Goal: Task Accomplishment & Management: Manage account settings

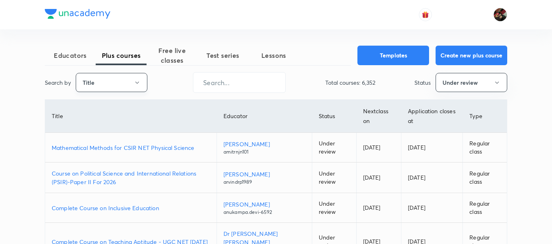
click at [122, 85] on button "Title" at bounding box center [112, 82] width 72 height 19
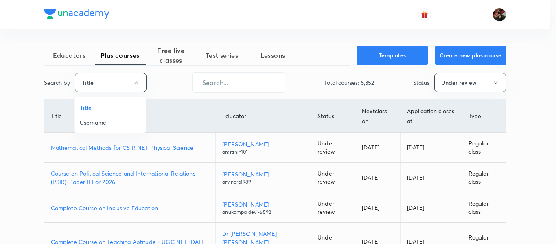
click at [109, 125] on span "Username" at bounding box center [110, 122] width 61 height 9
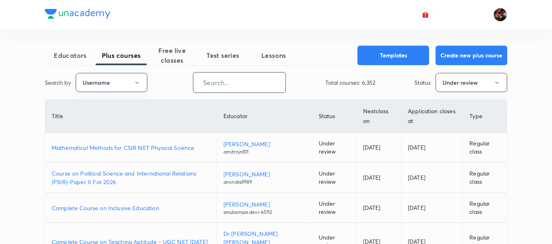
click at [233, 85] on input "text" at bounding box center [239, 82] width 92 height 21
paste input "unacademy-user-S23YB4JVX1K7"
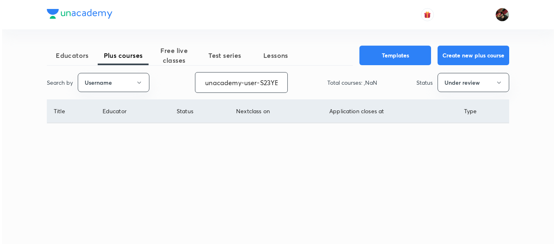
scroll to position [0, 28]
click at [223, 83] on input "unacademy-user-S23YB4JVX1K7" at bounding box center [241, 82] width 92 height 21
type input "unacademy-user-S23YB4JVX1K7"
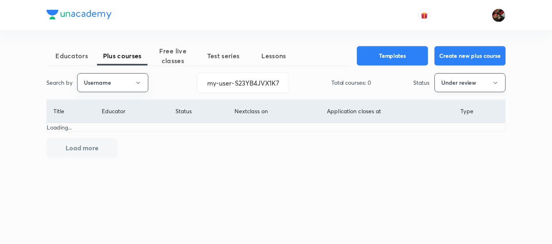
scroll to position [0, 0]
click at [468, 85] on button "Under review" at bounding box center [473, 82] width 72 height 19
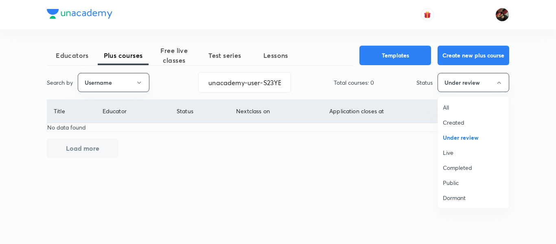
click at [450, 110] on span "All" at bounding box center [473, 107] width 61 height 9
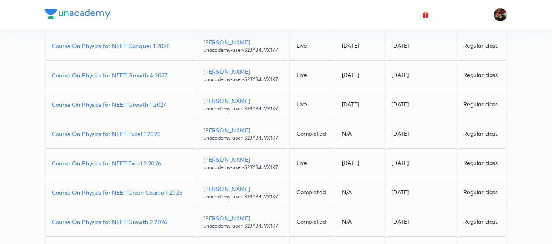
scroll to position [121, 0]
click at [115, 166] on p "Course On Physics for NEET Excel 2 2026" at bounding box center [121, 162] width 138 height 9
click at [118, 103] on p "Course On Physics for NEET Growth 1 2027" at bounding box center [121, 104] width 138 height 9
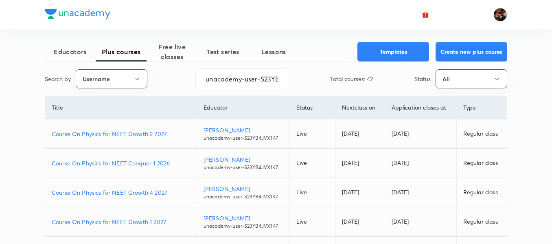
scroll to position [0, 0]
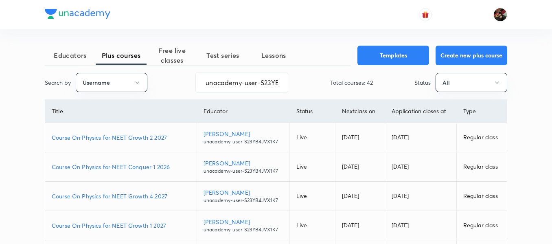
click at [131, 169] on p "Course On Physics for NEET Conquer 1 2026" at bounding box center [121, 166] width 138 height 9
click at [108, 170] on p "Course On Physics for NEET Conquer 1 2026" at bounding box center [121, 166] width 138 height 9
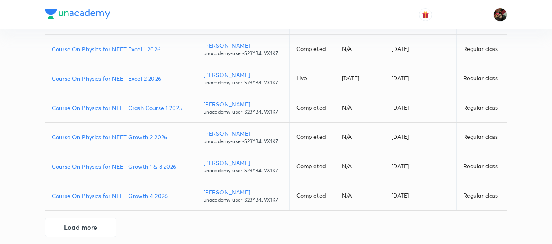
scroll to position [207, 0]
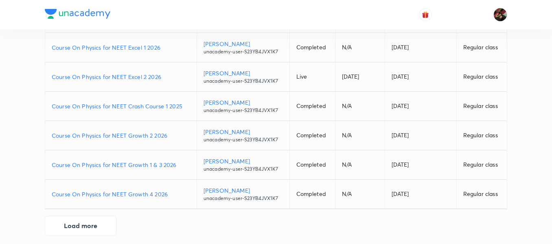
click at [128, 192] on p "Course On Physics for NEET Growth 4 2026" at bounding box center [121, 194] width 138 height 9
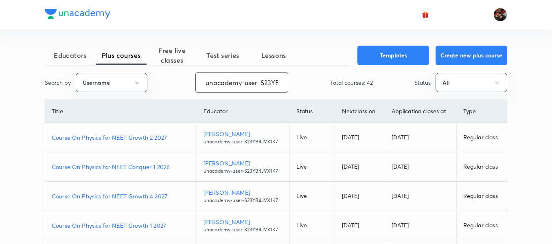
click at [237, 83] on input "unacademy-user-S23YB4JVX1K7" at bounding box center [242, 82] width 92 height 21
paste input "CBHT4E1TO4QG"
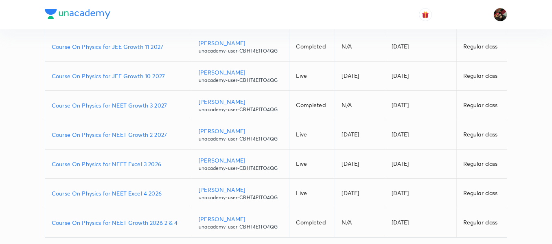
scroll to position [179, 0]
click at [126, 193] on p "Course On Physics for NEET Excel 4 2026" at bounding box center [118, 192] width 133 height 9
click at [118, 164] on p "Course On Physics for NEET Excel 3 2026" at bounding box center [118, 164] width 133 height 9
click at [149, 138] on p "Course On Physics for NEET Growth 2 2027" at bounding box center [118, 134] width 133 height 9
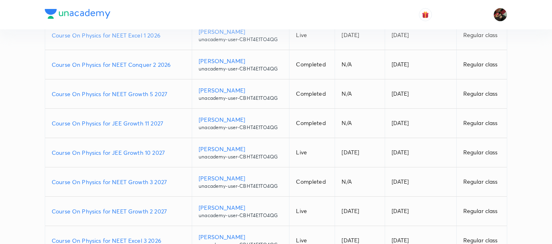
scroll to position [82, 0]
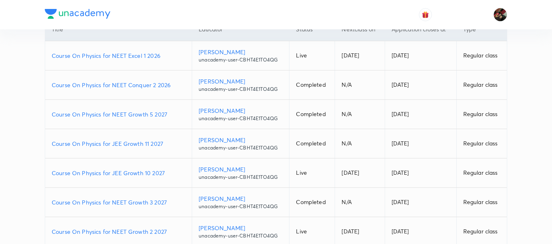
click at [121, 85] on p "Course On Physics for NEET Conquer 2 2026" at bounding box center [118, 85] width 133 height 9
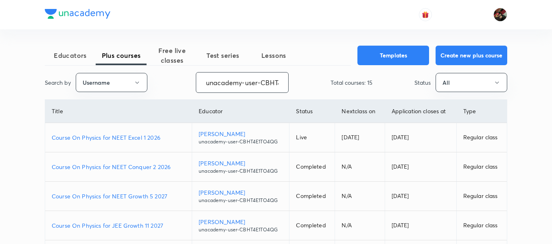
click at [216, 80] on input "unacademy-user-CBHT4E1TO4QG" at bounding box center [242, 82] width 92 height 21
click at [210, 79] on input "unacademy-user-CBHT4E1TO4QG" at bounding box center [242, 82] width 92 height 21
paste input "nitanshu271997"
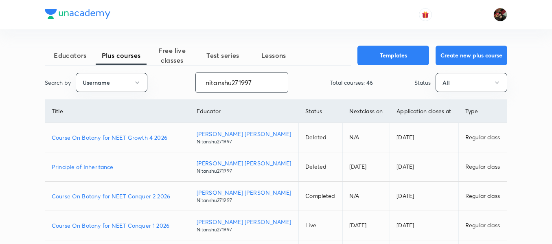
click at [234, 79] on input "nitanshu271997" at bounding box center [242, 82] width 92 height 21
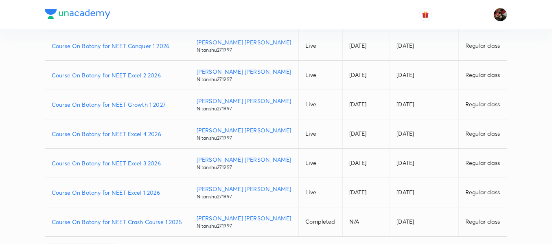
scroll to position [213, 0]
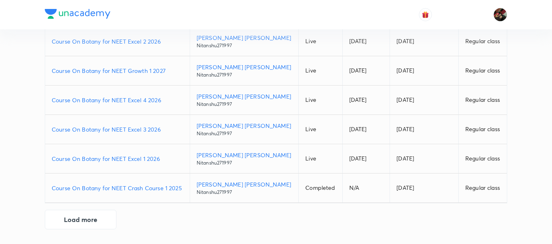
click at [116, 159] on p "Course On Botany for NEET Excel 1 2026" at bounding box center [117, 158] width 131 height 9
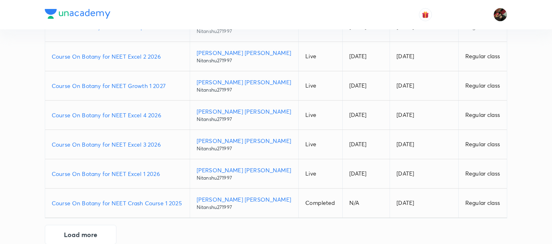
scroll to position [204, 0]
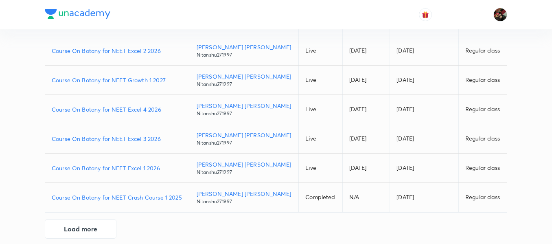
click at [116, 106] on p "Course On Botany for NEET Excel 4 2026" at bounding box center [117, 109] width 131 height 9
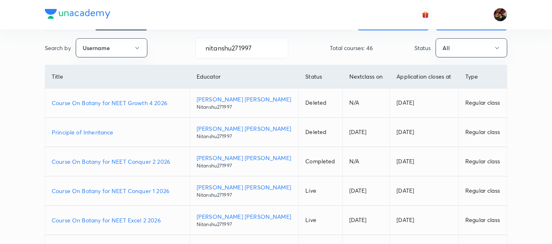
scroll to position [34, 0]
click at [129, 194] on p "Course On Botany for NEET Conquer 1 2026" at bounding box center [117, 191] width 131 height 9
click at [101, 167] on td "Course On Botany for NEET Conquer 2 2026" at bounding box center [117, 161] width 144 height 29
click at [101, 166] on p "Course On Botany for NEET Conquer 2 2026" at bounding box center [117, 161] width 131 height 9
click at [223, 55] on input "nitanshu271997" at bounding box center [242, 48] width 92 height 21
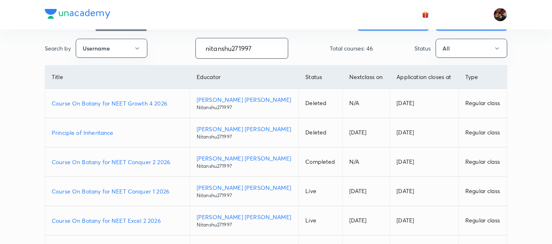
click at [223, 55] on input "nitanshu271997" at bounding box center [242, 48] width 92 height 21
paste input "unacademy-user-PTCXCQMN3CN"
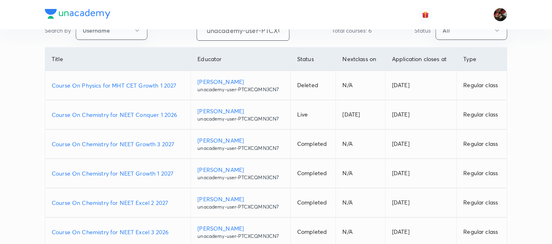
scroll to position [53, 0]
click at [123, 178] on td "Course On Chemistry for NEET Growth 1 2027" at bounding box center [118, 172] width 146 height 29
click at [123, 175] on p "Course On Chemistry for NEET Growth 1 2027" at bounding box center [118, 172] width 132 height 9
click at [120, 145] on p "Course On Chemistry for NEET Growth 3 2027" at bounding box center [118, 143] width 132 height 9
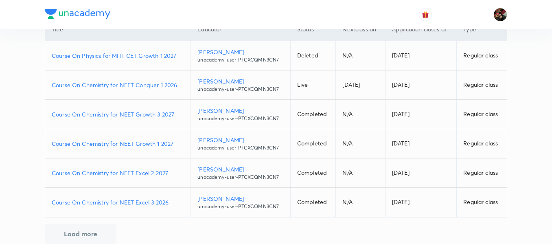
scroll to position [82, 0]
click at [129, 174] on p "Course On Chemistry for NEET Excel 2 2027" at bounding box center [118, 172] width 132 height 9
click at [133, 87] on p "Course On Chemistry for NEET Conquer 1 2026" at bounding box center [118, 84] width 132 height 9
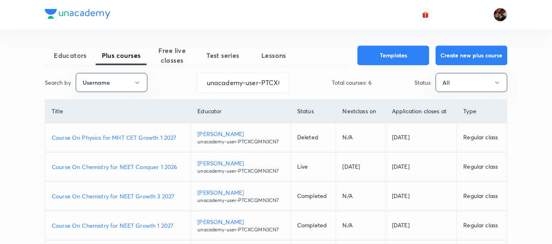
scroll to position [2, 0]
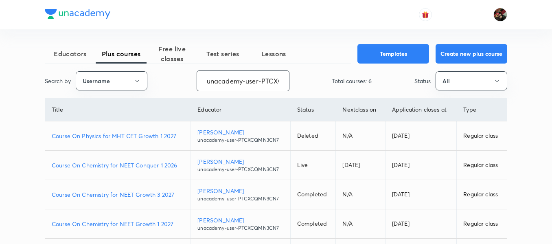
click at [227, 87] on input "unacademy-user-PTCXCQMN3CN7" at bounding box center [243, 80] width 92 height 21
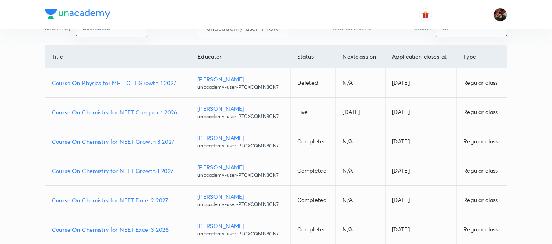
click at [98, 146] on td "Course On Chemistry for NEET Growth 3 2027" at bounding box center [118, 141] width 146 height 29
click at [145, 142] on p "Course On Chemistry for NEET Growth 3 2027" at bounding box center [118, 141] width 132 height 9
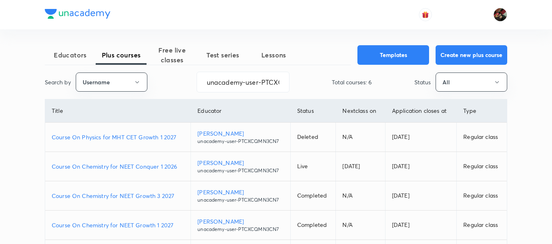
scroll to position [0, 0]
click at [223, 79] on input "unacademy-user-PTCXCQMN3CN7" at bounding box center [243, 82] width 92 height 21
click at [233, 76] on input "unacademy-user-PTCXCQMN3CN7" at bounding box center [243, 82] width 92 height 21
paste input "chandanitehalani-5381"
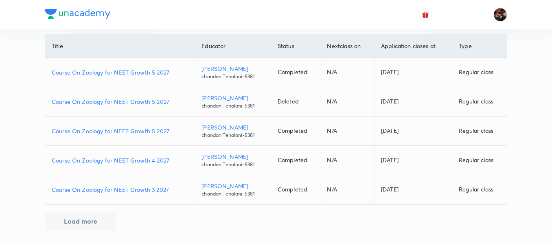
scroll to position [67, 0]
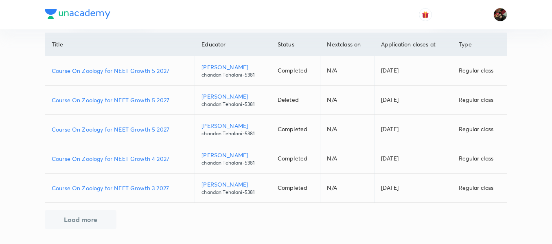
click at [128, 185] on p "Course On Zoology for NEET Growth 3 2027" at bounding box center [120, 188] width 136 height 9
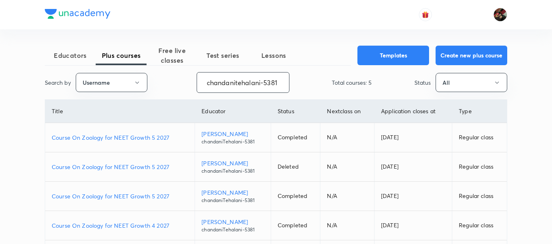
click at [221, 75] on input "chandanitehalani-5381" at bounding box center [243, 82] width 92 height 21
paste input "AnjaliSolanki-9113"
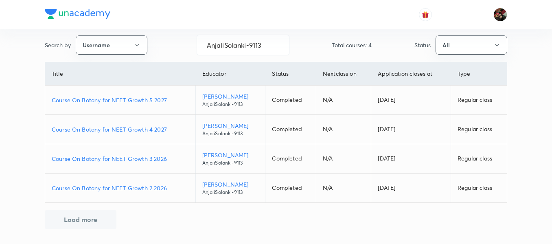
click at [125, 188] on p "Course On Botany for NEET Growth 2 2026" at bounding box center [120, 188] width 137 height 9
click at [219, 46] on input "AnjaliSolanki-9113" at bounding box center [243, 45] width 92 height 21
paste input "virendrasinghrathod-182"
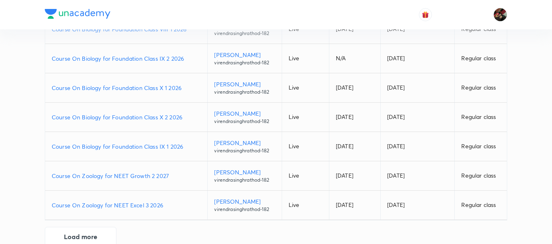
scroll to position [213, 0]
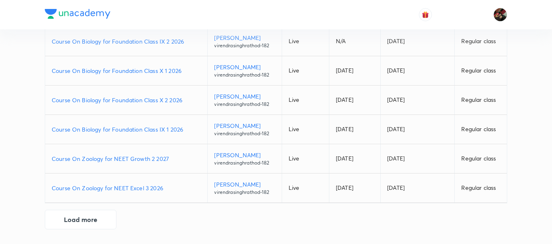
click at [121, 187] on p "Course On Zoology for NEET Excel 3 2026" at bounding box center [126, 188] width 149 height 9
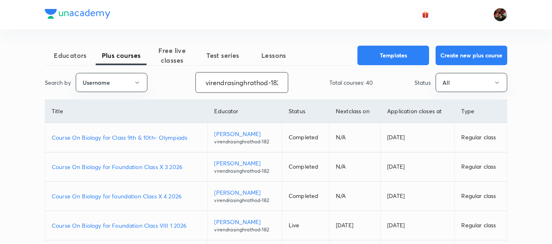
click at [227, 84] on input "virendrasinghrathod-182" at bounding box center [242, 82] width 92 height 21
paste input "FTP_SunilSingh"
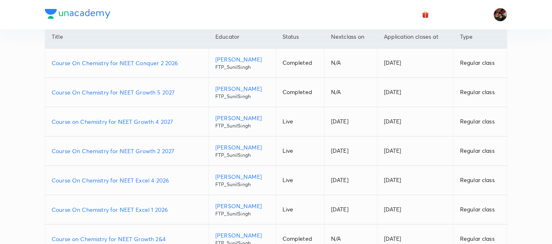
scroll to position [75, 0]
click at [133, 122] on p "Course on Chemistry for NEET Growth 4 2027" at bounding box center [127, 121] width 150 height 9
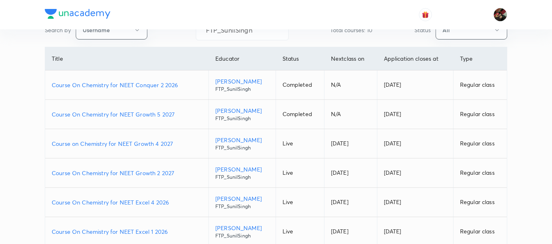
scroll to position [52, 0]
click at [114, 83] on p "Course On Chemistry for NEET Conquer 2 2026" at bounding box center [127, 85] width 150 height 9
click at [148, 87] on p "Course On Chemistry for NEET Conquer 2 2026" at bounding box center [127, 85] width 150 height 9
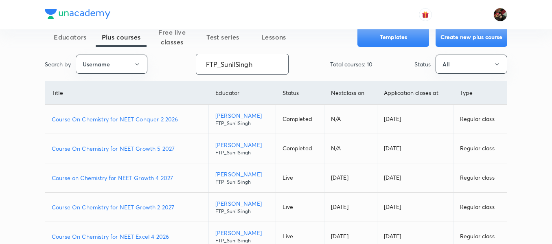
scroll to position [18, 0]
click at [216, 67] on input "FTP_SunilSingh" at bounding box center [242, 64] width 92 height 21
paste input "unacademy-user-S23YB4JVX1K7"
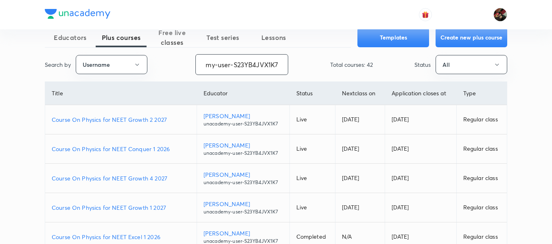
scroll to position [0, 0]
click at [120, 182] on p "Course On Physics for NEET Growth 4 2027" at bounding box center [121, 178] width 138 height 9
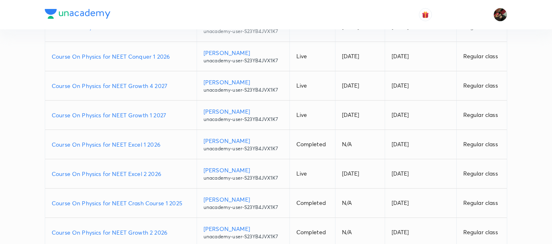
scroll to position [113, 0]
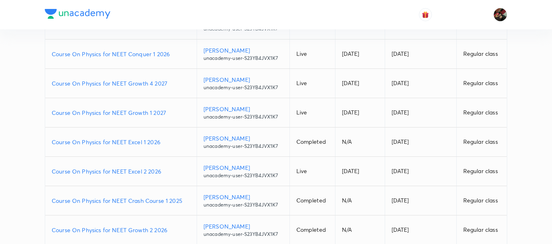
click at [127, 143] on p "Course On Physics for NEET Excel 1 2026" at bounding box center [121, 142] width 138 height 9
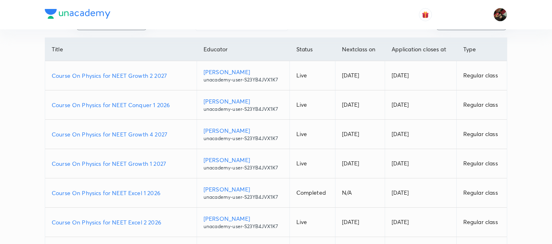
scroll to position [93, 0]
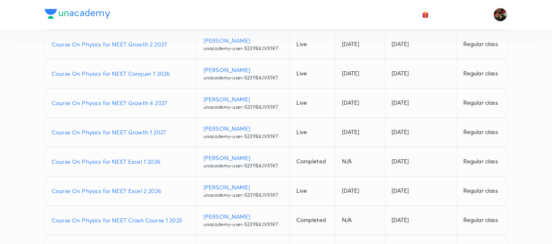
click at [127, 192] on p "Course On Physics for NEET Excel 2 2026" at bounding box center [121, 190] width 138 height 9
click at [125, 130] on p "Course On Physics for NEET Growth 1 2027" at bounding box center [121, 132] width 138 height 9
click at [133, 77] on p "Course On Physics for NEET Conquer 1 2026" at bounding box center [121, 73] width 138 height 9
click at [123, 74] on p "Course On Physics for NEET Conquer 1 2026" at bounding box center [121, 73] width 138 height 9
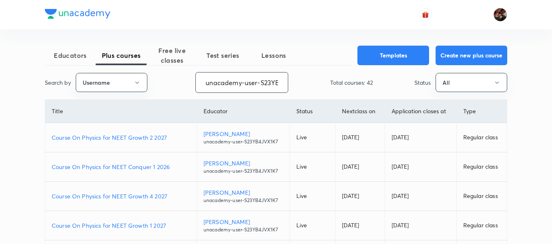
click at [245, 85] on input "unacademy-user-S23YB4JVX1K7" at bounding box center [242, 82] width 92 height 21
paste input "nitanshu27199"
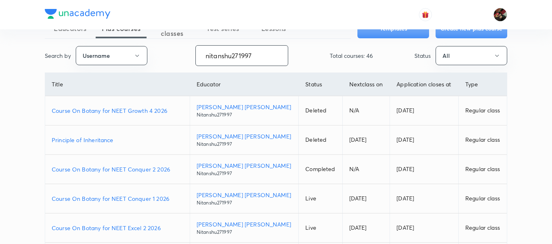
scroll to position [25, 0]
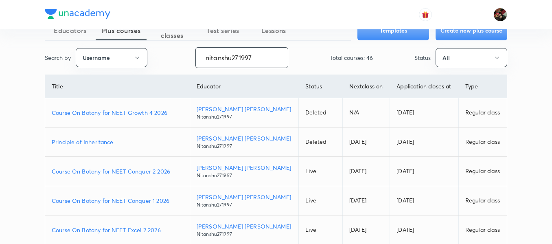
click at [231, 59] on input "nitanshu271997" at bounding box center [242, 57] width 92 height 21
paste input "unacademy-user-PTCXCQMN3CN7"
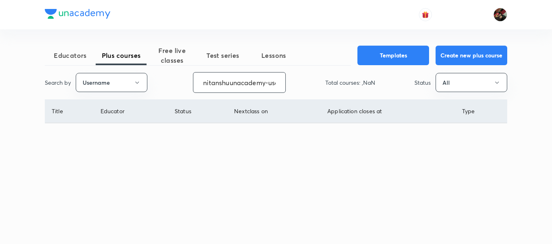
scroll to position [0, 65]
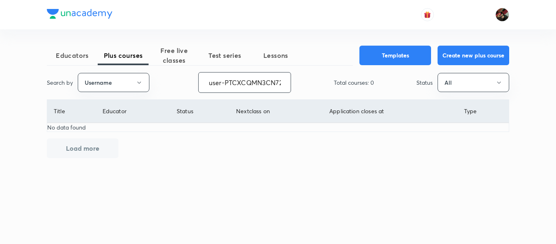
click at [221, 74] on input "nitanshuunacademy-user-PTCXCQMN3CN7271997" at bounding box center [245, 82] width 92 height 21
paste input "unacademy-user-PTCXCQMN3CN"
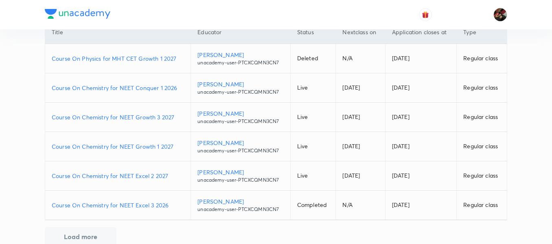
scroll to position [79, 0]
click at [120, 146] on p "Course On Chemistry for NEET Growth 1 2027" at bounding box center [118, 146] width 132 height 9
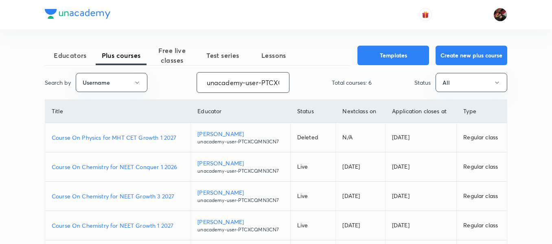
click at [212, 81] on input "unacademy-user-PTCXCQMN3CN7" at bounding box center [243, 82] width 92 height 21
paste input "nitanshu27199"
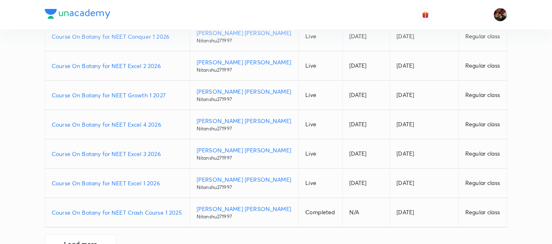
scroll to position [189, 0]
drag, startPoint x: 120, startPoint y: 158, endPoint x: 119, endPoint y: 149, distance: 9.0
click at [119, 149] on td "Course On Botany for NEET Excel 3 2026" at bounding box center [117, 153] width 144 height 29
click at [119, 149] on p "Course On Botany for NEET Excel 3 2026" at bounding box center [117, 153] width 131 height 9
click at [140, 120] on p "Course On Botany for NEET Excel 4 2026" at bounding box center [117, 124] width 131 height 9
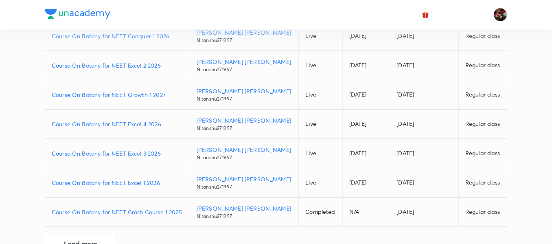
click at [124, 97] on p "Course On Botany for NEET Growth 1 2027" at bounding box center [117, 94] width 131 height 9
click at [133, 125] on p "Course On Botany for NEET Excel 4 2026" at bounding box center [117, 124] width 131 height 9
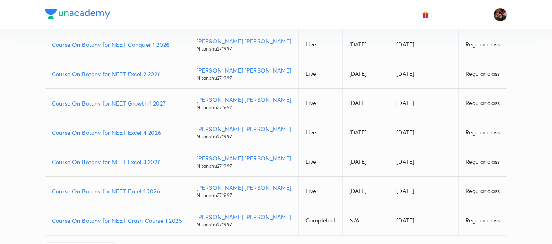
scroll to position [175, 0]
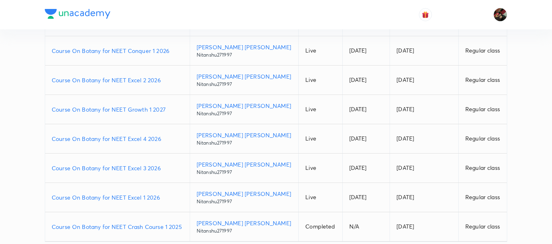
click at [120, 54] on p "Course On Botany for NEET Conquer 1 2026" at bounding box center [117, 50] width 131 height 9
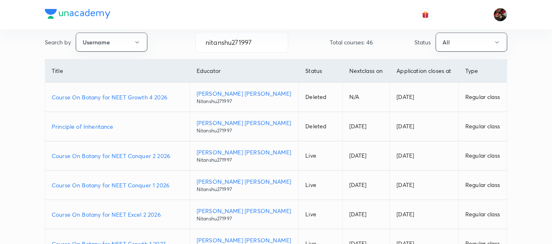
scroll to position [40, 0]
click at [131, 157] on p "Course On Botany for NEET Conquer 2 2026" at bounding box center [117, 156] width 131 height 9
click at [252, 44] on input "nitanshu271997" at bounding box center [242, 42] width 92 height 21
paste input "unacademy-user-CBHT4E1TO4QG"
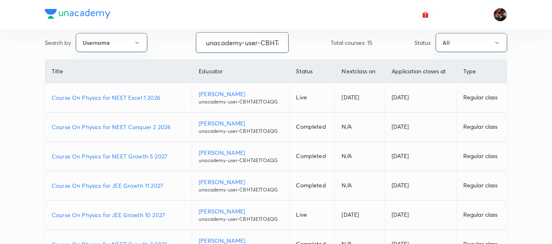
scroll to position [0, 34]
type input "unacademy-user-CBHT4E1TO4QG"
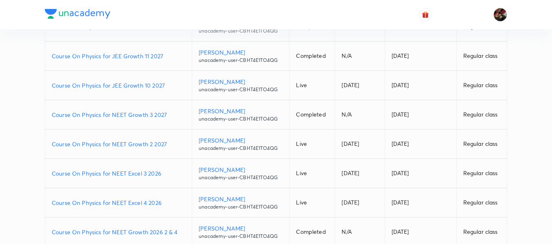
scroll to position [0, 0]
click at [120, 170] on p "Course On Physics for NEET Excel 3 2026" at bounding box center [118, 173] width 133 height 9
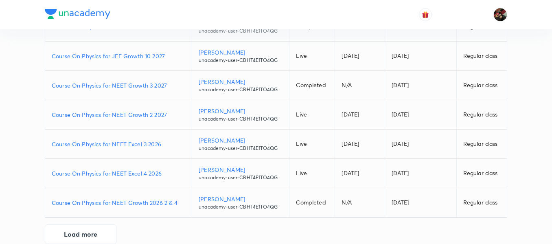
scroll to position [199, 0]
click at [131, 176] on p "Course On Physics for NEET Excel 4 2026" at bounding box center [118, 172] width 133 height 9
click at [106, 110] on p "Course On Physics for NEET Growth 2 2027" at bounding box center [118, 114] width 133 height 9
click at [131, 81] on p "Course On Physics for NEET Growth 3 2027" at bounding box center [118, 85] width 133 height 9
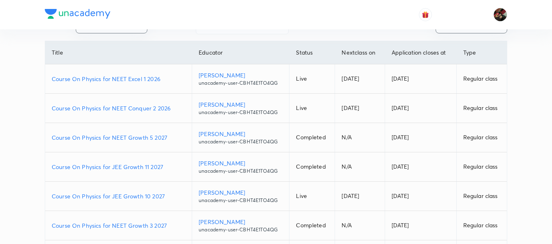
scroll to position [58, 0]
click at [129, 105] on p "Course On Physics for NEET Conquer 2 2026" at bounding box center [118, 108] width 133 height 9
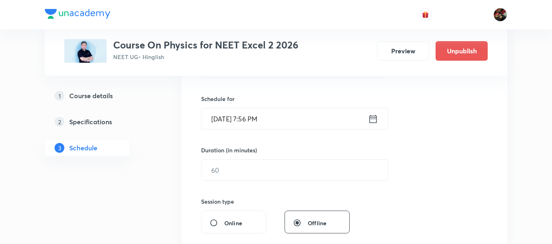
scroll to position [188, 0]
click at [224, 115] on input "Aug 31, 2025, 7:56 PM" at bounding box center [284, 117] width 166 height 21
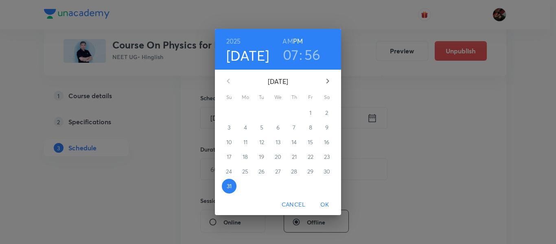
click at [329, 84] on icon "button" at bounding box center [328, 81] width 10 height 10
click at [247, 110] on span "1" at bounding box center [245, 113] width 15 height 8
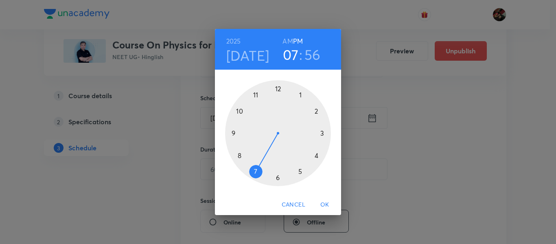
click at [257, 96] on div at bounding box center [278, 133] width 106 height 106
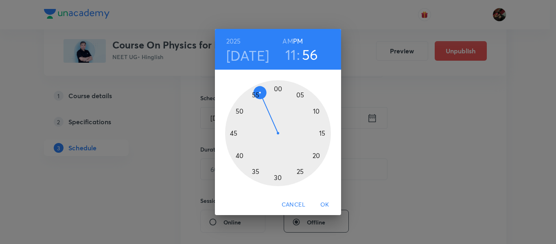
click at [288, 38] on h6 "AM" at bounding box center [287, 40] width 10 height 11
click at [323, 132] on div at bounding box center [278, 133] width 106 height 106
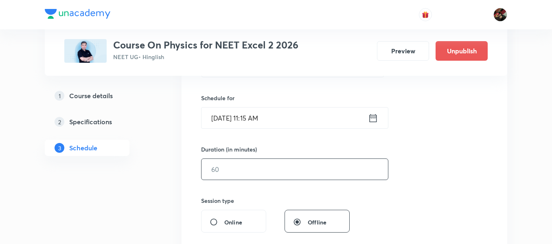
click at [220, 175] on input "text" at bounding box center [294, 169] width 186 height 21
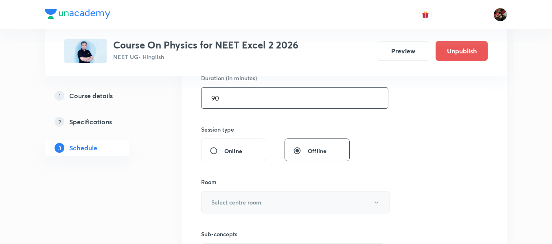
type input "90"
click at [240, 194] on button "Select centre room" at bounding box center [295, 202] width 189 height 22
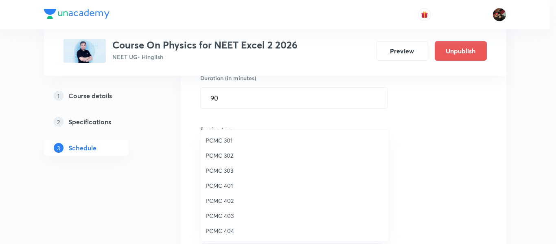
click at [224, 173] on span "PCMC 303" at bounding box center [294, 170] width 178 height 9
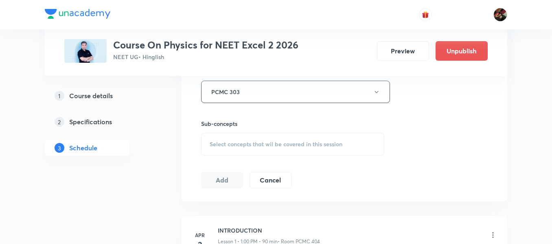
scroll to position [371, 0]
click at [236, 151] on div "Select concepts that wil be covered in this session" at bounding box center [292, 143] width 183 height 23
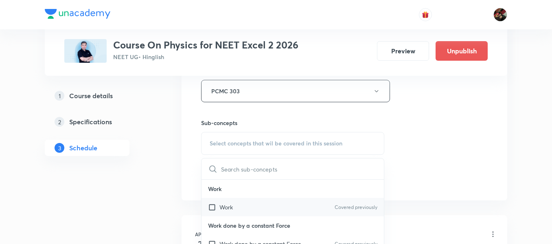
click at [232, 205] on p "Work" at bounding box center [225, 207] width 13 height 9
checkbox input "true"
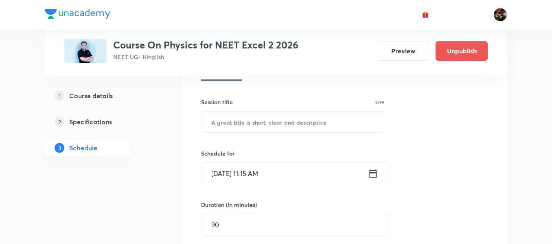
scroll to position [94, 0]
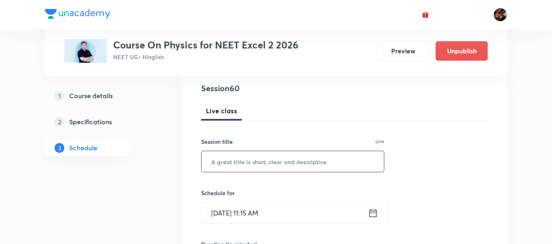
paste input "EM wave"
click at [263, 155] on input "EM wave" at bounding box center [292, 161] width 182 height 21
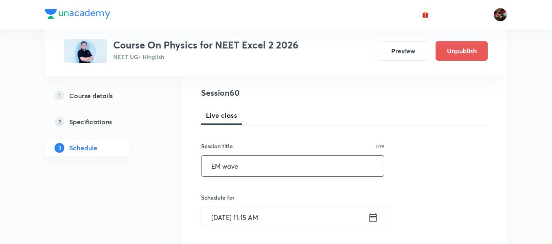
scroll to position [89, 0]
click at [227, 166] on input "EM wave" at bounding box center [292, 166] width 182 height 21
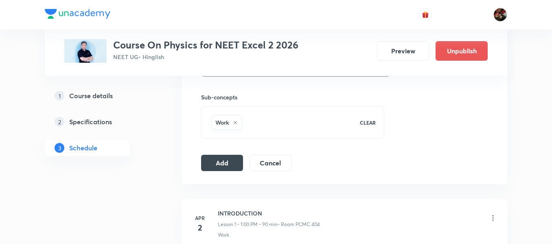
scroll to position [396, 0]
type input "EM Wave"
click at [221, 168] on button "Add" at bounding box center [222, 162] width 42 height 16
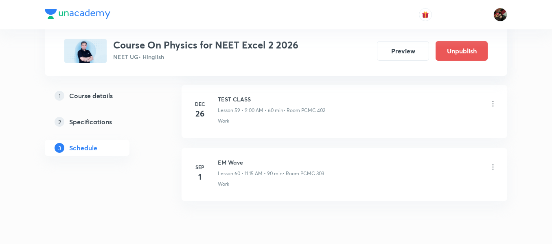
scroll to position [3819, 0]
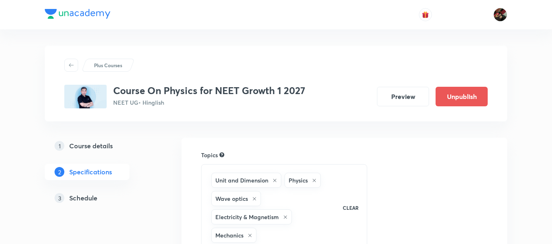
click at [94, 197] on h5 "Schedule" at bounding box center [83, 198] width 28 height 10
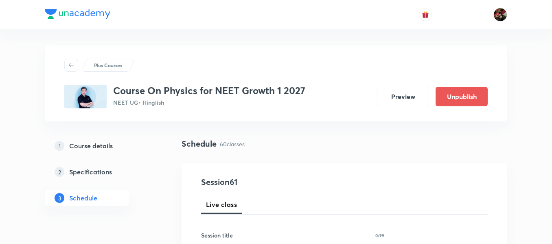
scroll to position [142, 0]
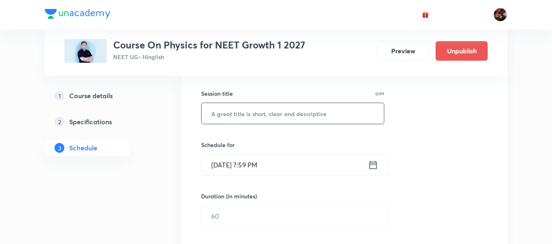
paste input "work power and energy"
click at [246, 117] on input "work power and energy" at bounding box center [292, 113] width 182 height 21
type input "Work Power and Energy"
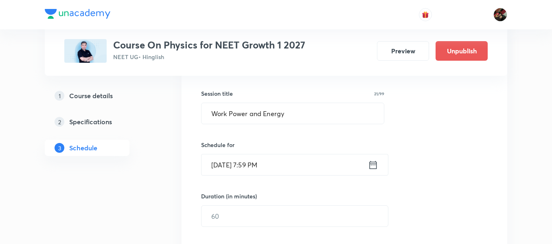
click at [221, 172] on input "Aug 31, 2025, 7:59 PM" at bounding box center [284, 164] width 166 height 21
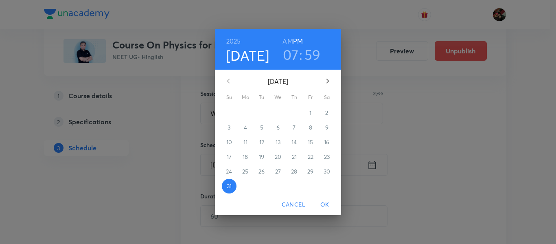
click at [328, 85] on icon "button" at bounding box center [328, 81] width 10 height 10
click at [249, 108] on button "1" at bounding box center [245, 112] width 15 height 15
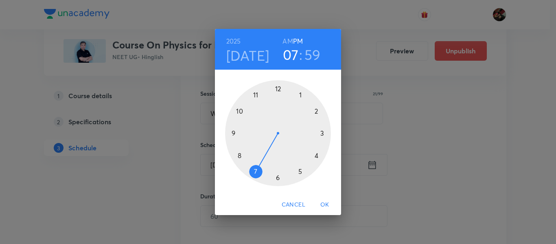
click at [284, 44] on h6 "AM" at bounding box center [287, 40] width 10 height 11
click at [232, 133] on div at bounding box center [278, 133] width 106 height 106
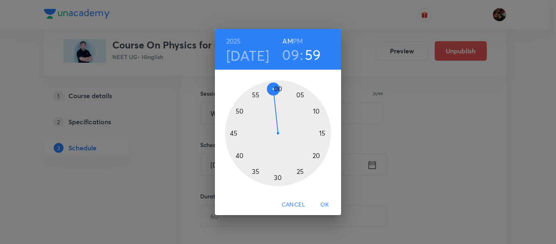
click at [287, 54] on h3 "09" at bounding box center [290, 54] width 17 height 17
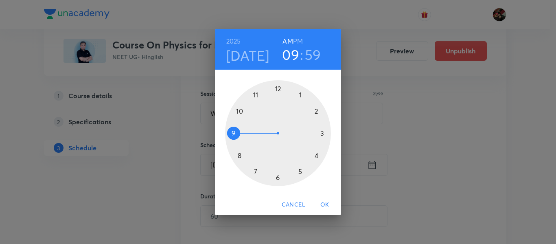
click at [253, 170] on div at bounding box center [278, 133] width 106 height 106
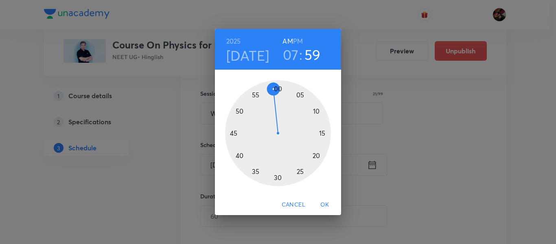
click at [235, 133] on div at bounding box center [278, 133] width 106 height 106
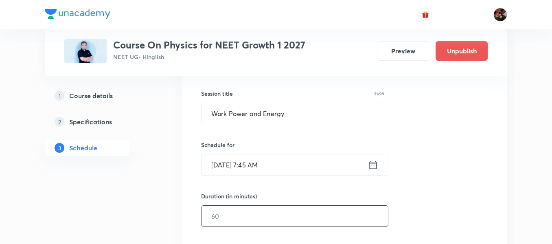
click at [227, 208] on input "text" at bounding box center [294, 215] width 186 height 21
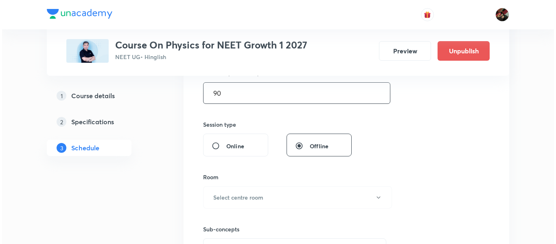
scroll to position [271, 0]
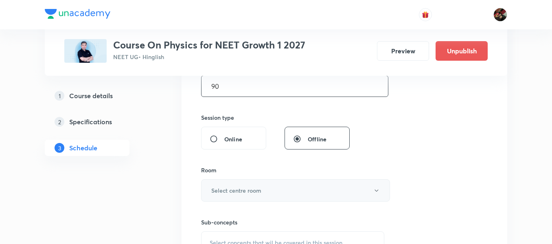
type input "90"
click at [233, 187] on h6 "Select centre room" at bounding box center [236, 190] width 50 height 9
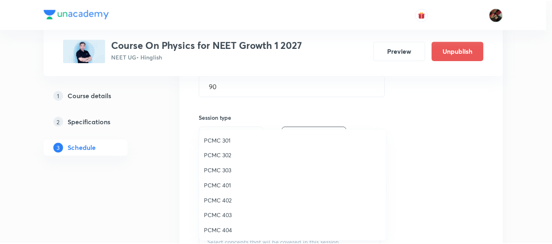
scroll to position [61, 0]
click at [218, 187] on span "PCMC 405" at bounding box center [294, 185] width 178 height 9
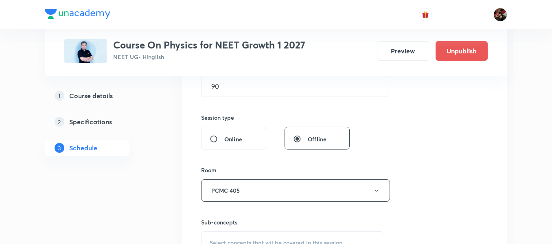
click at [191, 185] on div "Session 61 Live class Session title 21/99 Work Power and Energy ​ Schedule for …" at bounding box center [344, 95] width 326 height 408
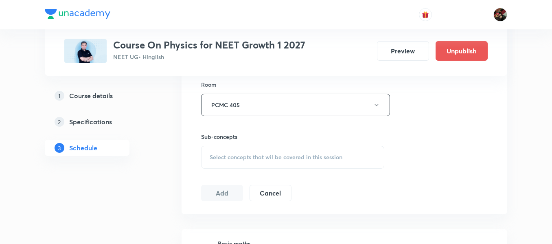
scroll to position [360, 0]
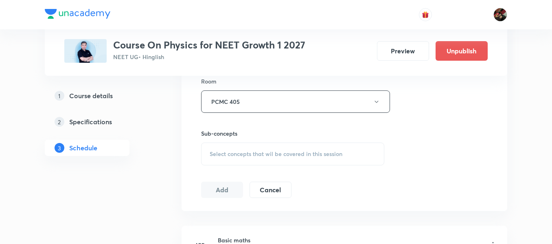
click at [212, 159] on div "Select concepts that wil be covered in this session" at bounding box center [292, 153] width 183 height 23
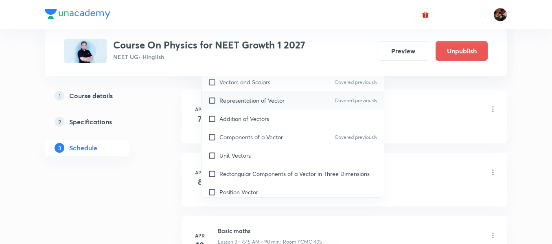
click at [245, 100] on p "Representation of Vector" at bounding box center [251, 100] width 65 height 9
checkbox input "true"
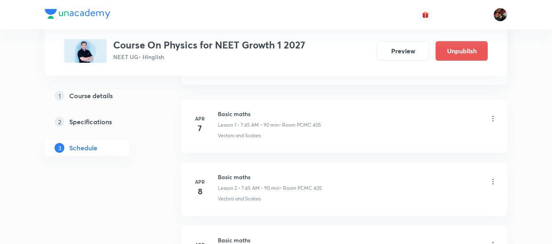
scroll to position [426, 0]
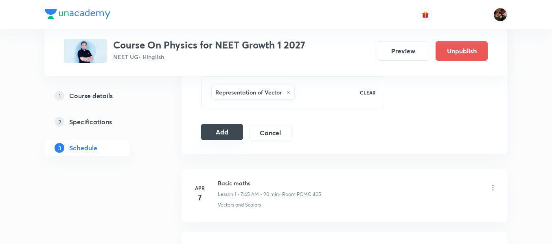
click at [220, 133] on button "Add" at bounding box center [222, 132] width 42 height 16
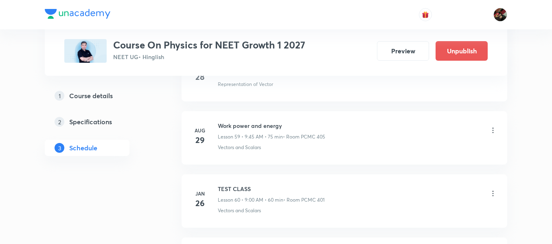
scroll to position [3882, 0]
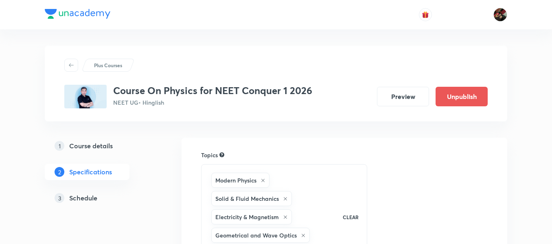
click at [95, 196] on h5 "Schedule" at bounding box center [83, 198] width 28 height 10
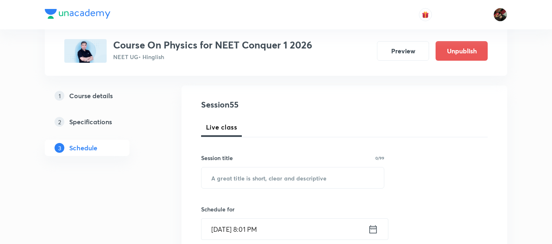
scroll to position [76, 0]
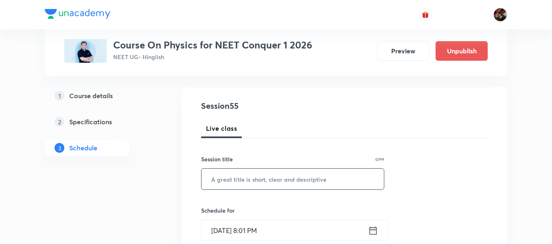
paste input "Rotational motion"
click at [248, 178] on input "Rotational motion" at bounding box center [292, 178] width 182 height 21
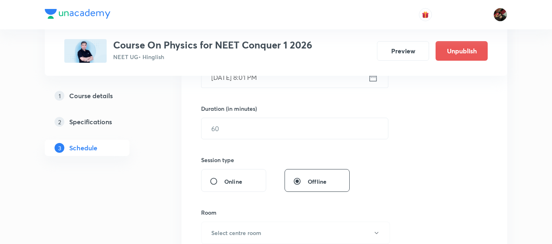
scroll to position [229, 0]
type input "Rotational Motion"
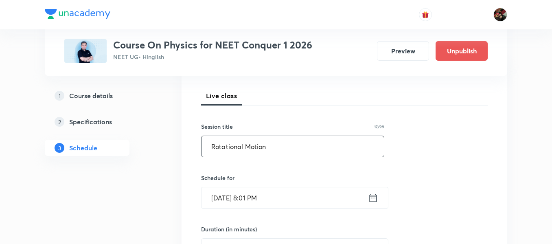
scroll to position [108, 0]
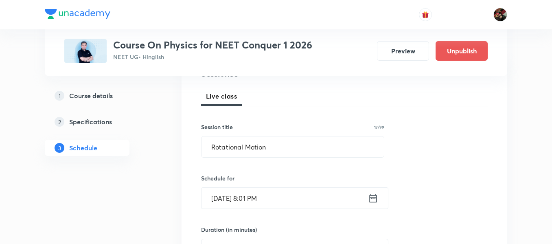
click at [219, 201] on input "[DATE] 8:01 PM" at bounding box center [284, 198] width 166 height 21
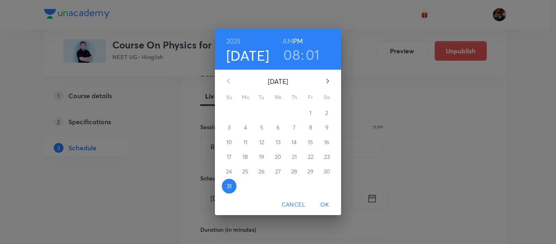
drag, startPoint x: 328, startPoint y: 85, endPoint x: 325, endPoint y: 81, distance: 4.6
click at [325, 81] on icon "button" at bounding box center [328, 81] width 10 height 10
click at [223, 78] on button "button" at bounding box center [229, 81] width 20 height 20
click at [248, 114] on span "1" at bounding box center [245, 113] width 15 height 8
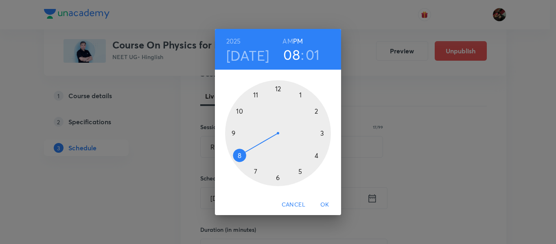
click at [233, 134] on div at bounding box center [278, 133] width 106 height 106
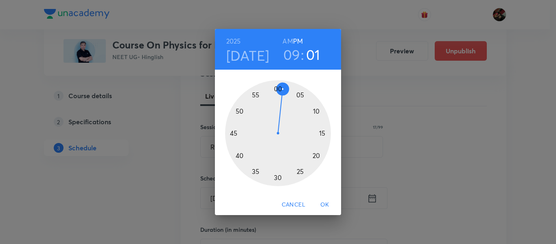
click at [291, 41] on h6 "AM" at bounding box center [287, 40] width 10 height 11
click at [277, 179] on div at bounding box center [278, 133] width 106 height 106
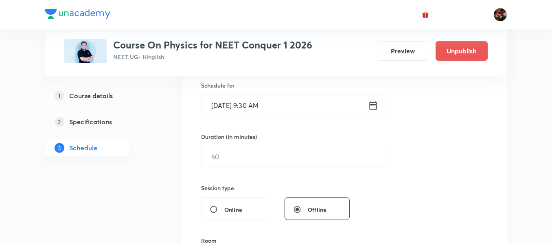
scroll to position [201, 0]
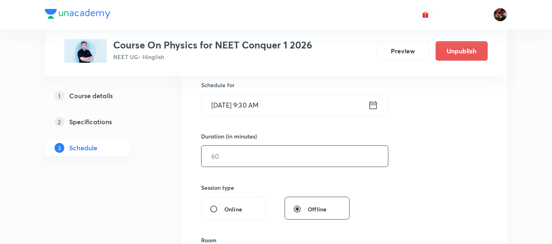
click at [233, 164] on input "text" at bounding box center [294, 156] width 186 height 21
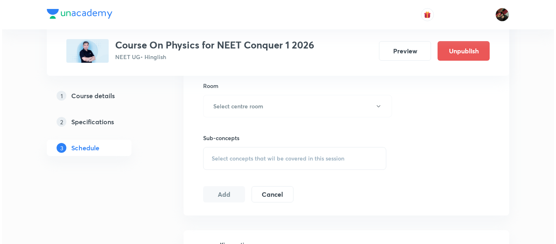
scroll to position [351, 0]
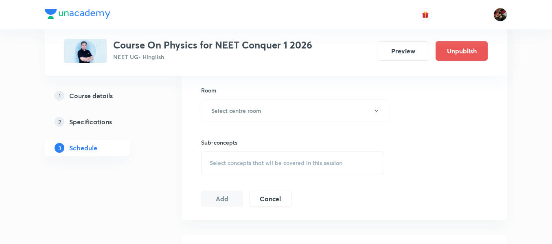
type input "90"
click at [250, 107] on h6 "Select centre room" at bounding box center [236, 110] width 50 height 9
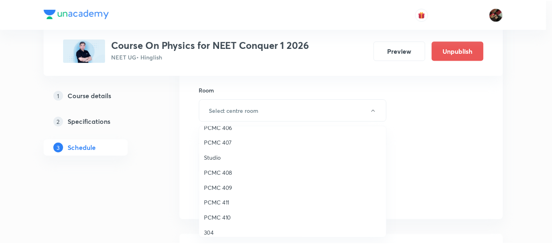
scroll to position [130, 0]
click at [219, 175] on span "PCMC 408" at bounding box center [294, 172] width 178 height 9
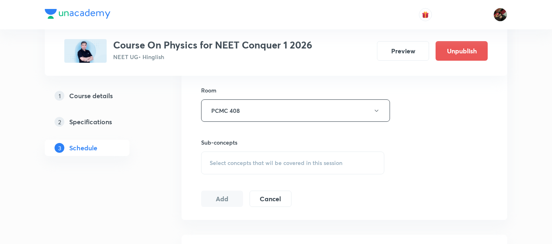
click at [221, 168] on div "Select concepts that wil be covered in this session" at bounding box center [292, 162] width 183 height 23
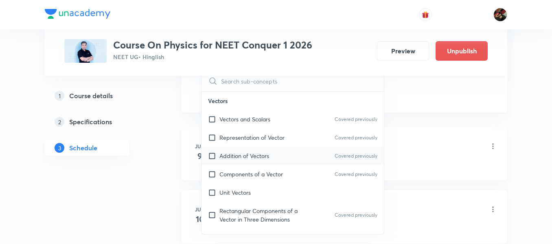
click at [228, 158] on p "Addition of Vectors" at bounding box center [244, 155] width 50 height 9
checkbox input "true"
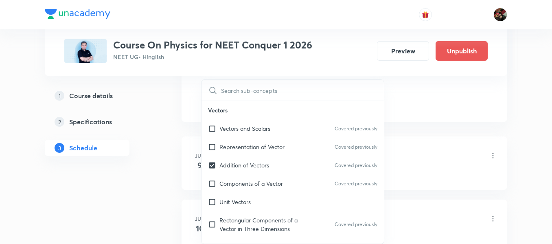
click at [195, 141] on li "Jun 9 Kinematics Lesson 1 • 11:15 AM • 90 min • Room 304 Addition of Vectors" at bounding box center [344, 162] width 326 height 53
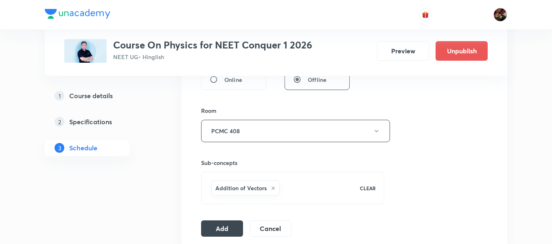
scroll to position [331, 0]
click at [206, 227] on button "Add" at bounding box center [222, 227] width 42 height 16
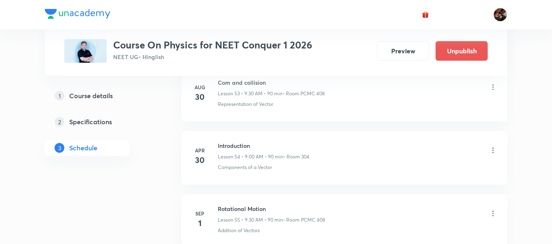
scroll to position [3503, 0]
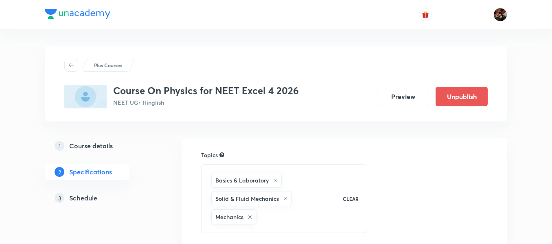
click at [103, 197] on div "3 Schedule" at bounding box center [102, 198] width 94 height 10
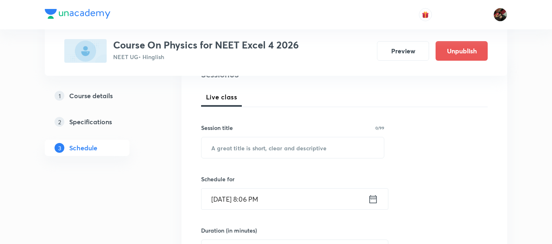
scroll to position [108, 0]
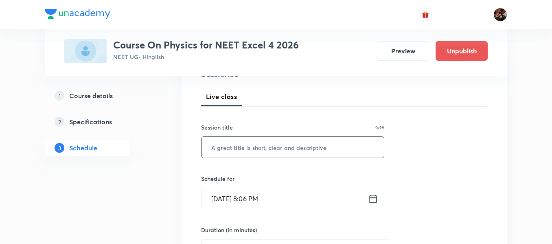
paste input "EMW"
click at [251, 142] on input "EMW" at bounding box center [292, 147] width 182 height 21
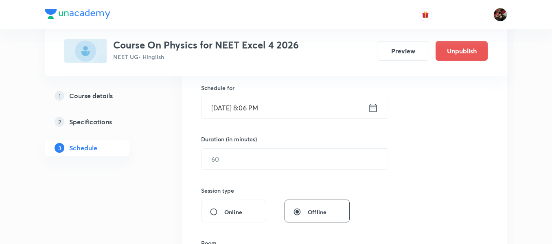
scroll to position [199, 0]
type input "EM Waves"
click at [229, 108] on input "[DATE] 8:06 PM" at bounding box center [284, 106] width 166 height 21
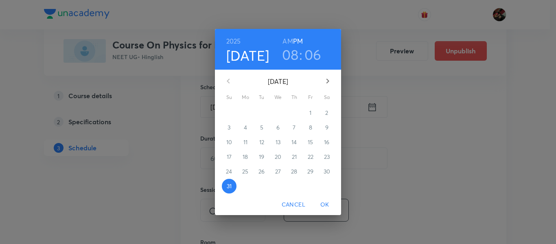
click at [331, 80] on icon "button" at bounding box center [328, 81] width 10 height 10
click at [243, 112] on span "1" at bounding box center [245, 113] width 15 height 8
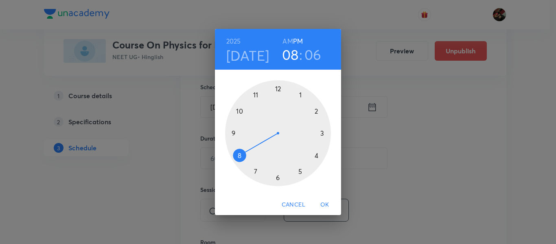
click at [254, 170] on div at bounding box center [278, 133] width 106 height 106
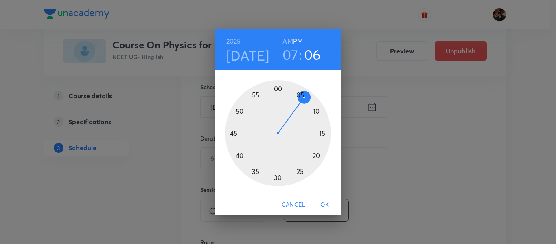
click at [285, 39] on h6 "AM" at bounding box center [287, 40] width 10 height 11
click at [233, 133] on div at bounding box center [278, 133] width 106 height 106
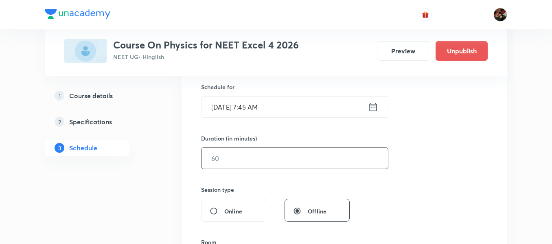
click at [223, 153] on input "text" at bounding box center [294, 158] width 186 height 21
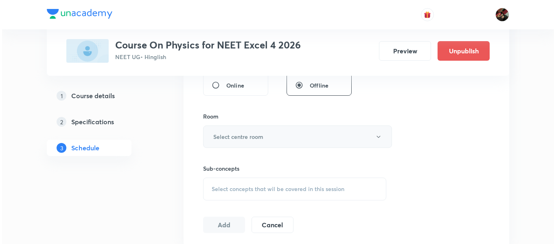
scroll to position [326, 0]
type input "90"
click at [223, 129] on button "Select centre room" at bounding box center [295, 136] width 189 height 22
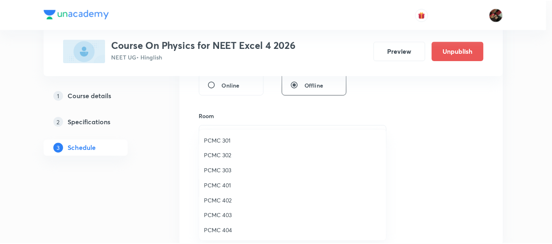
scroll to position [113, 0]
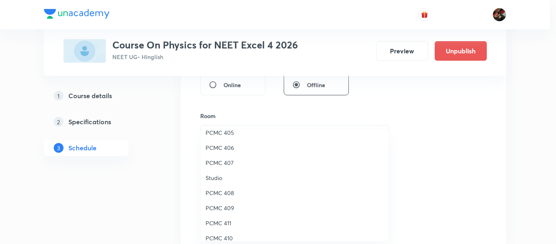
click at [222, 211] on span "PCMC 409" at bounding box center [294, 207] width 178 height 9
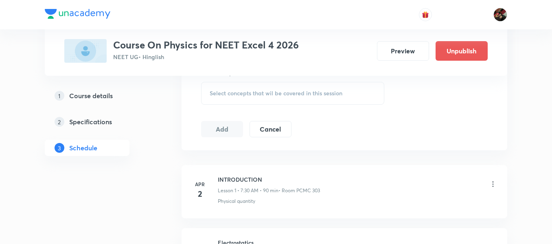
scroll to position [421, 0]
click at [250, 94] on span "Select concepts that wil be covered in this session" at bounding box center [276, 93] width 133 height 7
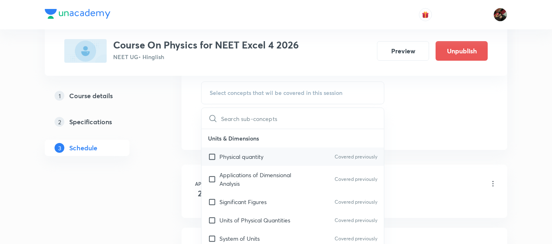
click at [248, 163] on div "Physical quantity Covered previously" at bounding box center [292, 156] width 182 height 18
checkbox input "true"
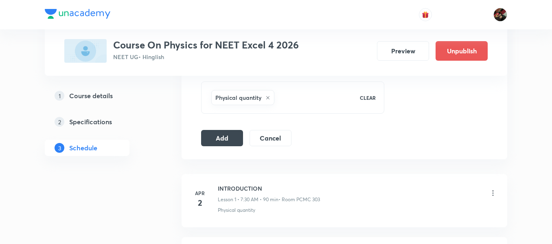
scroll to position [434, 0]
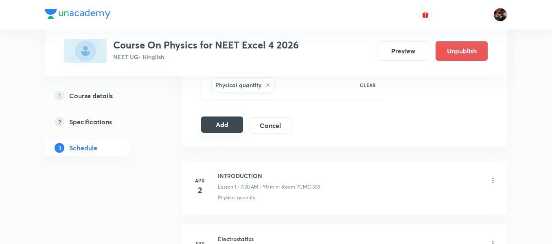
click at [229, 118] on button "Add" at bounding box center [222, 124] width 42 height 16
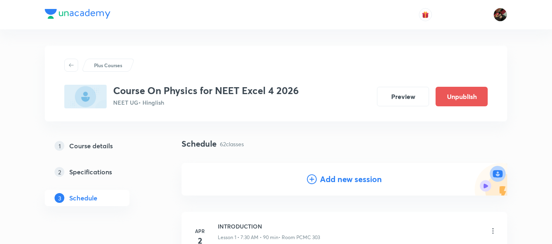
scroll to position [84, 0]
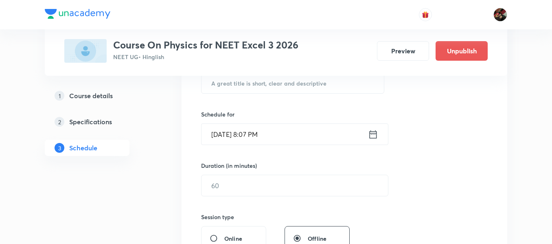
scroll to position [153, 0]
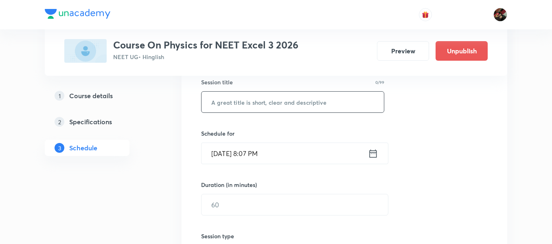
click at [237, 102] on input "text" at bounding box center [292, 102] width 182 height 21
type input "EM Waves"
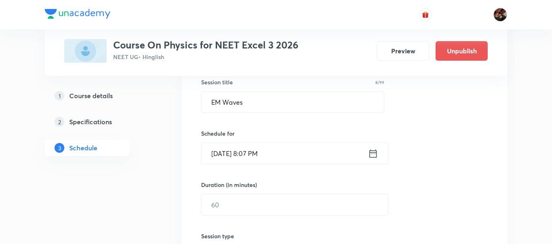
click at [221, 156] on input "Aug 31, 2025, 8:07 PM" at bounding box center [284, 153] width 166 height 21
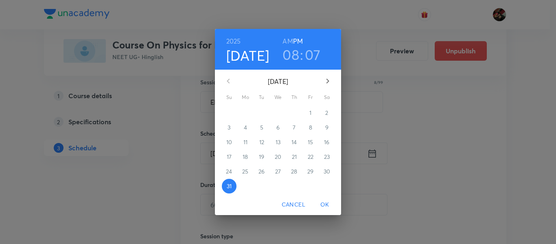
click at [323, 81] on icon "button" at bounding box center [328, 81] width 10 height 10
click at [251, 113] on span "1" at bounding box center [245, 113] width 15 height 8
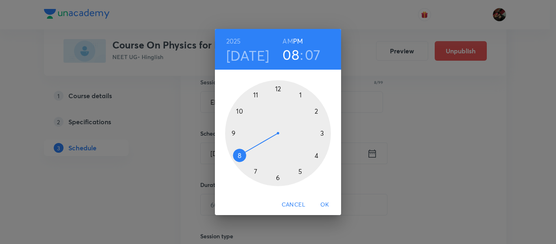
click at [257, 97] on div at bounding box center [278, 133] width 106 height 106
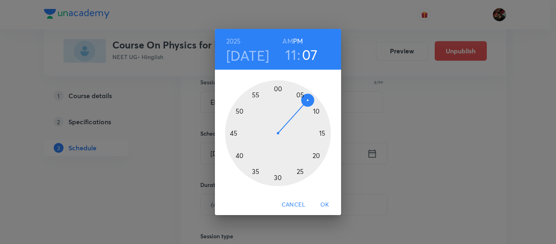
click at [287, 40] on h6 "AM" at bounding box center [287, 40] width 10 height 11
click at [323, 133] on div at bounding box center [278, 133] width 106 height 106
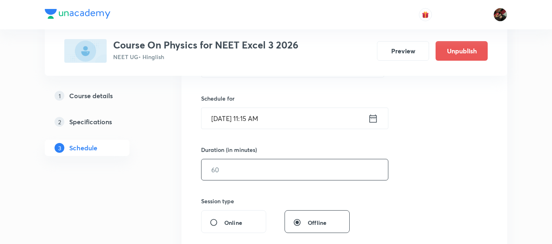
scroll to position [189, 0]
click at [245, 173] on input "text" at bounding box center [294, 168] width 186 height 21
type input "0"
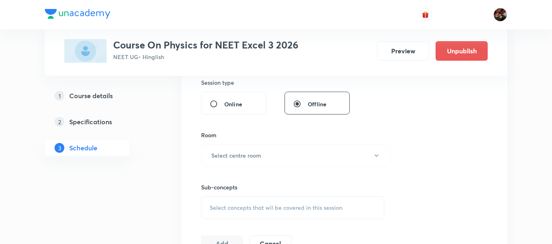
type input "90"
click at [219, 162] on button "Select centre room" at bounding box center [295, 155] width 189 height 22
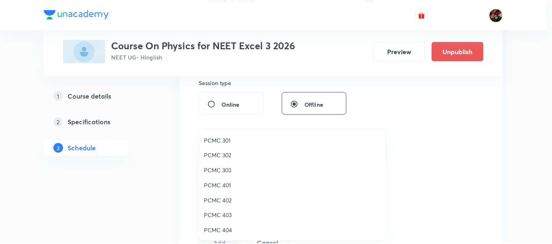
scroll to position [72, 0]
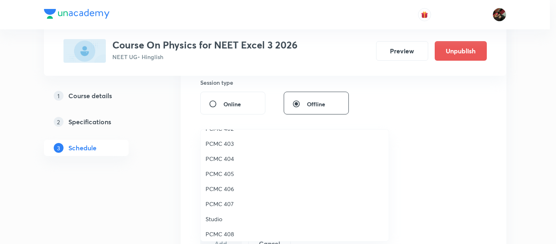
click at [224, 202] on span "PCMC 407" at bounding box center [294, 203] width 178 height 9
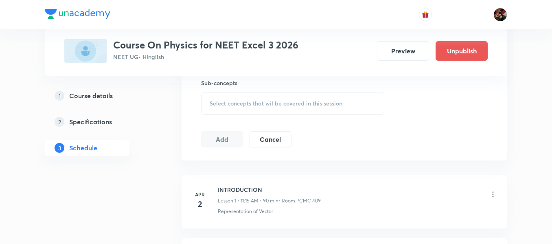
scroll to position [412, 0]
click at [227, 101] on span "Select concepts that wil be covered in this session" at bounding box center [276, 101] width 133 height 7
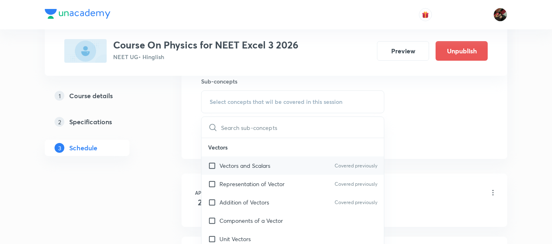
click at [229, 168] on p "Vectors and Scalars" at bounding box center [244, 165] width 51 height 9
checkbox input "true"
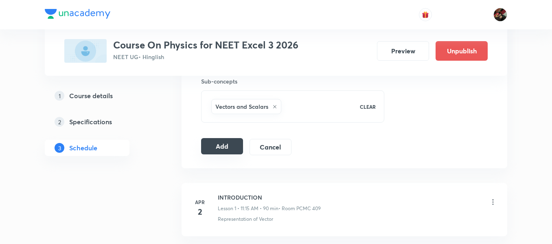
click at [214, 145] on button "Add" at bounding box center [222, 146] width 42 height 16
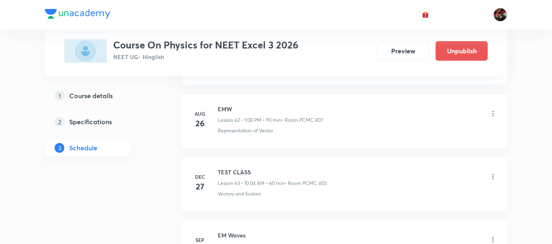
scroll to position [4071, 0]
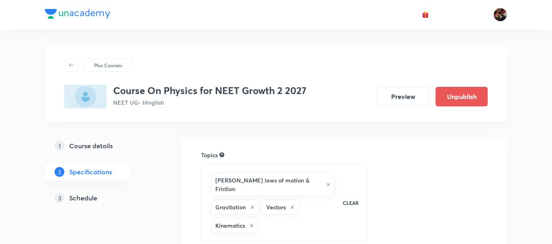
drag, startPoint x: 0, startPoint y: 0, endPoint x: 103, endPoint y: 197, distance: 222.2
click at [103, 197] on div "3 Schedule" at bounding box center [102, 198] width 94 height 10
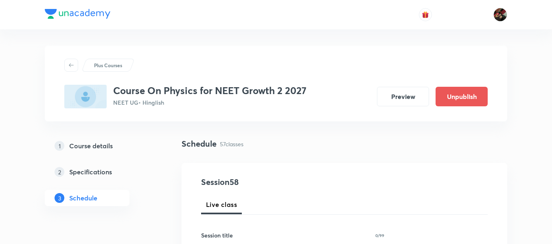
scroll to position [66, 0]
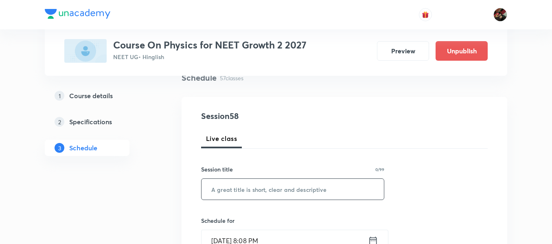
click at [273, 188] on input "text" at bounding box center [292, 189] width 182 height 21
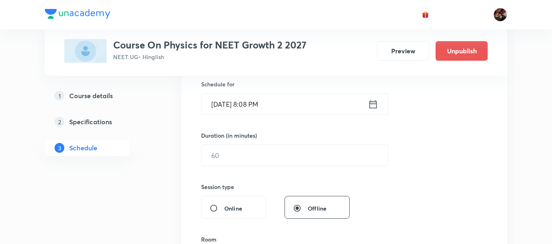
scroll to position [203, 0]
type input "Work Power Energy"
click at [217, 108] on input "Aug 31, 2025, 8:08 PM" at bounding box center [284, 103] width 166 height 21
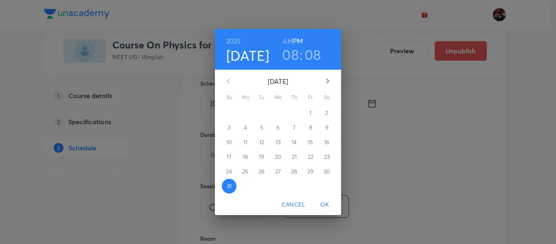
click at [327, 79] on icon "button" at bounding box center [327, 81] width 3 height 5
click at [241, 110] on span "1" at bounding box center [245, 113] width 15 height 8
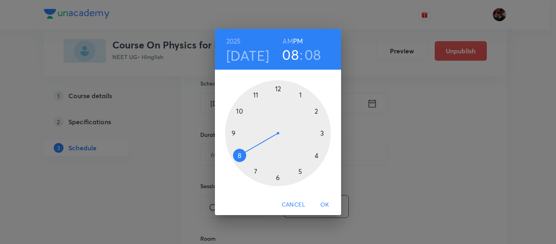
click at [302, 94] on div at bounding box center [278, 133] width 106 height 106
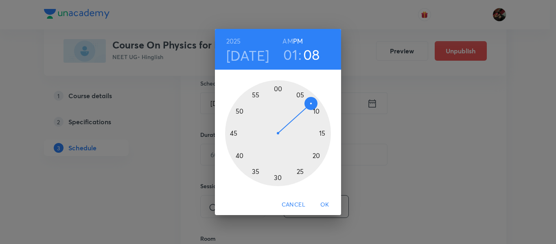
click at [276, 87] on div at bounding box center [278, 133] width 106 height 106
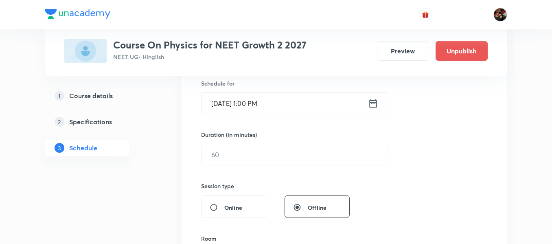
scroll to position [240, 0]
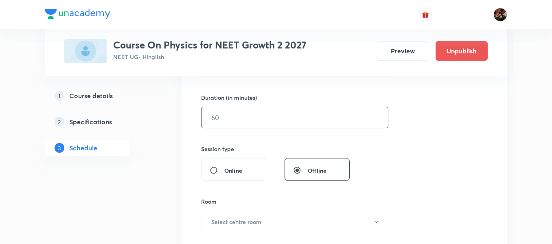
click at [219, 121] on input "text" at bounding box center [294, 117] width 186 height 21
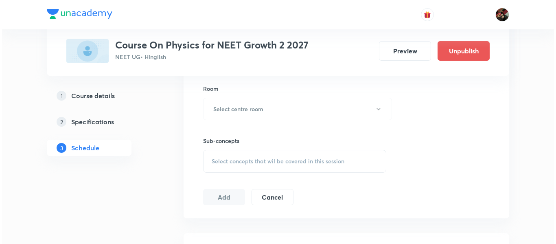
scroll to position [353, 0]
type input "90"
click at [223, 106] on h6 "Select centre room" at bounding box center [236, 108] width 50 height 9
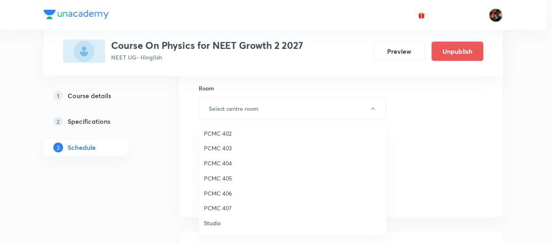
scroll to position [0, 0]
click at [213, 144] on li "PCMC 302" at bounding box center [295, 149] width 188 height 15
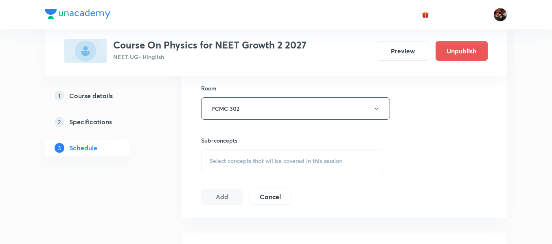
click at [148, 157] on div "1 Course details 2 Specifications 3 Schedule" at bounding box center [100, 126] width 111 height 78
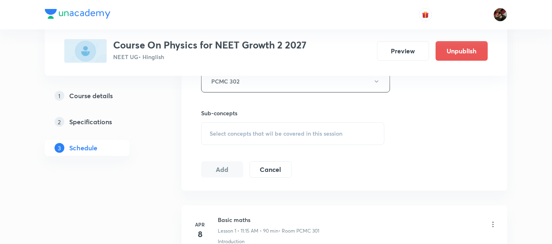
click at [227, 135] on span "Select concepts that wil be covered in this session" at bounding box center [276, 133] width 133 height 7
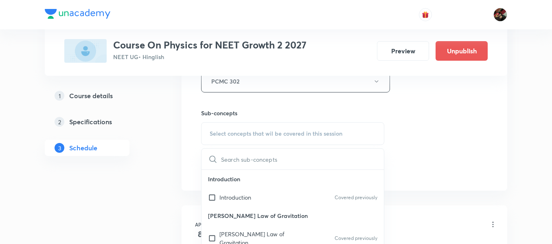
scroll to position [75, 0]
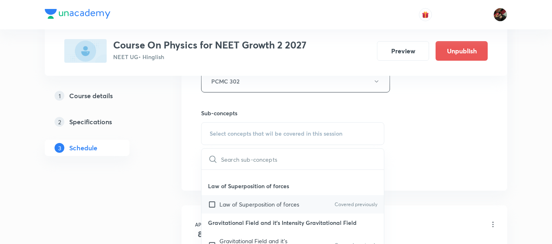
click at [242, 195] on div "Law of Superposition of forces Covered previously" at bounding box center [292, 204] width 182 height 18
checkbox input "true"
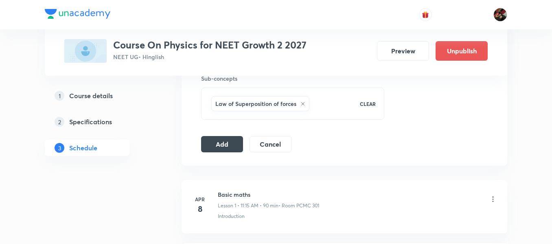
scroll to position [419, 0]
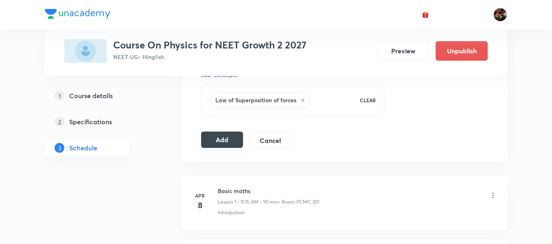
click at [216, 140] on button "Add" at bounding box center [222, 139] width 42 height 16
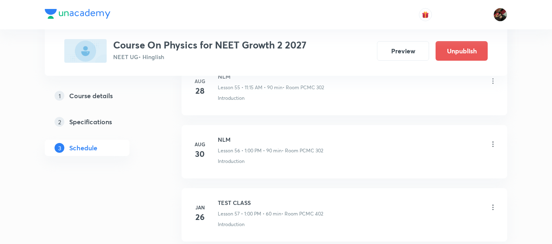
scroll to position [3693, 0]
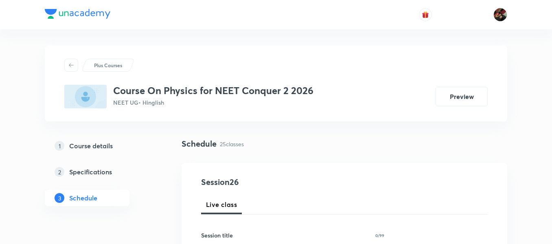
scroll to position [68, 0]
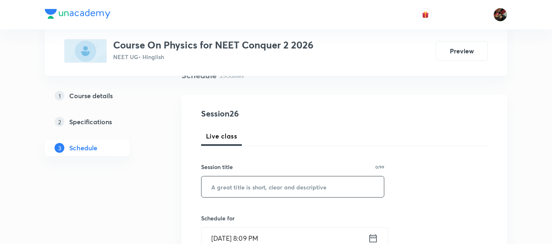
paste input "WPE"
click at [242, 181] on input "WPE" at bounding box center [292, 186] width 182 height 21
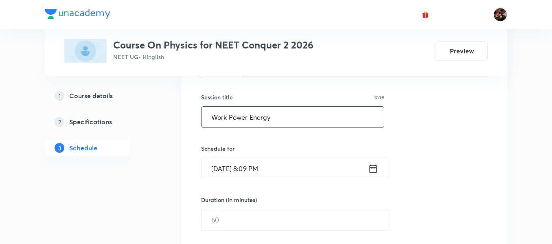
scroll to position [138, 0]
type input "Work Power Energy"
click at [233, 173] on input "[DATE] 8:09 PM" at bounding box center [284, 167] width 166 height 21
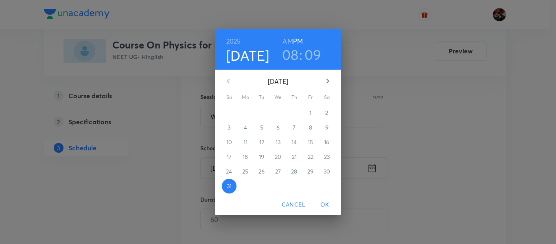
click at [327, 81] on icon "button" at bounding box center [328, 81] width 10 height 10
click at [249, 113] on span "1" at bounding box center [245, 113] width 15 height 8
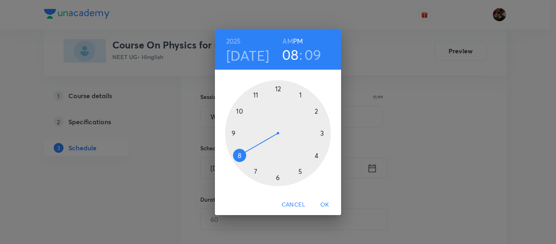
click at [289, 40] on h6 "AM" at bounding box center [287, 40] width 10 height 11
click at [298, 39] on h6 "PM" at bounding box center [298, 40] width 10 height 11
click at [321, 130] on div at bounding box center [278, 133] width 106 height 106
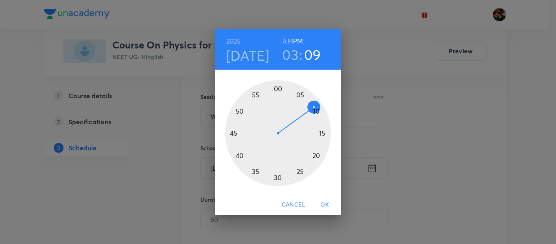
click at [278, 87] on div at bounding box center [278, 133] width 106 height 106
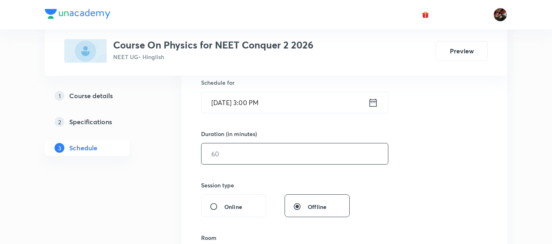
scroll to position [204, 0]
click at [253, 160] on input "text" at bounding box center [294, 153] width 186 height 21
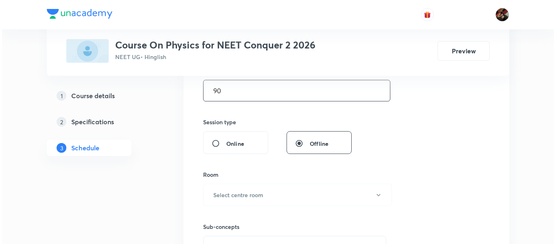
scroll to position [267, 0]
type input "90"
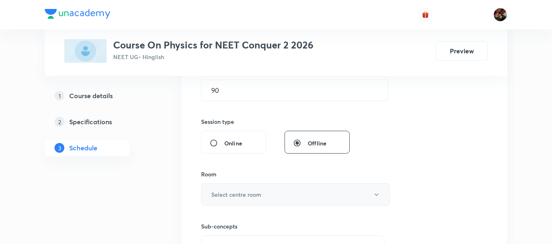
click at [240, 185] on button "Select centre room" at bounding box center [295, 194] width 189 height 22
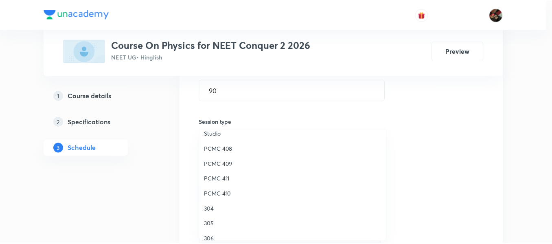
scroll to position [181, 0]
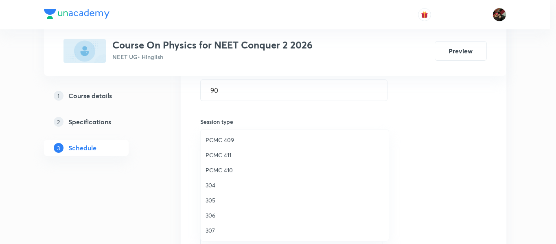
click at [219, 217] on span "306" at bounding box center [294, 215] width 178 height 9
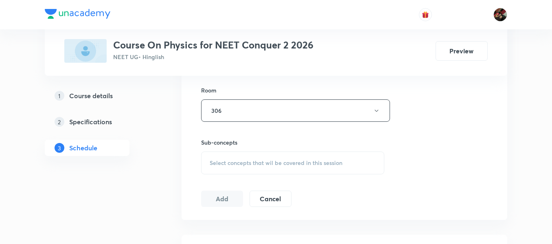
scroll to position [353, 0]
click at [251, 159] on span "Select concepts that wil be covered in this session" at bounding box center [276, 160] width 133 height 7
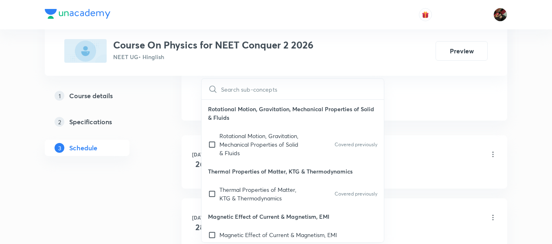
scroll to position [452, 0]
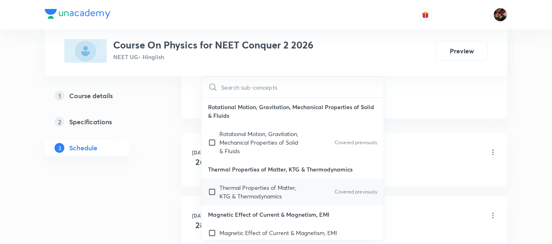
click at [226, 186] on p "Thermal Properties of Matter, KTG & Thermodynamics" at bounding box center [260, 191] width 82 height 17
checkbox input "true"
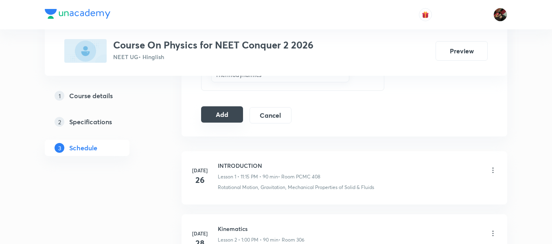
click at [210, 115] on button "Add" at bounding box center [222, 114] width 42 height 16
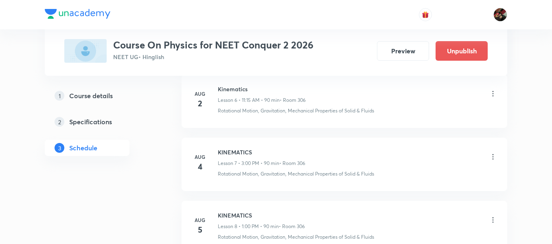
scroll to position [0, 0]
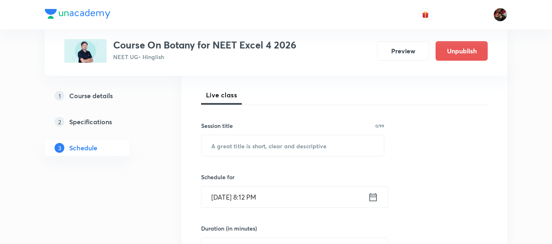
scroll to position [107, 0]
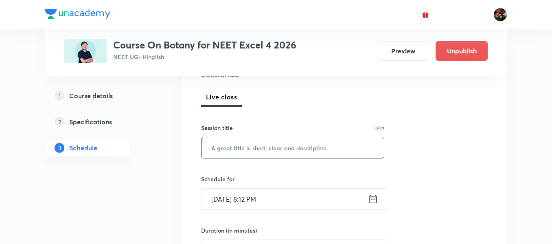
click at [235, 140] on input "text" at bounding box center [292, 147] width 182 height 21
paste input "Molecular basis of Inheritance"
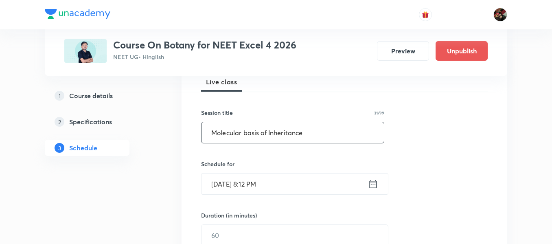
type input "Molecular basis of Inheritance"
click at [229, 189] on input "Aug 31, 2025, 8:12 PM" at bounding box center [284, 183] width 166 height 21
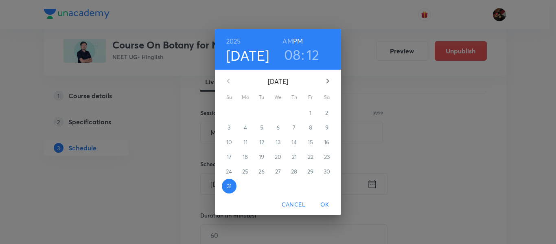
click at [325, 79] on icon "button" at bounding box center [328, 81] width 10 height 10
click at [246, 117] on button "1" at bounding box center [245, 112] width 15 height 15
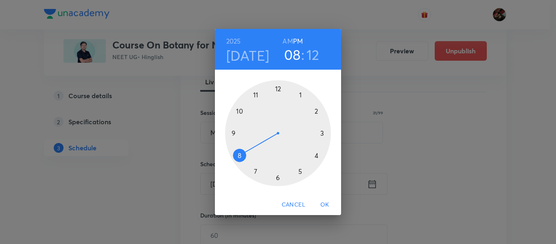
click at [234, 134] on div at bounding box center [278, 133] width 106 height 106
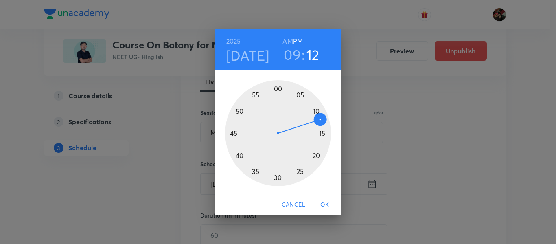
click at [286, 42] on h6 "AM" at bounding box center [287, 40] width 10 height 11
click at [277, 178] on div at bounding box center [278, 133] width 106 height 106
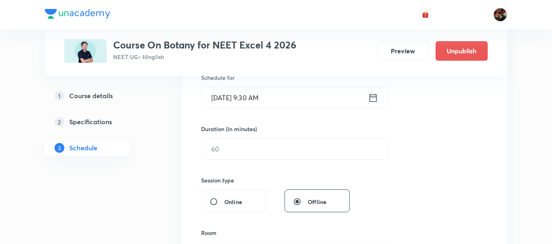
scroll to position [209, 0]
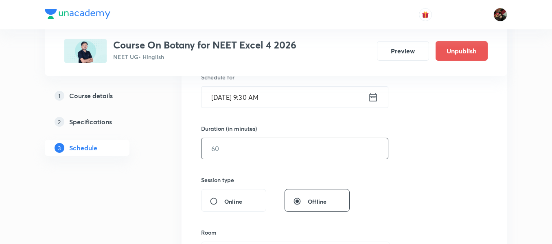
click at [236, 149] on input "text" at bounding box center [294, 148] width 186 height 21
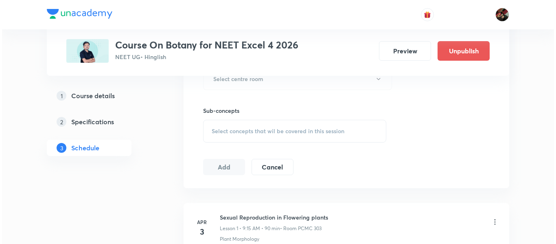
scroll to position [384, 0]
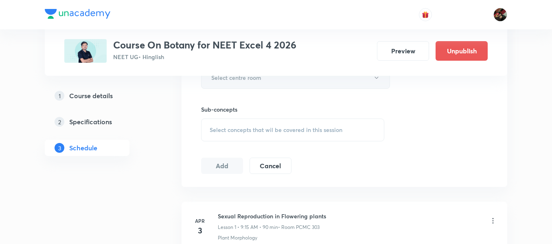
type input "90"
click at [232, 86] on button "Select centre room" at bounding box center [295, 77] width 189 height 22
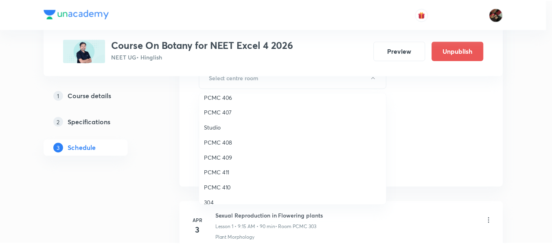
scroll to position [128, 0]
click at [222, 152] on li "PCMC 409" at bounding box center [295, 156] width 188 height 15
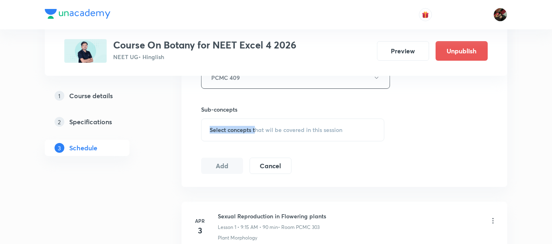
drag, startPoint x: 189, startPoint y: 142, endPoint x: 256, endPoint y: 128, distance: 68.7
click at [256, 128] on span "Select concepts that wil be covered in this session" at bounding box center [276, 130] width 133 height 7
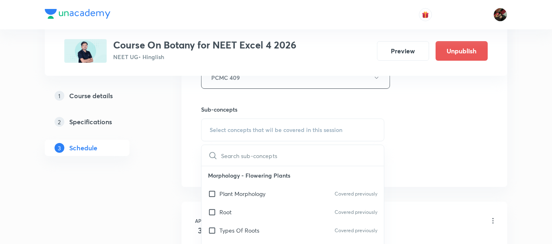
scroll to position [72, 0]
click at [241, 186] on div "Types Of Stem" at bounding box center [292, 195] width 182 height 18
checkbox input "true"
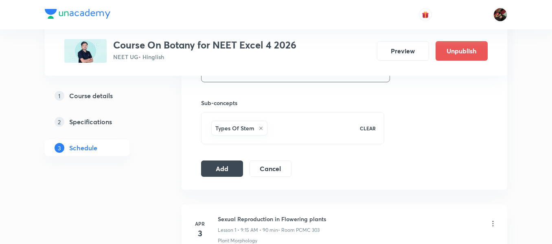
scroll to position [395, 0]
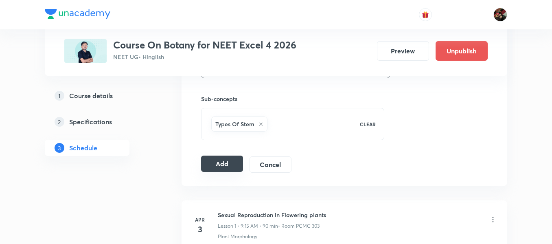
click at [216, 164] on button "Add" at bounding box center [222, 163] width 42 height 16
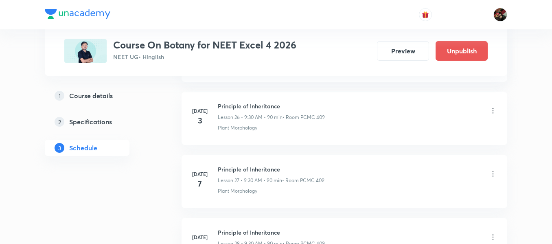
scroll to position [1518, 0]
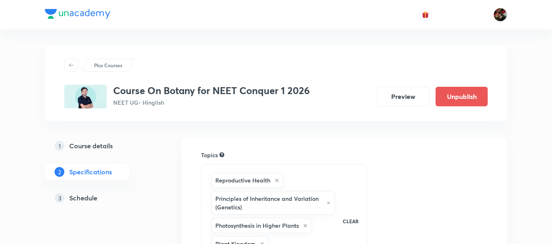
click at [86, 198] on h5 "Schedule" at bounding box center [83, 198] width 28 height 10
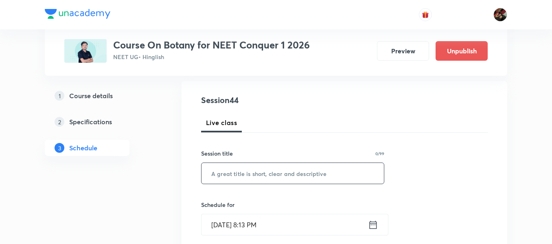
scroll to position [82, 0]
paste input "morphology of flowering plants"
click at [221, 166] on input "morphology of flowering plants" at bounding box center [292, 172] width 182 height 21
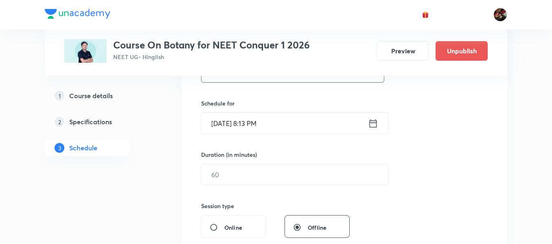
scroll to position [184, 0]
type input "Morphology of flowering plants"
click at [217, 122] on input "[DATE] 8:13 PM" at bounding box center [284, 122] width 166 height 21
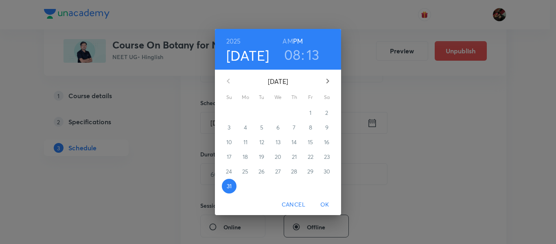
click at [329, 78] on icon "button" at bounding box center [328, 81] width 10 height 10
click at [245, 110] on p "1" at bounding box center [245, 113] width 2 height 8
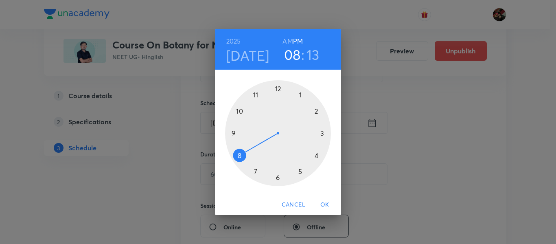
click at [301, 94] on div at bounding box center [278, 133] width 106 height 106
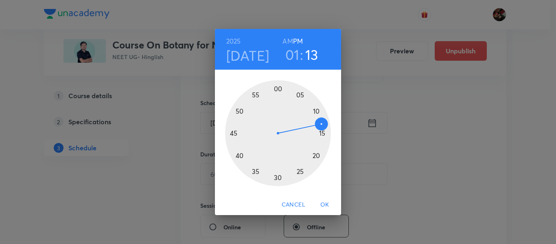
click at [279, 88] on div at bounding box center [278, 133] width 106 height 106
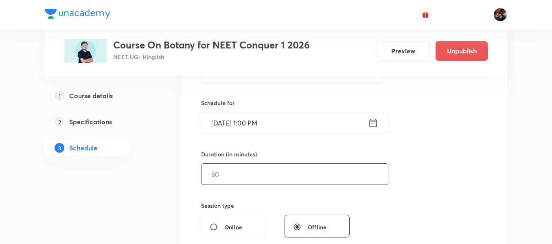
click at [238, 180] on input "text" at bounding box center [294, 174] width 186 height 21
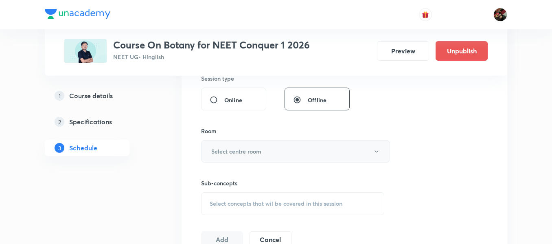
type input "90"
click at [229, 153] on h6 "Select centre room" at bounding box center [236, 151] width 50 height 9
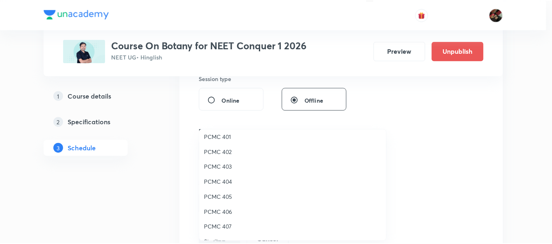
scroll to position [108, 0]
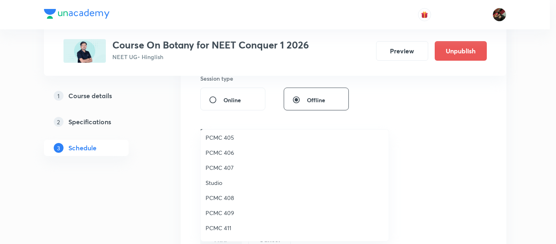
click at [223, 199] on span "PCMC 408" at bounding box center [294, 197] width 178 height 9
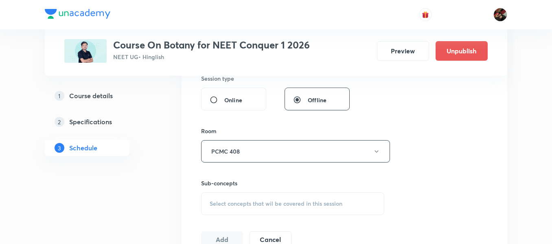
click at [213, 207] on div "Select concepts that wil be covered in this session" at bounding box center [292, 203] width 183 height 23
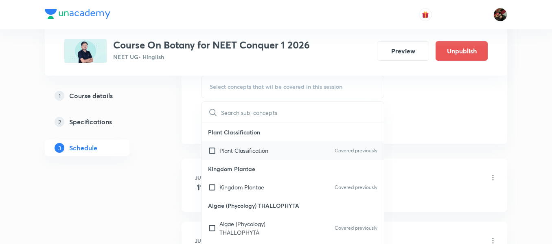
click at [237, 147] on p "Plant Classification" at bounding box center [243, 150] width 49 height 9
checkbox input "true"
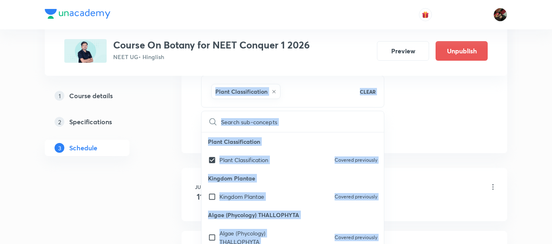
drag, startPoint x: 168, startPoint y: 145, endPoint x: 171, endPoint y: 151, distance: 6.6
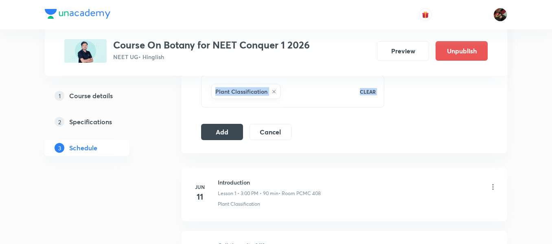
click at [237, 126] on button "Add" at bounding box center [222, 131] width 42 height 16
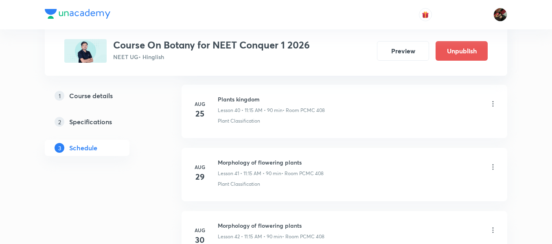
scroll to position [2810, 0]
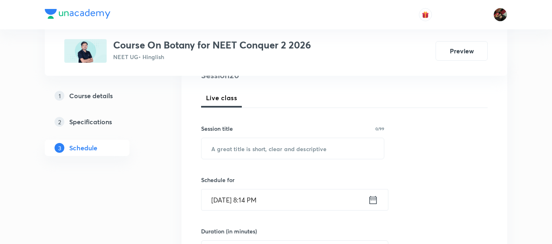
scroll to position [109, 0]
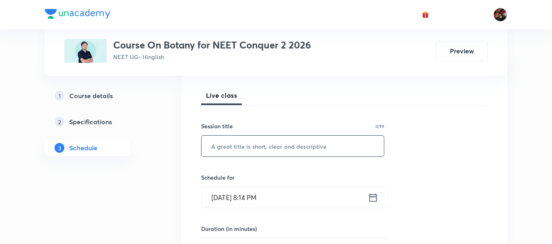
paste input "Biological classification"
click at [238, 153] on input "Biological classification" at bounding box center [292, 145] width 182 height 21
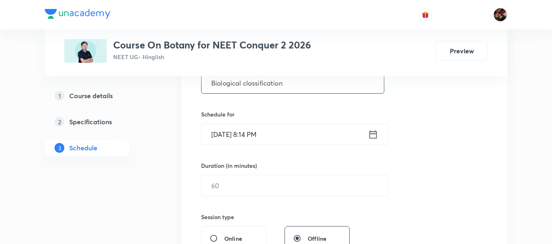
scroll to position [173, 0]
type input "Biological classification"
click at [226, 131] on input "[DATE] 8:14 PM" at bounding box center [284, 133] width 166 height 21
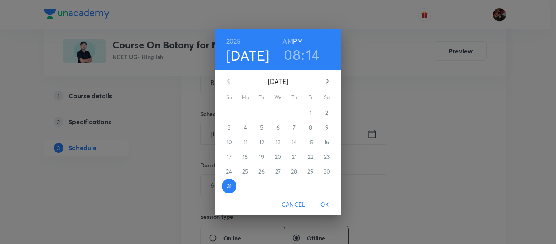
click at [326, 85] on icon "button" at bounding box center [328, 81] width 10 height 10
click at [244, 116] on span "1" at bounding box center [245, 113] width 15 height 8
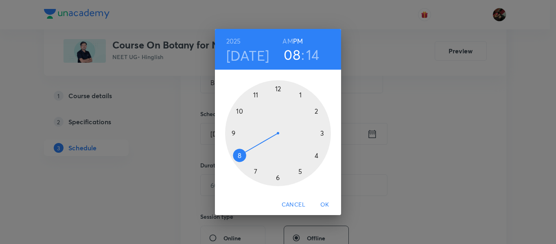
click at [256, 95] on div at bounding box center [278, 133] width 106 height 106
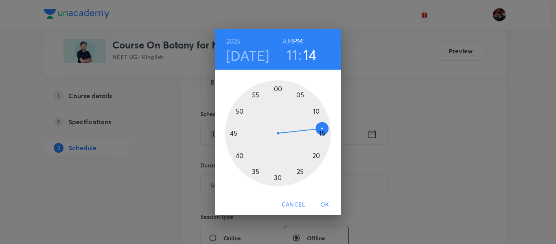
click at [284, 42] on h6 "AM" at bounding box center [287, 40] width 10 height 11
click at [322, 131] on div at bounding box center [278, 133] width 106 height 106
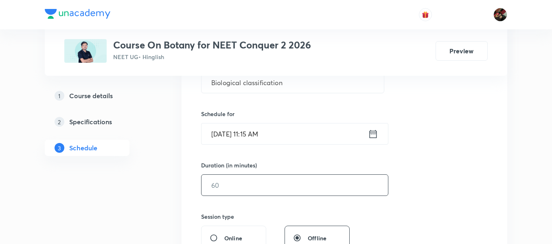
click at [221, 185] on input "text" at bounding box center [294, 185] width 186 height 21
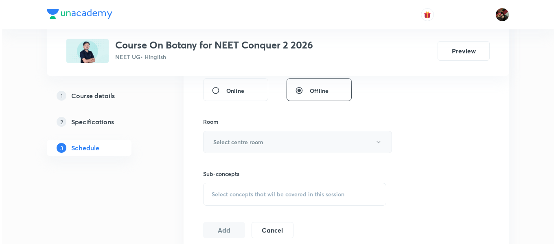
scroll to position [320, 0]
type input "90"
click at [239, 142] on h6 "Select centre room" at bounding box center [236, 141] width 50 height 9
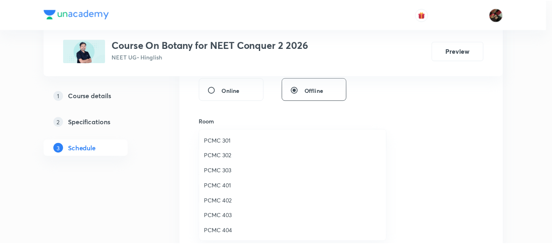
scroll to position [181, 0]
click at [214, 219] on span "306" at bounding box center [294, 215] width 178 height 9
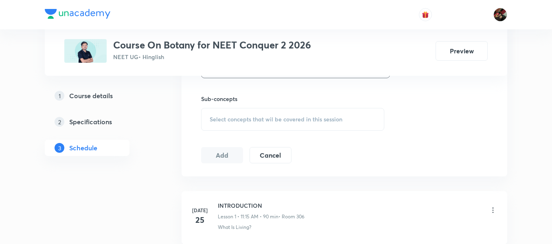
click at [224, 113] on div "Select concepts that wil be covered in this session" at bounding box center [292, 119] width 183 height 23
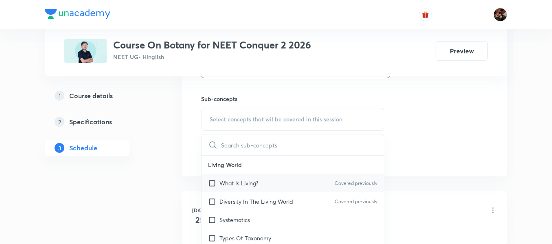
click at [234, 181] on p "What Is Living?" at bounding box center [238, 183] width 39 height 9
checkbox input "true"
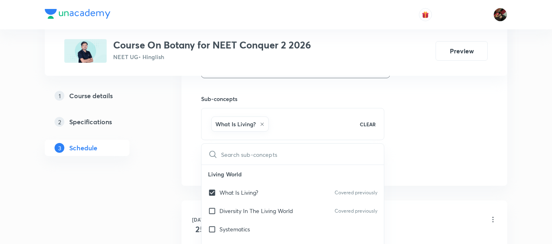
click at [154, 159] on div "1 Course details 2 Specifications 3 Schedule" at bounding box center [100, 126] width 111 height 78
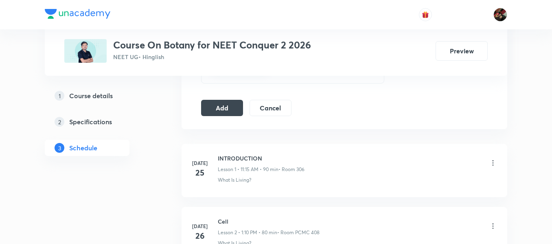
scroll to position [452, 0]
click at [214, 111] on button "Add" at bounding box center [222, 106] width 42 height 16
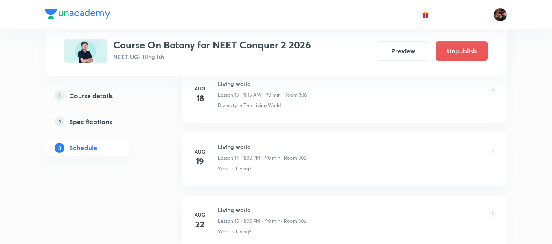
scroll to position [1296, 0]
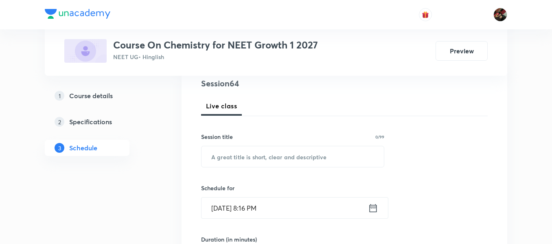
scroll to position [99, 0]
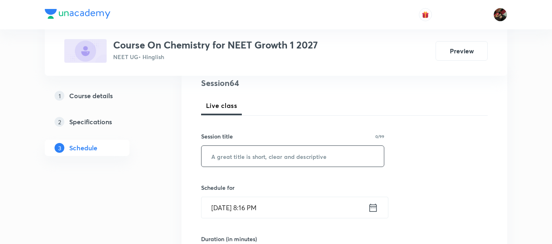
paste input "thermodynamics"
click at [260, 149] on input "thermodynamics" at bounding box center [292, 156] width 182 height 21
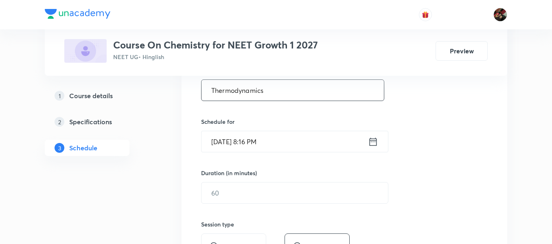
scroll to position [166, 0]
type input "Thermodynamics"
click at [229, 142] on input "Aug 31, 2025, 8:16 PM" at bounding box center [284, 140] width 166 height 21
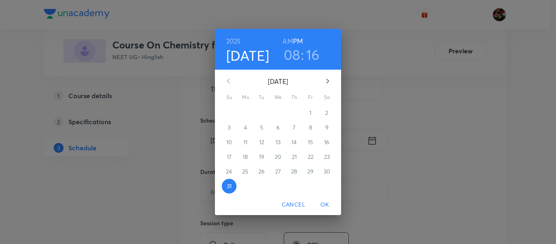
click at [328, 82] on icon "button" at bounding box center [327, 81] width 3 height 5
click at [244, 110] on p "1" at bounding box center [245, 113] width 2 height 8
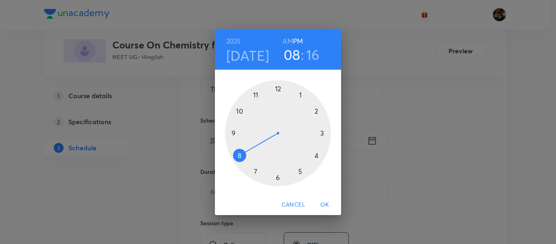
click at [232, 133] on div at bounding box center [278, 133] width 106 height 106
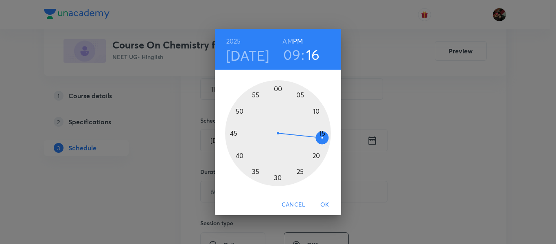
click at [289, 41] on h6 "AM" at bounding box center [287, 40] width 10 height 11
click at [275, 178] on div at bounding box center [278, 133] width 106 height 106
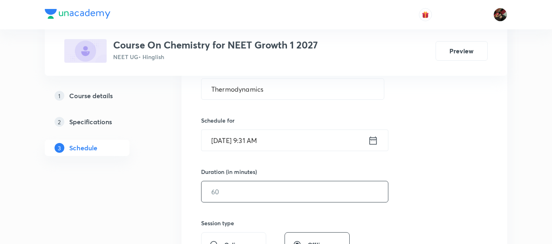
click at [229, 187] on input "text" at bounding box center [294, 191] width 186 height 21
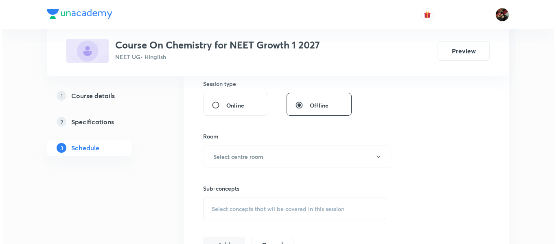
scroll to position [310, 0]
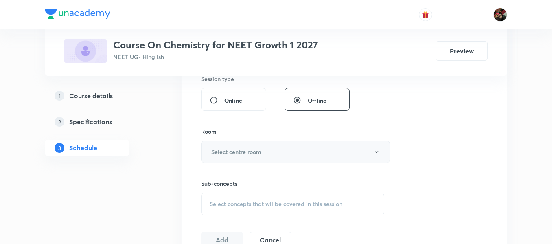
type input "90"
click at [238, 154] on h6 "Select centre room" at bounding box center [236, 151] width 50 height 9
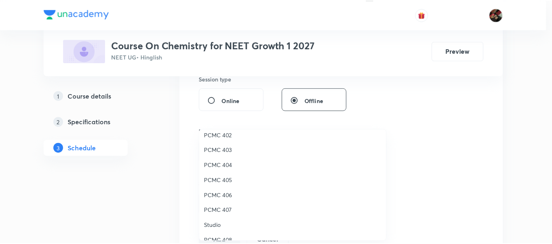
scroll to position [66, 0]
click at [225, 179] on span "PCMC 405" at bounding box center [294, 179] width 178 height 9
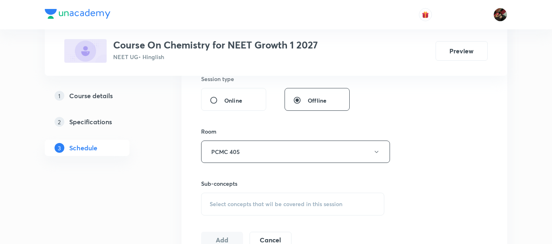
scroll to position [372, 0]
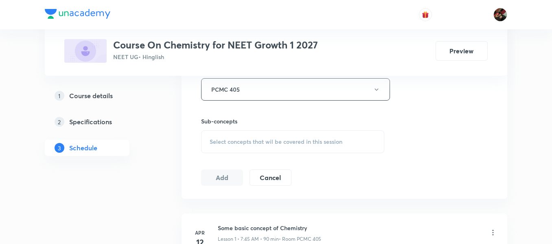
click at [225, 144] on span "Select concepts that wil be covered in this session" at bounding box center [276, 141] width 133 height 7
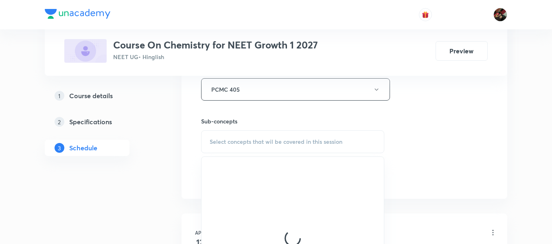
scroll to position [471, 0]
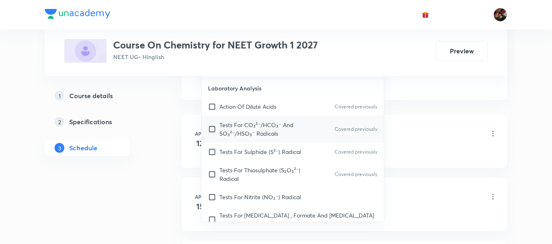
click at [229, 131] on p "Tests For CO₃²⁻/HCO₃⁻ And SO₃²⁻/HSO₃⁻ Radicals" at bounding box center [260, 128] width 82 height 17
checkbox input "true"
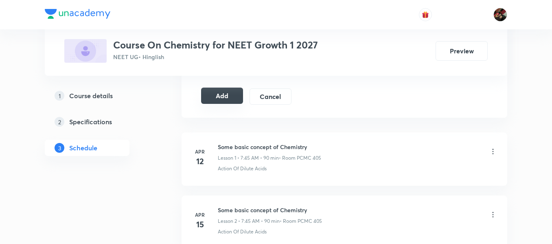
click at [241, 98] on button "Add" at bounding box center [222, 95] width 42 height 16
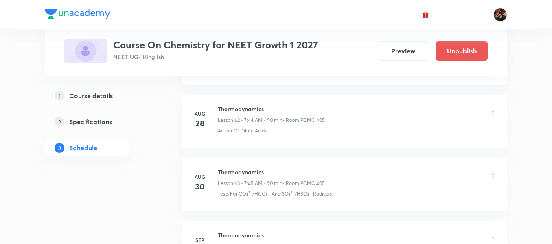
scroll to position [4069, 0]
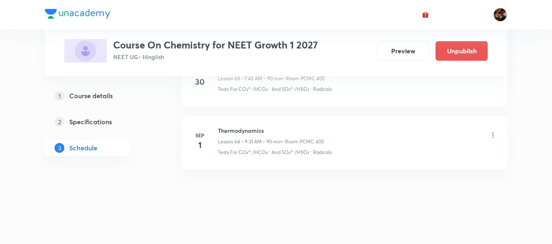
click at [232, 144] on p "Lesson 64 • 9:31 AM • 90 min" at bounding box center [250, 141] width 64 height 7
click at [489, 135] on icon at bounding box center [493, 135] width 8 height 8
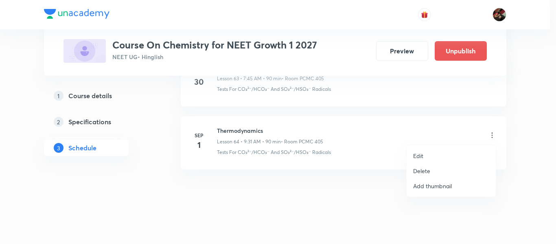
click at [422, 154] on p "Edit" at bounding box center [418, 155] width 10 height 9
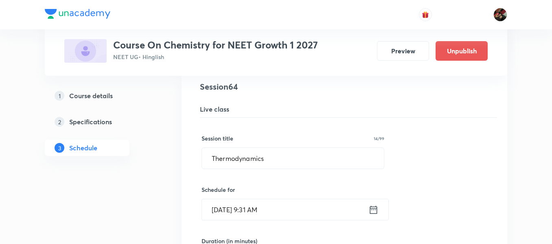
click at [258, 208] on input "Sep 1, 2025, 9:31 AM" at bounding box center [285, 209] width 166 height 21
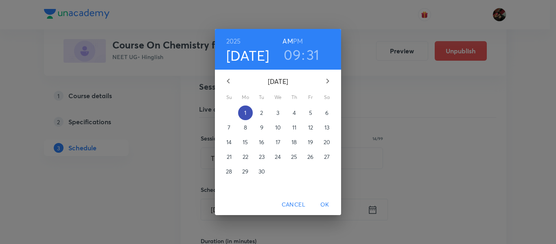
click at [248, 111] on span "1" at bounding box center [245, 113] width 15 height 8
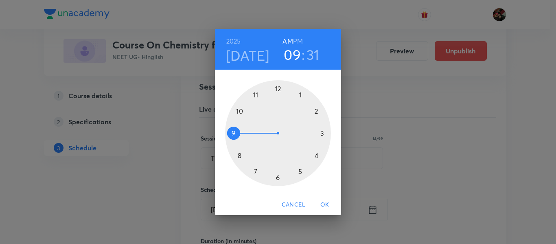
click at [233, 131] on div at bounding box center [278, 133] width 106 height 106
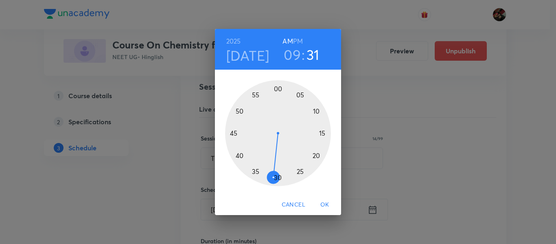
click at [279, 179] on div at bounding box center [278, 133] width 106 height 106
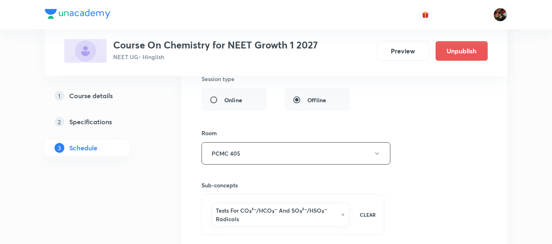
scroll to position [4392, 0]
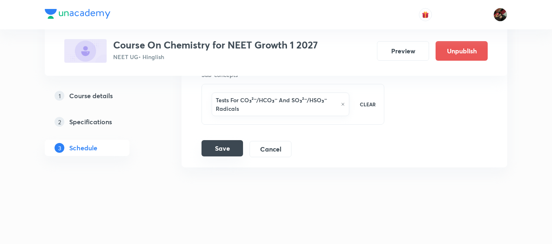
click at [227, 151] on button "Save" at bounding box center [222, 148] width 42 height 16
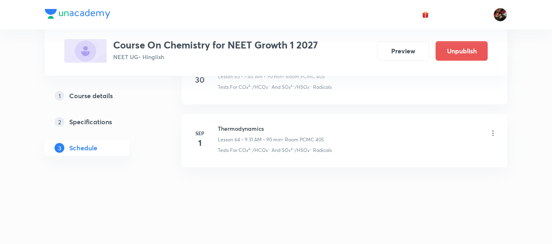
scroll to position [4071, 0]
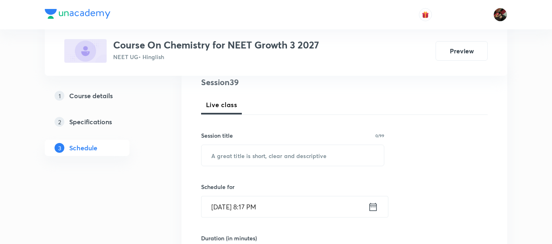
scroll to position [98, 0]
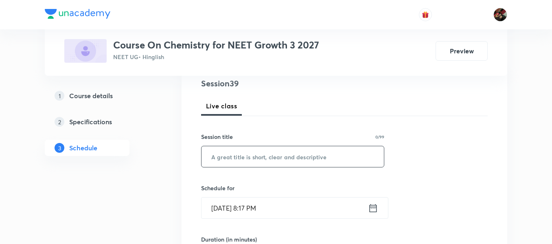
paste input "chemical bonding"
click at [222, 158] on input "chemical bonding" at bounding box center [292, 156] width 182 height 21
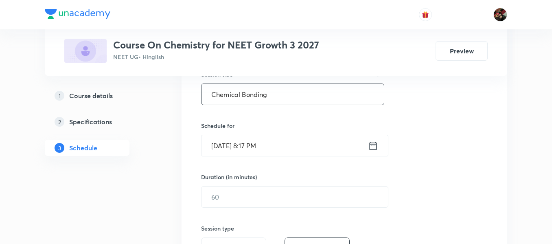
scroll to position [162, 0]
type input "Chemical Bonding"
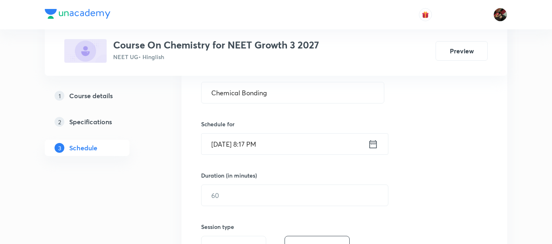
click at [222, 140] on input "Aug 31, 2025, 8:17 PM" at bounding box center [284, 143] width 166 height 21
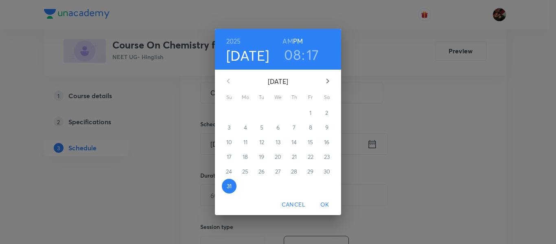
click at [324, 80] on icon "button" at bounding box center [328, 81] width 10 height 10
click at [245, 113] on p "1" at bounding box center [245, 113] width 2 height 8
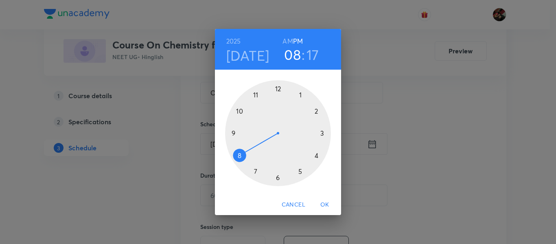
click at [254, 173] on div at bounding box center [278, 133] width 106 height 106
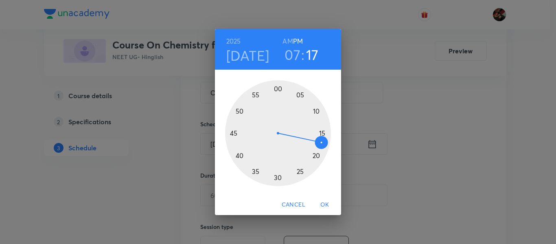
click at [288, 42] on h6 "AM" at bounding box center [287, 40] width 10 height 11
click at [235, 134] on div at bounding box center [278, 133] width 106 height 106
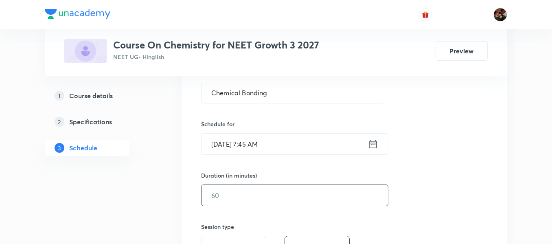
scroll to position [179, 0]
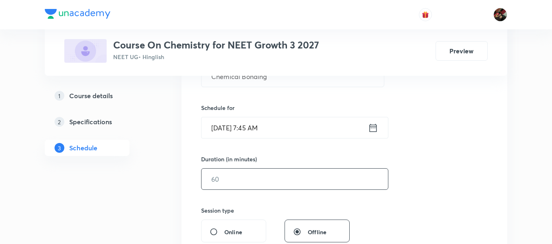
click at [254, 178] on input "text" at bounding box center [294, 178] width 186 height 21
type input "0"
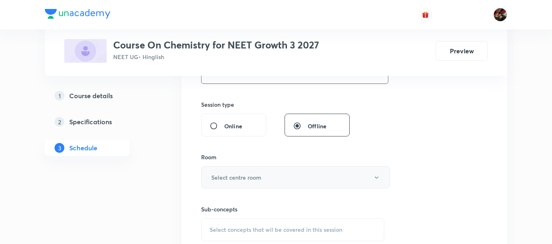
type input "90"
click at [248, 174] on h6 "Select centre room" at bounding box center [236, 177] width 50 height 9
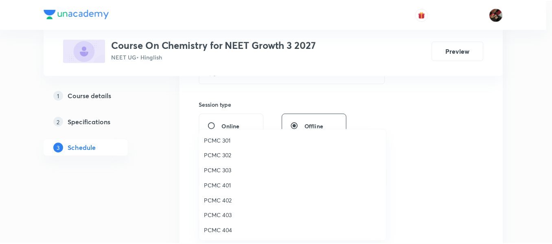
scroll to position [100, 0]
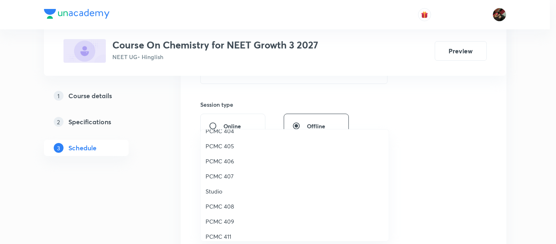
click at [219, 178] on span "PCMC 407" at bounding box center [294, 176] width 178 height 9
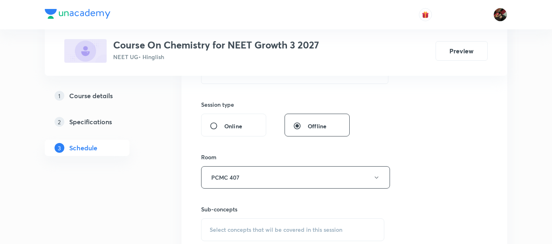
click at [188, 166] on div "Session 39 Live class Session title 16/99 Chemical Bonding ​ Schedule for Sep 1…" at bounding box center [344, 82] width 326 height 408
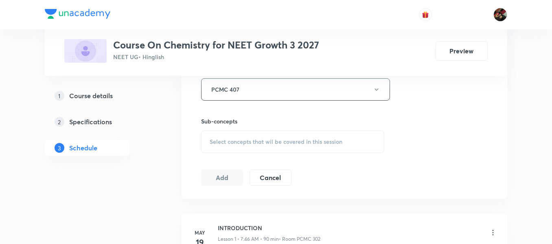
click at [227, 146] on div "Select concepts that wil be covered in this session" at bounding box center [292, 141] width 183 height 23
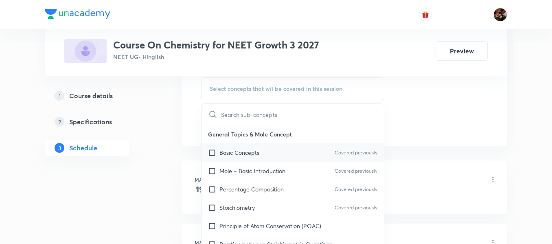
click at [234, 155] on p "Basic Concepts" at bounding box center [239, 152] width 40 height 9
checkbox input "true"
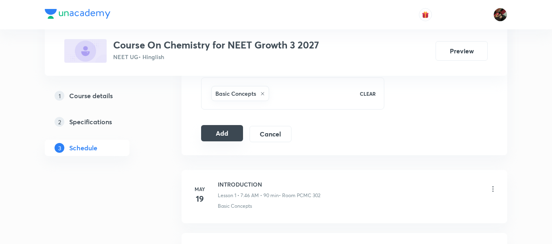
click at [230, 135] on button "Add" at bounding box center [222, 133] width 42 height 16
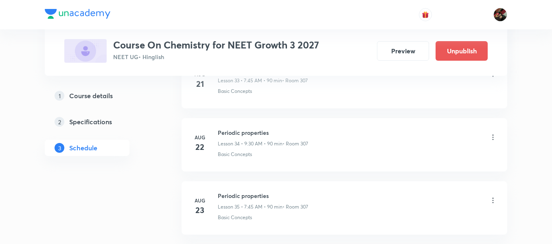
scroll to position [2494, 0]
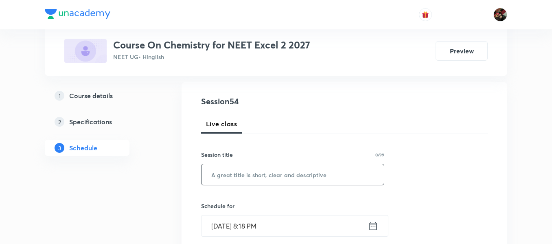
paste input "aldehyde ketone carboxylic acid"
click at [217, 174] on input "aldehyde ketone carboxylic acid" at bounding box center [292, 174] width 182 height 21
type input "Aldehyde Ketone Carboxylic Acid"
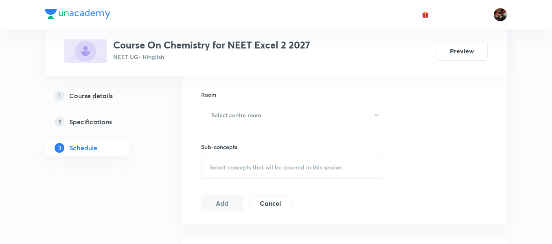
scroll to position [347, 0]
click at [220, 109] on button "Select centre room" at bounding box center [295, 114] width 189 height 22
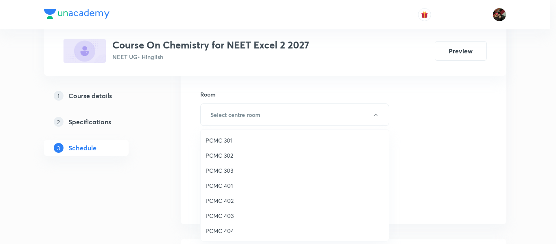
click at [215, 174] on span "PCMC 303" at bounding box center [294, 170] width 178 height 9
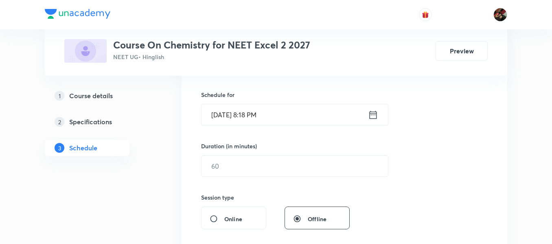
scroll to position [190, 0]
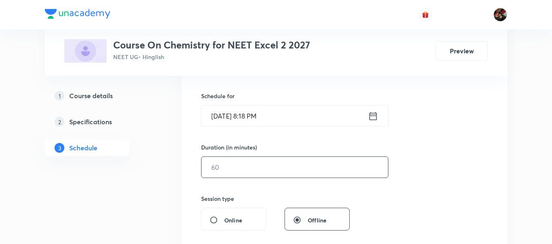
click at [237, 160] on input "text" at bounding box center [294, 167] width 186 height 21
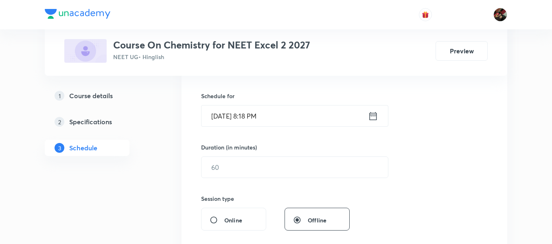
click at [234, 114] on input "Aug 31, 2025, 8:18 PM" at bounding box center [284, 115] width 166 height 21
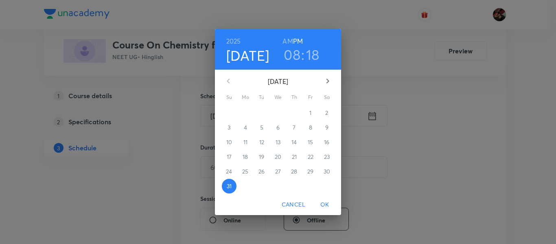
click at [328, 76] on icon "button" at bounding box center [328, 81] width 10 height 10
click at [243, 114] on span "1" at bounding box center [245, 113] width 15 height 8
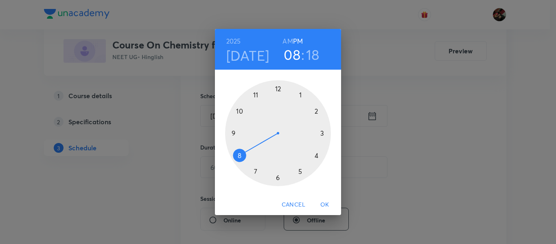
click at [299, 92] on div at bounding box center [278, 133] width 106 height 106
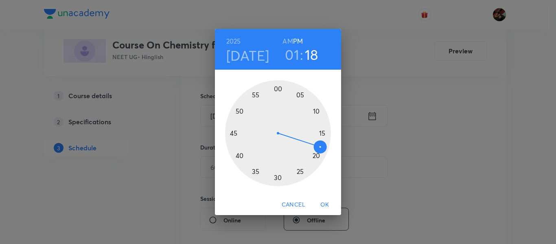
click at [279, 88] on div at bounding box center [278, 133] width 106 height 106
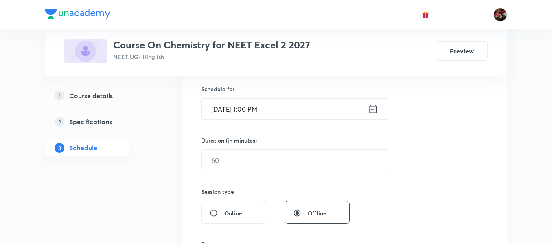
scroll to position [198, 0]
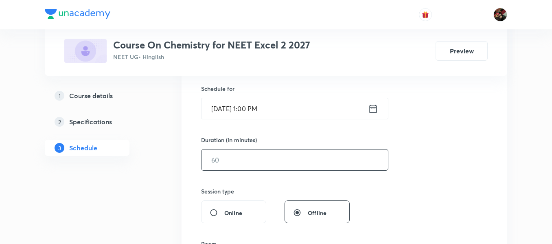
click at [254, 159] on input "text" at bounding box center [294, 159] width 186 height 21
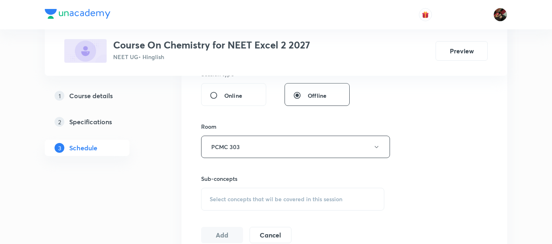
scroll to position [316, 0]
type input "90"
click at [249, 201] on span "Select concepts that wil be covered in this session" at bounding box center [276, 198] width 133 height 7
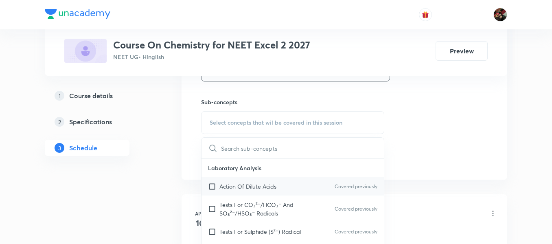
click at [223, 177] on div "Action Of Dilute Acids Covered previously" at bounding box center [292, 186] width 182 height 18
checkbox input "true"
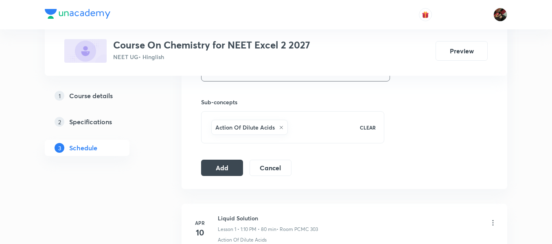
scroll to position [463, 0]
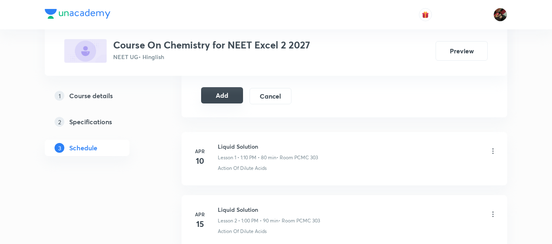
click at [225, 103] on button "Add" at bounding box center [222, 95] width 42 height 16
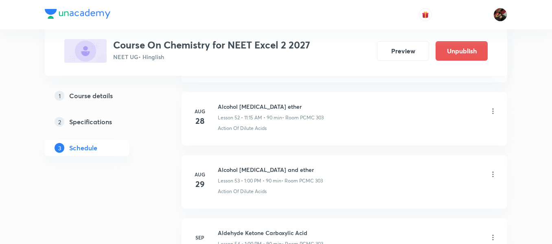
scroll to position [3814, 0]
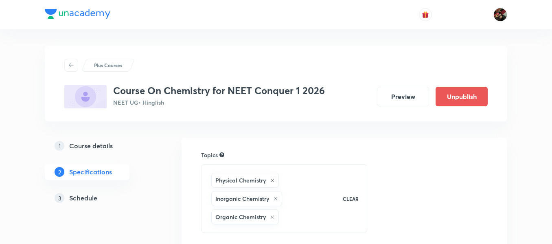
click at [100, 195] on div "3 Schedule" at bounding box center [102, 198] width 94 height 10
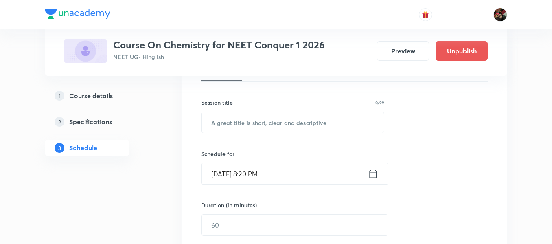
scroll to position [137, 0]
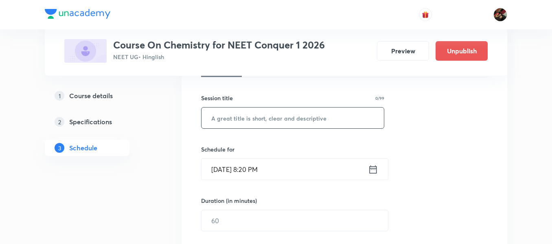
paste input "thermodynamics"
click at [234, 115] on input "text" at bounding box center [292, 117] width 182 height 21
click at [234, 115] on input "thermodynamics" at bounding box center [292, 117] width 182 height 21
click at [215, 116] on input "thermodynamics" at bounding box center [292, 117] width 182 height 21
type input "Thermodynamics"
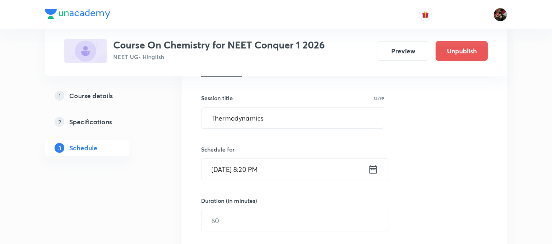
click at [219, 165] on input "[DATE] 8:20 PM" at bounding box center [284, 169] width 166 height 21
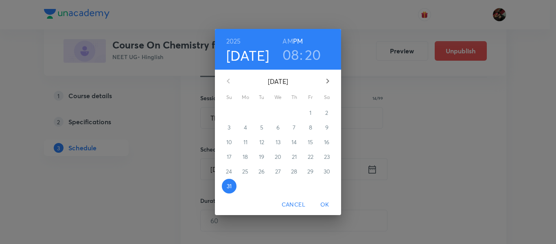
click at [324, 84] on icon "button" at bounding box center [328, 81] width 10 height 10
click at [248, 112] on span "1" at bounding box center [245, 113] width 15 height 8
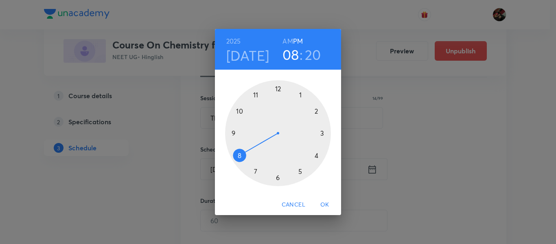
click at [255, 95] on div at bounding box center [278, 133] width 106 height 106
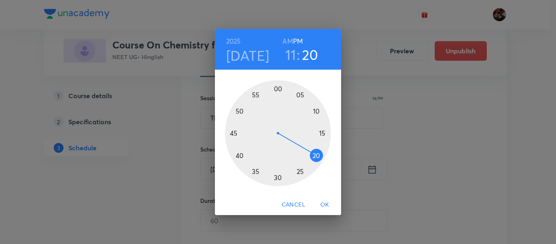
click at [286, 41] on h6 "AM" at bounding box center [287, 40] width 10 height 11
click at [322, 133] on div at bounding box center [278, 133] width 106 height 106
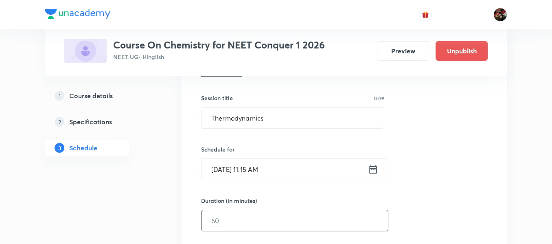
click at [215, 210] on input "text" at bounding box center [294, 220] width 186 height 21
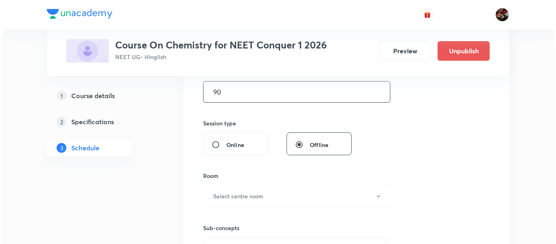
scroll to position [266, 0]
type input "90"
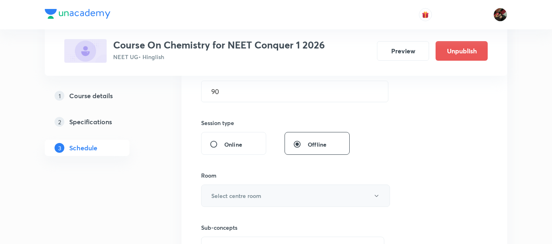
click at [221, 199] on h6 "Select centre room" at bounding box center [236, 195] width 50 height 9
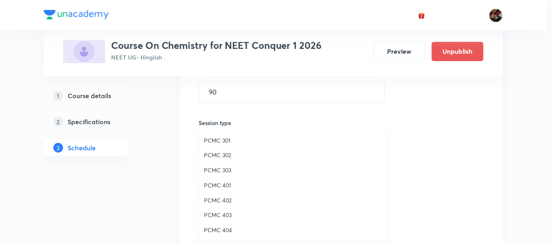
scroll to position [92, 0]
click at [224, 212] on span "PCMC 408" at bounding box center [294, 213] width 178 height 9
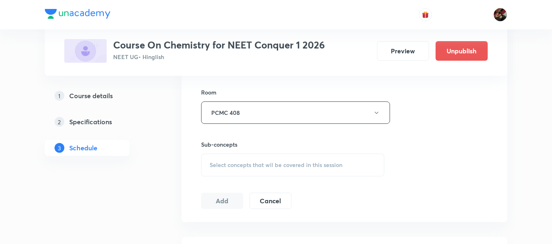
click at [229, 162] on span "Select concepts that wil be covered in this session" at bounding box center [276, 165] width 133 height 7
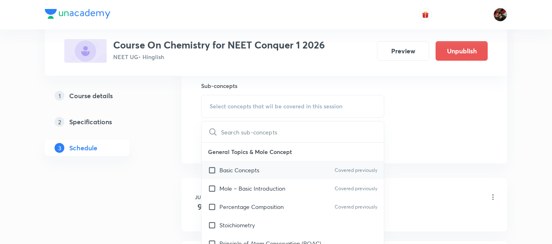
click at [238, 170] on p "Basic Concepts" at bounding box center [239, 170] width 40 height 9
checkbox input "true"
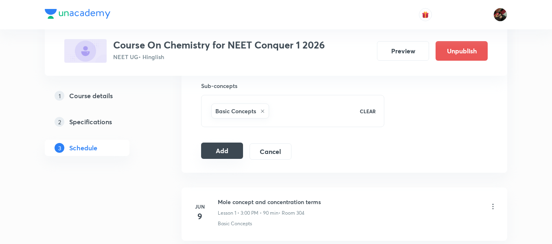
click at [220, 152] on button "Add" at bounding box center [222, 150] width 42 height 16
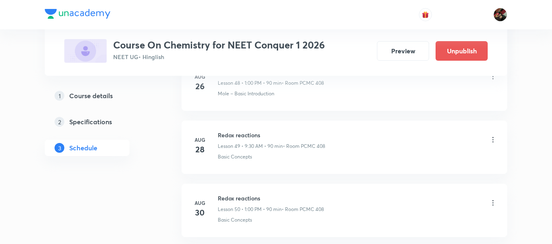
scroll to position [3251, 0]
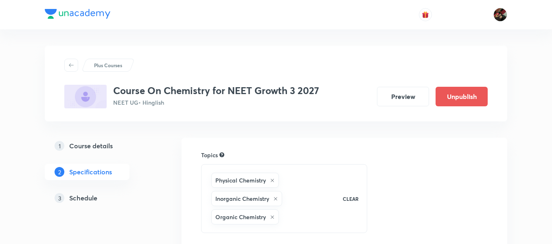
click at [92, 203] on link "3 Schedule" at bounding box center [100, 198] width 111 height 16
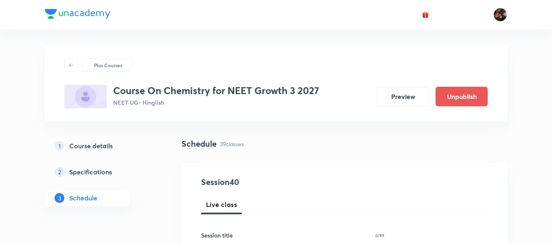
scroll to position [154, 0]
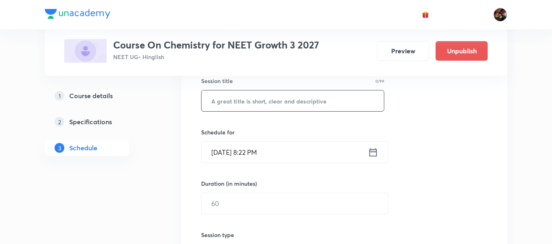
paste input "Biomolecules"
click at [229, 103] on input "Biomolecules" at bounding box center [292, 100] width 182 height 21
type input "Biomolecules"
click at [221, 149] on input "Aug 31, 2025, 8:22 PM" at bounding box center [284, 152] width 166 height 21
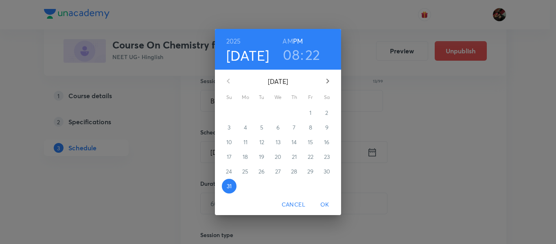
click at [327, 83] on icon "button" at bounding box center [327, 81] width 3 height 5
click at [245, 111] on p "1" at bounding box center [245, 113] width 2 height 8
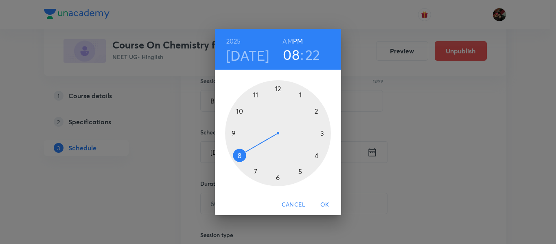
click at [232, 133] on div at bounding box center [278, 133] width 106 height 106
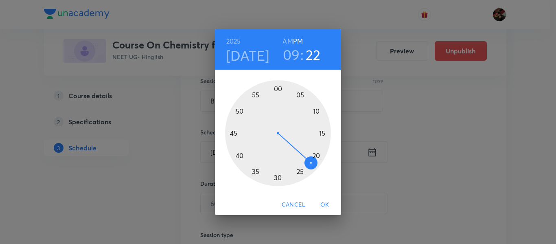
click at [287, 42] on h6 "AM" at bounding box center [287, 40] width 10 height 11
click at [277, 177] on div at bounding box center [278, 133] width 106 height 106
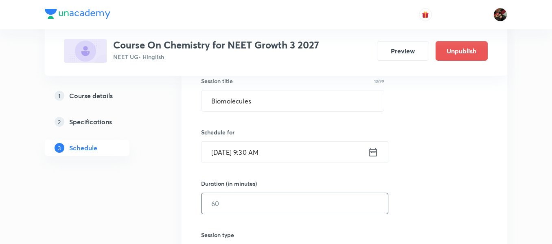
click at [237, 198] on input "text" at bounding box center [294, 203] width 186 height 21
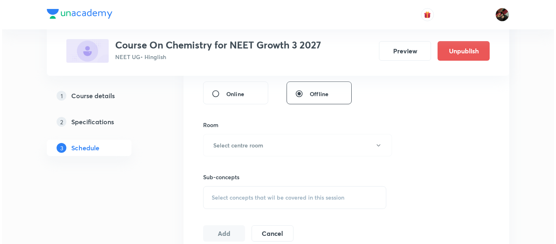
scroll to position [318, 0]
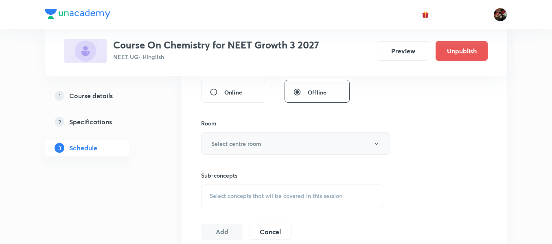
type input "90"
click at [239, 148] on button "Select centre room" at bounding box center [295, 143] width 189 height 22
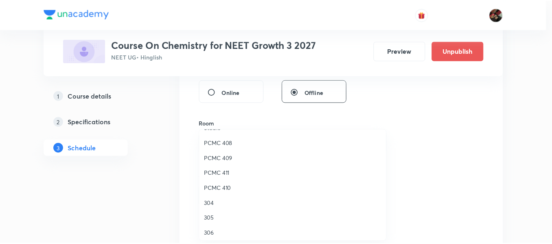
scroll to position [181, 0]
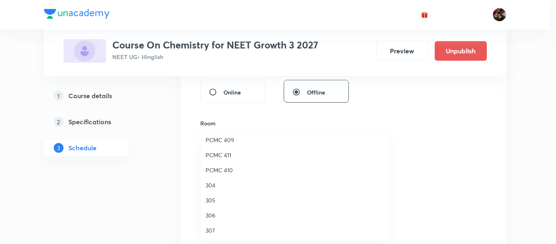
click at [216, 232] on span "307" at bounding box center [294, 230] width 178 height 9
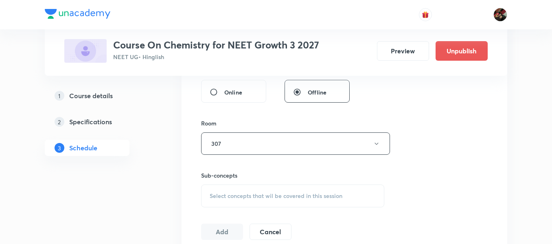
click at [219, 197] on span "Select concepts that wil be covered in this session" at bounding box center [276, 195] width 133 height 7
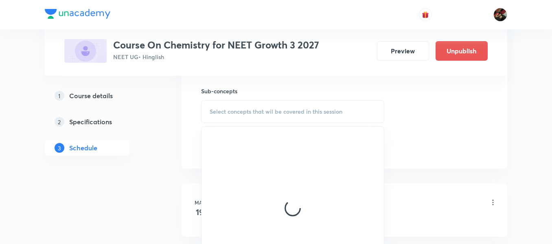
scroll to position [404, 0]
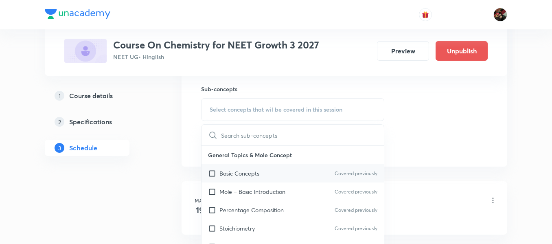
click at [244, 175] on p "Basic Concepts" at bounding box center [239, 173] width 40 height 9
checkbox input "true"
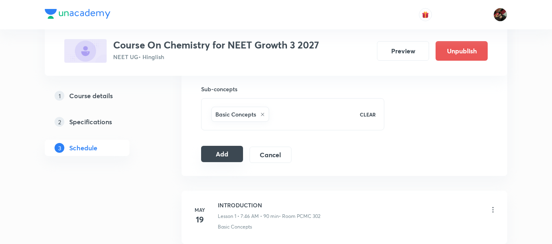
click at [203, 158] on button "Add" at bounding box center [222, 154] width 42 height 16
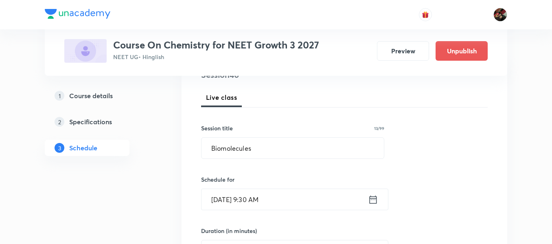
scroll to position [115, 0]
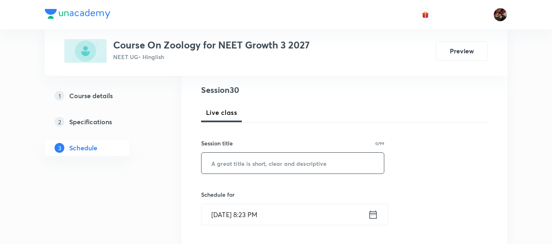
paste input "Biomolecules"
click at [217, 160] on input "Biomolecules" at bounding box center [292, 163] width 182 height 21
type input "Biomolecules"
click at [224, 210] on input "[DATE] 8:23 PM" at bounding box center [284, 214] width 166 height 21
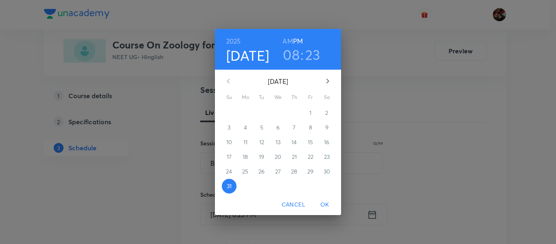
click at [325, 79] on icon "button" at bounding box center [328, 81] width 10 height 10
click at [245, 114] on p "1" at bounding box center [245, 113] width 2 height 8
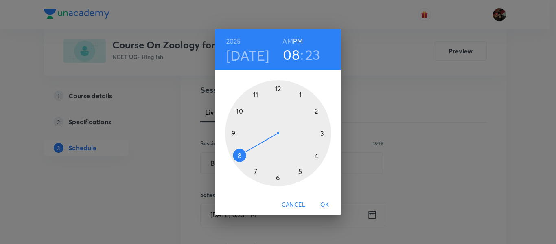
click at [234, 134] on div at bounding box center [278, 133] width 106 height 106
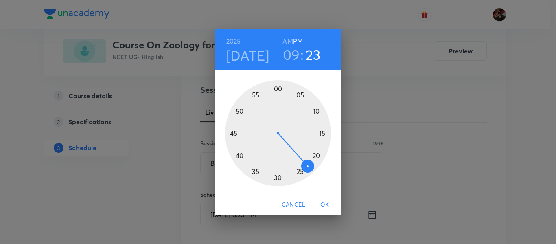
click at [289, 40] on h6 "AM" at bounding box center [287, 40] width 10 height 11
click at [279, 89] on div at bounding box center [278, 133] width 106 height 106
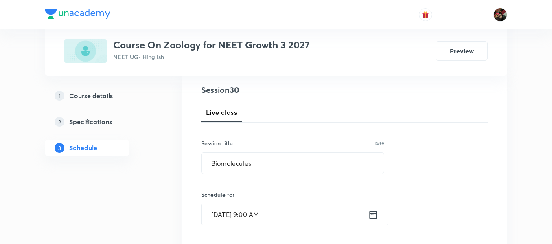
click at [262, 222] on input "Sep 1, 2025, 9:00 AM" at bounding box center [284, 214] width 166 height 21
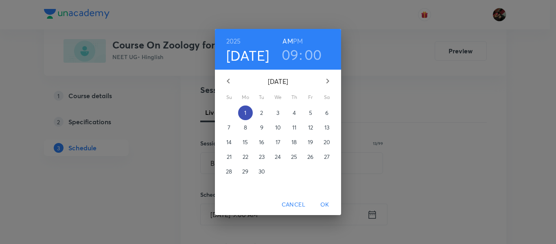
click at [245, 113] on p "1" at bounding box center [245, 113] width 2 height 8
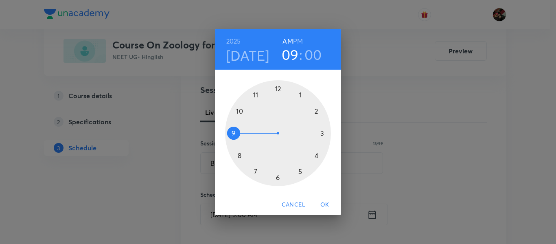
click at [307, 56] on h3 "00" at bounding box center [312, 54] width 17 height 17
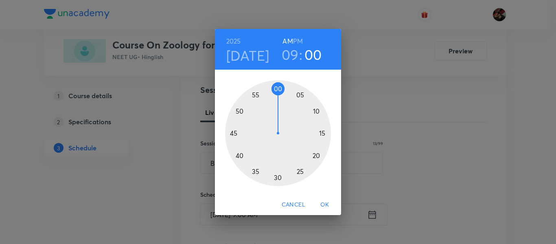
click at [275, 179] on div at bounding box center [278, 133] width 106 height 106
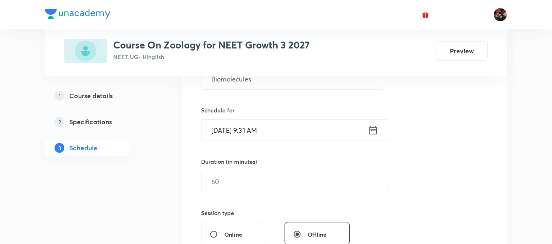
scroll to position [177, 0]
click at [240, 177] on input "text" at bounding box center [294, 180] width 186 height 21
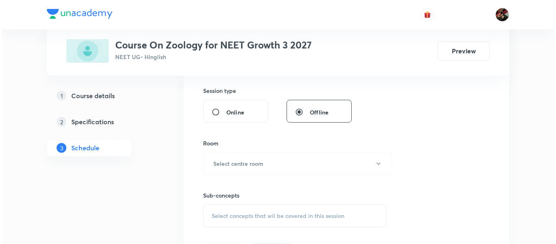
scroll to position [299, 0]
type input "90"
click at [237, 161] on h6 "Select centre room" at bounding box center [236, 163] width 50 height 9
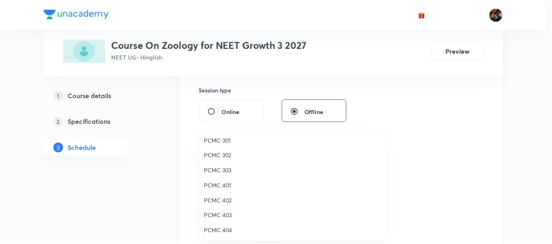
scroll to position [181, 0]
click at [218, 227] on span "307" at bounding box center [294, 230] width 178 height 9
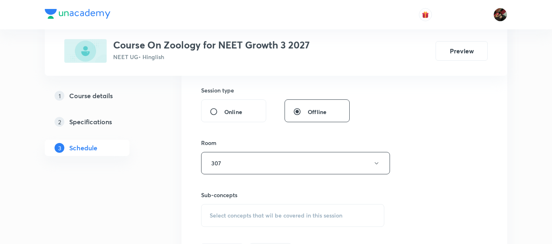
click at [223, 210] on div "Select concepts that wil be covered in this session" at bounding box center [292, 215] width 183 height 23
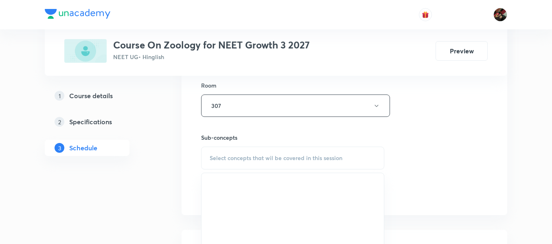
scroll to position [357, 0]
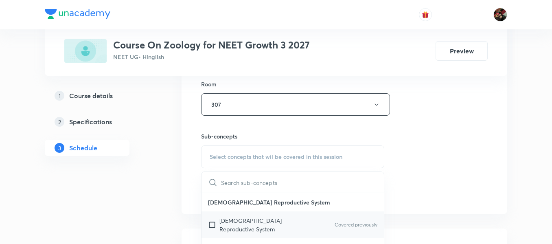
click at [226, 215] on div "Female Reproductive System Covered previously" at bounding box center [292, 224] width 182 height 27
checkbox input "true"
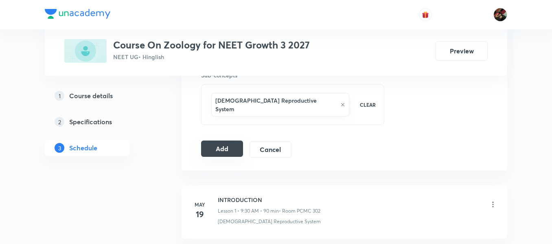
scroll to position [419, 0]
click at [225, 140] on button "Add" at bounding box center [222, 148] width 42 height 16
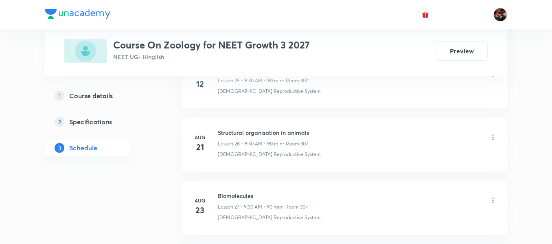
scroll to position [1696, 0]
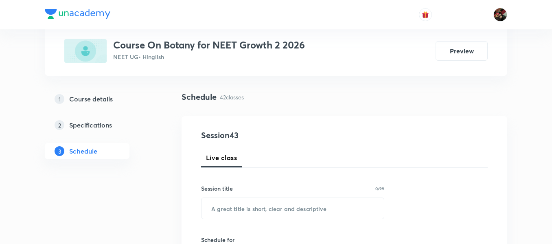
scroll to position [48, 0]
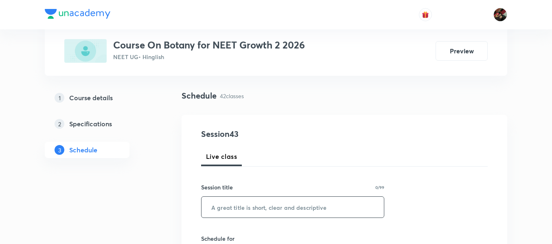
paste input "text"
click at [224, 207] on input "text" at bounding box center [292, 207] width 182 height 21
paste input "text"
paste input "biological classification"
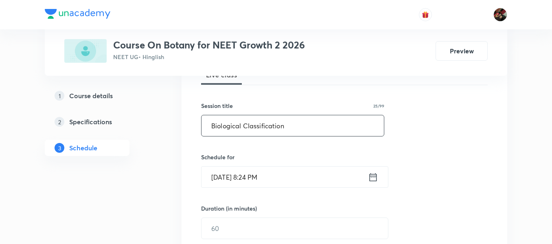
scroll to position [130, 0]
type input "Biological Classification"
click at [223, 178] on input "[DATE] 8:24 PM" at bounding box center [284, 176] width 166 height 21
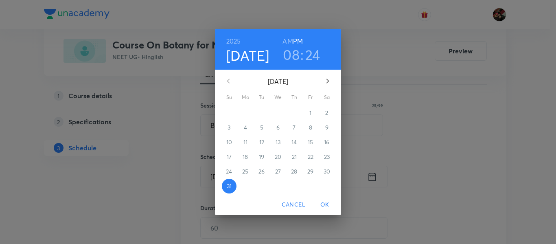
click at [325, 87] on button "button" at bounding box center [328, 81] width 20 height 20
click at [248, 111] on span "1" at bounding box center [245, 113] width 15 height 8
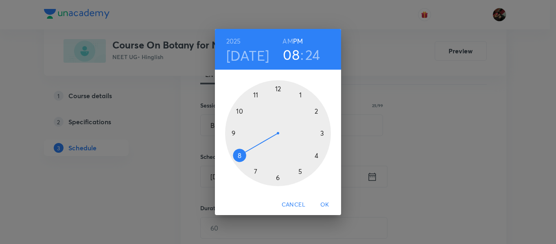
click at [258, 96] on div at bounding box center [278, 133] width 106 height 106
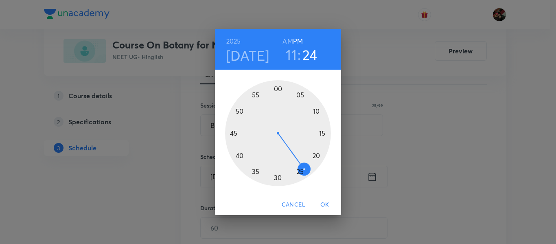
click at [288, 41] on h6 "AM" at bounding box center [287, 40] width 10 height 11
click at [323, 132] on div at bounding box center [278, 133] width 106 height 106
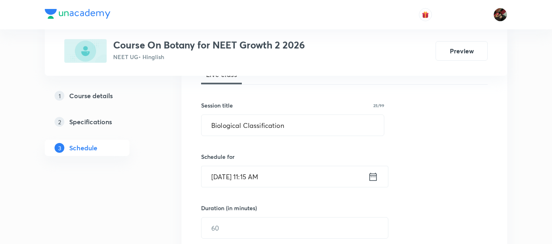
scroll to position [206, 0]
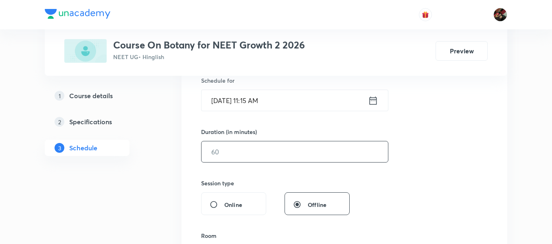
click at [224, 155] on input "text" at bounding box center [294, 151] width 186 height 21
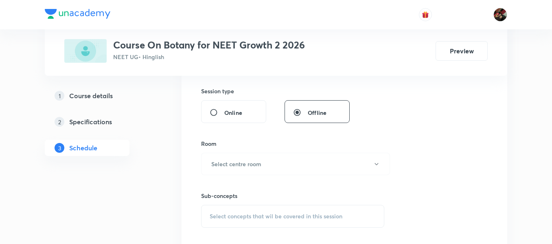
scroll to position [299, 0]
type input "90"
click at [223, 159] on h6 "Select centre room" at bounding box center [236, 162] width 50 height 9
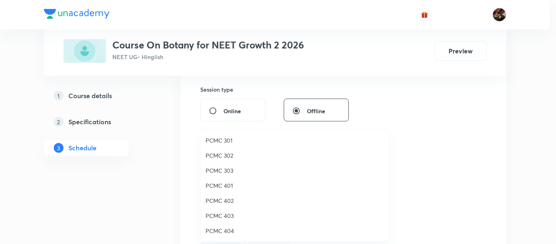
click at [219, 157] on span "PCMC 302" at bounding box center [294, 155] width 178 height 9
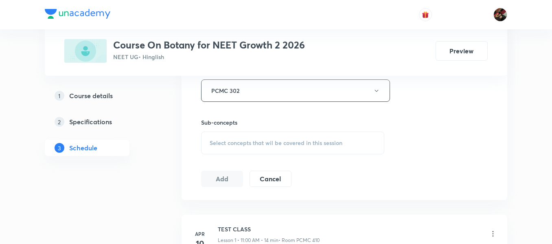
scroll to position [373, 0]
click at [240, 138] on span "Select concepts that wil be covered in this session" at bounding box center [276, 141] width 133 height 7
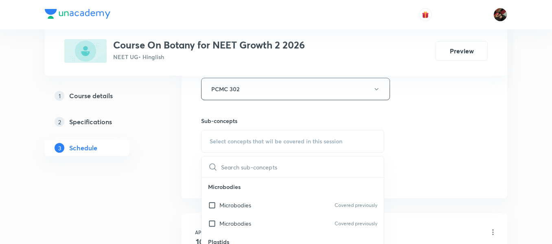
scroll to position [430, 0]
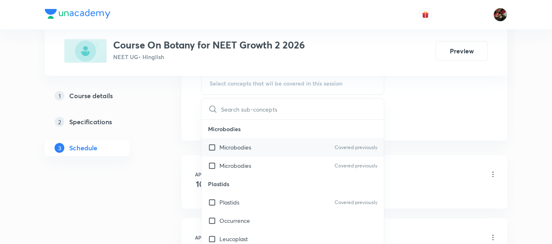
click at [215, 144] on input "checkbox" at bounding box center [213, 147] width 11 height 9
checkbox input "true"
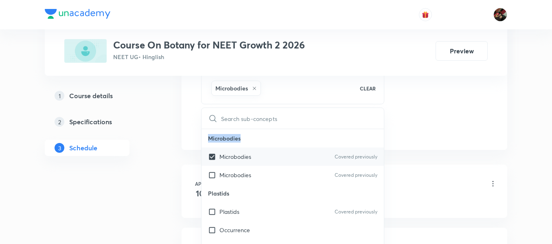
click at [215, 144] on p "Microbodies" at bounding box center [292, 138] width 182 height 18
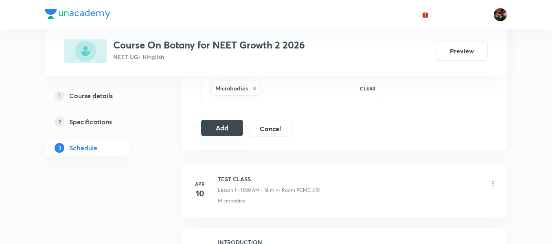
click at [224, 128] on button "Add" at bounding box center [222, 128] width 42 height 16
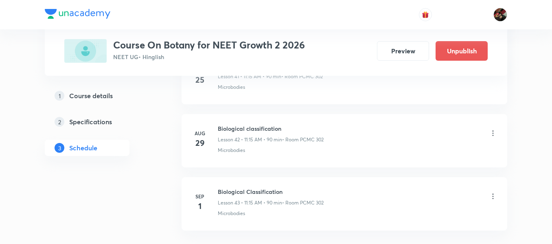
scroll to position [2747, 0]
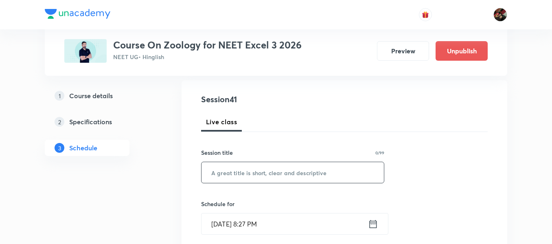
paste input "virendrasinghrathod-182"
click at [223, 175] on input "virendrasinghrathod-182" at bounding box center [292, 172] width 182 height 21
click at [243, 173] on input "virendrasinghrathod-182" at bounding box center [292, 172] width 182 height 21
paste input "Human Health and Disease""
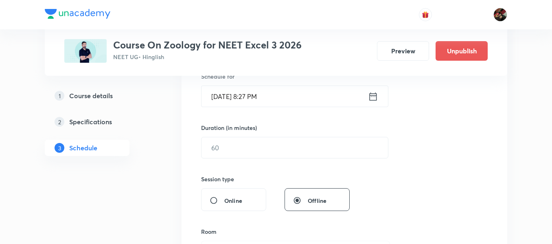
scroll to position [212, 0]
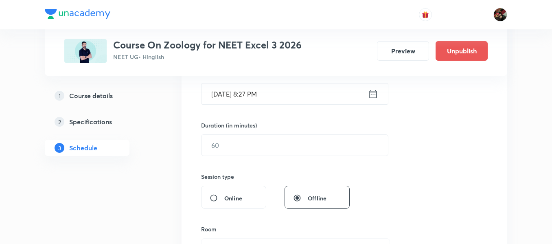
type input "Human Health and Disease"
click at [225, 98] on input "Aug 31, 2025, 8:27 PM" at bounding box center [284, 93] width 166 height 21
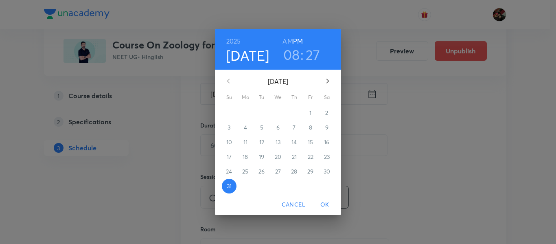
click at [327, 85] on icon "button" at bounding box center [328, 81] width 10 height 10
click at [244, 115] on span "1" at bounding box center [245, 113] width 15 height 8
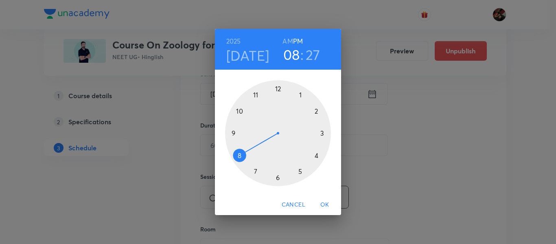
click at [300, 95] on div at bounding box center [278, 133] width 106 height 106
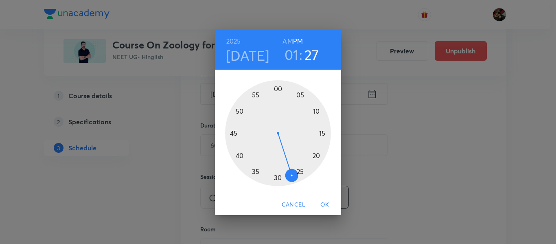
click at [278, 89] on div at bounding box center [278, 133] width 106 height 106
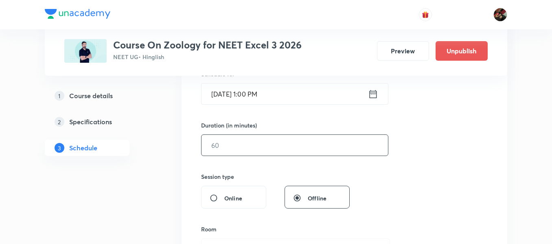
click at [241, 145] on input "text" at bounding box center [294, 145] width 186 height 21
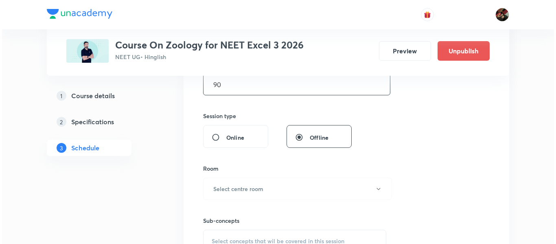
scroll to position [281, 0]
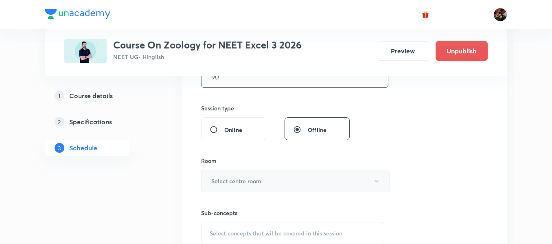
type input "90"
click at [233, 172] on button "Select centre room" at bounding box center [295, 181] width 189 height 22
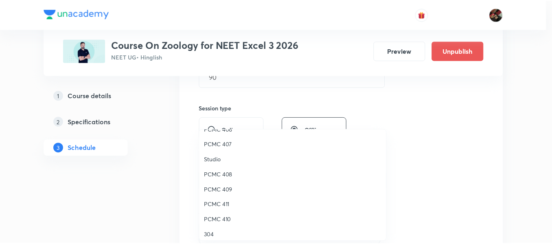
scroll to position [131, 0]
click at [218, 147] on span "PCMC 407" at bounding box center [294, 144] width 178 height 9
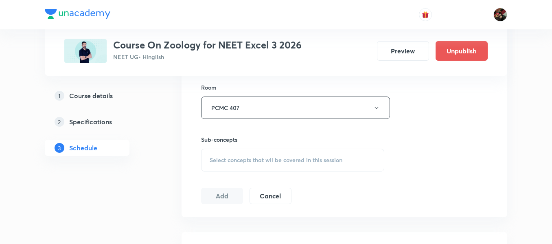
scroll to position [354, 0]
click at [250, 159] on span "Select concepts that wil be covered in this session" at bounding box center [276, 159] width 133 height 7
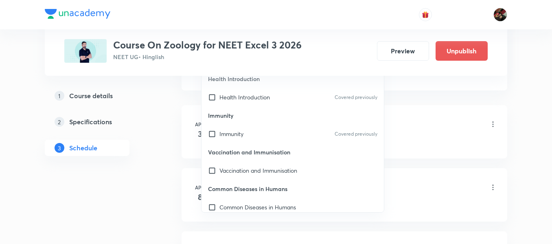
scroll to position [484, 0]
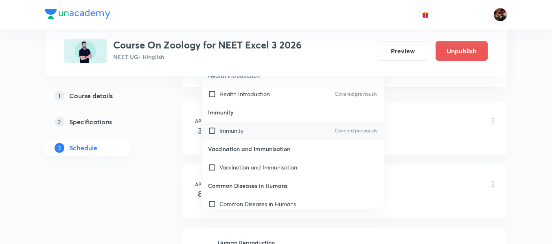
click at [253, 129] on div "Immunity Covered previously" at bounding box center [292, 130] width 182 height 18
checkbox input "true"
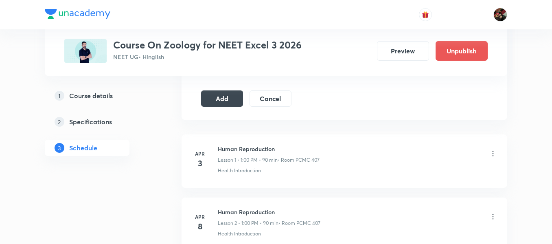
scroll to position [455, 0]
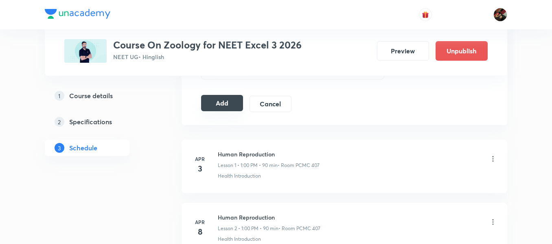
click at [221, 102] on button "Add" at bounding box center [222, 103] width 42 height 16
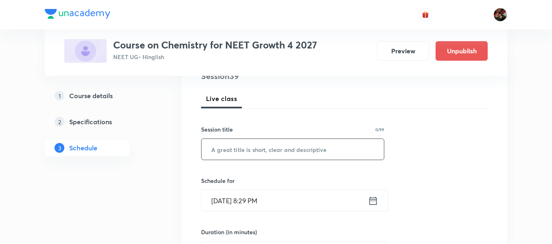
paste input "chemical bonding"
click at [217, 143] on input "chemical bonding" at bounding box center [292, 149] width 182 height 21
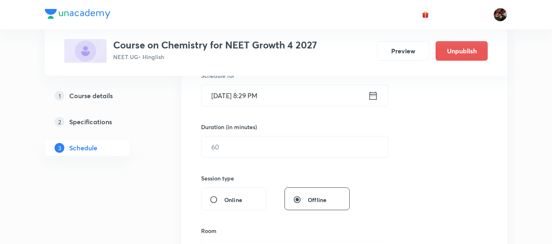
scroll to position [216, 0]
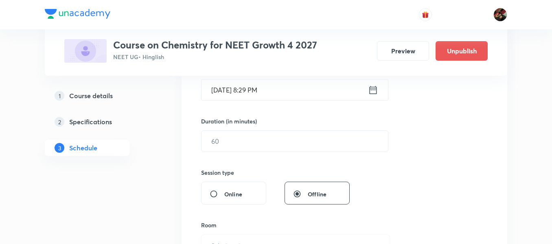
type input "Chemical Bonding"
click at [219, 94] on input "Aug 31, 2025, 8:29 PM" at bounding box center [284, 89] width 166 height 21
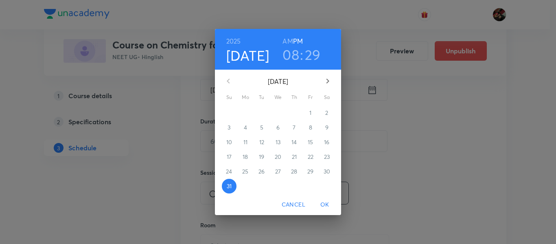
click at [326, 81] on icon "button" at bounding box center [328, 81] width 10 height 10
click at [249, 112] on span "1" at bounding box center [245, 113] width 15 height 8
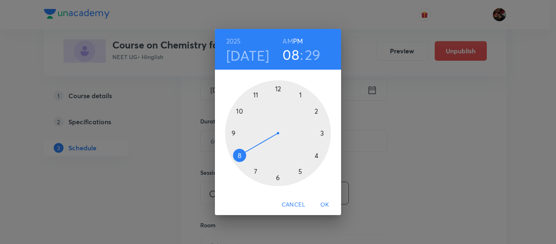
click at [256, 94] on div at bounding box center [278, 133] width 106 height 106
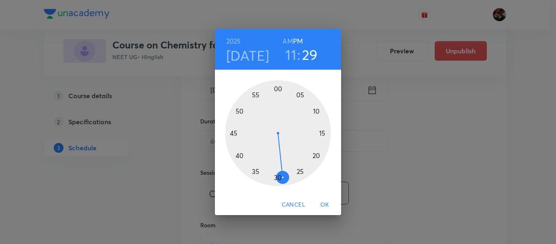
click at [286, 38] on h6 "AM" at bounding box center [287, 40] width 10 height 11
click at [322, 136] on div at bounding box center [278, 133] width 106 height 106
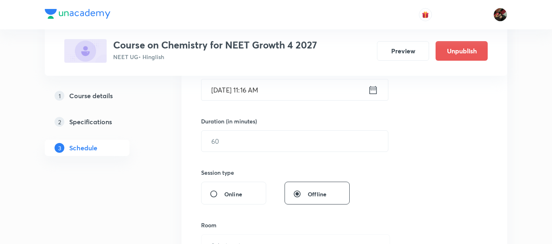
click at [260, 86] on input "Sep 1, 2025, 11:16 AM" at bounding box center [284, 89] width 166 height 21
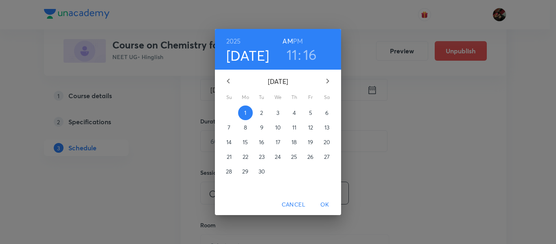
click at [291, 51] on h3 "11" at bounding box center [291, 54] width 11 height 17
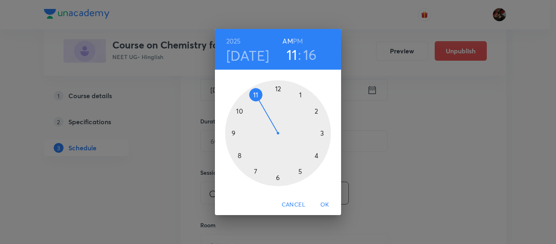
click at [308, 52] on h3 "16" at bounding box center [310, 54] width 14 height 17
click at [323, 132] on div at bounding box center [278, 133] width 106 height 106
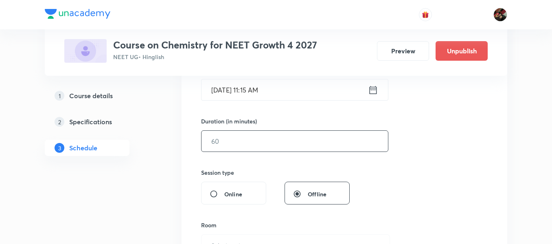
click at [235, 135] on input "text" at bounding box center [294, 141] width 186 height 21
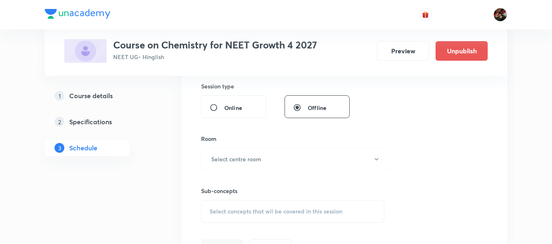
scroll to position [304, 0]
type input "90"
click at [227, 153] on button "Select centre room" at bounding box center [295, 158] width 189 height 22
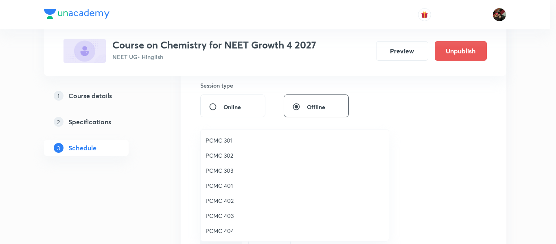
click at [219, 138] on span "PCMC 301" at bounding box center [294, 140] width 178 height 9
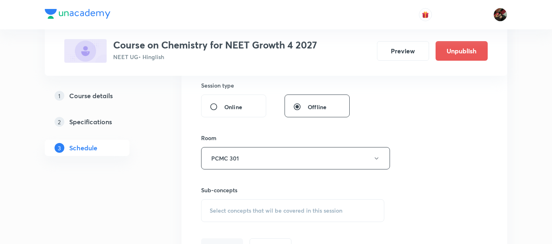
click at [195, 140] on div "Session 39 Live class Session title 17/99 Chemical Bonding ​ Schedule for Sep 1…" at bounding box center [344, 63] width 326 height 408
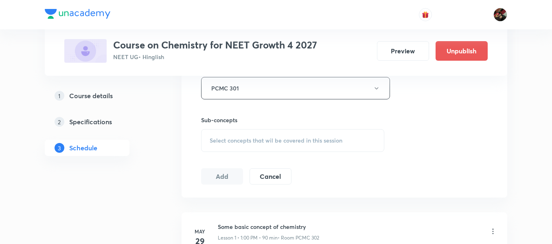
click at [222, 133] on div "Select concepts that wil be covered in this session" at bounding box center [292, 140] width 183 height 23
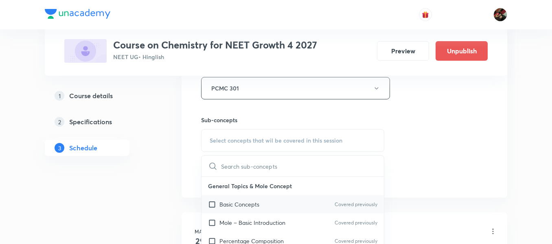
click at [220, 207] on p "Basic Concepts" at bounding box center [239, 204] width 40 height 9
checkbox input "true"
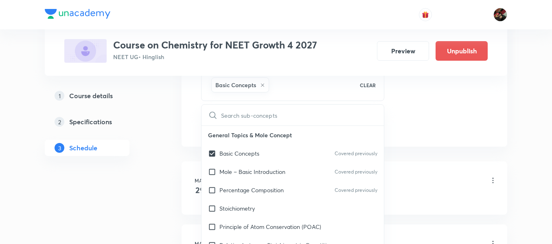
scroll to position [434, 0]
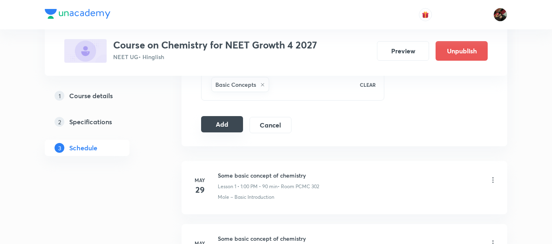
click at [221, 122] on button "Add" at bounding box center [222, 124] width 42 height 16
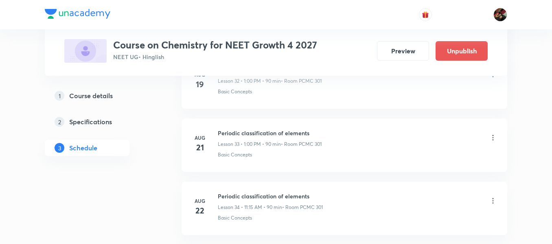
scroll to position [2494, 0]
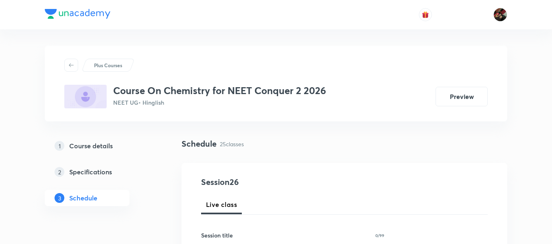
scroll to position [102, 0]
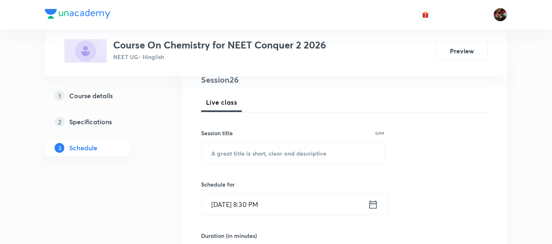
paste input "chemical bonding"
click at [252, 150] on input "chemical bonding" at bounding box center [292, 152] width 182 height 21
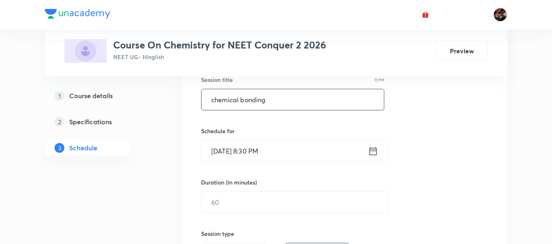
scroll to position [156, 0]
type input "chemical bonding"
click at [228, 153] on input "[DATE] 8:30 PM" at bounding box center [284, 150] width 166 height 21
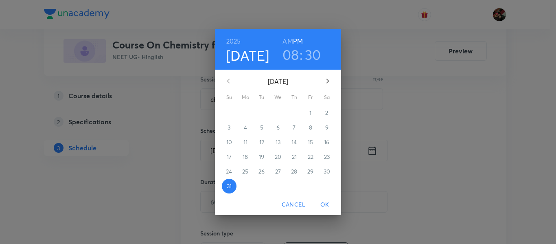
click at [328, 84] on icon "button" at bounding box center [328, 81] width 10 height 10
click at [242, 114] on span "1" at bounding box center [245, 113] width 15 height 8
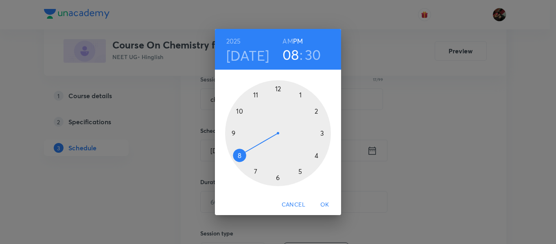
click at [299, 96] on div at bounding box center [278, 133] width 106 height 106
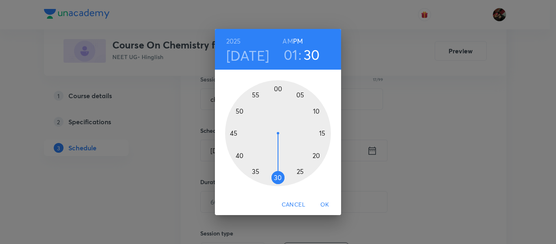
click at [277, 89] on div at bounding box center [278, 133] width 106 height 106
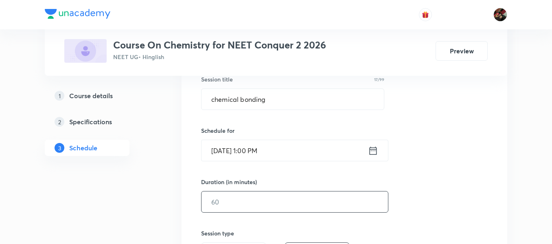
click at [232, 199] on input "text" at bounding box center [294, 201] width 186 height 21
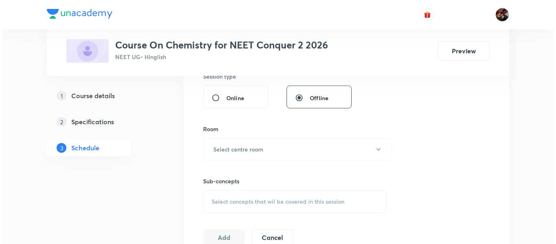
scroll to position [313, 0]
type input "90"
click at [221, 157] on button "Select centre room" at bounding box center [295, 149] width 189 height 22
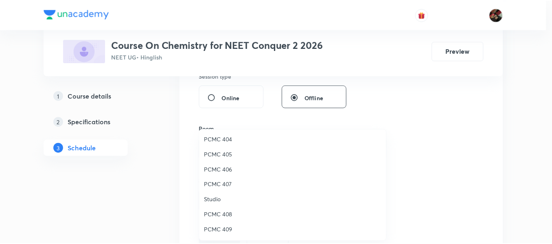
scroll to position [181, 0]
click at [209, 217] on span "306" at bounding box center [294, 215] width 178 height 9
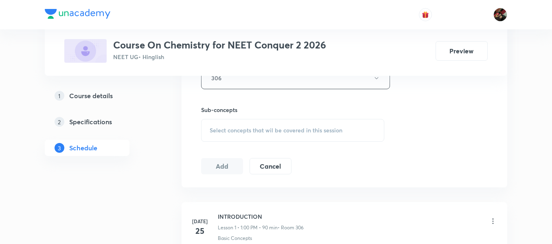
scroll to position [385, 0]
click at [236, 136] on div "Select concepts that wil be covered in this session" at bounding box center [292, 129] width 183 height 23
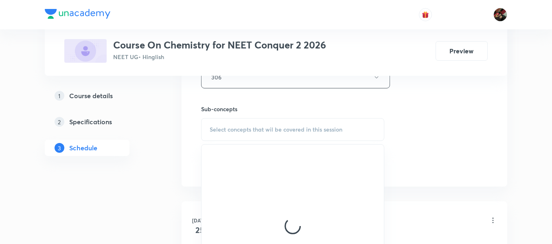
scroll to position [417, 0]
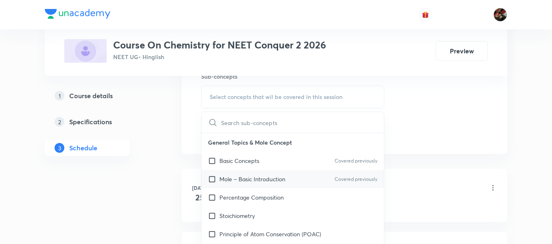
click at [228, 183] on p "Mole – Basic Introduction" at bounding box center [252, 179] width 66 height 9
checkbox input "true"
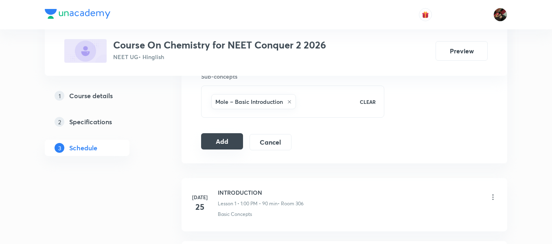
click at [211, 147] on button "Add" at bounding box center [222, 141] width 42 height 16
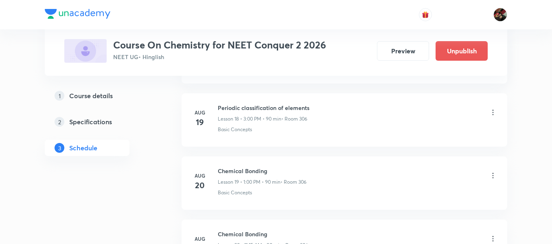
scroll to position [1219, 0]
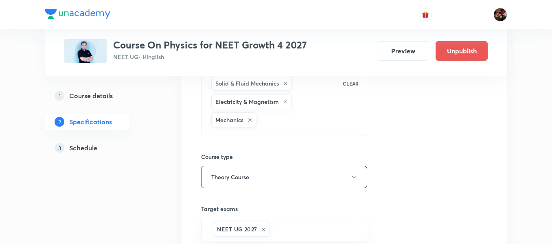
click at [83, 148] on h5 "Schedule" at bounding box center [83, 148] width 28 height 10
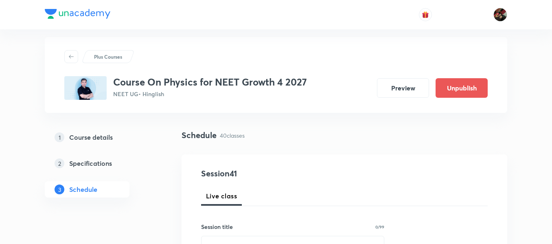
scroll to position [113, 0]
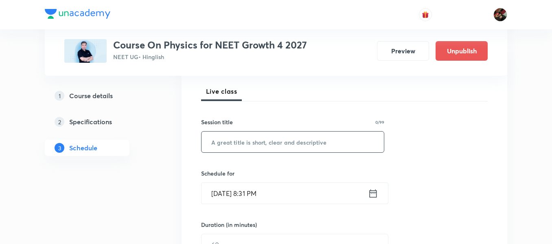
paste input "NLM"
click at [221, 139] on input "NLM" at bounding box center [292, 141] width 182 height 21
type input "NLM"
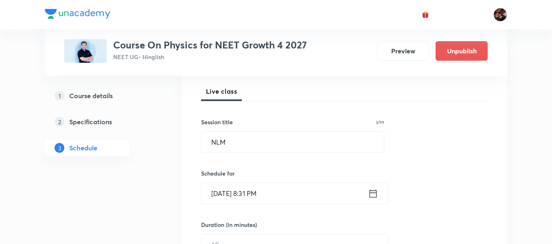
click at [221, 191] on input "[DATE] 8:31 PM" at bounding box center [284, 193] width 166 height 21
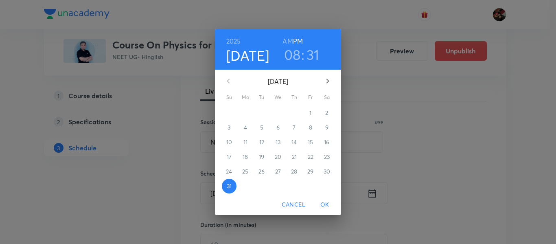
click at [326, 84] on icon "button" at bounding box center [328, 81] width 10 height 10
click at [244, 114] on p "1" at bounding box center [245, 113] width 2 height 8
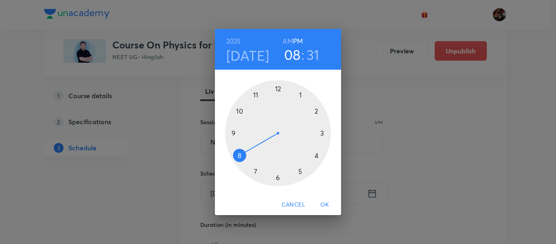
click at [300, 95] on div at bounding box center [278, 133] width 106 height 106
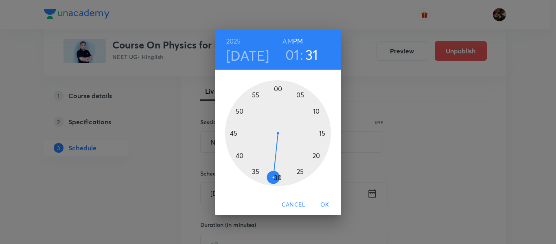
click at [277, 87] on div at bounding box center [278, 133] width 106 height 106
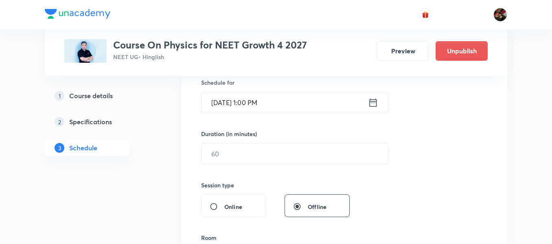
scroll to position [204, 0]
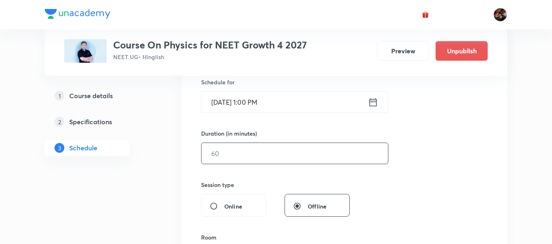
click at [224, 157] on input "text" at bounding box center [294, 153] width 186 height 21
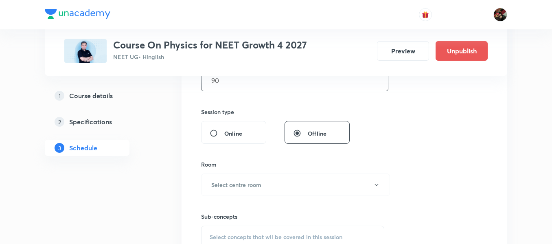
scroll to position [279, 0]
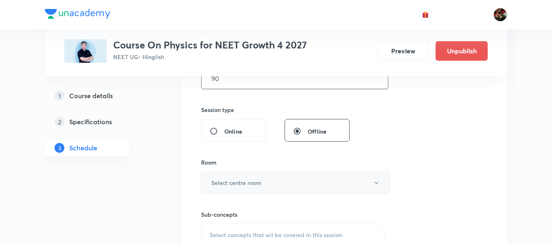
type input "90"
click at [226, 182] on h6 "Select centre room" at bounding box center [236, 182] width 50 height 9
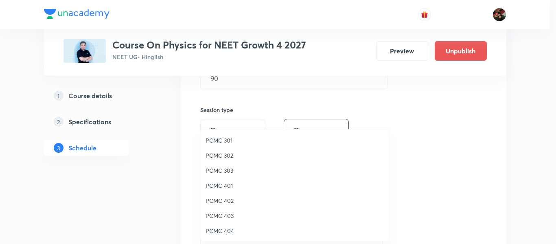
click at [219, 144] on span "PCMC 301" at bounding box center [294, 140] width 178 height 9
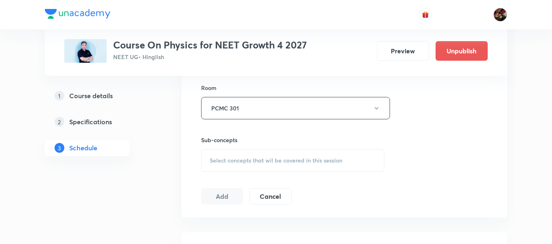
scroll to position [359, 0]
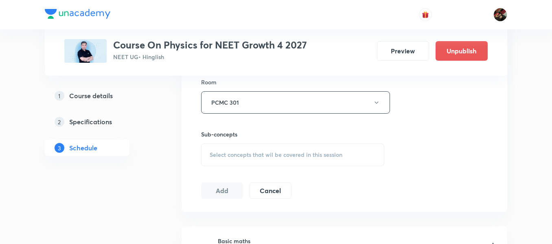
click at [238, 153] on span "Select concepts that wil be covered in this session" at bounding box center [276, 154] width 133 height 7
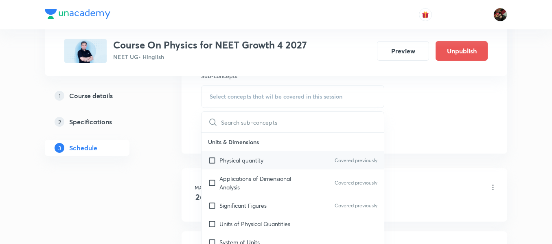
click at [228, 161] on p "Physical quantity" at bounding box center [241, 160] width 44 height 9
checkbox input "true"
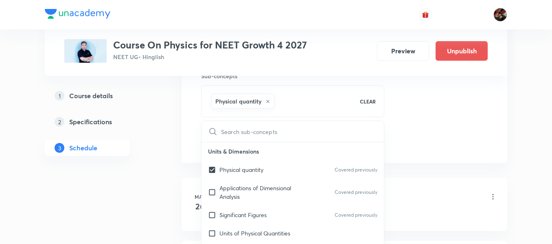
click at [125, 159] on div "1 Course details 2 Specifications 3 Schedule" at bounding box center [100, 126] width 111 height 78
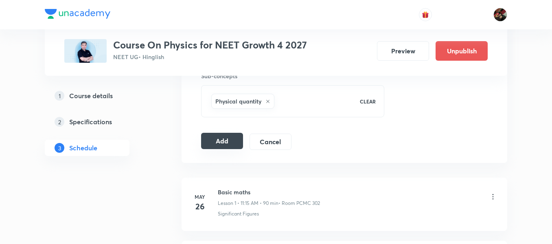
click at [207, 148] on button "Add" at bounding box center [222, 141] width 42 height 16
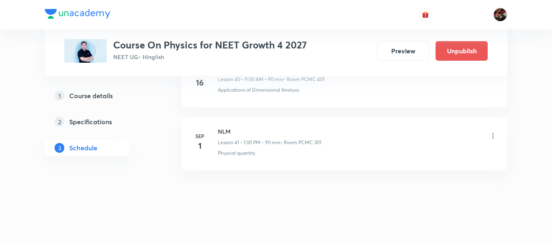
scroll to position [2620, 0]
click at [221, 127] on h6 "NLM" at bounding box center [269, 128] width 103 height 9
copy h6 "NLM"
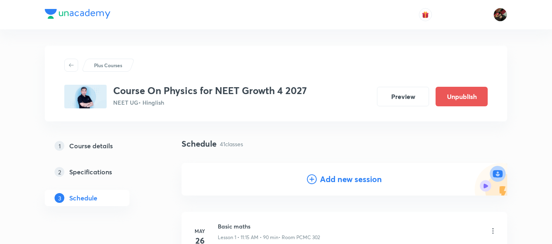
scroll to position [95, 0]
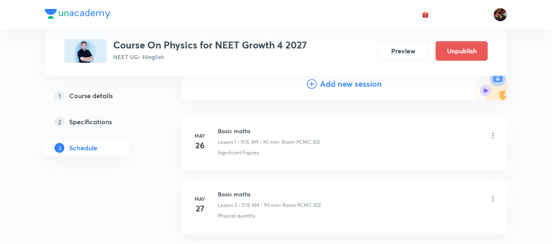
click at [344, 79] on h4 "Add new session" at bounding box center [351, 84] width 62 height 12
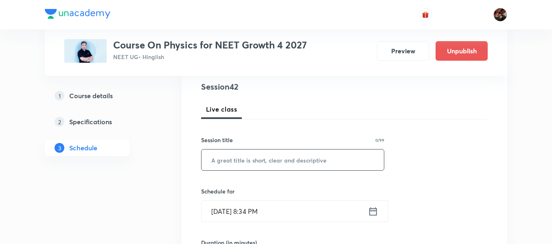
paste input "NLM"
click at [267, 154] on input "NLM" at bounding box center [292, 159] width 182 height 21
type input "NLM"
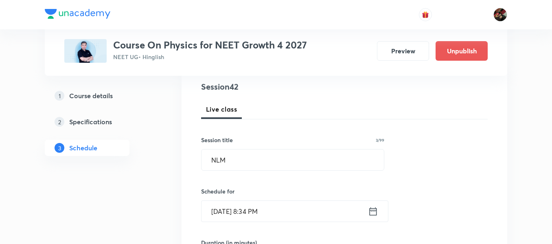
click at [217, 213] on input "Aug 31, 2025, 8:34 PM" at bounding box center [284, 211] width 166 height 21
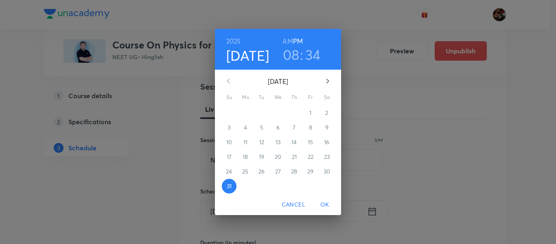
click at [326, 76] on icon "button" at bounding box center [328, 81] width 10 height 10
click at [292, 115] on span "4" at bounding box center [294, 113] width 15 height 8
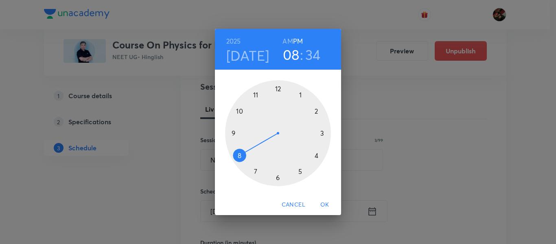
click at [256, 97] on div at bounding box center [278, 133] width 106 height 106
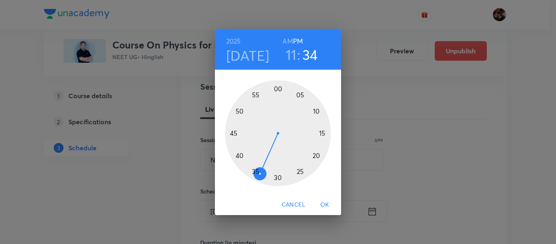
click at [287, 37] on h6 "AM" at bounding box center [287, 40] width 10 height 11
click at [321, 134] on div at bounding box center [278, 133] width 106 height 106
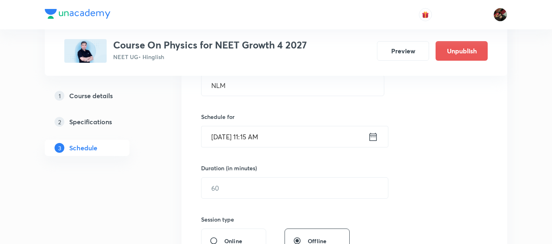
scroll to position [171, 0]
click at [229, 192] on input "text" at bounding box center [294, 186] width 186 height 21
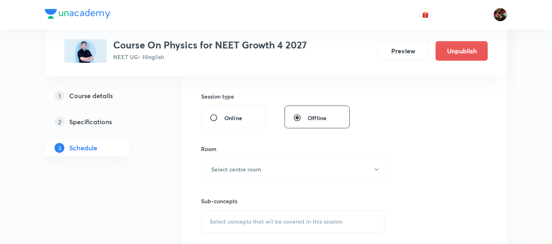
scroll to position [293, 0]
type input "90"
click at [225, 172] on h6 "Select centre room" at bounding box center [236, 168] width 50 height 9
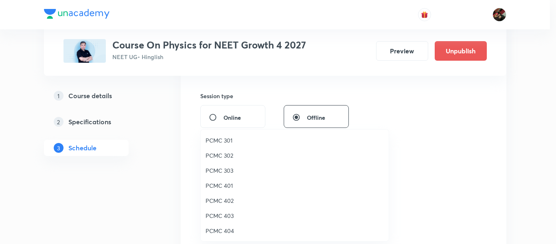
click at [222, 138] on span "PCMC 301" at bounding box center [294, 140] width 178 height 9
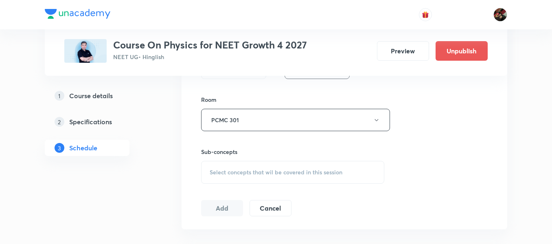
scroll to position [343, 0]
click at [245, 174] on span "Select concepts that wil be covered in this session" at bounding box center [276, 171] width 133 height 7
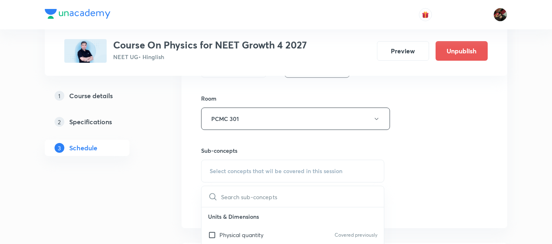
scroll to position [427, 0]
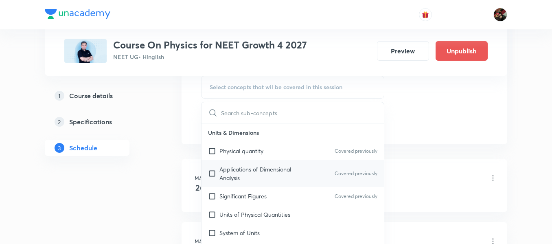
click at [239, 168] on p "Applications of Dimensional Analysis" at bounding box center [260, 173] width 82 height 17
checkbox input "true"
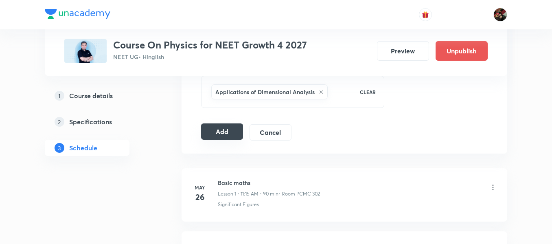
click at [208, 132] on button "Add" at bounding box center [222, 131] width 42 height 16
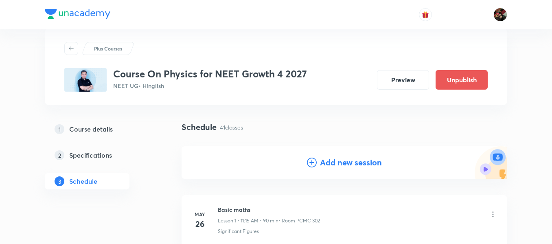
scroll to position [18, 0]
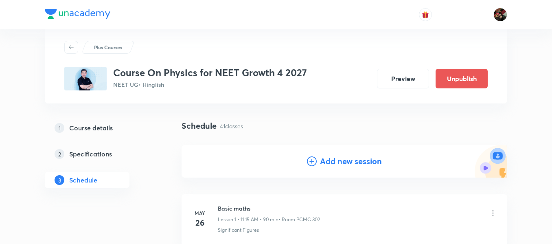
click at [320, 166] on h4 "Add new session" at bounding box center [351, 161] width 62 height 12
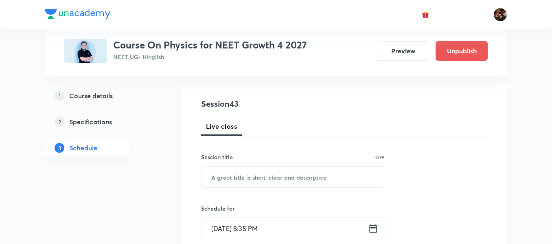
scroll to position [79, 0]
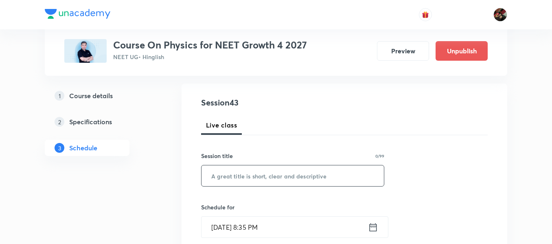
paste input "NLM"
click at [227, 173] on input "NLM" at bounding box center [292, 175] width 182 height 21
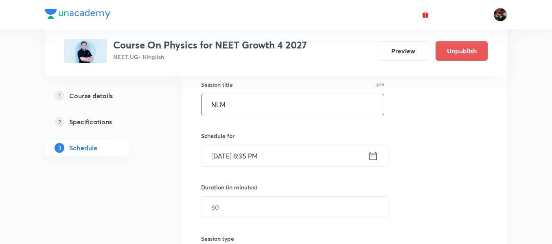
scroll to position [151, 0]
type input "NLM"
click at [226, 160] on input "Aug 31, 2025, 8:35 PM" at bounding box center [284, 155] width 166 height 21
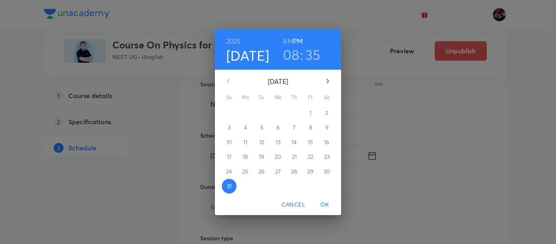
click at [330, 77] on icon "button" at bounding box center [328, 81] width 10 height 10
click at [310, 109] on p "5" at bounding box center [310, 113] width 3 height 8
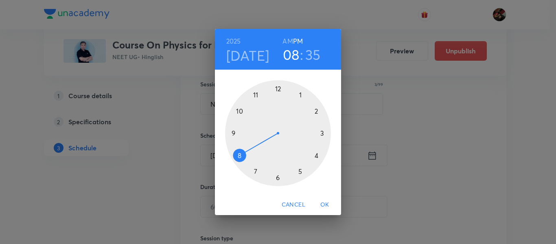
click at [300, 94] on div at bounding box center [278, 133] width 106 height 106
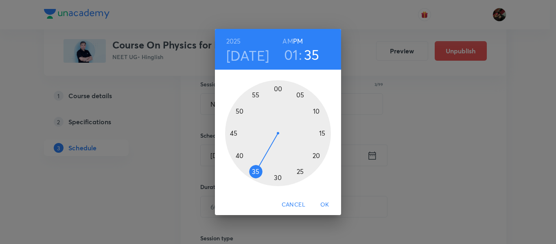
click at [277, 87] on div at bounding box center [278, 133] width 106 height 106
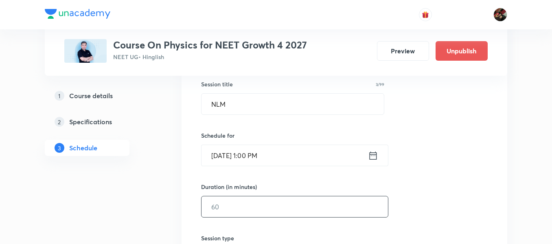
click at [251, 200] on input "text" at bounding box center [294, 206] width 186 height 21
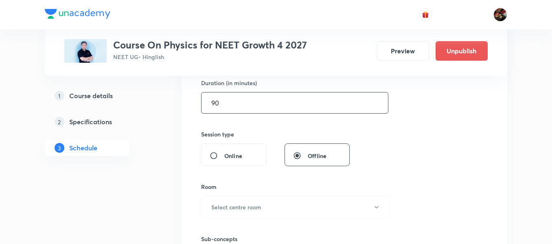
scroll to position [260, 0]
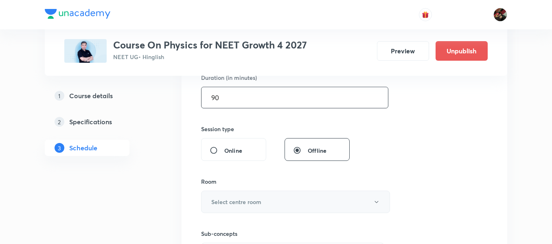
type input "90"
click at [237, 202] on h6 "Select centre room" at bounding box center [236, 201] width 50 height 9
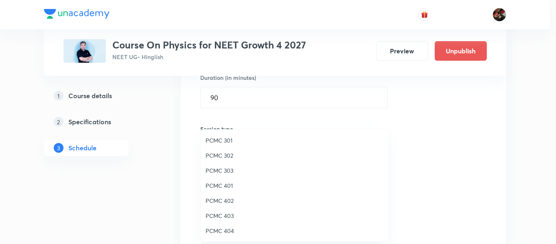
click at [219, 144] on li "PCMC 301" at bounding box center [295, 140] width 188 height 15
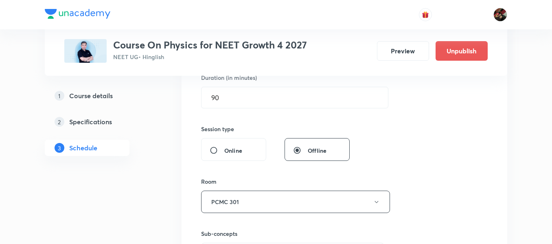
scroll to position [302, 0]
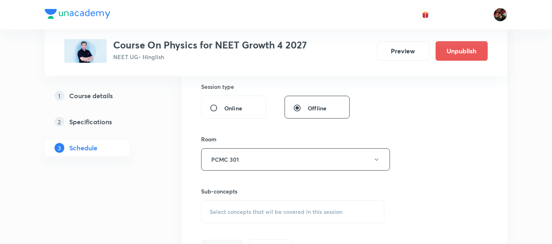
click at [240, 208] on span "Select concepts that wil be covered in this session" at bounding box center [276, 211] width 133 height 7
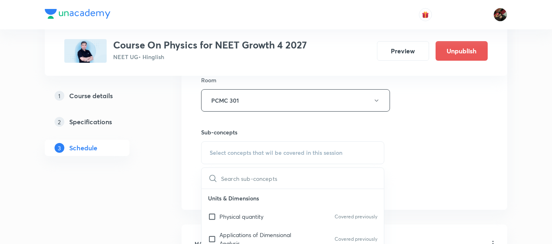
scroll to position [400, 0]
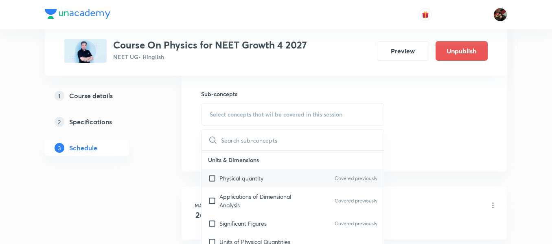
click at [234, 180] on p "Physical quantity" at bounding box center [241, 178] width 44 height 9
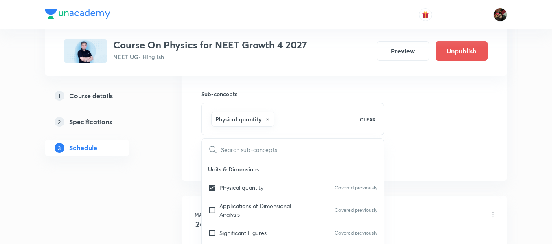
checkbox input "true"
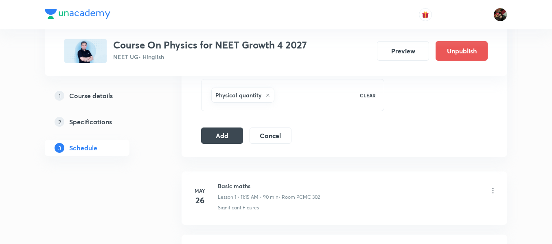
scroll to position [422, 0]
click at [232, 135] on button "Add" at bounding box center [222, 136] width 42 height 16
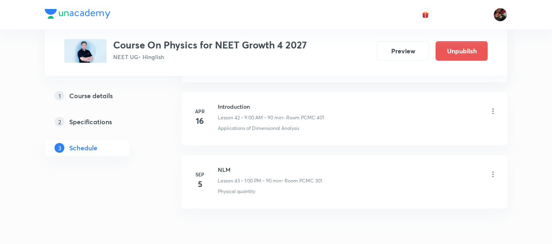
scroll to position [2706, 0]
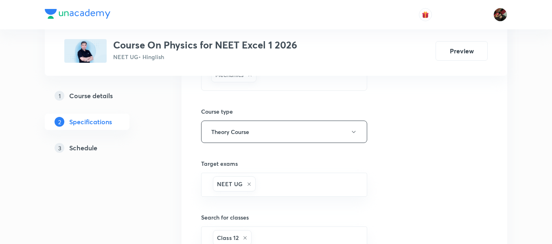
scroll to position [144, 0]
click at [96, 147] on h5 "Schedule" at bounding box center [83, 148] width 28 height 10
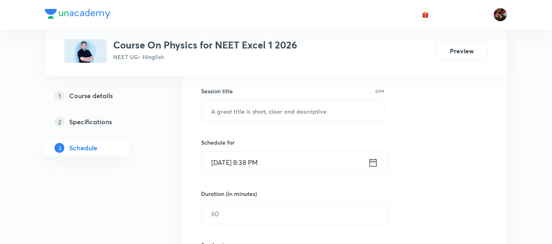
scroll to position [57, 0]
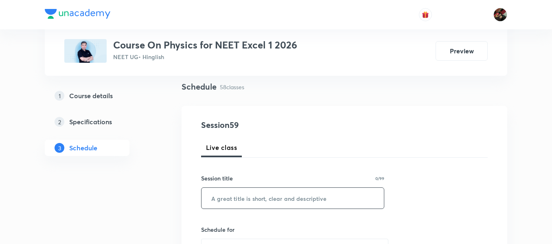
click at [222, 204] on input "text" at bounding box center [292, 198] width 182 height 21
paste input "EM wave"
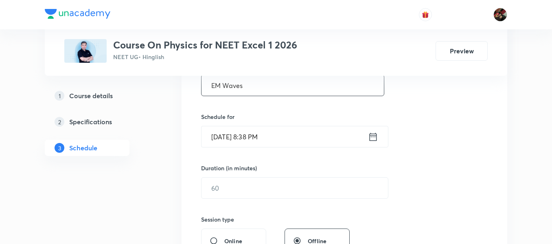
scroll to position [170, 0]
type input "EM Waves"
click at [227, 135] on input "Aug 31, 2025, 8:38 PM" at bounding box center [284, 136] width 166 height 21
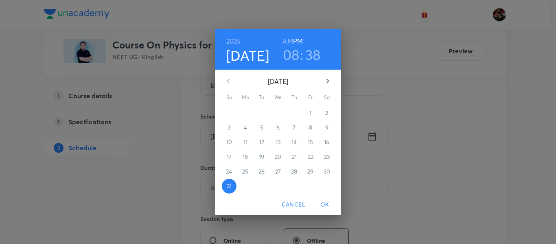
click at [330, 81] on icon "button" at bounding box center [328, 81] width 10 height 10
click at [262, 112] on p "2" at bounding box center [261, 113] width 3 height 8
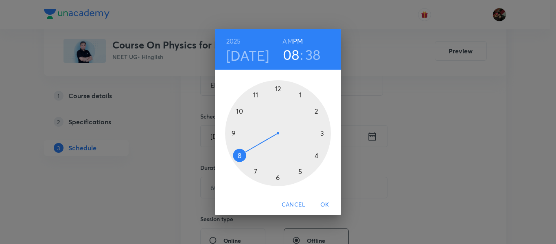
click at [232, 132] on div at bounding box center [278, 133] width 106 height 106
click at [289, 39] on h6 "AM" at bounding box center [287, 40] width 10 height 11
click at [278, 177] on div at bounding box center [278, 133] width 106 height 106
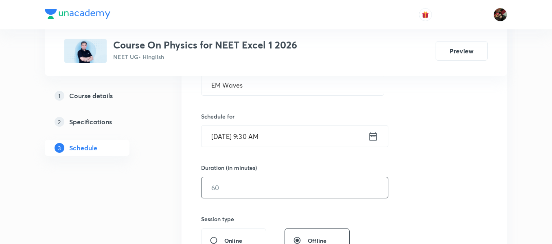
click at [227, 188] on input "text" at bounding box center [294, 187] width 186 height 21
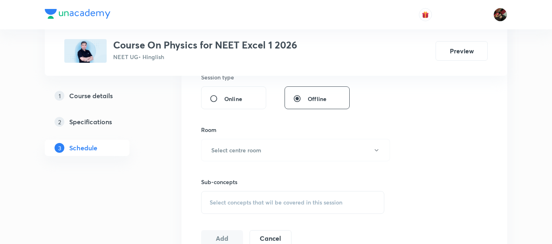
scroll to position [319, 0]
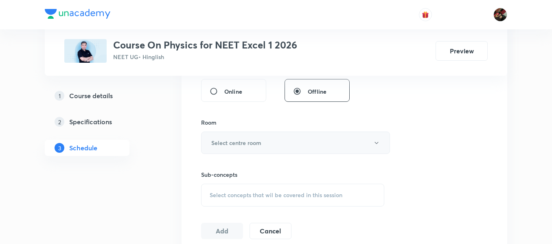
type input "90"
click at [227, 146] on h6 "Select centre room" at bounding box center [236, 142] width 50 height 9
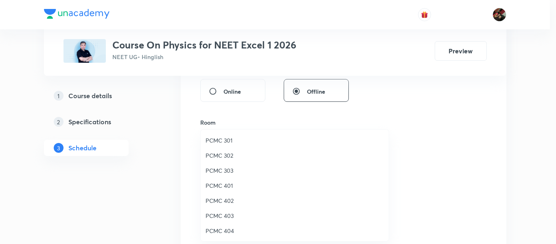
click at [221, 167] on span "PCMC 303" at bounding box center [294, 170] width 178 height 9
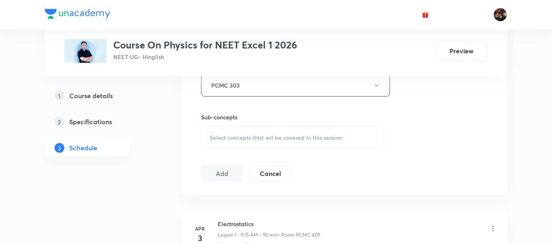
scroll to position [377, 0]
click at [227, 145] on div "Select concepts that wil be covered in this session" at bounding box center [292, 136] width 183 height 23
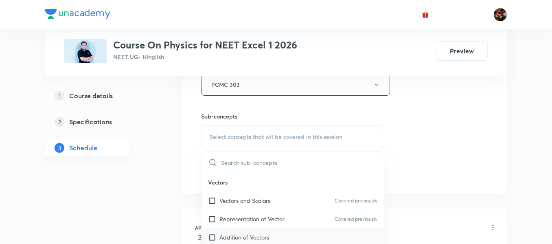
scroll to position [446, 0]
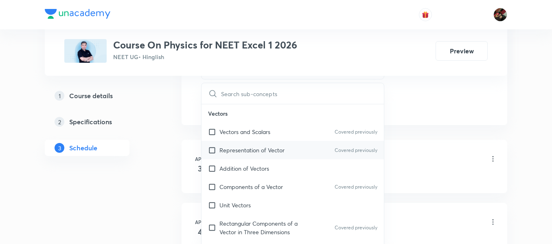
click at [233, 151] on p "Representation of Vector" at bounding box center [251, 150] width 65 height 9
checkbox input "true"
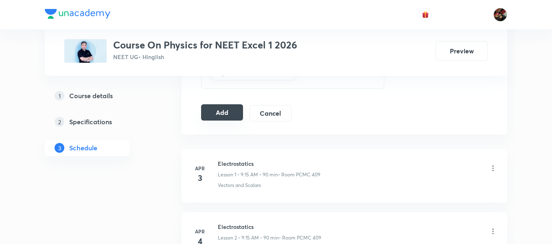
click at [210, 116] on button "Add" at bounding box center [222, 112] width 42 height 16
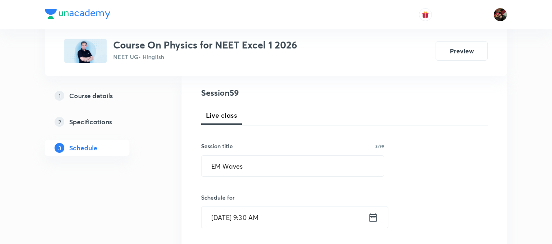
scroll to position [90, 0]
drag, startPoint x: 250, startPoint y: 166, endPoint x: 172, endPoint y: 162, distance: 77.9
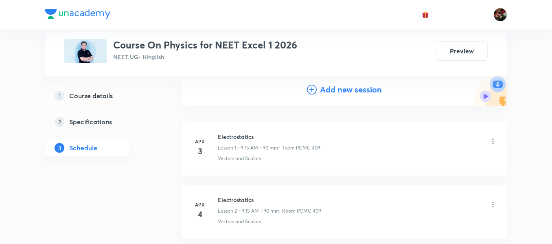
click at [323, 88] on h4 "Add new session" at bounding box center [351, 89] width 62 height 12
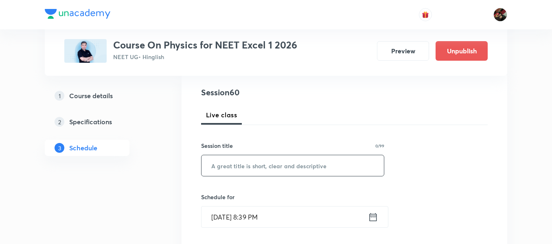
click at [234, 166] on input "text" at bounding box center [292, 165] width 182 height 21
paste input "EM wave"
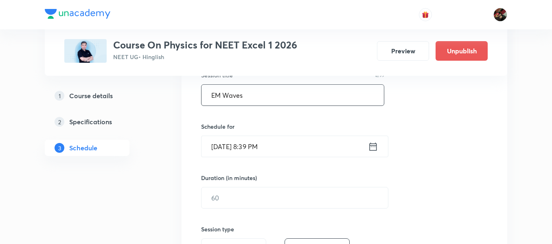
type input "EM Waves"
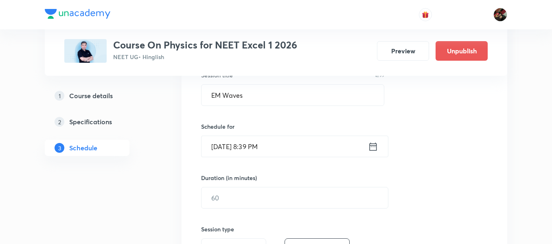
click at [221, 148] on input "Aug 31, 2025, 8:39 PM" at bounding box center [284, 146] width 166 height 21
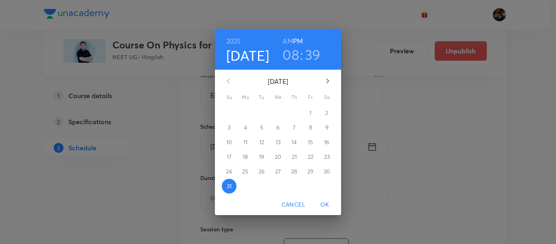
click at [327, 85] on icon "button" at bounding box center [328, 81] width 10 height 10
click at [277, 111] on p "3" at bounding box center [277, 113] width 3 height 8
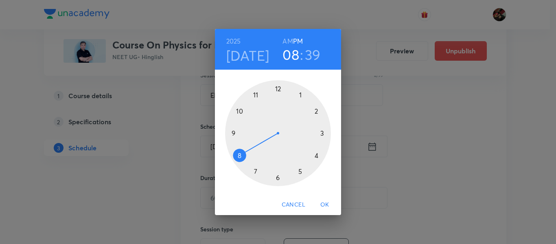
click at [234, 131] on div at bounding box center [278, 133] width 106 height 106
click at [288, 39] on h6 "AM" at bounding box center [287, 40] width 10 height 11
click at [278, 179] on div at bounding box center [278, 133] width 106 height 106
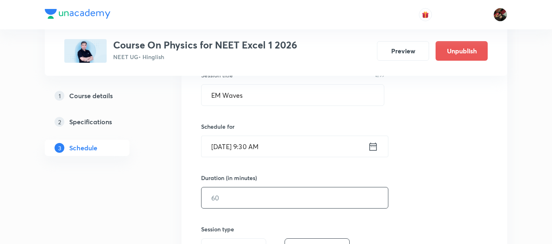
click at [227, 198] on input "text" at bounding box center [294, 197] width 186 height 21
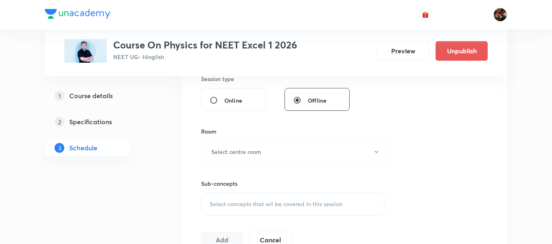
scroll to position [312, 0]
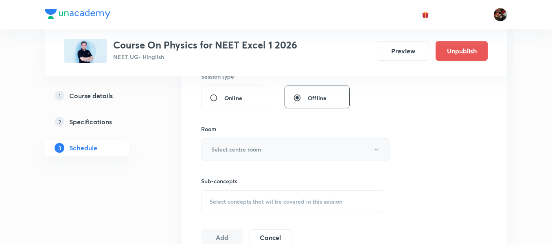
type input "90"
click at [225, 144] on button "Select centre room" at bounding box center [295, 149] width 189 height 22
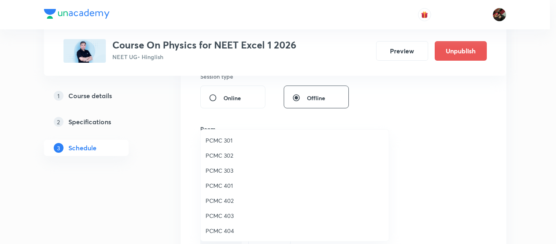
click at [226, 170] on span "PCMC 303" at bounding box center [294, 170] width 178 height 9
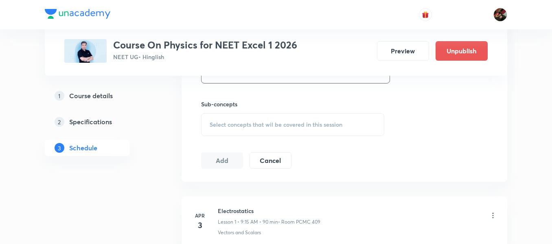
scroll to position [393, 0]
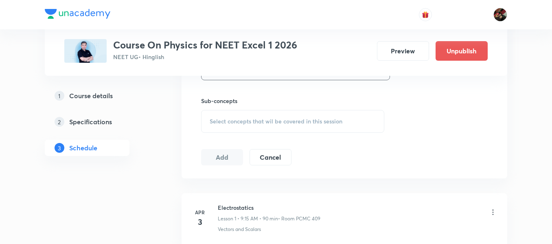
click at [233, 126] on div "Select concepts that wil be covered in this session" at bounding box center [292, 121] width 183 height 23
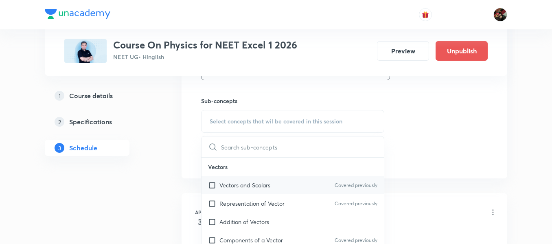
click at [232, 181] on p "Vectors and Scalars" at bounding box center [244, 185] width 51 height 9
checkbox input "true"
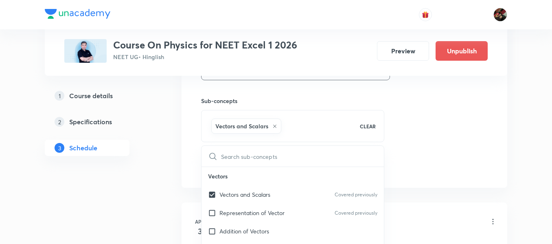
drag, startPoint x: 182, startPoint y: 152, endPoint x: 162, endPoint y: 155, distance: 20.5
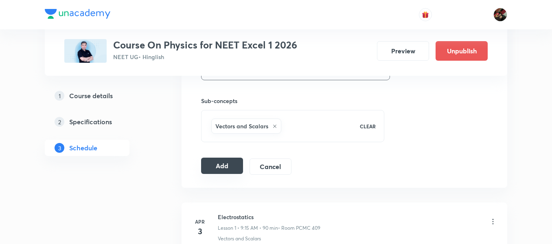
click at [228, 169] on button "Add" at bounding box center [222, 165] width 42 height 16
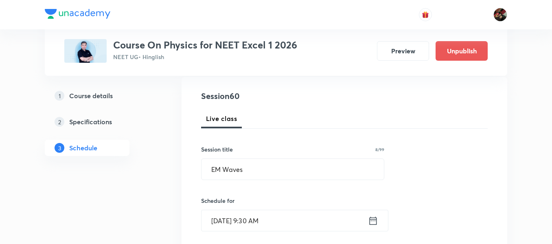
scroll to position [69, 0]
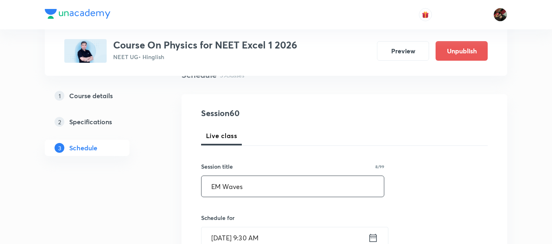
drag, startPoint x: 253, startPoint y: 187, endPoint x: 157, endPoint y: 185, distance: 96.9
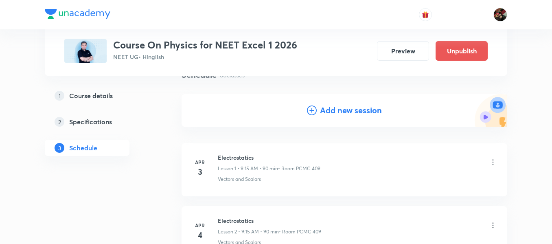
click at [328, 109] on h4 "Add new session" at bounding box center [351, 110] width 62 height 12
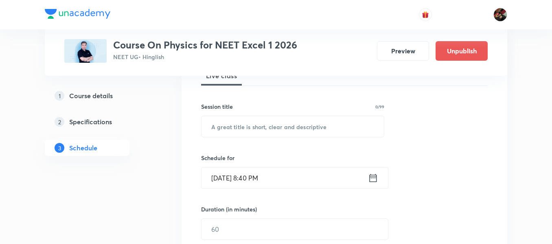
scroll to position [129, 0]
paste input "EM Waves"
click at [219, 129] on input "text" at bounding box center [292, 125] width 182 height 21
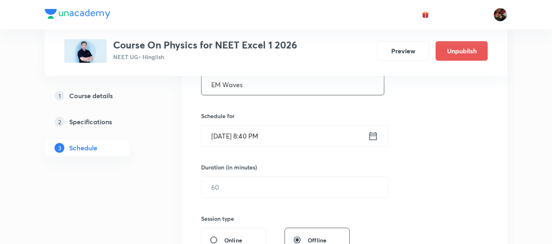
scroll to position [173, 0]
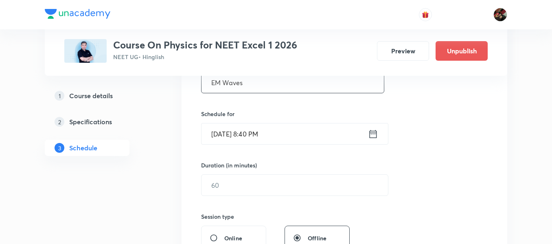
type input "EM Waves"
click at [219, 129] on input "Aug 31, 2025, 8:40 PM" at bounding box center [284, 133] width 166 height 21
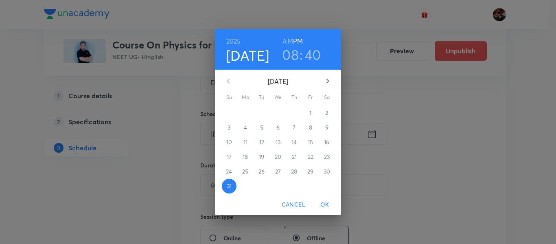
click at [327, 86] on button "button" at bounding box center [328, 81] width 20 height 20
click at [220, 80] on button "button" at bounding box center [229, 81] width 20 height 20
click at [310, 114] on p "5" at bounding box center [310, 113] width 3 height 8
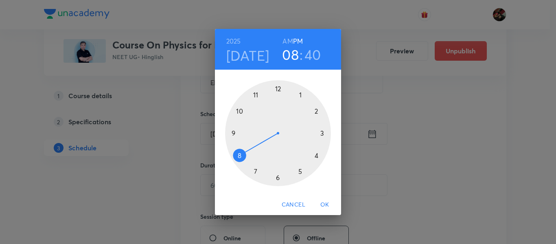
click at [234, 132] on div at bounding box center [278, 133] width 106 height 106
click at [286, 42] on h6 "AM" at bounding box center [287, 40] width 10 height 11
click at [278, 177] on div at bounding box center [278, 133] width 106 height 106
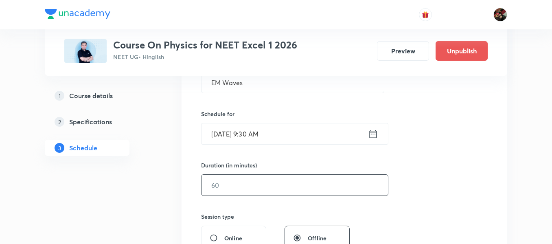
click at [255, 182] on input "text" at bounding box center [294, 185] width 186 height 21
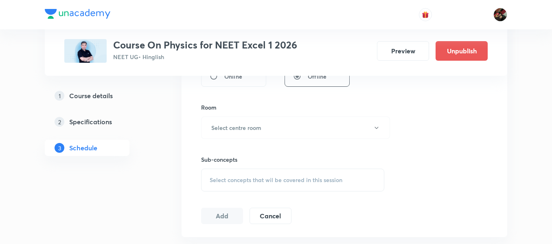
scroll to position [334, 0]
type input "90"
click at [236, 133] on button "Select centre room" at bounding box center [295, 127] width 189 height 22
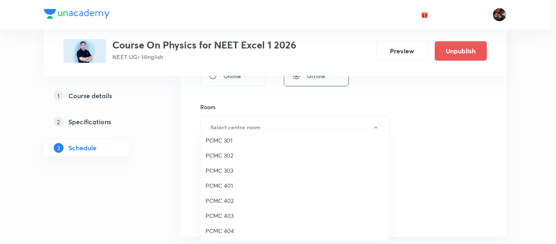
click at [227, 168] on span "PCMC 303" at bounding box center [294, 170] width 178 height 9
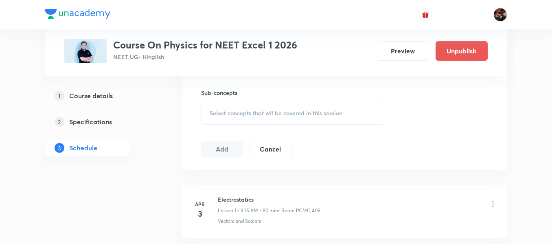
scroll to position [402, 0]
click at [240, 107] on div "Select concepts that wil be covered in this session" at bounding box center [292, 112] width 183 height 23
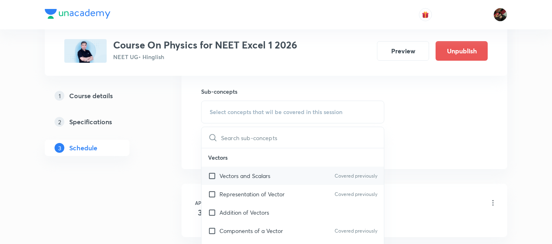
click at [230, 174] on p "Vectors and Scalars" at bounding box center [244, 175] width 51 height 9
checkbox input "true"
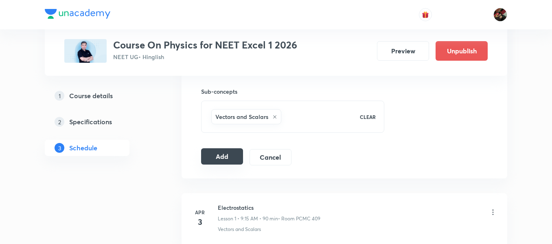
click at [208, 160] on button "Add" at bounding box center [222, 156] width 42 height 16
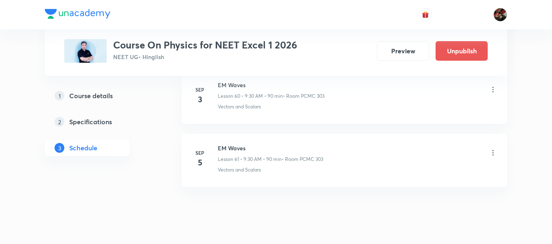
scroll to position [3862, 0]
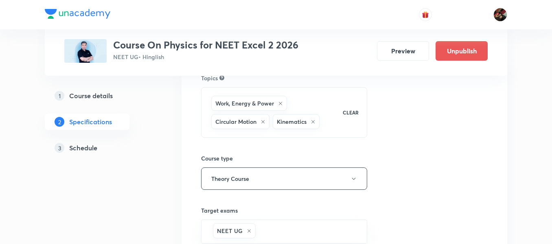
scroll to position [77, 0]
click at [94, 143] on h5 "Schedule" at bounding box center [83, 148] width 28 height 10
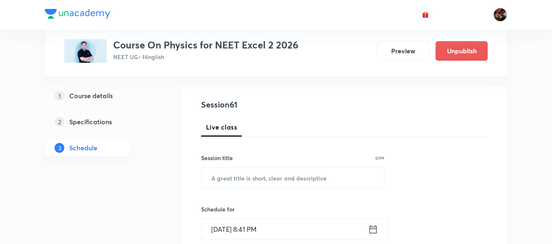
scroll to position [38, 0]
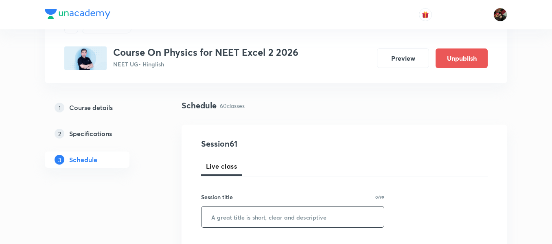
paste input "Ray optics"
click at [232, 216] on input "Ray optics" at bounding box center [292, 216] width 182 height 21
click at [229, 218] on input "Ray optics" at bounding box center [292, 216] width 182 height 21
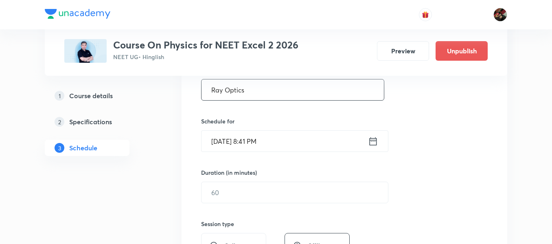
scroll to position [166, 0]
type input "Ray Optics"
click at [226, 146] on input "[DATE] 8:41 PM" at bounding box center [284, 140] width 166 height 21
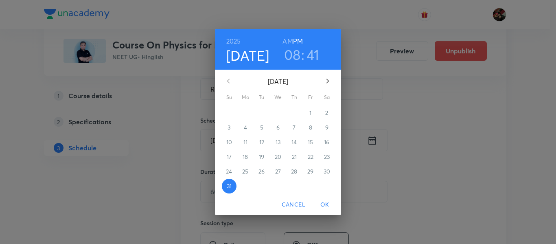
click at [329, 78] on icon "button" at bounding box center [328, 81] width 10 height 10
click at [264, 114] on span "2" at bounding box center [261, 113] width 15 height 8
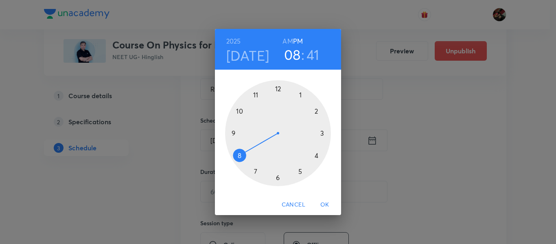
click at [256, 94] on div at bounding box center [278, 133] width 106 height 106
click at [287, 42] on h6 "AM" at bounding box center [287, 40] width 10 height 11
click at [322, 134] on div at bounding box center [278, 133] width 106 height 106
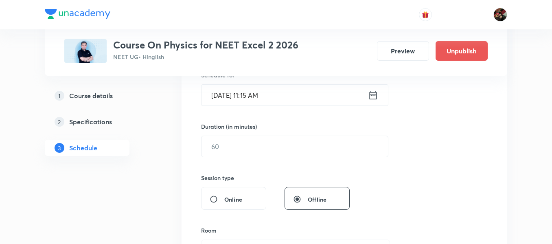
scroll to position [212, 0]
click at [250, 157] on div "Session 61 Live class Session title 11/99 Ray Optics ​ Schedule for [DATE] 11:1…" at bounding box center [344, 155] width 286 height 382
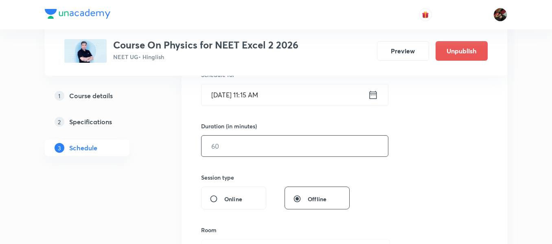
click at [247, 155] on input "text" at bounding box center [294, 145] width 186 height 21
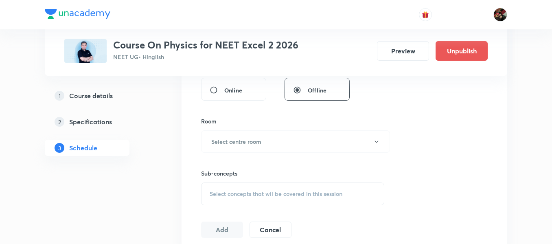
scroll to position [317, 0]
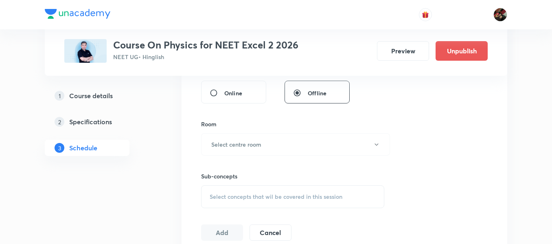
type input "90"
click at [238, 142] on h6 "Select centre room" at bounding box center [236, 144] width 50 height 9
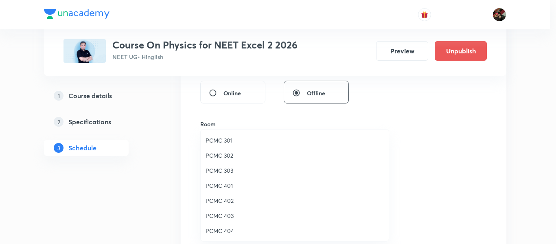
click at [226, 173] on span "PCMC 303" at bounding box center [294, 170] width 178 height 9
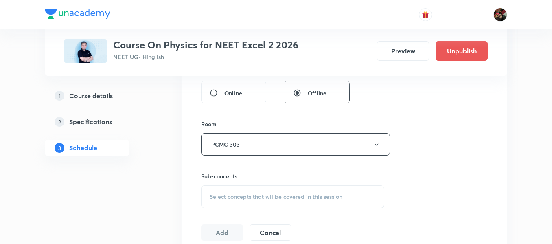
click at [270, 193] on span "Select concepts that wil be covered in this session" at bounding box center [276, 196] width 133 height 7
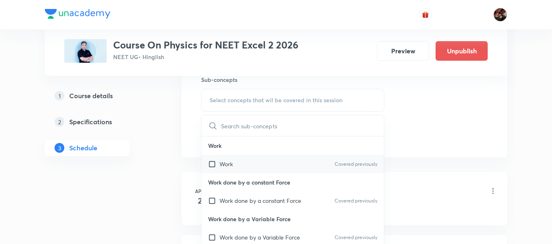
click at [215, 163] on input "checkbox" at bounding box center [213, 164] width 11 height 9
checkbox input "true"
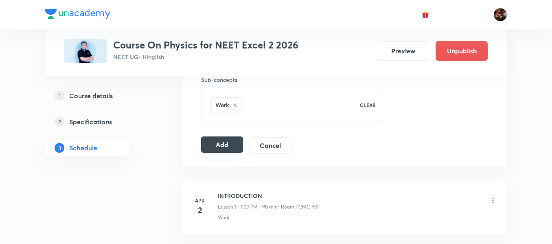
click at [225, 151] on button "Add" at bounding box center [222, 144] width 42 height 16
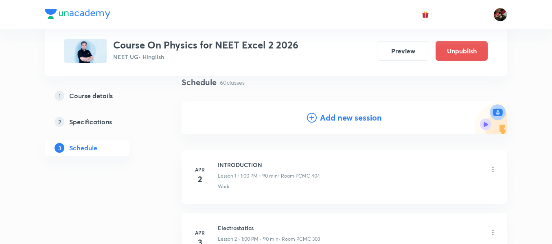
scroll to position [62, 0]
click at [322, 118] on h4 "Add new session" at bounding box center [351, 117] width 62 height 12
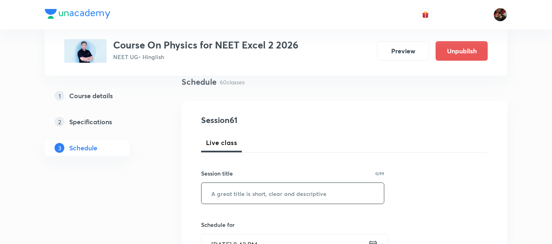
paste input "Ray Optics"
click at [225, 189] on input "Ray Optics" at bounding box center [292, 193] width 182 height 21
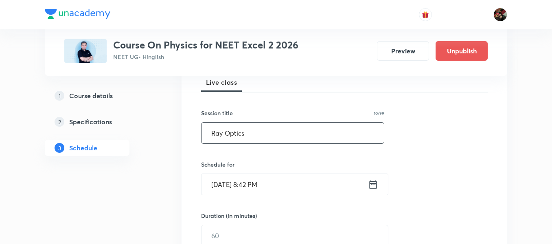
scroll to position [123, 0]
type input "Ray Optics"
click at [230, 184] on input "Aug 31, 2025, 8:42 PM" at bounding box center [284, 183] width 166 height 21
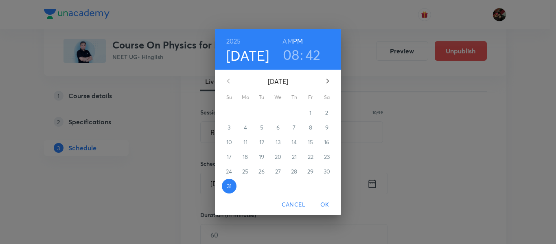
click at [329, 81] on icon "button" at bounding box center [327, 81] width 3 height 5
click at [308, 113] on span "5" at bounding box center [310, 113] width 15 height 8
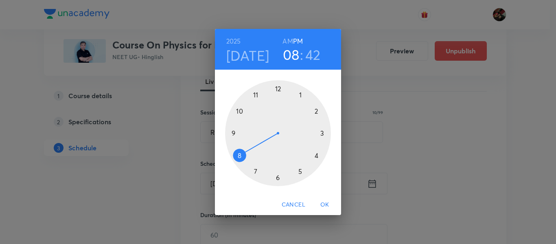
click at [257, 95] on div at bounding box center [278, 133] width 106 height 106
click at [290, 39] on h6 "AM" at bounding box center [287, 40] width 10 height 11
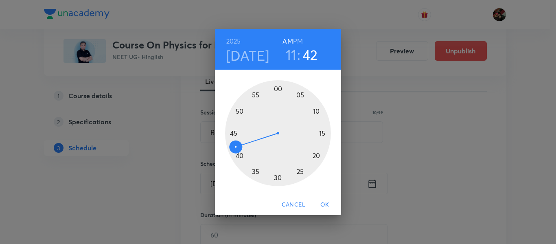
click at [322, 133] on div at bounding box center [278, 133] width 106 height 106
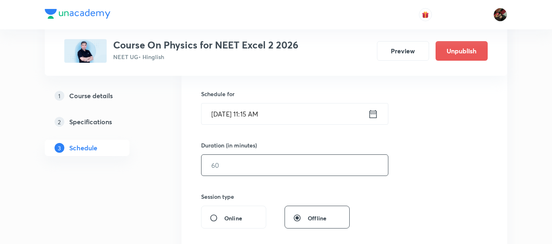
scroll to position [195, 0]
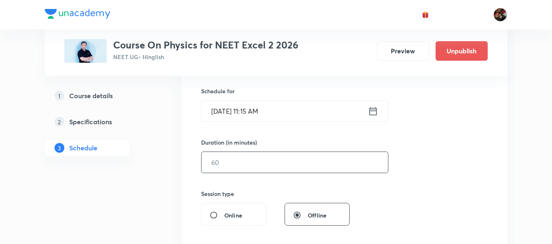
click at [209, 164] on input "text" at bounding box center [294, 162] width 186 height 21
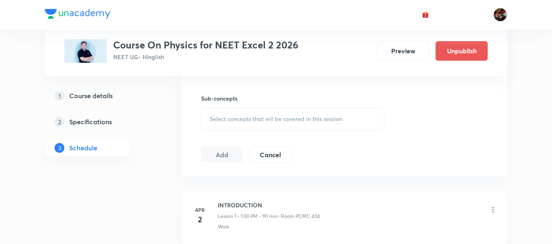
scroll to position [396, 0]
type input "90"
click at [227, 121] on div "Select concepts that wil be covered in this session" at bounding box center [292, 117] width 183 height 23
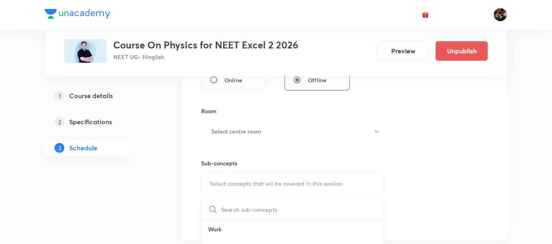
scroll to position [323, 0]
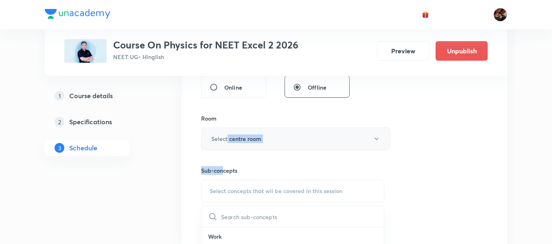
drag, startPoint x: 224, startPoint y: 151, endPoint x: 228, endPoint y: 130, distance: 21.9
click at [228, 130] on div "Session 62 Live class Session title 10/99 Ray Optics ​ Schedule for Sep 5, 2025…" at bounding box center [344, 44] width 286 height 382
click at [228, 130] on button "Select centre room" at bounding box center [295, 138] width 189 height 22
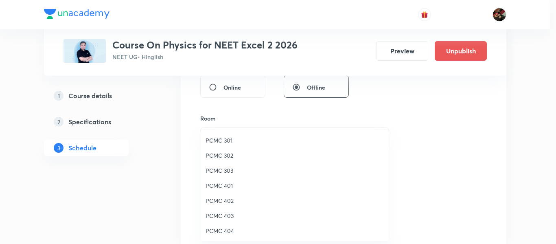
click at [226, 172] on span "PCMC 303" at bounding box center [294, 170] width 178 height 9
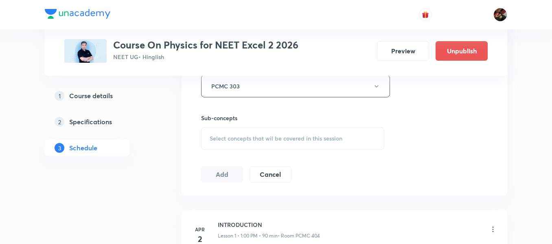
click at [235, 135] on span "Select concepts that wil be covered in this session" at bounding box center [276, 138] width 133 height 7
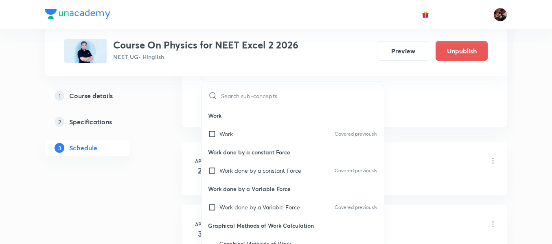
scroll to position [446, 0]
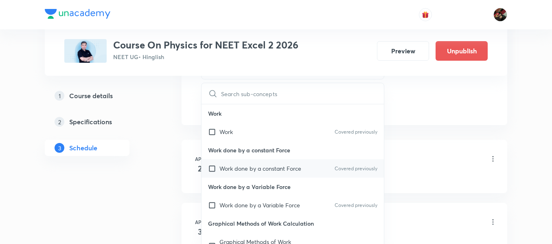
click at [223, 168] on p "Work done by a constant Force" at bounding box center [260, 168] width 82 height 9
checkbox input "true"
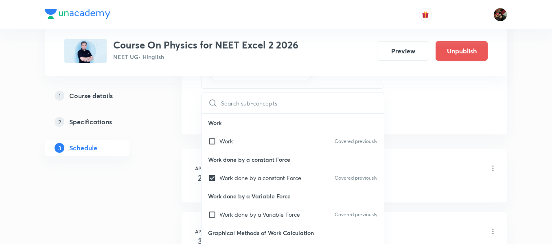
click at [152, 136] on div "1 Course details 2 Specifications 3 Schedule" at bounding box center [100, 126] width 111 height 78
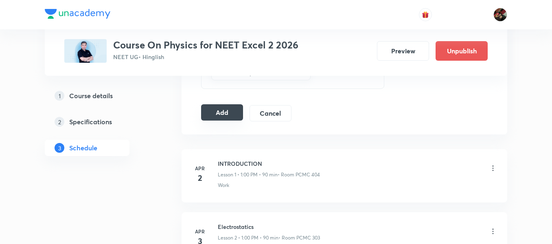
click at [227, 119] on button "Add" at bounding box center [222, 112] width 42 height 16
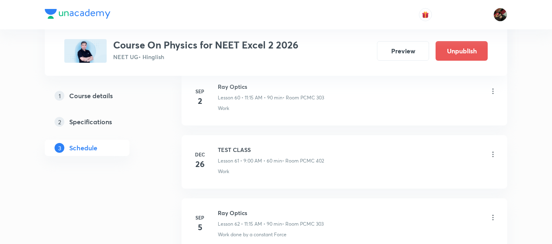
scroll to position [3862, 0]
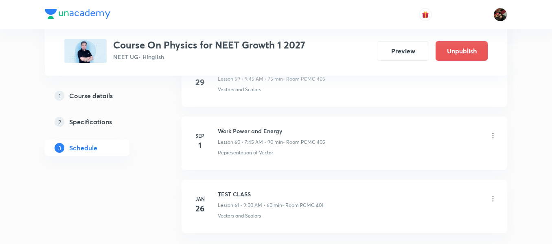
scroll to position [4186, 0]
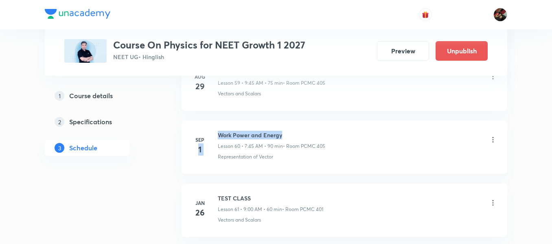
drag, startPoint x: 284, startPoint y: 135, endPoint x: 216, endPoint y: 134, distance: 68.8
click at [216, 134] on div "[DATE] Work Power and Energy Lesson 60 • 7:45 AM • 90 min • Room PCMC 405 Repre…" at bounding box center [344, 146] width 305 height 30
click at [219, 133] on h6 "Work Power and Energy" at bounding box center [271, 135] width 107 height 9
drag, startPoint x: 219, startPoint y: 133, endPoint x: 282, endPoint y: 133, distance: 63.1
click at [282, 133] on h6 "Work Power and Energy" at bounding box center [271, 135] width 107 height 9
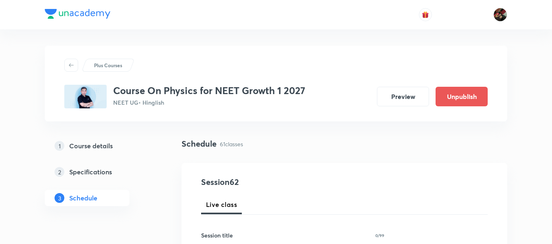
scroll to position [114, 0]
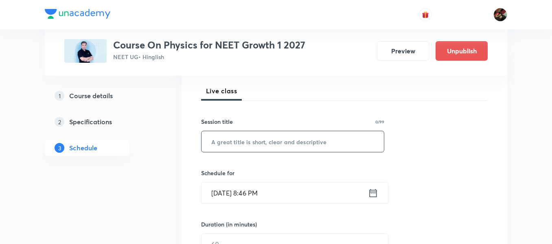
paste input "Work Power and Energy"
click at [263, 145] on input "text" at bounding box center [292, 141] width 182 height 21
type input "Work Power and Energy"
click at [222, 193] on input "[DATE] 8:46 PM" at bounding box center [284, 192] width 166 height 21
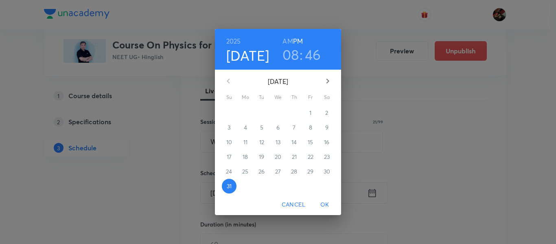
click at [330, 77] on icon "button" at bounding box center [328, 81] width 10 height 10
click at [265, 111] on span "2" at bounding box center [261, 113] width 15 height 8
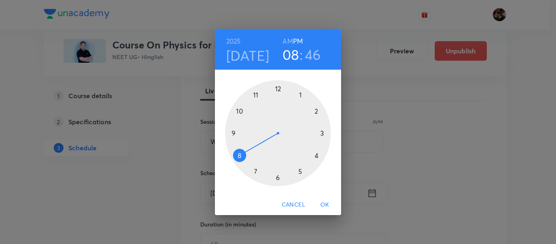
click at [254, 170] on div at bounding box center [278, 133] width 106 height 106
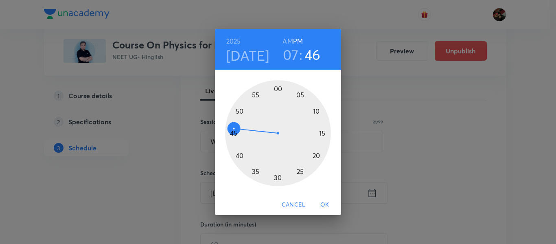
click at [285, 42] on h6 "AM" at bounding box center [287, 40] width 10 height 11
click at [231, 132] on div at bounding box center [278, 133] width 106 height 106
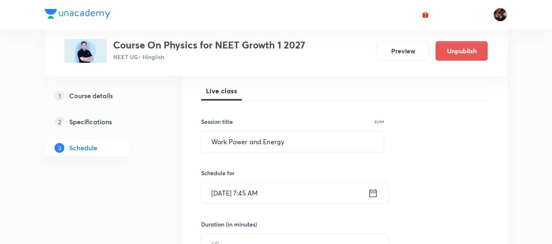
scroll to position [189, 0]
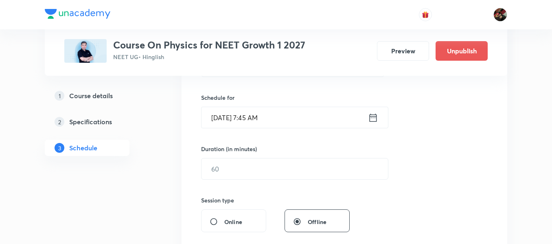
click at [236, 179] on div "Session 62 Live class Session title 21/99 Work Power and Energy ​ Schedule for …" at bounding box center [344, 178] width 286 height 382
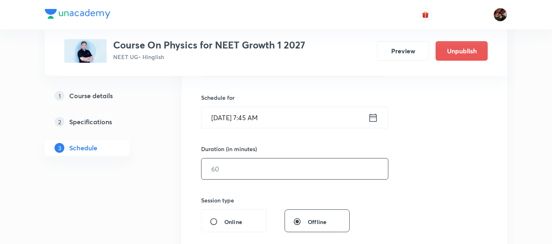
click at [234, 170] on input "text" at bounding box center [294, 168] width 186 height 21
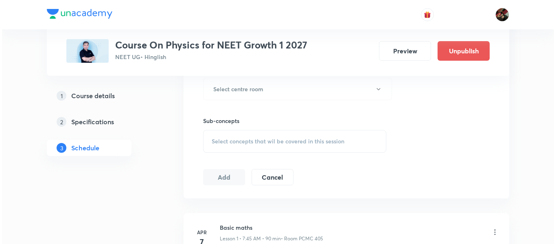
scroll to position [320, 0]
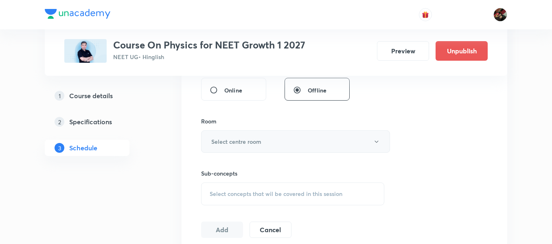
type input "90"
click at [233, 140] on h6 "Select centre room" at bounding box center [236, 141] width 50 height 9
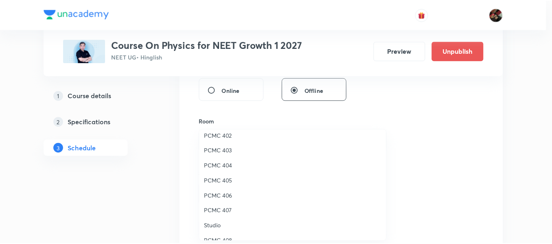
scroll to position [66, 0]
click at [220, 179] on span "PCMC 405" at bounding box center [294, 180] width 178 height 9
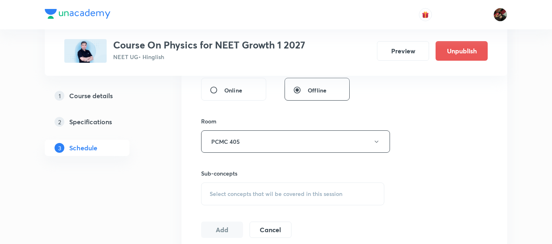
click at [274, 190] on span "Select concepts that wil be covered in this session" at bounding box center [276, 193] width 133 height 7
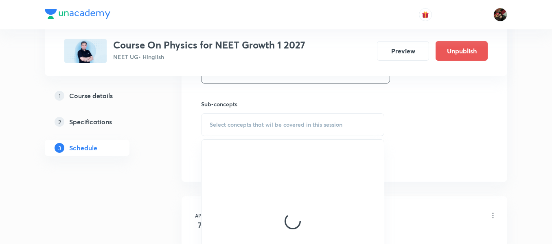
scroll to position [390, 0]
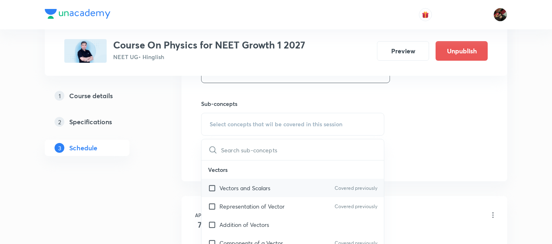
click at [238, 189] on p "Vectors and Scalars" at bounding box center [244, 188] width 51 height 9
checkbox input "true"
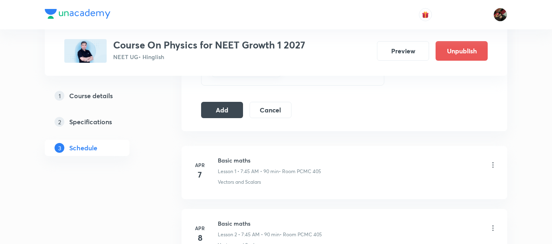
scroll to position [450, 0]
drag, startPoint x: 213, startPoint y: 117, endPoint x: 217, endPoint y: 111, distance: 6.7
click at [217, 111] on button "Add" at bounding box center [222, 108] width 42 height 16
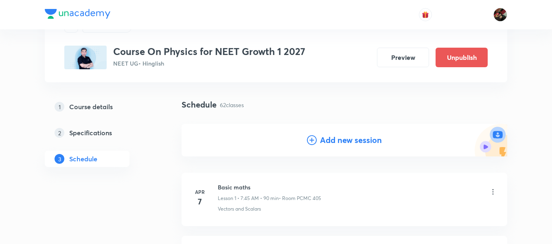
scroll to position [41, 0]
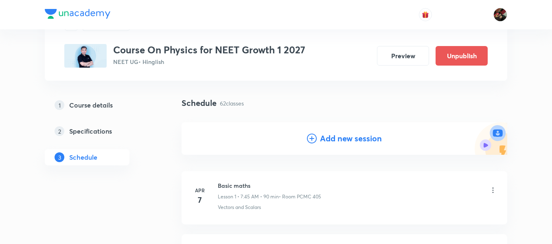
click at [329, 138] on h4 "Add new session" at bounding box center [351, 138] width 62 height 12
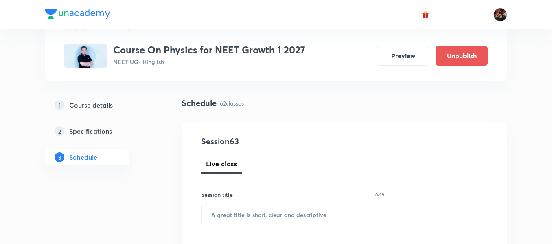
scroll to position [125, 0]
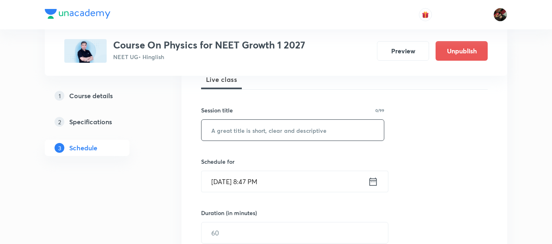
click at [227, 138] on input "text" at bounding box center [292, 130] width 182 height 21
paste input "Work Power and Energy"
click at [223, 179] on input "Aug 31, 2025, 8:47 PM" at bounding box center [284, 181] width 166 height 21
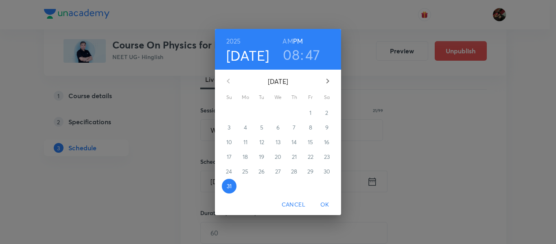
click at [168, 153] on div "2025 Aug 31 08 : 47 AM PM August 2025 Su Mo Tu We Th Fr Sa 27 28 29 30 31 1 2 3…" at bounding box center [278, 122] width 556 height 244
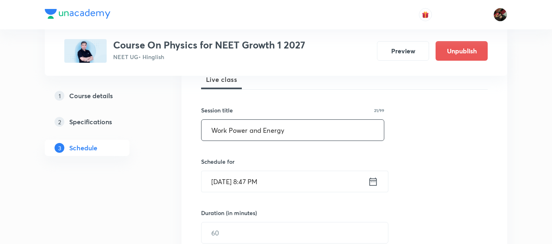
drag, startPoint x: 298, startPoint y: 129, endPoint x: 186, endPoint y: 121, distance: 112.1
click at [186, 121] on div "Session 63 Live class Session title 21/99 Work Power and Energy ​ Schedule for …" at bounding box center [344, 242] width 326 height 408
paste input "circular motion"
click at [213, 131] on input "circular motion" at bounding box center [292, 130] width 182 height 21
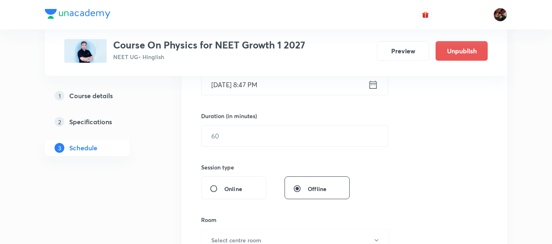
scroll to position [225, 0]
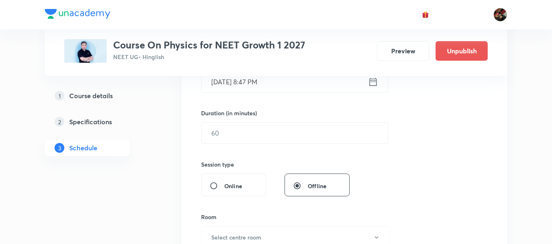
type input "Circular Motion"
click at [225, 85] on input "Aug 31, 2025, 8:47 PM" at bounding box center [284, 81] width 166 height 21
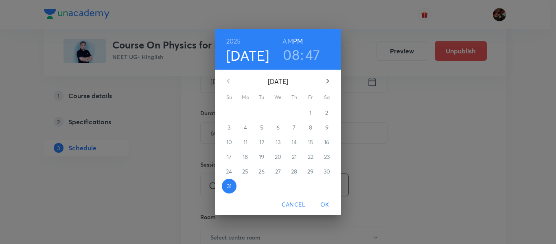
click at [324, 78] on icon "button" at bounding box center [328, 81] width 10 height 10
click at [304, 111] on span "5" at bounding box center [310, 113] width 15 height 8
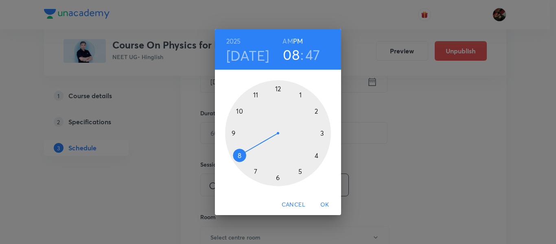
click at [256, 170] on div at bounding box center [278, 133] width 106 height 106
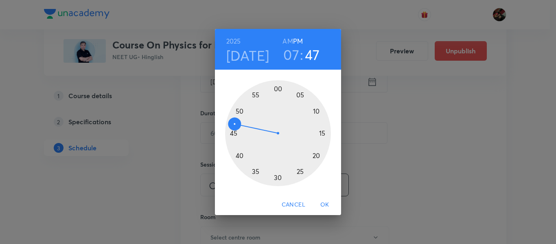
click at [286, 39] on h6 "AM" at bounding box center [287, 40] width 10 height 11
click at [234, 132] on div at bounding box center [278, 133] width 106 height 106
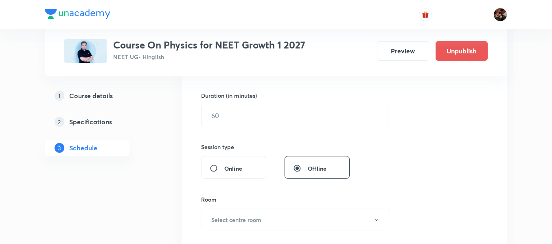
scroll to position [272, 0]
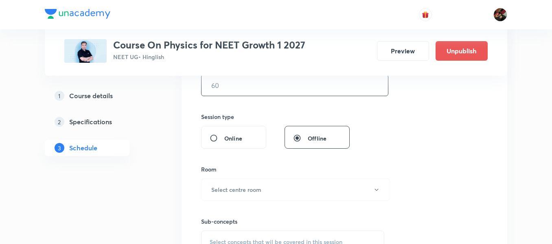
click at [228, 94] on input "text" at bounding box center [294, 85] width 186 height 21
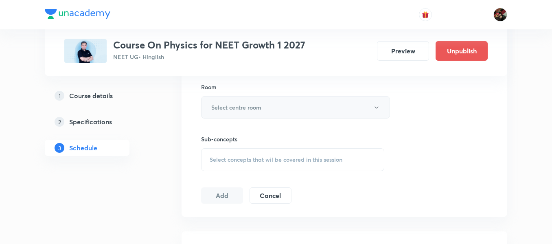
type input "90"
click at [227, 104] on h6 "Select centre room" at bounding box center [236, 107] width 50 height 9
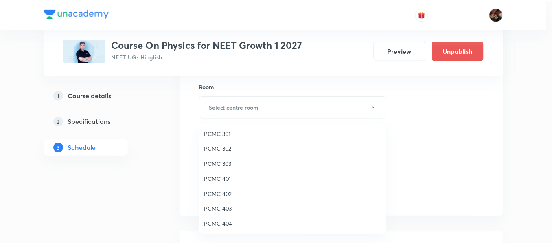
scroll to position [83, 0]
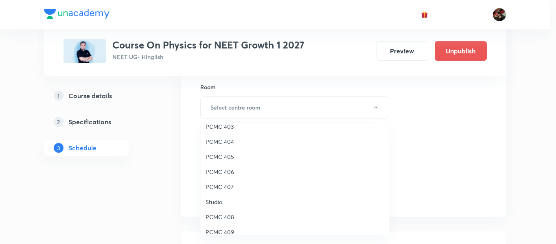
click at [221, 160] on span "PCMC 405" at bounding box center [294, 156] width 178 height 9
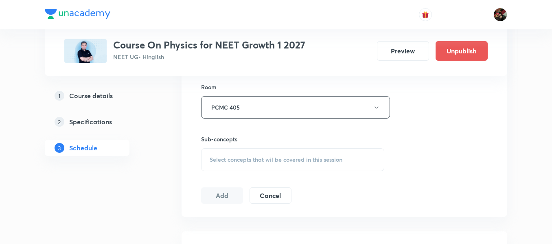
scroll to position [409, 0]
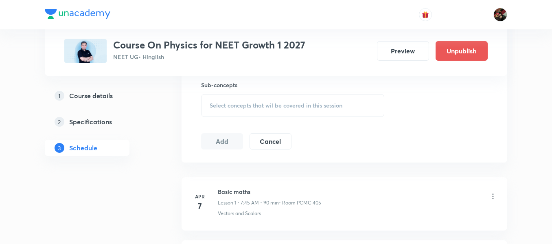
click at [222, 109] on div "Select concepts that wil be covered in this session" at bounding box center [292, 105] width 183 height 23
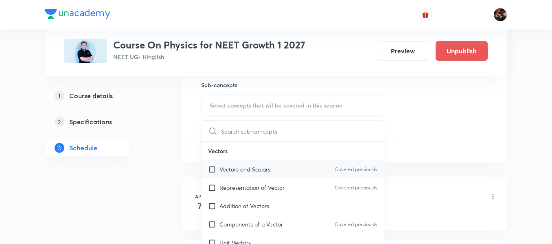
click at [237, 167] on p "Vectors and Scalars" at bounding box center [244, 169] width 51 height 9
checkbox input "true"
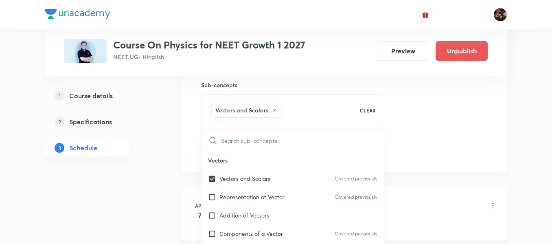
click at [155, 160] on div "1 Course details 2 Specifications 3 Schedule" at bounding box center [100, 126] width 111 height 78
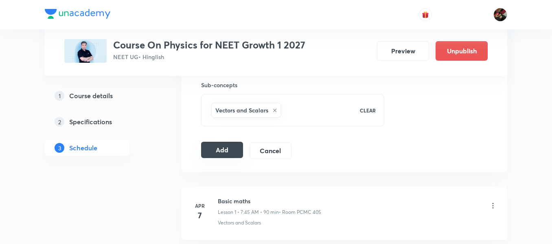
click at [210, 155] on button "Add" at bounding box center [222, 150] width 42 height 16
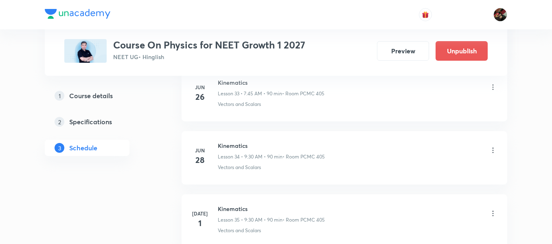
scroll to position [2183, 0]
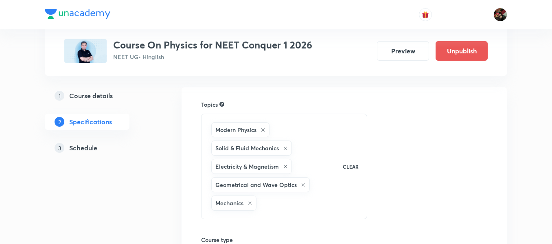
scroll to position [51, 0]
click at [87, 151] on h5 "Schedule" at bounding box center [83, 148] width 28 height 10
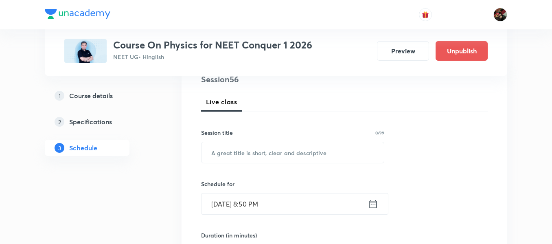
scroll to position [103, 0]
click at [220, 154] on input "text" at bounding box center [292, 151] width 182 height 21
paste input "Rotational motion"
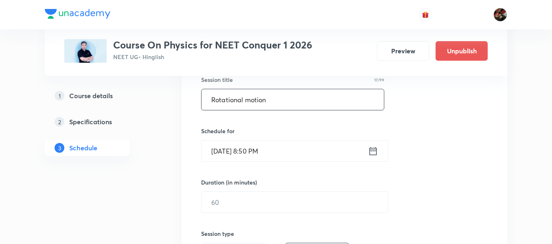
scroll to position [157, 0]
type input "Rotational motion"
drag, startPoint x: 200, startPoint y: 149, endPoint x: 212, endPoint y: 150, distance: 12.2
click at [212, 150] on div "Session 56 Live class Session title 17/99 Rotational motion ​ Schedule for Aug …" at bounding box center [344, 210] width 326 height 408
click at [212, 150] on input "Aug 31, 2025, 8:50 PM" at bounding box center [284, 149] width 166 height 21
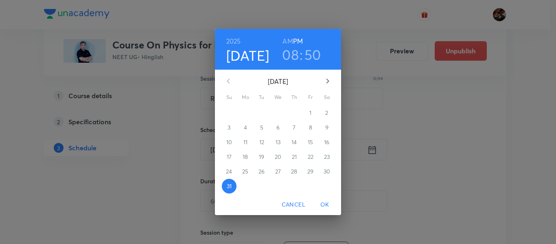
click at [328, 79] on icon "button" at bounding box center [328, 81] width 10 height 10
click at [262, 114] on p "2" at bounding box center [261, 113] width 3 height 8
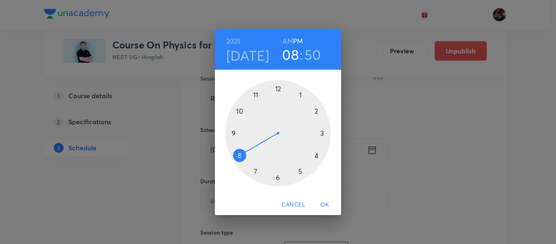
click at [300, 96] on div at bounding box center [278, 133] width 106 height 106
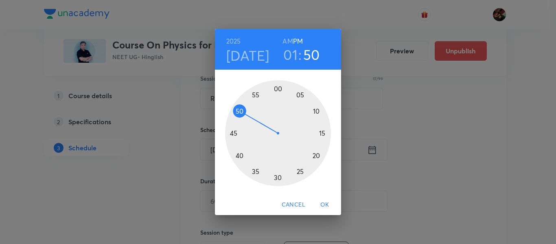
click at [278, 88] on div at bounding box center [278, 133] width 106 height 106
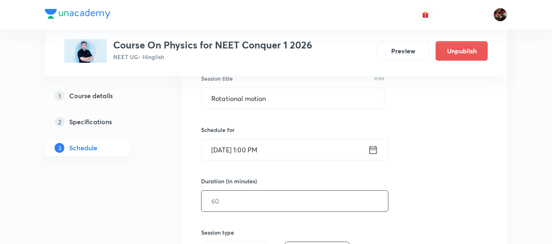
click at [227, 195] on input "text" at bounding box center [294, 200] width 186 height 21
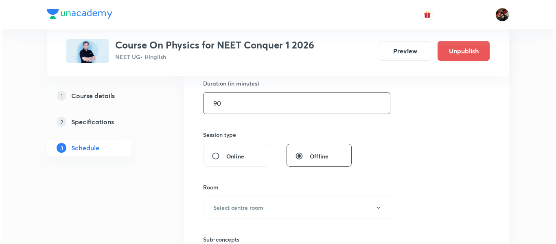
scroll to position [255, 0]
type input "90"
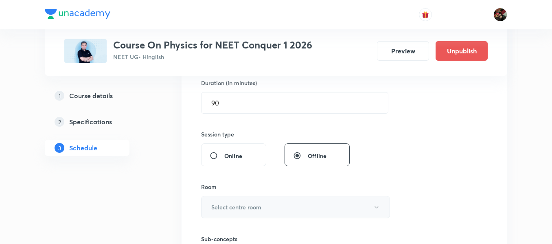
click at [249, 210] on h6 "Select centre room" at bounding box center [236, 207] width 50 height 9
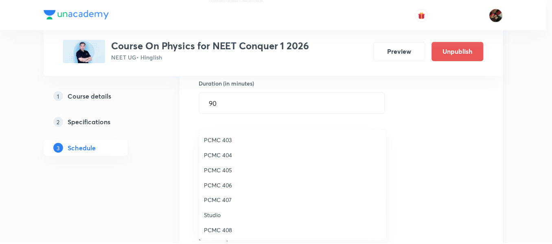
scroll to position [147, 0]
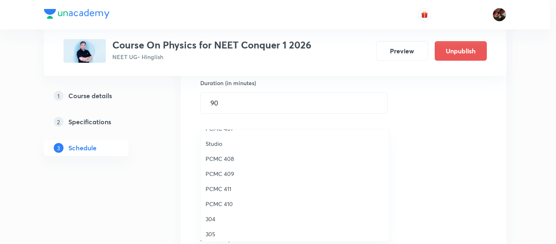
click at [206, 159] on span "PCMC 408" at bounding box center [294, 158] width 178 height 9
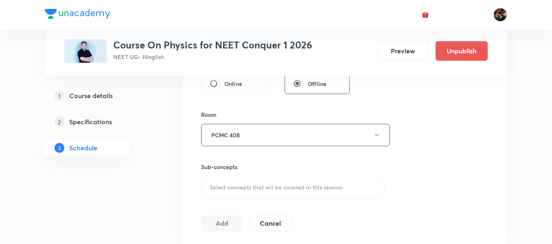
scroll to position [329, 0]
click at [249, 182] on span "Select concepts that wil be covered in this session" at bounding box center [276, 185] width 133 height 7
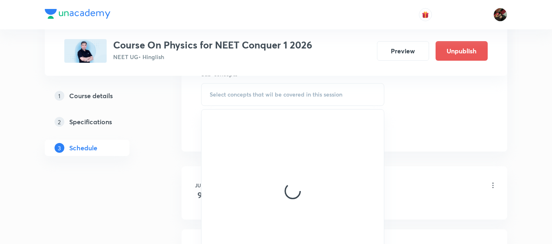
scroll to position [420, 0]
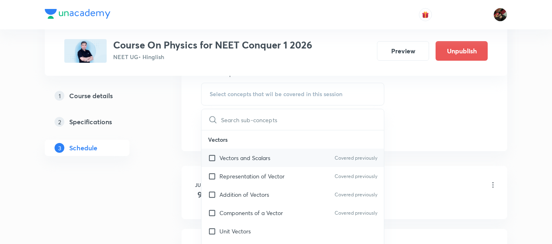
click at [241, 164] on div "Vectors and Scalars Covered previously" at bounding box center [292, 158] width 182 height 18
checkbox input "true"
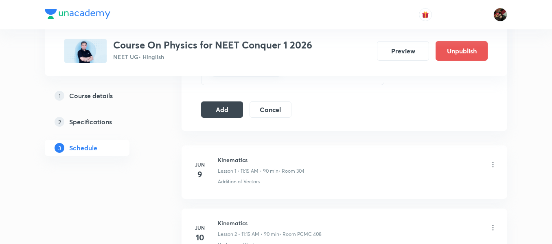
scroll to position [449, 0]
click at [228, 116] on button "Add" at bounding box center [222, 109] width 42 height 16
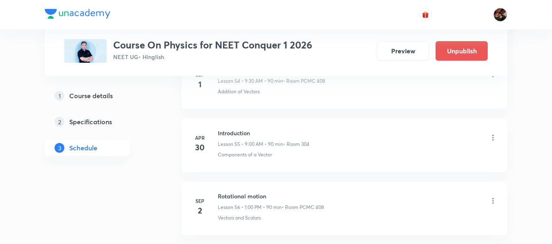
scroll to position [3566, 0]
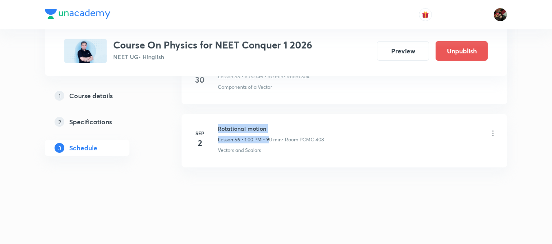
drag, startPoint x: 271, startPoint y: 133, endPoint x: 288, endPoint y: 120, distance: 22.1
click at [219, 126] on div "Rotational motion Lesson 56 • 1:00 PM • 90 min • Room PCMC 408" at bounding box center [271, 133] width 106 height 19
click at [288, 121] on li "Sep 2 Rotational motion Lesson 56 • 1:00 PM • 90 min • Room PCMC 408 Vectors an…" at bounding box center [344, 140] width 326 height 53
drag, startPoint x: 273, startPoint y: 125, endPoint x: 212, endPoint y: 125, distance: 61.4
click at [212, 125] on div "Sep 2 Rotational motion Lesson 56 • 1:00 PM • 90 min • Room PCMC 408 Vectors an…" at bounding box center [344, 139] width 305 height 30
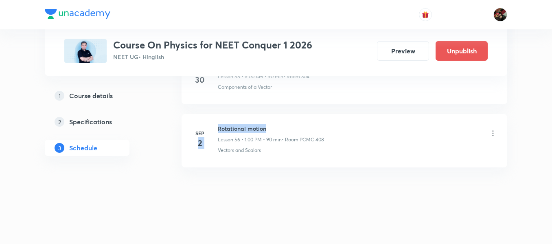
click at [215, 126] on div "Sep 2 Rotational motion Lesson 56 • 1:00 PM • 90 min • Room PCMC 408 Vectors an…" at bounding box center [344, 139] width 305 height 30
drag, startPoint x: 216, startPoint y: 126, endPoint x: 264, endPoint y: 130, distance: 49.0
click at [264, 130] on div "Sep 2 Rotational motion Lesson 56 • 1:00 PM • 90 min • Room PCMC 408 Vectors an…" at bounding box center [344, 139] width 305 height 30
copy h6 "Rotational motion"
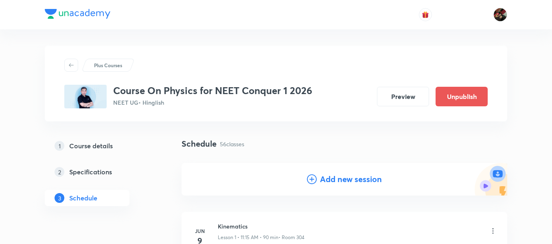
scroll to position [52, 0]
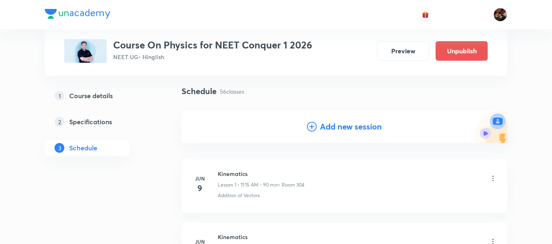
click at [334, 132] on h4 "Add new session" at bounding box center [351, 126] width 62 height 12
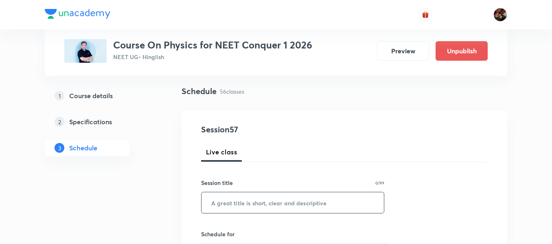
paste input "Rotational motion"
click at [241, 196] on input "Rotational motion" at bounding box center [292, 202] width 182 height 21
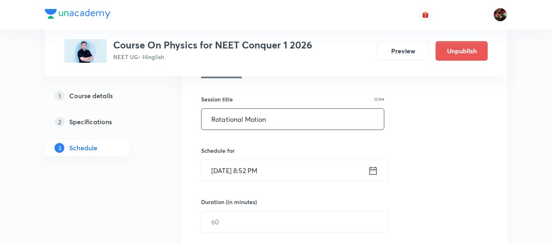
scroll to position [136, 0]
type input "Rotational Motion"
click at [236, 175] on input "Aug 31, 2025, 8:52 PM" at bounding box center [284, 170] width 166 height 21
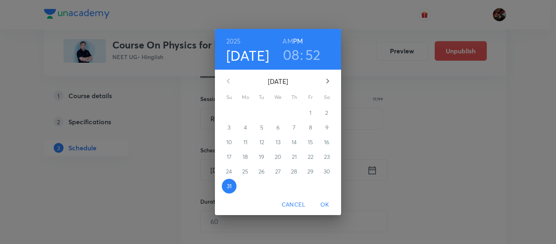
click at [330, 80] on icon "button" at bounding box center [328, 81] width 10 height 10
click at [276, 113] on p "3" at bounding box center [277, 113] width 3 height 8
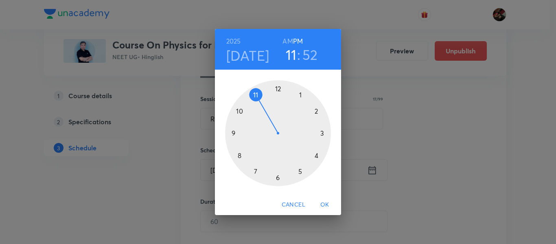
drag, startPoint x: 255, startPoint y: 96, endPoint x: 290, endPoint y: 42, distance: 64.4
click at [290, 42] on div "2025 Sep 3 11 : 52 AM PM 1 2 3 4 5 6 7 8 9 10 11 12" at bounding box center [278, 111] width 126 height 165
click at [290, 42] on h6 "AM" at bounding box center [287, 40] width 10 height 11
click at [323, 131] on div at bounding box center [278, 133] width 106 height 106
click at [285, 60] on h3 "03" at bounding box center [291, 54] width 16 height 17
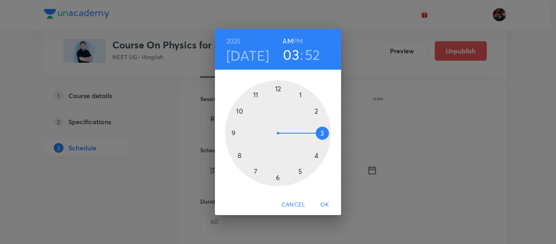
click at [255, 95] on div at bounding box center [278, 133] width 106 height 106
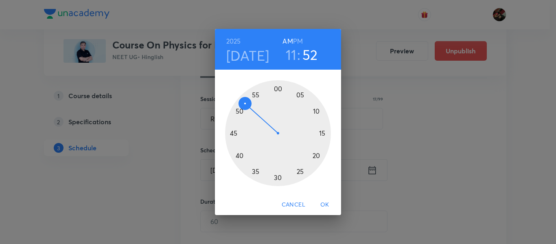
click at [320, 132] on div at bounding box center [278, 133] width 106 height 106
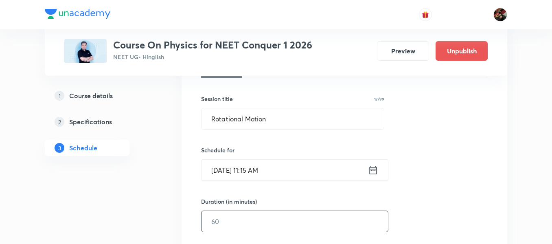
click at [242, 219] on input "text" at bounding box center [294, 221] width 186 height 21
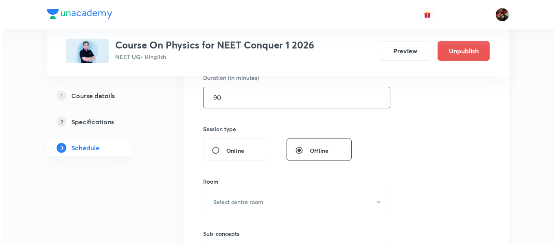
scroll to position [260, 0]
type input "90"
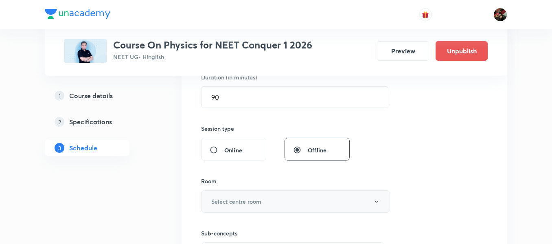
click at [247, 205] on h6 "Select centre room" at bounding box center [236, 201] width 50 height 9
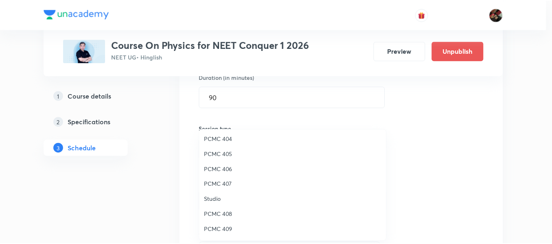
scroll to position [92, 0]
click at [225, 216] on span "PCMC 408" at bounding box center [294, 213] width 178 height 9
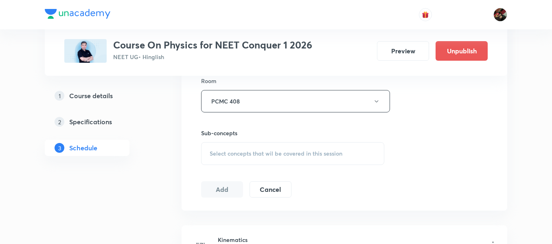
scroll to position [361, 0]
click at [246, 155] on span "Select concepts that wil be covered in this session" at bounding box center [276, 153] width 133 height 7
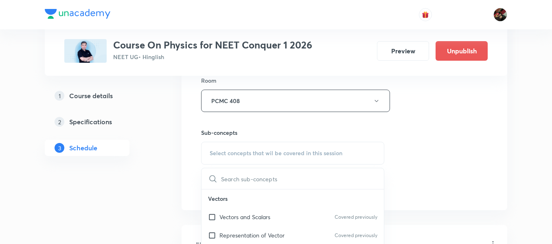
scroll to position [400, 0]
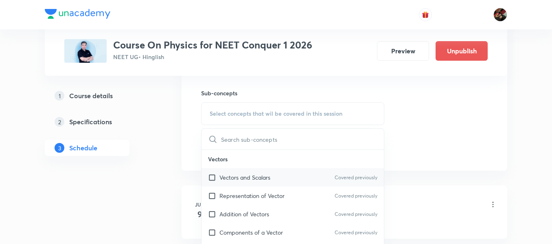
click at [225, 181] on p "Vectors and Scalars" at bounding box center [244, 177] width 51 height 9
checkbox input "true"
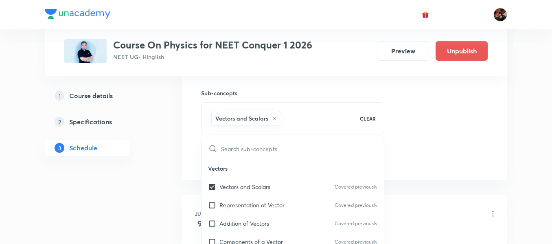
drag, startPoint x: 168, startPoint y: 179, endPoint x: 183, endPoint y: 173, distance: 16.1
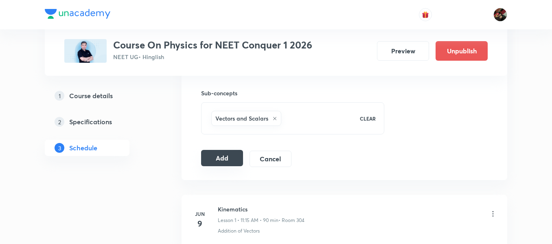
click at [213, 160] on button "Add" at bounding box center [222, 158] width 42 height 16
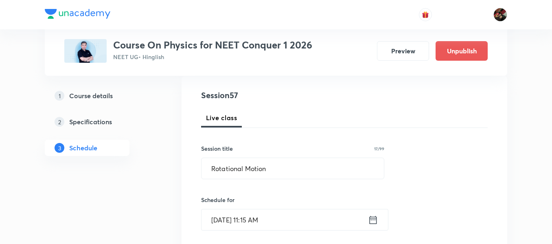
scroll to position [86, 0]
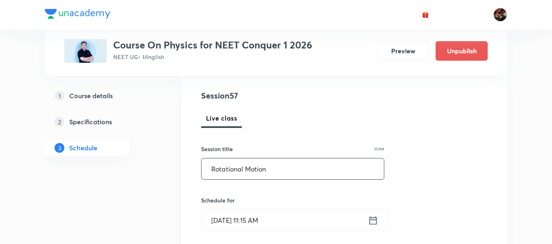
click at [262, 173] on input "Rotational Motion" at bounding box center [292, 168] width 182 height 21
drag, startPoint x: 273, startPoint y: 165, endPoint x: 170, endPoint y: 151, distance: 103.5
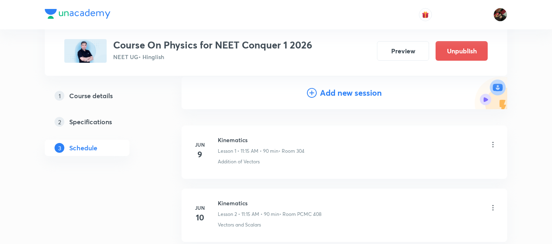
click at [322, 96] on h4 "Add new session" at bounding box center [351, 93] width 62 height 12
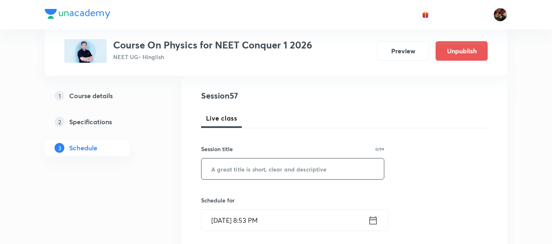
paste input "Rotational Motion"
click at [246, 172] on input "Rotational Motion" at bounding box center [292, 168] width 182 height 21
type input "Rotational Motion"
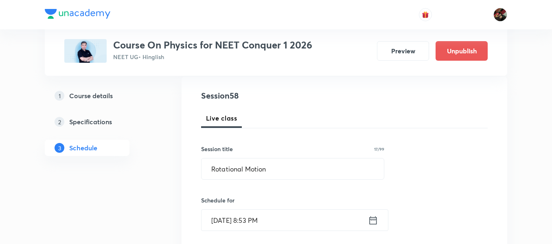
click at [231, 227] on input "Aug 31, 2025, 8:53 PM" at bounding box center [284, 220] width 166 height 21
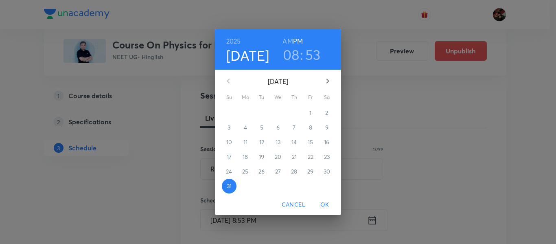
click at [329, 86] on button "button" at bounding box center [328, 81] width 20 height 20
click at [290, 114] on span "4" at bounding box center [294, 113] width 15 height 8
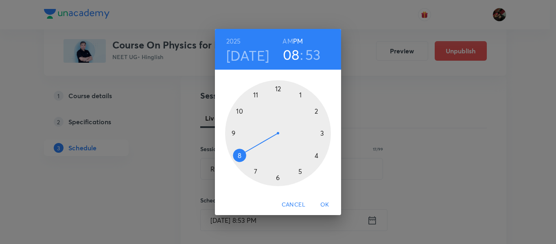
click at [299, 94] on div at bounding box center [278, 133] width 106 height 106
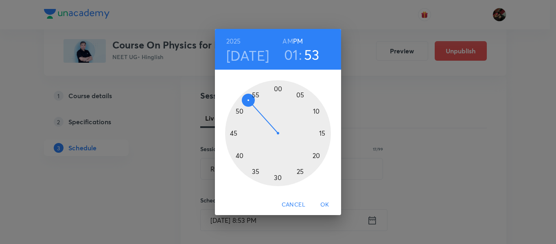
click at [277, 88] on div at bounding box center [278, 133] width 106 height 106
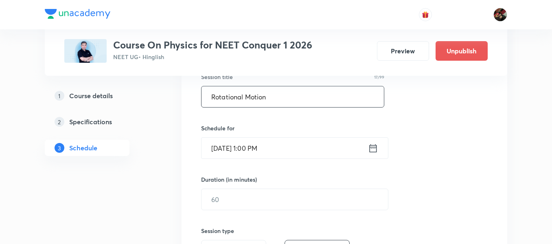
scroll to position [159, 0]
click at [232, 199] on input "text" at bounding box center [294, 198] width 186 height 21
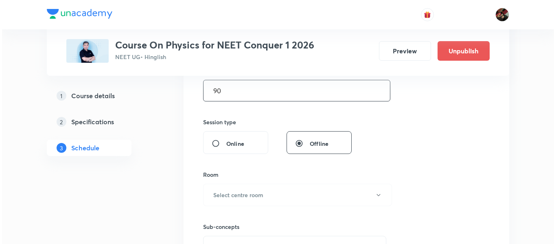
scroll to position [267, 0]
type input "90"
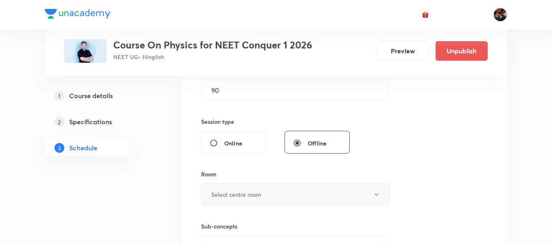
click at [232, 187] on button "Select centre room" at bounding box center [295, 194] width 189 height 22
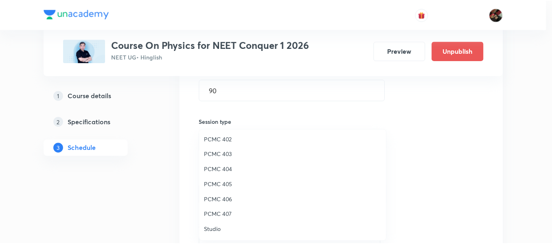
scroll to position [111, 0]
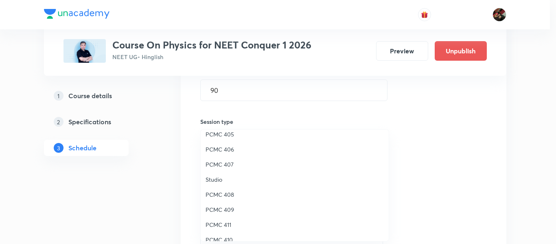
click at [216, 195] on span "PCMC 408" at bounding box center [294, 194] width 178 height 9
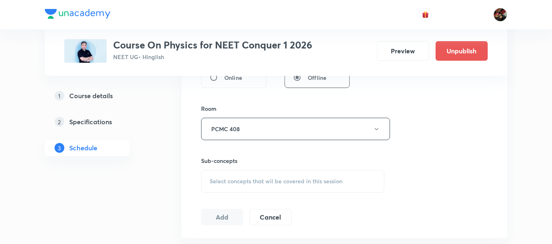
scroll to position [333, 0]
click at [246, 183] on span "Select concepts that wil be covered in this session" at bounding box center [276, 180] width 133 height 7
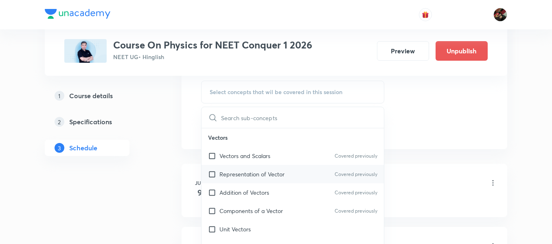
scroll to position [422, 0]
click at [224, 168] on div "Representation of Vector Covered previously" at bounding box center [292, 173] width 182 height 18
checkbox input "true"
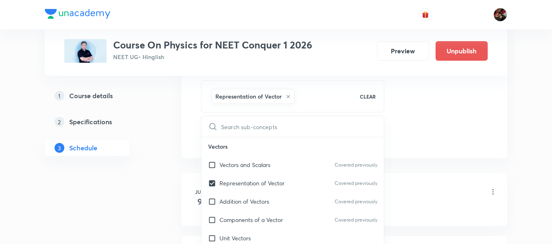
click at [126, 163] on div "1 Course details 2 Specifications 3 Schedule" at bounding box center [100, 126] width 111 height 78
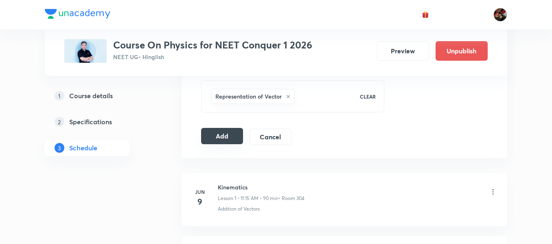
click at [210, 142] on button "Add" at bounding box center [222, 136] width 42 height 16
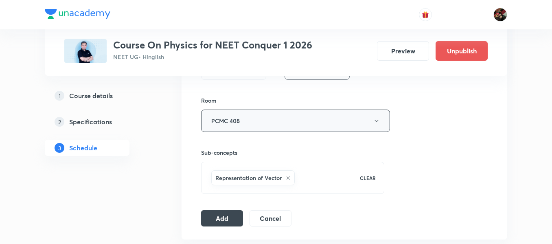
scroll to position [341, 0]
click at [227, 220] on button "Add" at bounding box center [222, 217] width 42 height 16
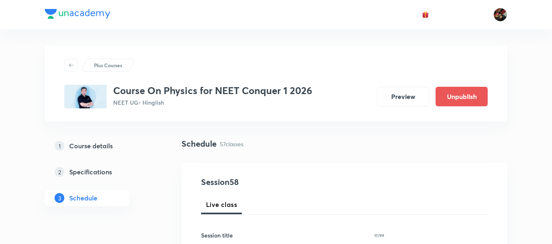
scroll to position [39, 0]
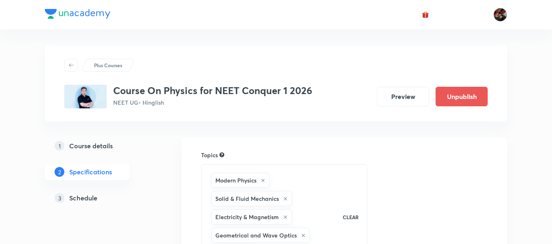
click at [94, 193] on h5 "Schedule" at bounding box center [83, 198] width 28 height 10
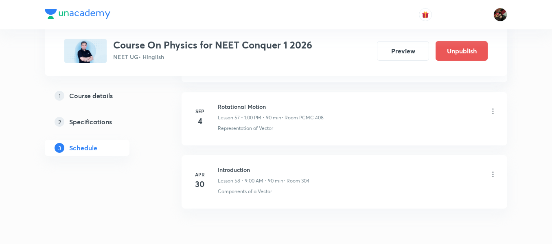
scroll to position [3998, 0]
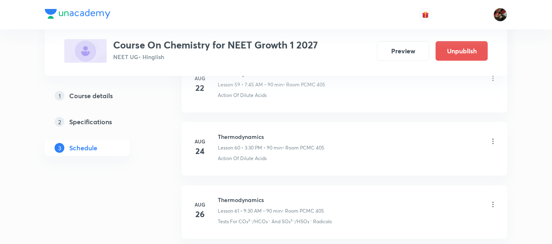
scroll to position [4037, 0]
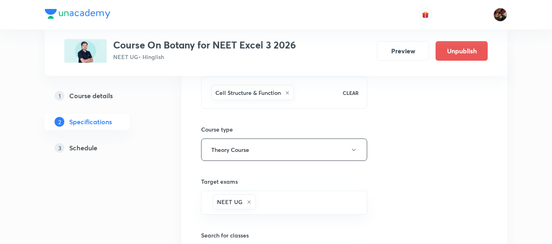
scroll to position [92, 0]
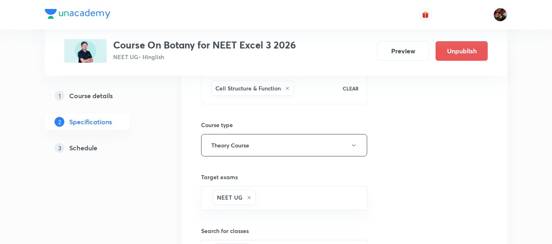
click at [73, 147] on h5 "Schedule" at bounding box center [83, 148] width 28 height 10
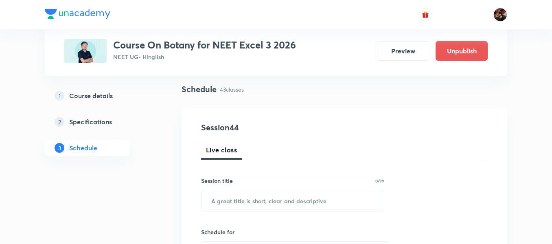
scroll to position [55, 0]
click at [220, 202] on input "text" at bounding box center [292, 199] width 182 height 21
paste input "Molecular basis of Inheritance"
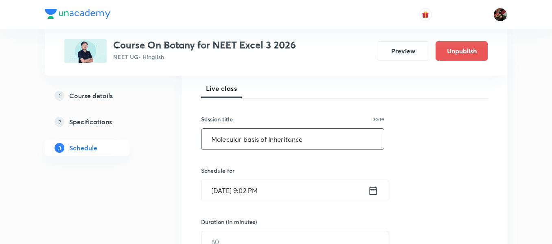
scroll to position [117, 0]
type input "Molecular basis of Inheritance"
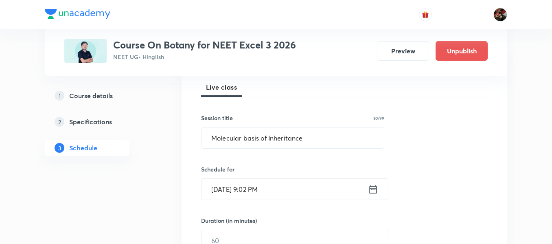
click at [226, 195] on input "[DATE] 9:02 PM" at bounding box center [284, 189] width 166 height 21
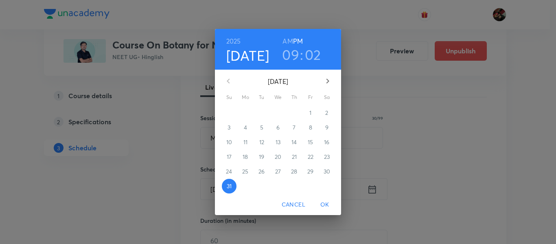
click at [330, 83] on icon "button" at bounding box center [328, 81] width 10 height 10
click at [280, 112] on span "3" at bounding box center [278, 113] width 15 height 8
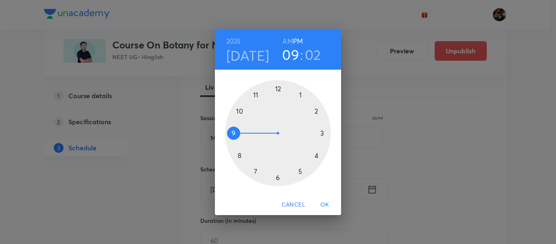
click at [258, 94] on div at bounding box center [278, 133] width 106 height 106
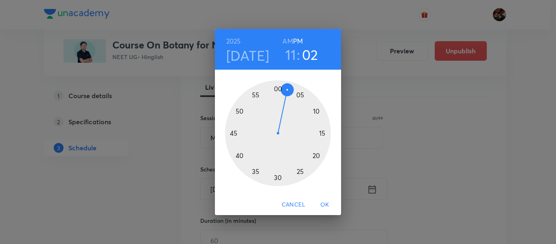
click at [288, 42] on h6 "AM" at bounding box center [287, 40] width 10 height 11
click at [322, 133] on div at bounding box center [278, 133] width 106 height 106
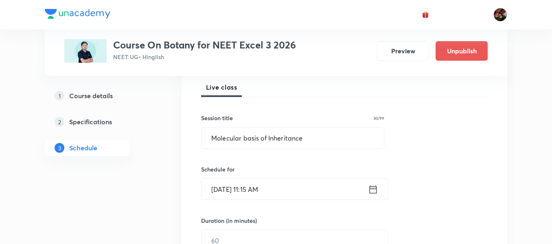
scroll to position [172, 0]
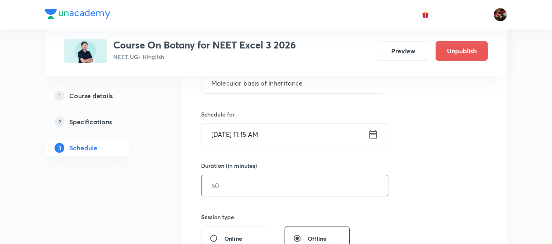
click at [258, 179] on input "text" at bounding box center [294, 185] width 186 height 21
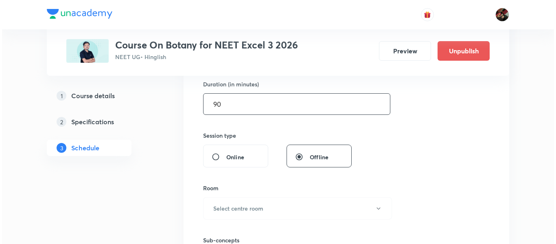
scroll to position [254, 0]
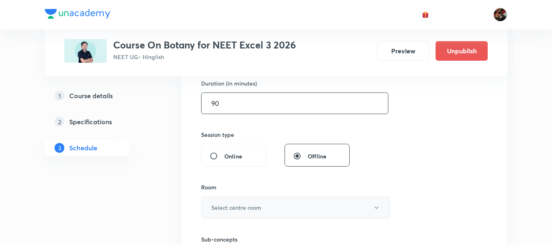
type input "90"
click at [245, 210] on h6 "Select centre room" at bounding box center [236, 207] width 50 height 9
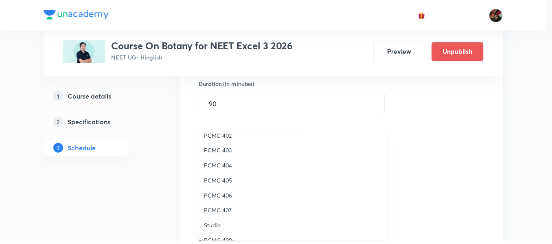
scroll to position [66, 0]
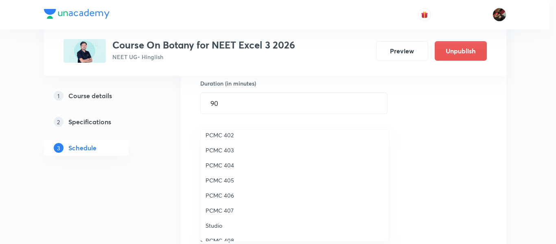
click at [224, 205] on li "PCMC 407" at bounding box center [295, 210] width 188 height 15
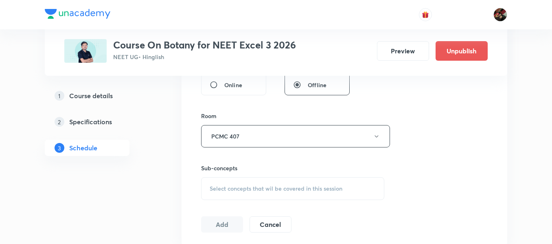
scroll to position [328, 0]
click at [218, 183] on span "Select concepts that wil be covered in this session" at bounding box center [276, 186] width 133 height 7
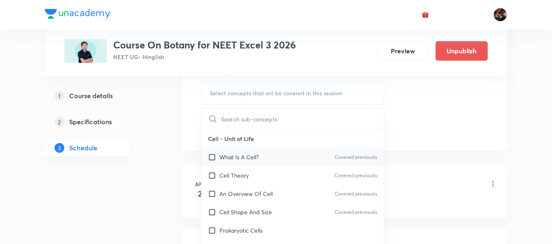
click at [224, 159] on p "What Is A Cell?" at bounding box center [238, 157] width 39 height 9
checkbox input "true"
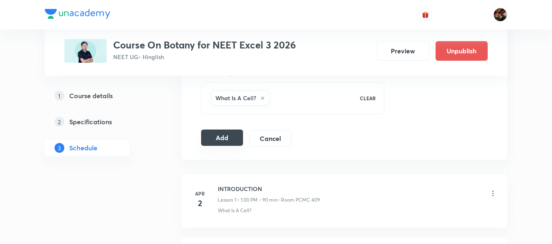
click at [233, 138] on button "Add" at bounding box center [222, 137] width 42 height 16
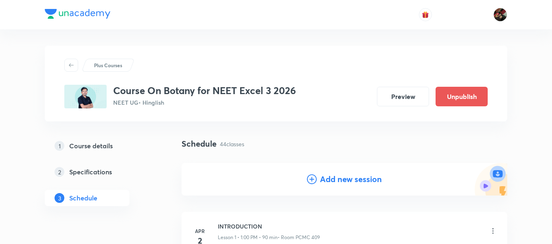
scroll to position [44, 0]
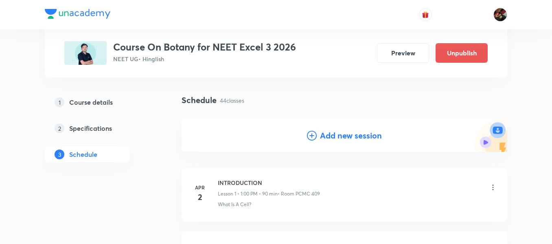
click at [312, 132] on icon at bounding box center [312, 136] width 10 height 10
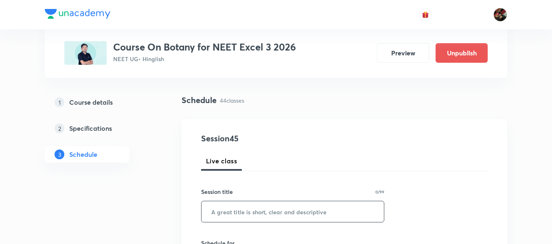
paste input "Microbes in Human welfare"
click at [228, 207] on input "text" at bounding box center [292, 211] width 182 height 21
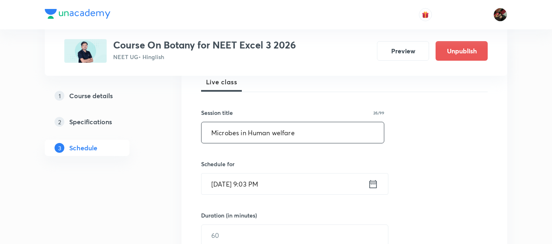
scroll to position [128, 0]
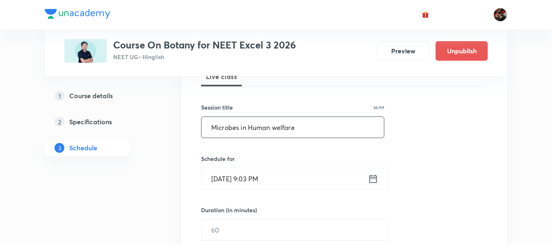
type input "Microbes in Human welfare"
click at [218, 184] on input "Aug 31, 2025, 9:03 PM" at bounding box center [284, 178] width 166 height 21
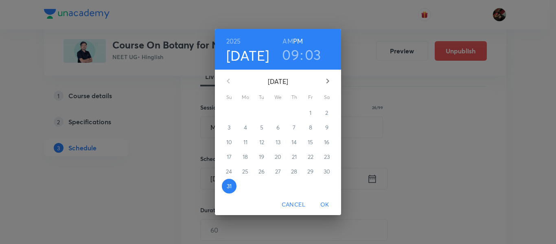
click at [330, 83] on icon "button" at bounding box center [328, 81] width 10 height 10
click at [294, 112] on p "4" at bounding box center [294, 113] width 3 height 8
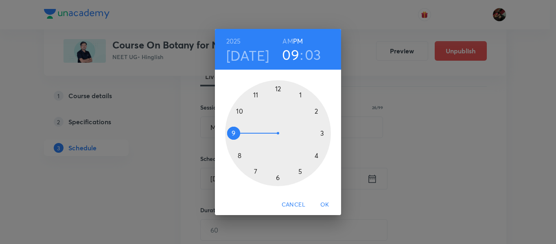
click at [258, 95] on div at bounding box center [278, 133] width 106 height 106
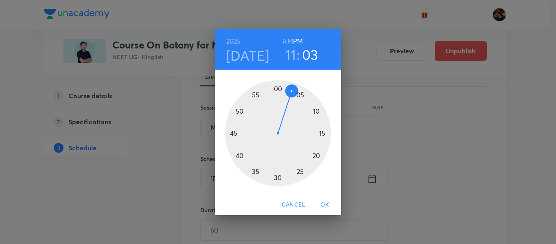
click at [290, 40] on h6 "AM" at bounding box center [287, 40] width 10 height 11
click at [320, 134] on div at bounding box center [278, 133] width 106 height 106
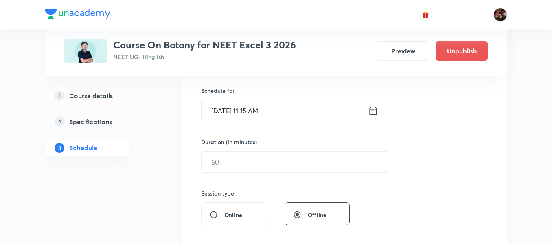
scroll to position [197, 0]
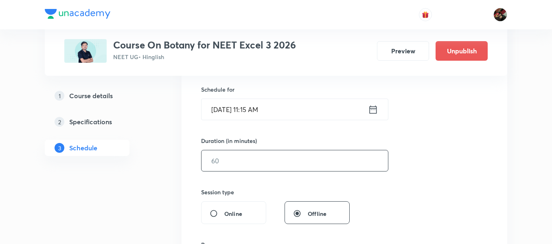
click at [214, 164] on input "text" at bounding box center [294, 160] width 186 height 21
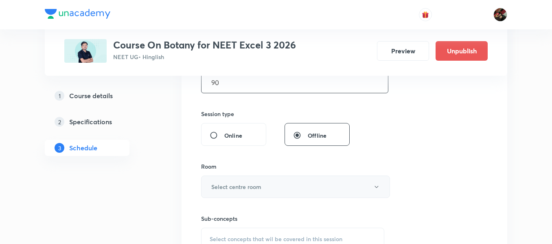
type input "90"
click at [216, 187] on h6 "Select centre room" at bounding box center [236, 186] width 50 height 9
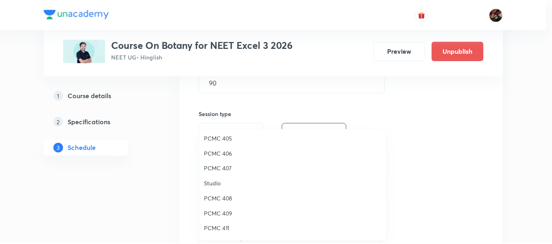
scroll to position [109, 0]
click at [216, 166] on span "PCMC 407" at bounding box center [294, 166] width 178 height 9
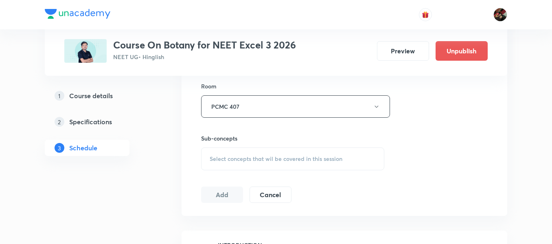
scroll to position [359, 0]
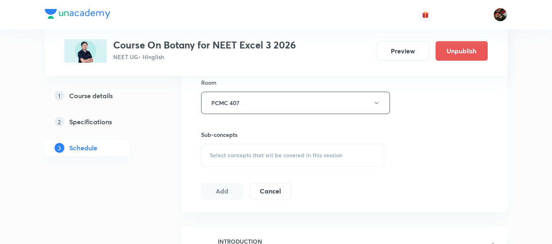
click at [208, 162] on div "Select concepts that wil be covered in this session" at bounding box center [292, 155] width 183 height 23
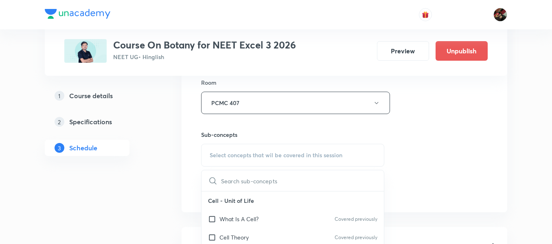
scroll to position [32, 0]
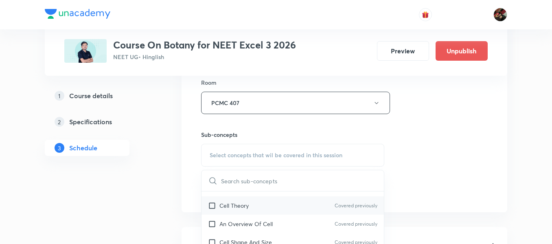
click at [217, 203] on input "checkbox" at bounding box center [213, 205] width 11 height 9
checkbox input "true"
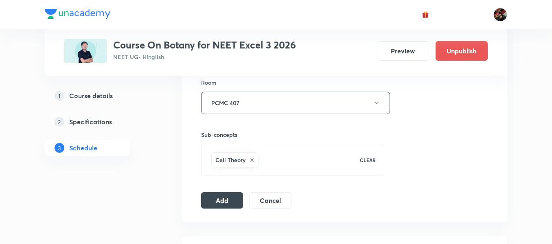
scroll to position [404, 0]
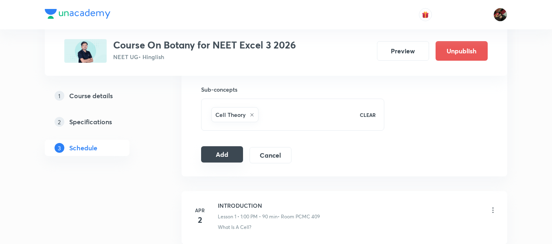
click at [210, 151] on button "Add" at bounding box center [222, 154] width 42 height 16
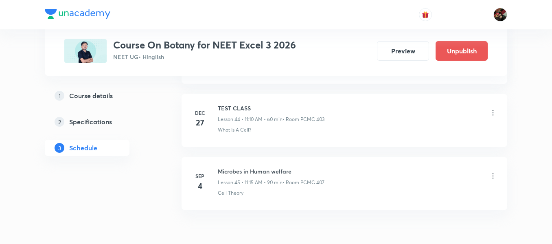
scroll to position [2830, 0]
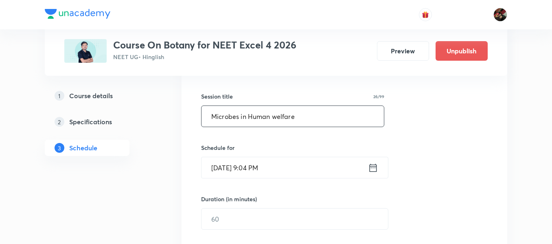
type input "Microbes in Human welfare"
click at [218, 168] on input "[DATE] 9:04 PM" at bounding box center [284, 167] width 166 height 21
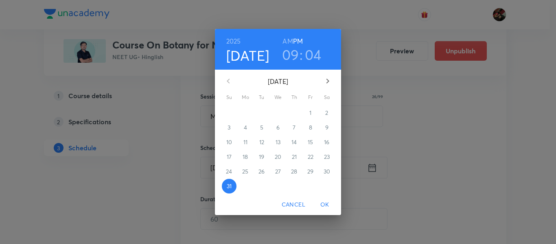
click at [332, 78] on icon "button" at bounding box center [328, 81] width 10 height 10
click at [262, 113] on p "2" at bounding box center [261, 113] width 3 height 8
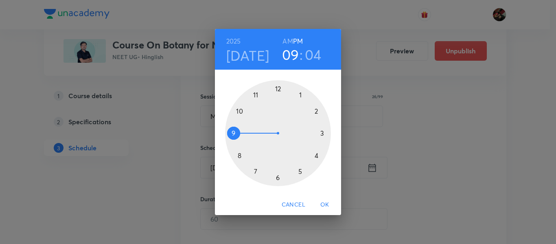
click at [255, 173] on div at bounding box center [278, 133] width 106 height 106
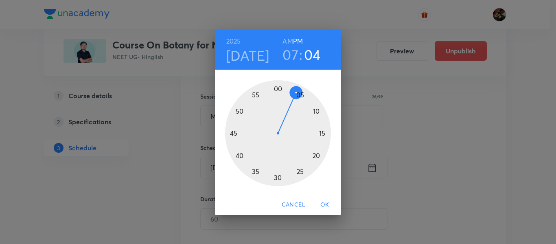
click at [288, 44] on h6 "AM" at bounding box center [287, 40] width 10 height 11
click at [234, 131] on div at bounding box center [278, 133] width 106 height 106
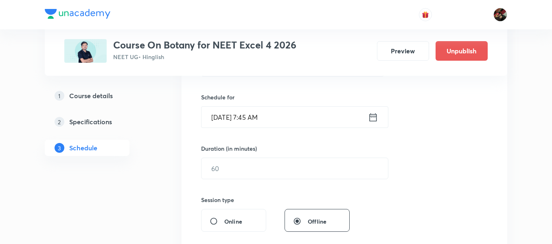
scroll to position [190, 0]
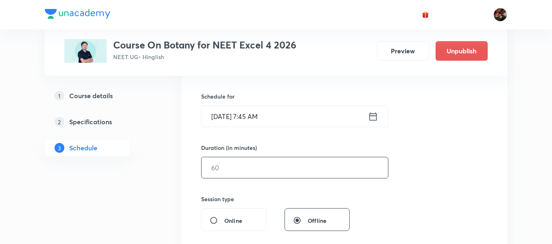
click at [219, 176] on input "text" at bounding box center [294, 167] width 186 height 21
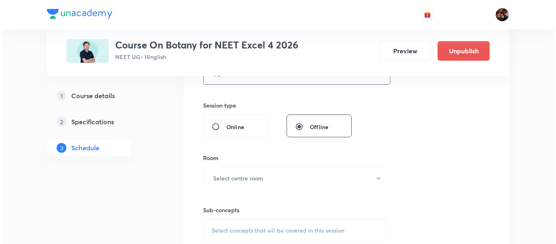
scroll to position [290, 0]
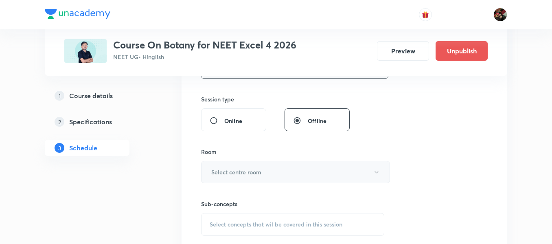
type input "90"
click at [223, 166] on button "Select centre room" at bounding box center [295, 172] width 189 height 22
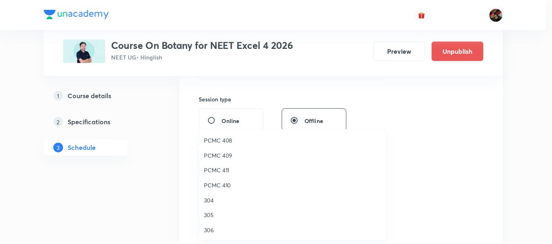
scroll to position [166, 0]
drag, startPoint x: 222, startPoint y: 186, endPoint x: 215, endPoint y: 155, distance: 31.3
click at [215, 155] on ul "PCMC 301 PCMC 302 PCMC 303 PCMC 401 PCMC 402 PCMC 403 PCMC 404 PCMC 405 PCMC 40…" at bounding box center [298, 109] width 194 height 293
click at [215, 155] on span "PCMC 409" at bounding box center [294, 155] width 178 height 9
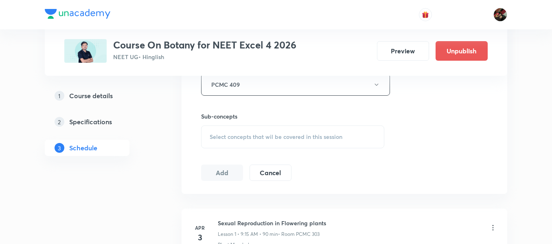
click at [221, 134] on span "Select concepts that wil be covered in this session" at bounding box center [276, 136] width 133 height 7
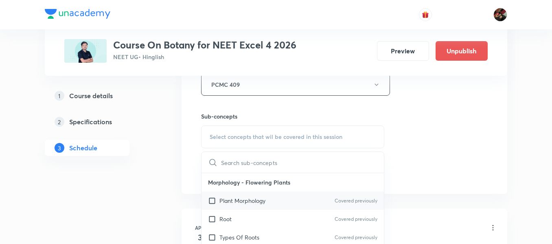
scroll to position [22, 0]
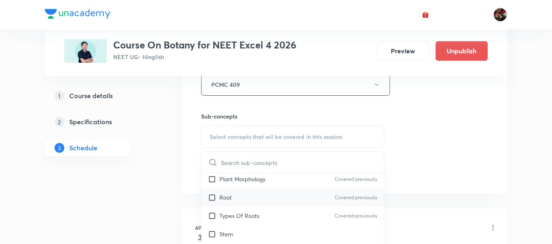
click at [235, 204] on div "Root Covered previously" at bounding box center [292, 197] width 182 height 18
checkbox input "true"
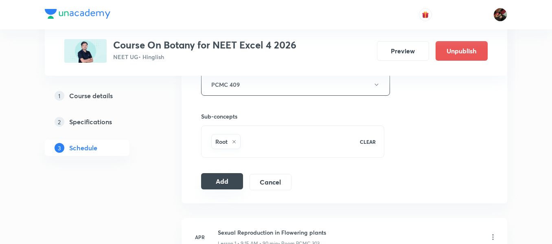
click at [230, 176] on button "Add" at bounding box center [222, 181] width 42 height 16
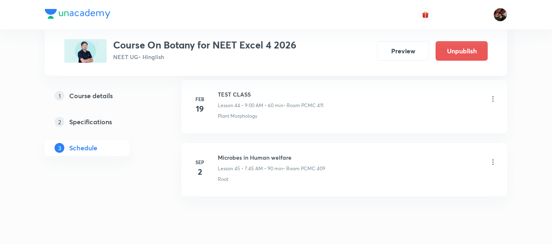
scroll to position [2873, 0]
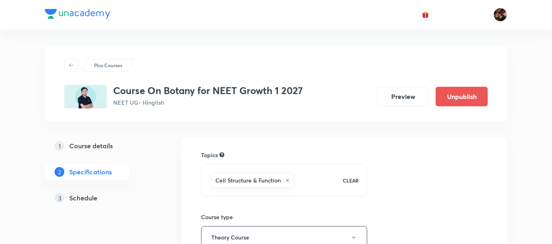
click at [94, 203] on link "3 Schedule" at bounding box center [100, 198] width 111 height 16
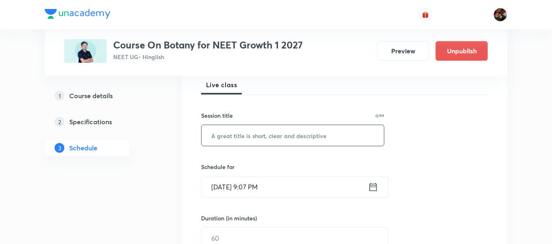
scroll to position [138, 0]
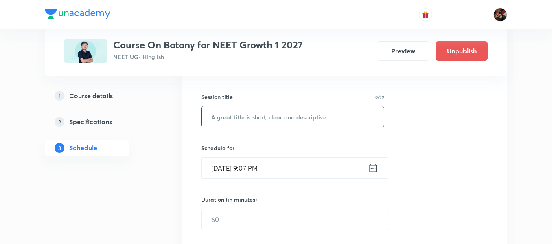
click at [256, 120] on input "text" at bounding box center [292, 116] width 182 height 21
paste input "Plant Kingdom"
type input "Plant Kingdom"
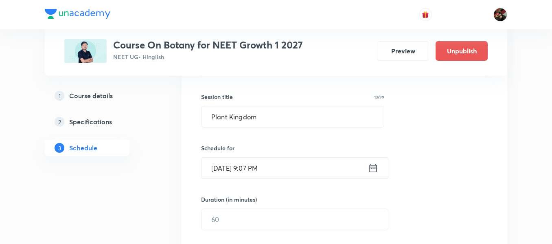
click at [214, 170] on input "[DATE] 9:07 PM" at bounding box center [284, 167] width 166 height 21
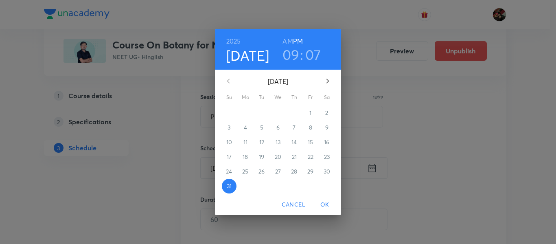
click at [328, 81] on icon "button" at bounding box center [327, 81] width 3 height 5
click at [291, 113] on span "4" at bounding box center [294, 113] width 15 height 8
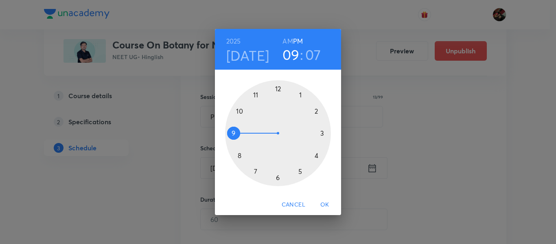
click at [232, 133] on div at bounding box center [278, 133] width 106 height 106
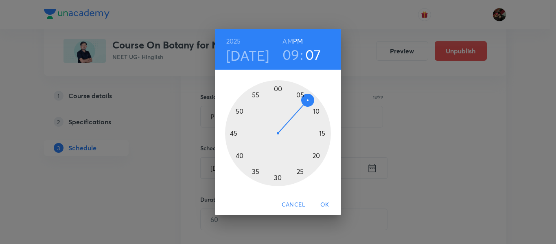
click at [289, 43] on h6 "AM" at bounding box center [287, 40] width 10 height 11
click at [278, 176] on div at bounding box center [278, 133] width 106 height 106
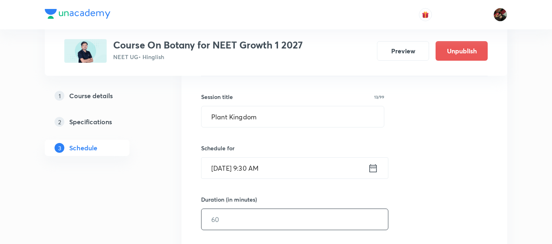
click at [229, 226] on input "text" at bounding box center [294, 219] width 186 height 21
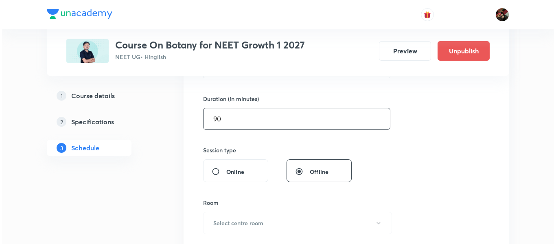
scroll to position [240, 0]
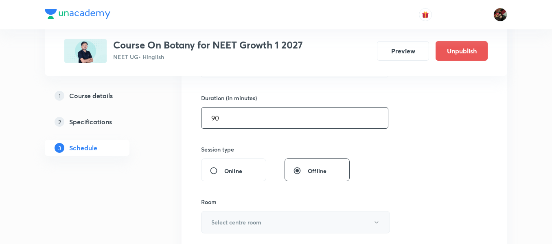
type input "90"
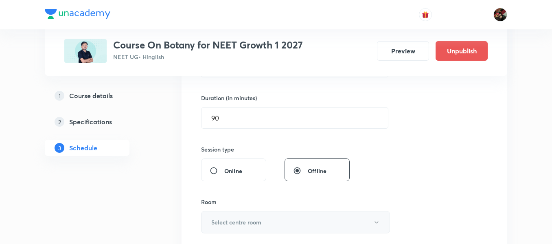
click at [236, 218] on h6 "Select centre room" at bounding box center [236, 222] width 50 height 9
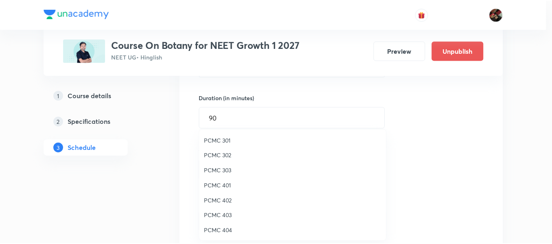
scroll to position [57, 0]
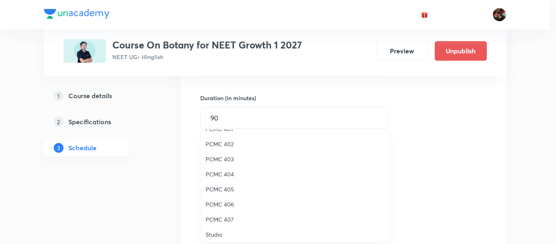
click at [219, 192] on span "PCMC 405" at bounding box center [294, 189] width 178 height 9
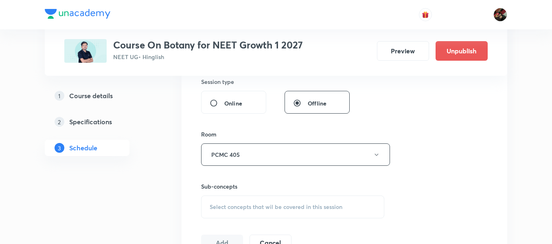
scroll to position [315, 0]
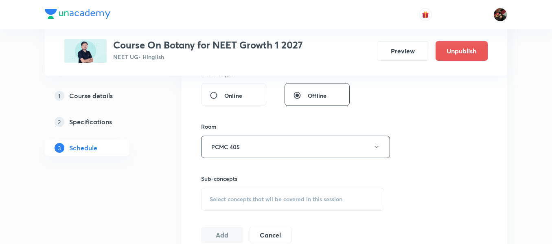
click at [238, 196] on span "Select concepts that wil be covered in this session" at bounding box center [276, 199] width 133 height 7
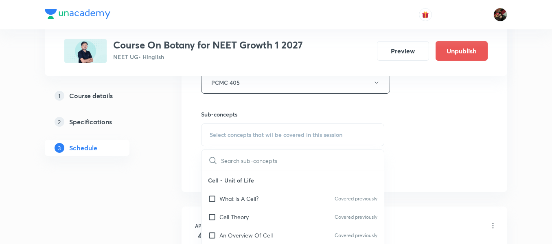
scroll to position [380, 0]
click at [236, 197] on p "What Is A Cell?" at bounding box center [238, 198] width 39 height 9
checkbox input "true"
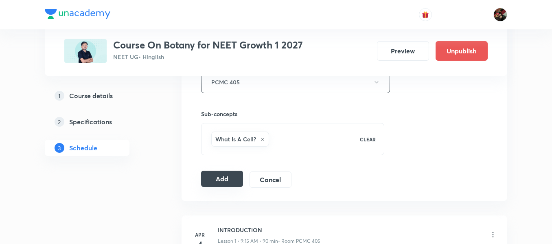
click at [213, 180] on button "Add" at bounding box center [222, 178] width 42 height 16
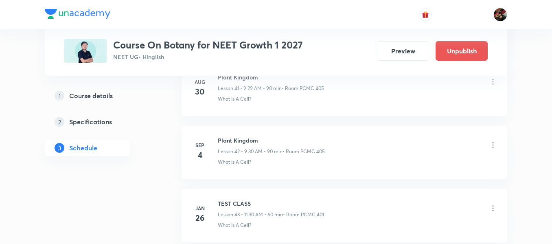
scroll to position [2665, 0]
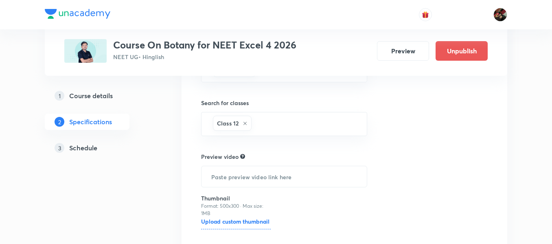
scroll to position [298, 0]
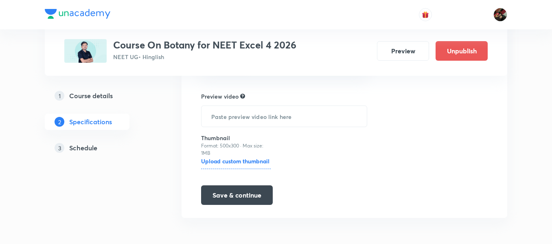
click at [83, 149] on h5 "Schedule" at bounding box center [83, 148] width 28 height 10
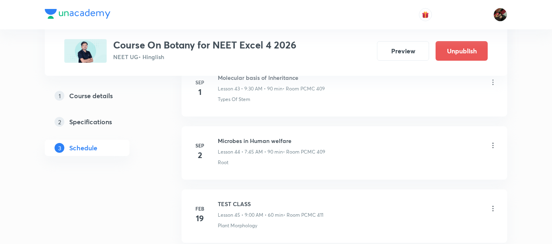
scroll to position [3171, 0]
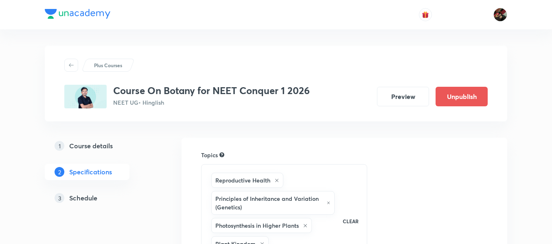
click at [90, 196] on h5 "Schedule" at bounding box center [83, 198] width 28 height 10
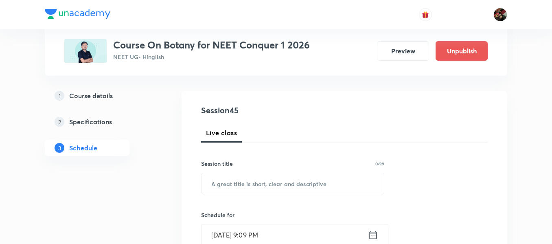
scroll to position [76, 0]
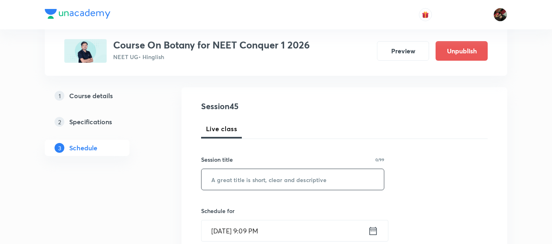
drag, startPoint x: 227, startPoint y: 192, endPoint x: 223, endPoint y: 177, distance: 15.7
click at [223, 177] on input "text" at bounding box center [292, 179] width 182 height 21
paste input "morphology of flowering plants"
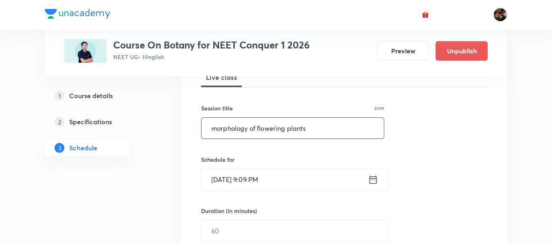
scroll to position [128, 0]
type input "Morphology of Flowering Plants"
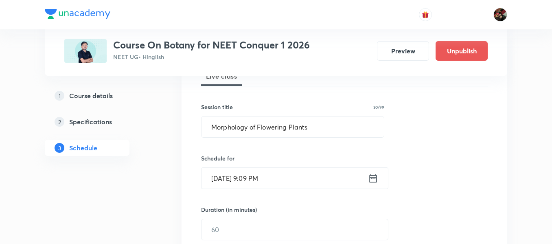
click at [220, 179] on input "Aug 31, 2025, 9:09 PM" at bounding box center [284, 178] width 166 height 21
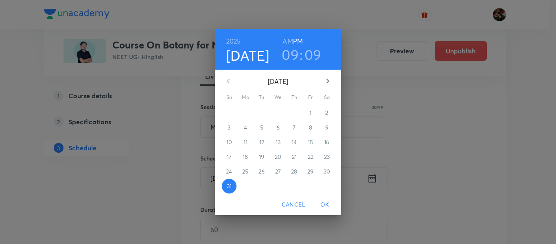
click at [324, 85] on icon "button" at bounding box center [328, 81] width 10 height 10
click at [265, 114] on span "2" at bounding box center [261, 113] width 15 height 8
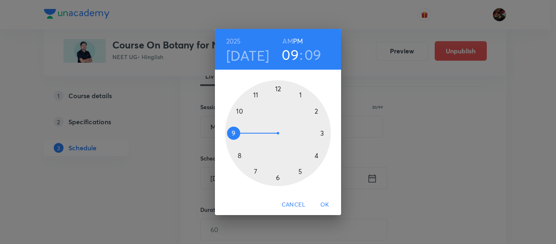
click at [290, 41] on h6 "AM" at bounding box center [287, 40] width 10 height 11
click at [231, 131] on div at bounding box center [278, 133] width 106 height 106
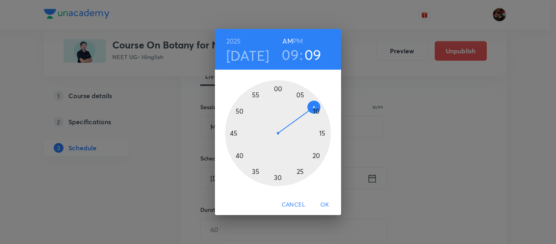
click at [278, 177] on div at bounding box center [278, 133] width 106 height 106
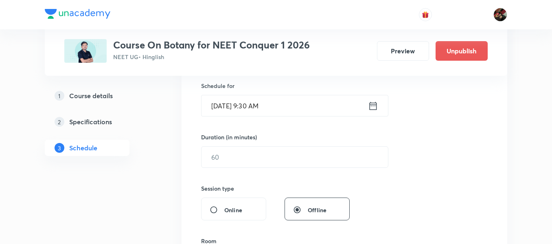
scroll to position [201, 0]
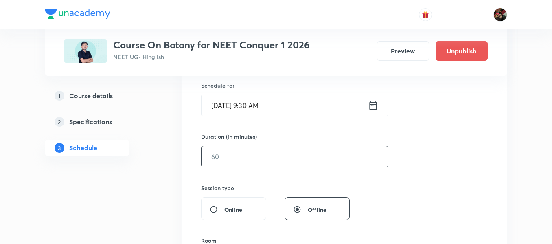
click at [226, 154] on input "text" at bounding box center [294, 156] width 186 height 21
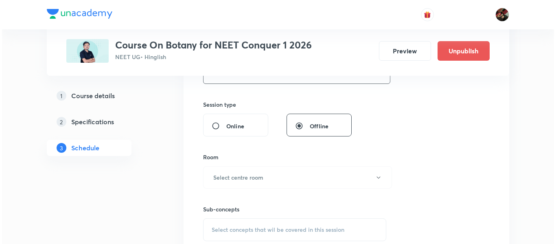
scroll to position [291, 0]
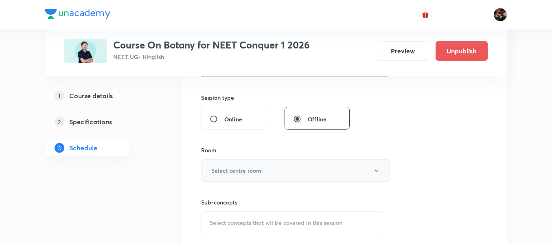
type input "90"
click at [225, 172] on h6 "Select centre room" at bounding box center [236, 170] width 50 height 9
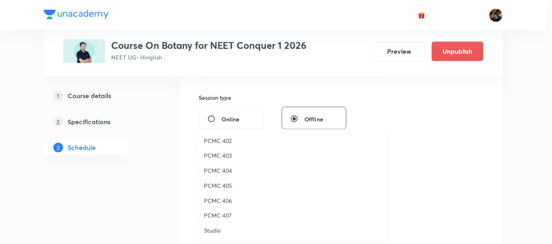
scroll to position [109, 0]
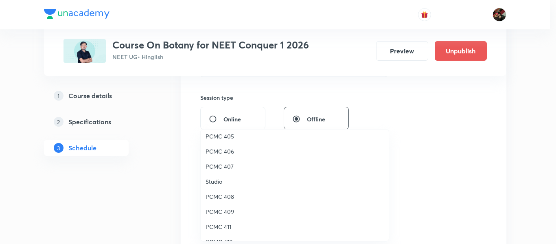
click at [216, 197] on span "PCMC 408" at bounding box center [294, 196] width 178 height 9
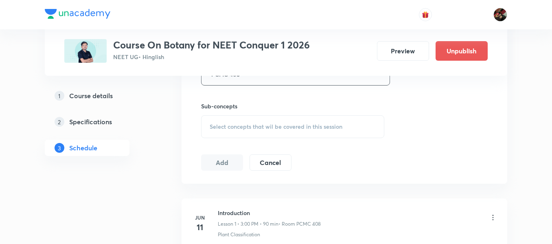
scroll to position [388, 0]
click at [259, 122] on span "Select concepts that wil be covered in this session" at bounding box center [276, 125] width 133 height 7
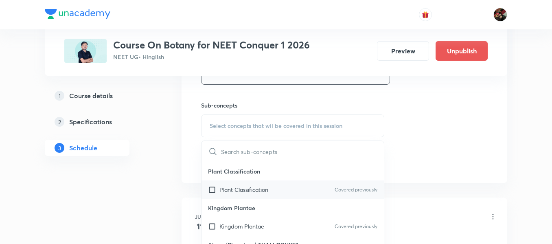
click at [232, 192] on p "Plant Classification" at bounding box center [243, 189] width 49 height 9
checkbox input "true"
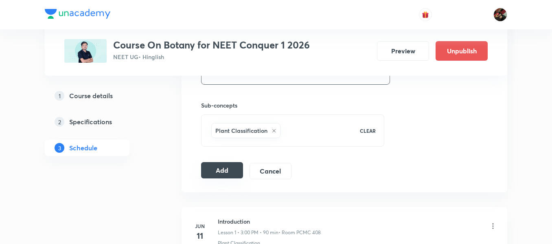
click at [207, 172] on button "Add" at bounding box center [222, 170] width 42 height 16
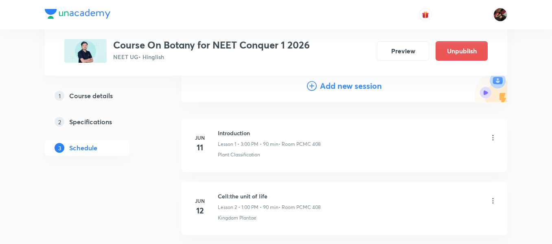
scroll to position [97, 0]
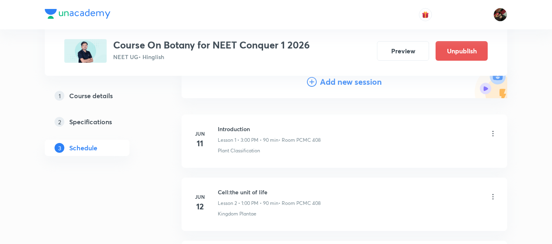
click at [308, 85] on icon at bounding box center [312, 82] width 10 height 10
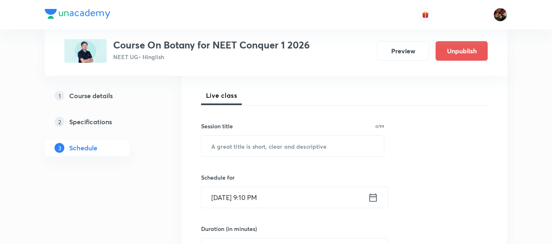
scroll to position [91, 0]
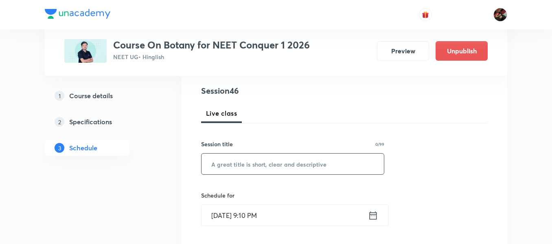
paste input "Morphology of Flowering Plants"
click at [253, 157] on input "Morphology of Flowering Plants" at bounding box center [292, 163] width 182 height 21
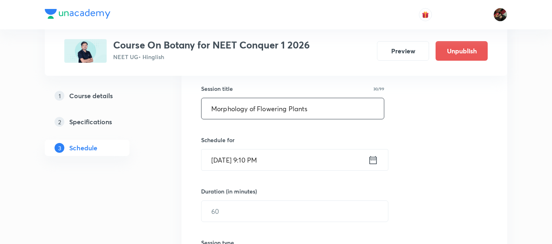
scroll to position [150, 0]
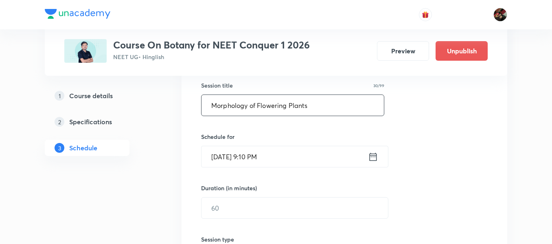
type input "Morphology of Flowering Plants"
click at [230, 155] on input "Aug 31, 2025, 9:10 PM" at bounding box center [284, 156] width 166 height 21
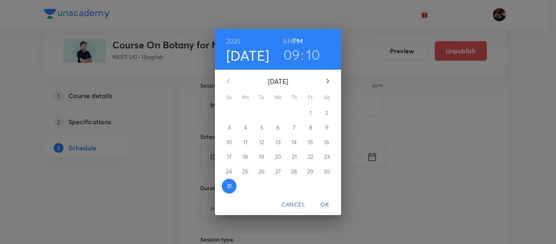
click at [330, 80] on icon "button" at bounding box center [328, 81] width 10 height 10
click at [279, 114] on p "3" at bounding box center [277, 113] width 3 height 8
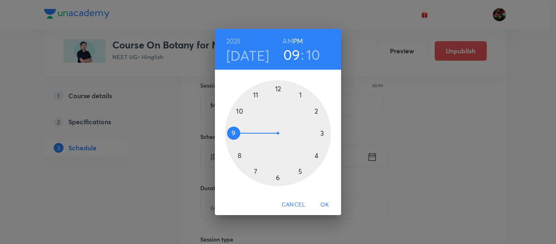
click at [231, 131] on div at bounding box center [278, 133] width 106 height 106
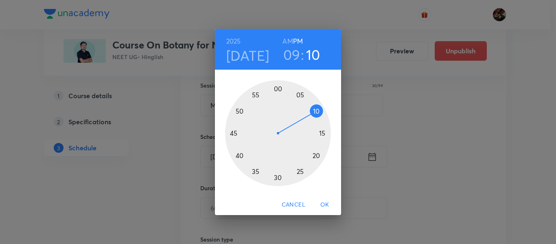
click at [287, 41] on h6 "AM" at bounding box center [287, 40] width 10 height 11
click at [278, 181] on div at bounding box center [278, 133] width 106 height 106
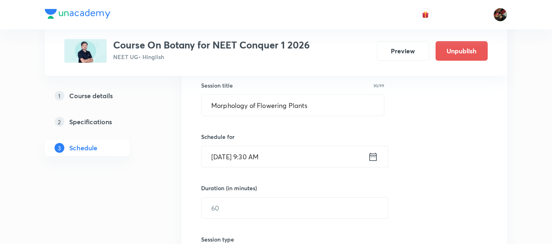
scroll to position [215, 0]
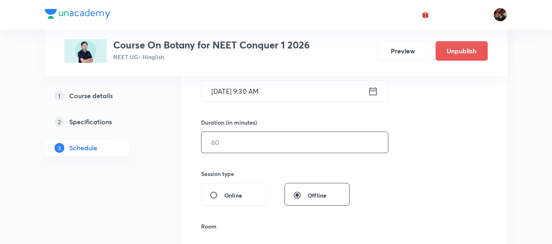
click at [247, 146] on input "text" at bounding box center [294, 142] width 186 height 21
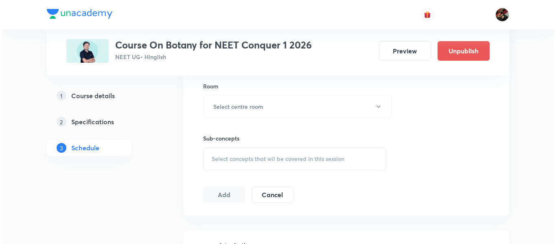
scroll to position [357, 0]
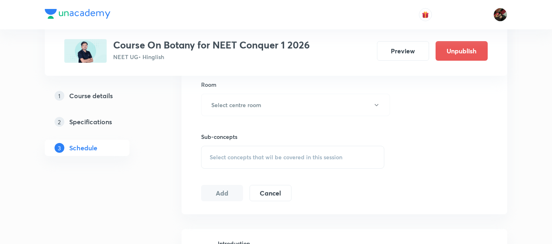
type input "90"
drag, startPoint x: 236, startPoint y: 118, endPoint x: 232, endPoint y: 111, distance: 6.9
click at [232, 111] on div "Session 46 Live class Session title 30/99 Morphology of Flowering Plants ​ Sche…" at bounding box center [344, 10] width 286 height 382
click at [232, 111] on button "Select centre room" at bounding box center [295, 105] width 189 height 22
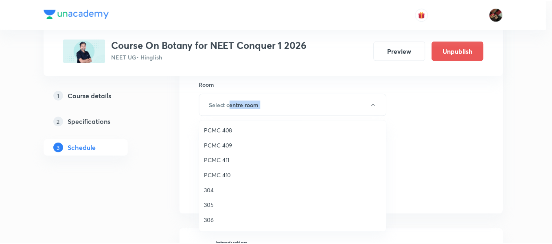
scroll to position [165, 0]
click at [220, 133] on span "PCMC 408" at bounding box center [294, 131] width 178 height 9
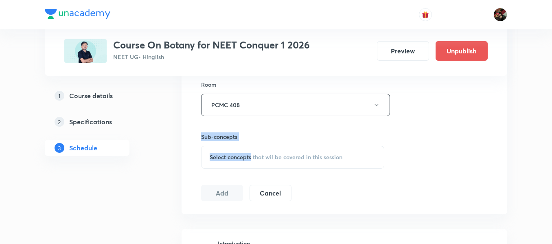
drag, startPoint x: 179, startPoint y: 139, endPoint x: 253, endPoint y: 158, distance: 76.1
click at [253, 158] on span "Select concepts that wil be covered in this session" at bounding box center [276, 157] width 133 height 7
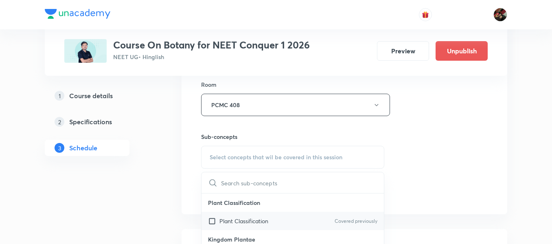
click at [236, 221] on p "Plant Classification" at bounding box center [243, 220] width 49 height 9
checkbox input "true"
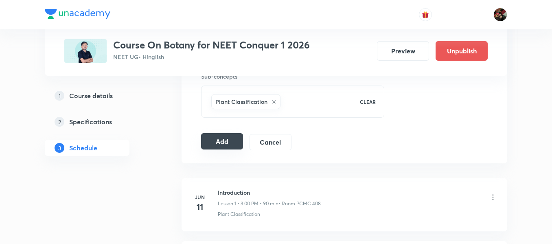
scroll to position [419, 0]
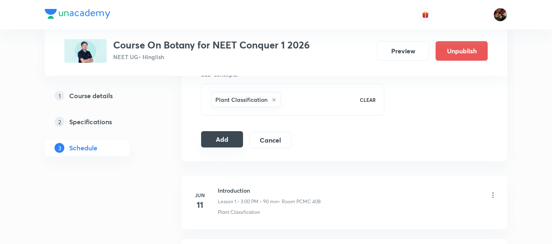
click at [212, 138] on button "Add" at bounding box center [222, 139] width 42 height 16
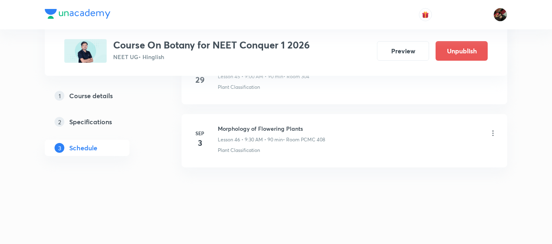
scroll to position [2887, 0]
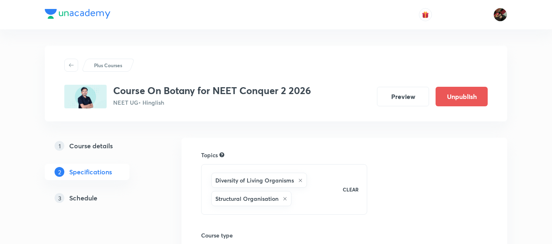
click at [92, 199] on h5 "Schedule" at bounding box center [83, 198] width 28 height 10
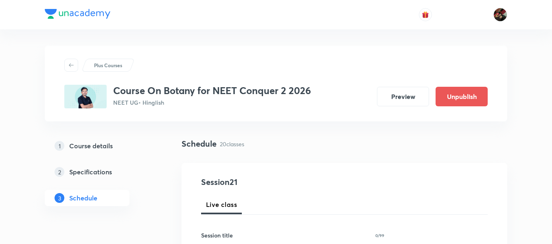
scroll to position [70, 0]
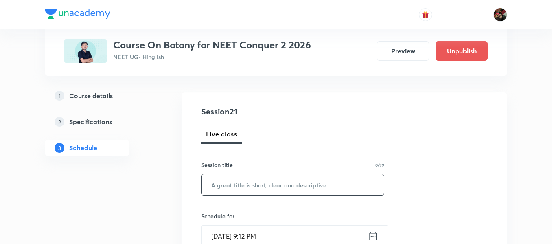
click at [226, 180] on input "text" at bounding box center [292, 184] width 182 height 21
paste input "Biological classification"
click at [246, 186] on input "Biological classification" at bounding box center [292, 184] width 182 height 21
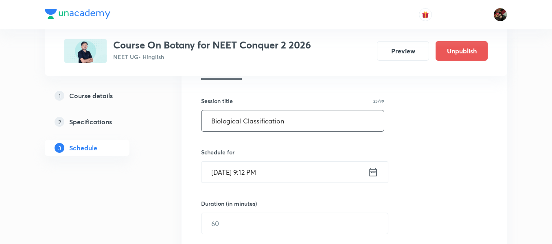
scroll to position [135, 0]
type input "Biological Classification"
click at [226, 170] on input "Aug 31, 2025, 9:12 PM" at bounding box center [284, 171] width 166 height 21
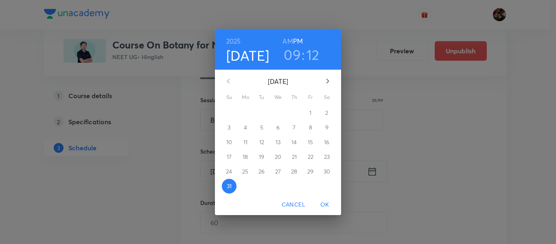
click at [328, 82] on icon "button" at bounding box center [327, 81] width 3 height 5
click at [258, 110] on span "2" at bounding box center [261, 113] width 15 height 8
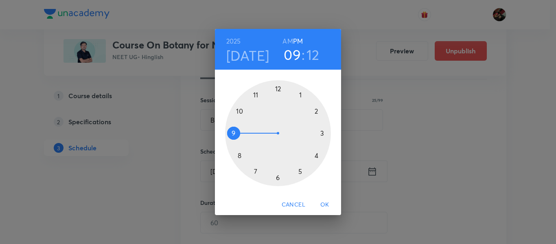
click at [256, 96] on div at bounding box center [278, 133] width 106 height 106
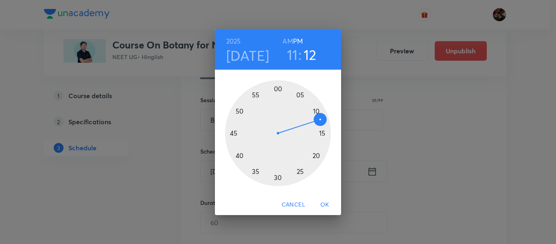
click at [286, 40] on h6 "AM" at bounding box center [287, 40] width 10 height 11
click at [321, 134] on div at bounding box center [278, 133] width 106 height 106
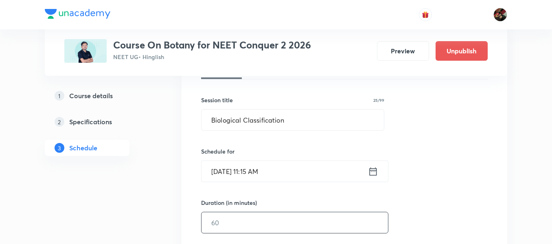
click at [240, 221] on input "text" at bounding box center [294, 222] width 186 height 21
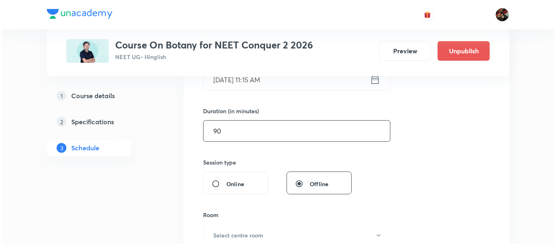
scroll to position [227, 0]
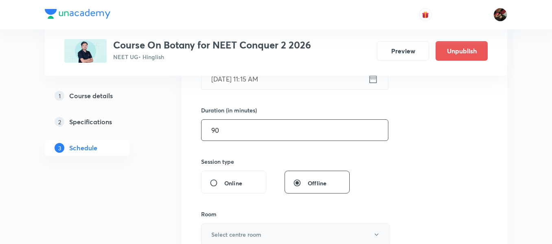
type input "90"
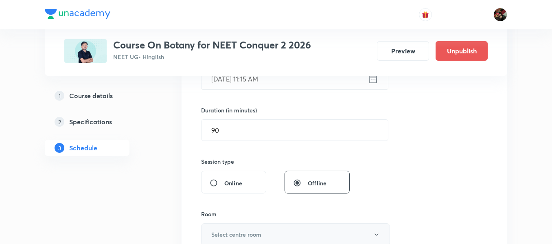
click at [239, 233] on h6 "Select centre room" at bounding box center [236, 234] width 50 height 9
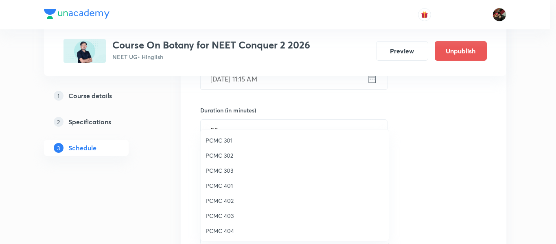
scroll to position [181, 0]
click at [216, 217] on span "306" at bounding box center [294, 215] width 178 height 9
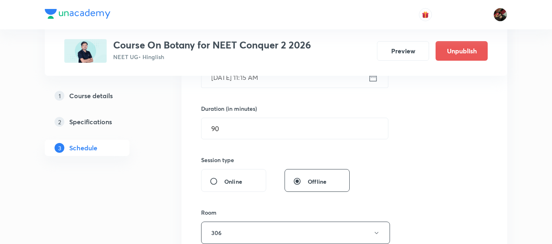
scroll to position [317, 0]
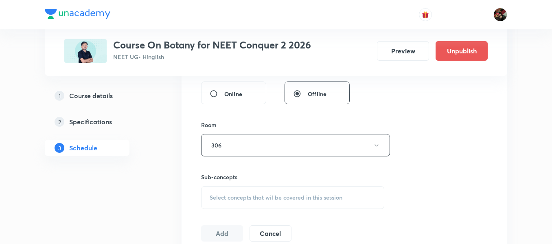
click at [236, 194] on span "Select concepts that wil be covered in this session" at bounding box center [276, 197] width 133 height 7
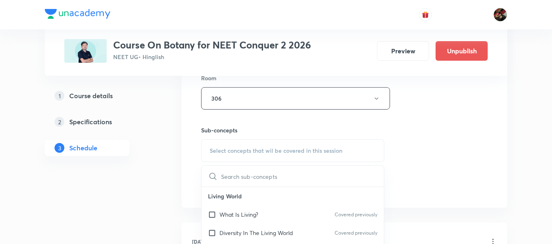
scroll to position [370, 0]
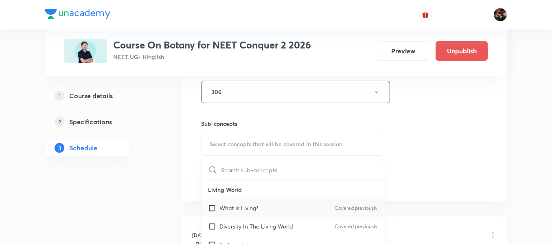
click at [233, 210] on p "What Is Living?" at bounding box center [238, 207] width 39 height 9
checkbox input "true"
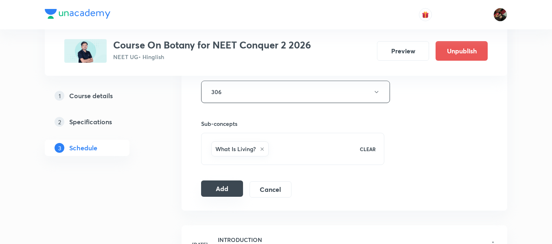
click at [202, 190] on button "Add" at bounding box center [222, 188] width 42 height 16
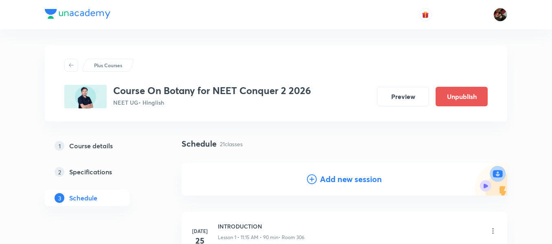
scroll to position [30, 0]
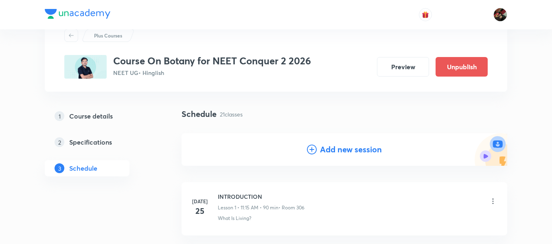
click at [319, 153] on div "Add new session" at bounding box center [344, 149] width 75 height 12
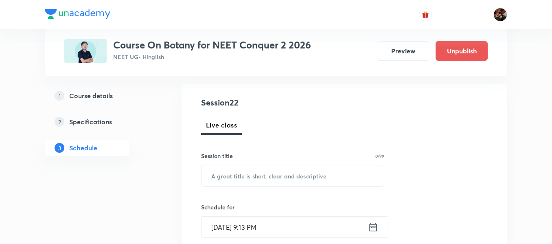
scroll to position [80, 0]
paste input "Biological classification"
click at [219, 178] on input "Biological classification" at bounding box center [292, 175] width 182 height 21
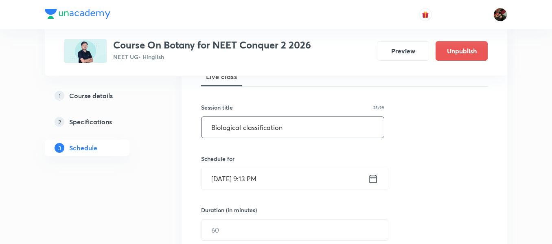
scroll to position [128, 0]
type input "Biological classification"
click at [217, 184] on input "Aug 31, 2025, 9:13 PM" at bounding box center [284, 178] width 166 height 21
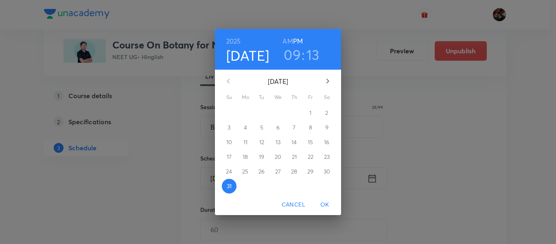
click at [325, 80] on icon "button" at bounding box center [328, 81] width 10 height 10
click at [279, 115] on p "3" at bounding box center [277, 113] width 3 height 8
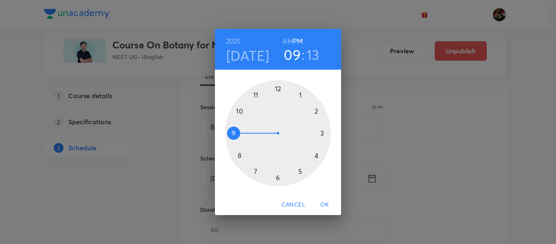
click at [321, 132] on div at bounding box center [278, 133] width 106 height 106
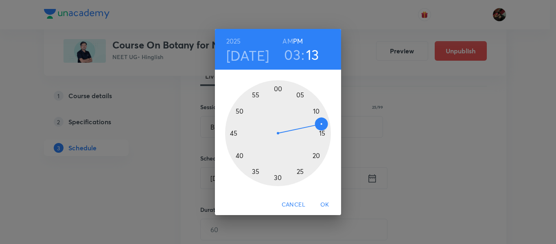
click at [276, 87] on div at bounding box center [278, 133] width 106 height 106
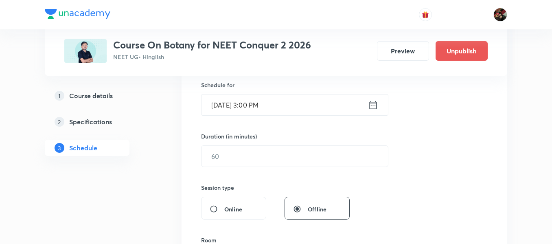
scroll to position [203, 0]
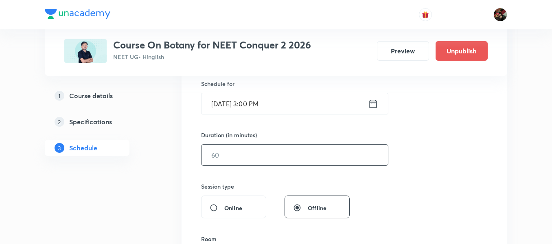
click at [237, 148] on input "text" at bounding box center [294, 154] width 186 height 21
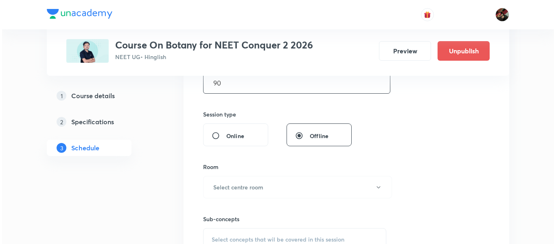
scroll to position [297, 0]
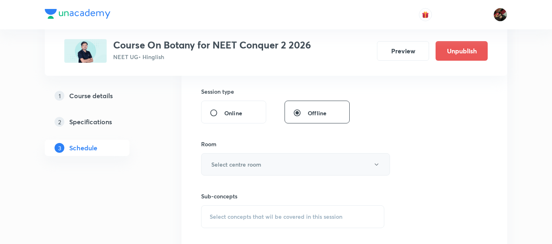
type input "90"
click at [226, 157] on button "Select centre room" at bounding box center [295, 164] width 189 height 22
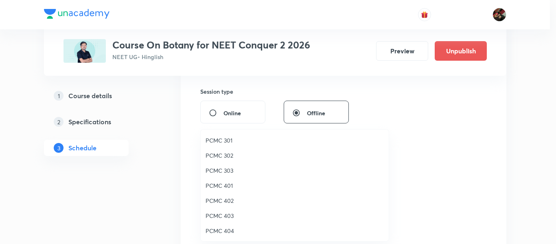
click at [226, 157] on span "PCMC 302" at bounding box center [294, 155] width 178 height 9
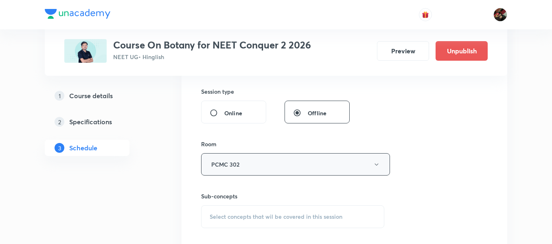
click at [221, 170] on button "PCMC 302" at bounding box center [295, 164] width 189 height 22
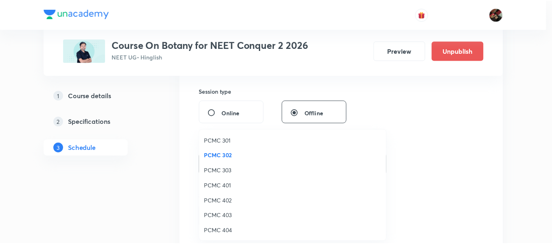
scroll to position [181, 0]
click at [214, 214] on span "306" at bounding box center [294, 215] width 178 height 9
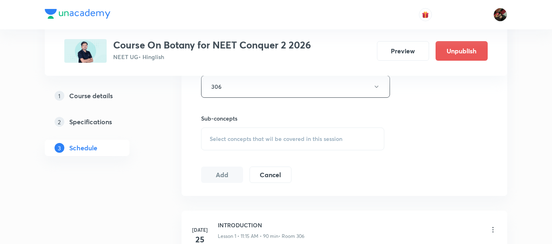
scroll to position [376, 0]
click at [236, 141] on span "Select concepts that wil be covered in this session" at bounding box center [276, 138] width 133 height 7
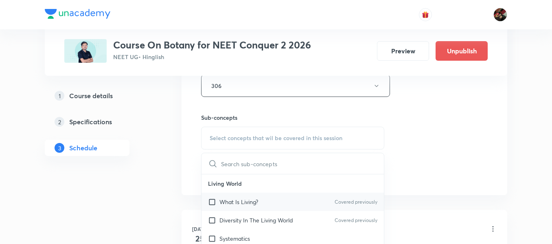
click at [226, 205] on p "What Is Living?" at bounding box center [238, 201] width 39 height 9
checkbox input "true"
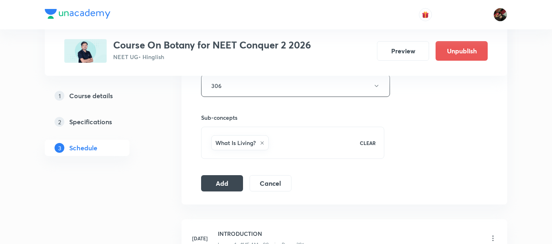
scroll to position [411, 0]
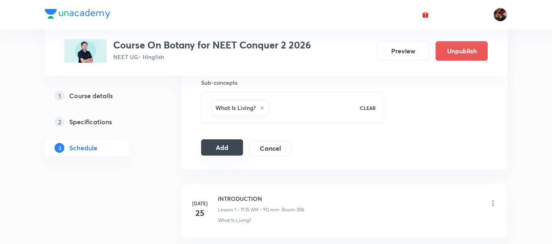
click at [225, 152] on button "Add" at bounding box center [222, 147] width 42 height 16
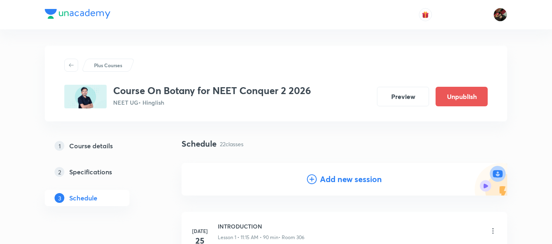
scroll to position [42, 0]
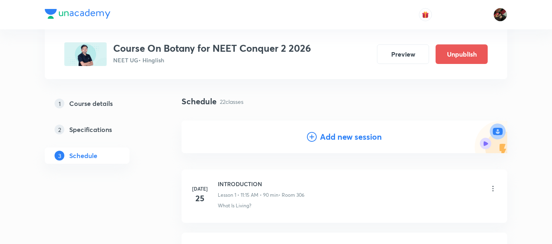
click at [330, 142] on h4 "Add new session" at bounding box center [351, 137] width 62 height 12
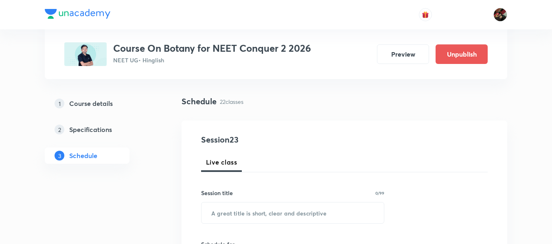
scroll to position [105, 0]
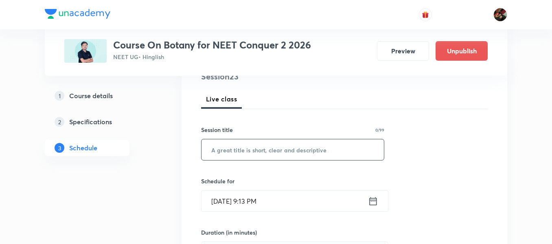
paste input "Biological classification"
click at [236, 152] on input "Biological classification" at bounding box center [292, 149] width 182 height 21
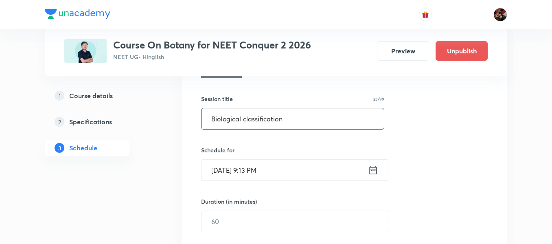
type input "Biological classification"
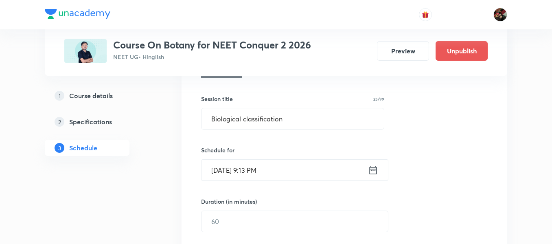
click at [222, 170] on input "Aug 31, 2025, 9:13 PM" at bounding box center [284, 170] width 166 height 21
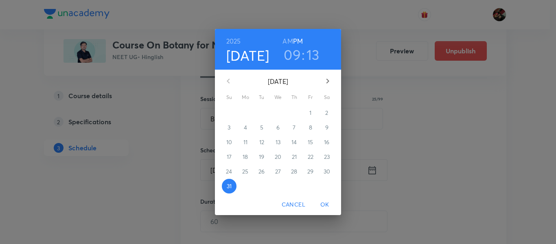
click at [331, 82] on icon "button" at bounding box center [328, 81] width 10 height 10
click at [310, 112] on p "5" at bounding box center [310, 113] width 3 height 8
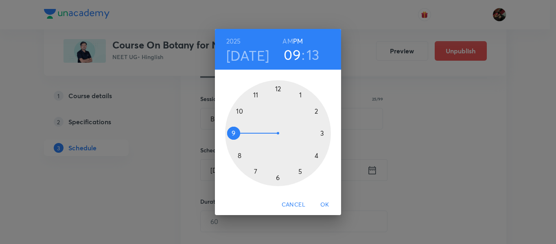
click at [256, 94] on div at bounding box center [278, 133] width 106 height 106
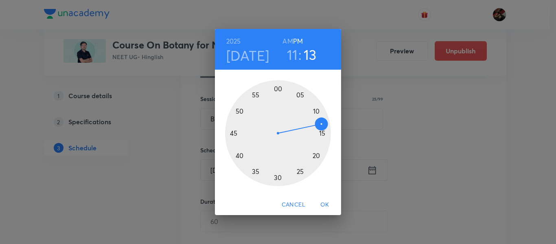
click at [287, 44] on h6 "AM" at bounding box center [287, 40] width 10 height 11
click at [322, 133] on div at bounding box center [278, 133] width 106 height 106
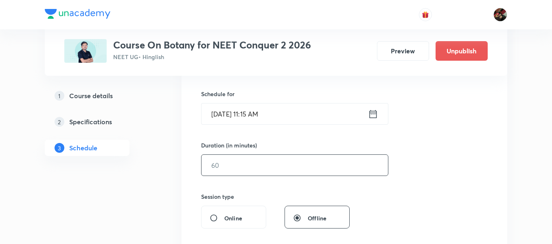
scroll to position [199, 0]
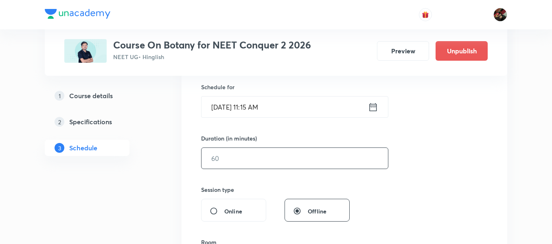
click at [224, 158] on input "text" at bounding box center [294, 158] width 186 height 21
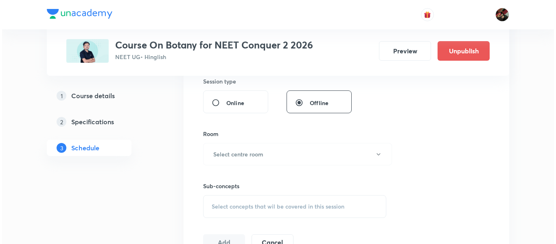
scroll to position [309, 0]
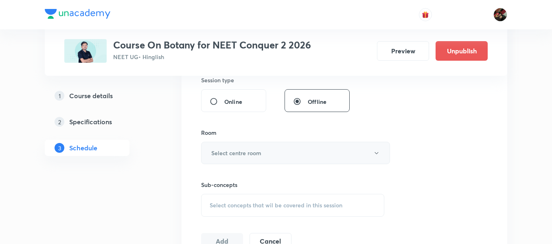
type input "90"
click at [223, 156] on h6 "Select centre room" at bounding box center [236, 153] width 50 height 9
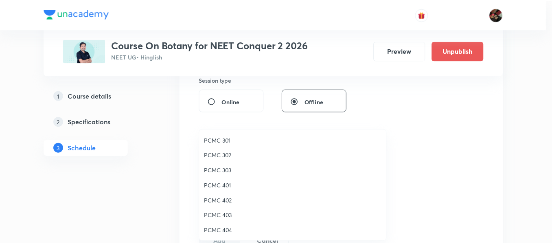
scroll to position [181, 0]
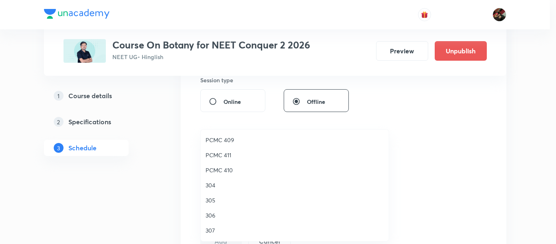
click at [216, 214] on span "306" at bounding box center [294, 215] width 178 height 9
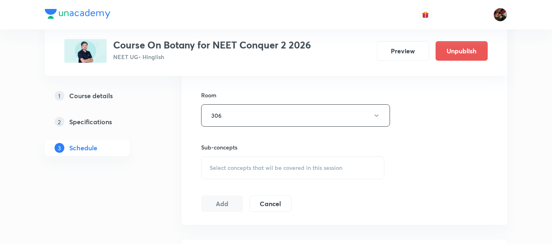
scroll to position [354, 0]
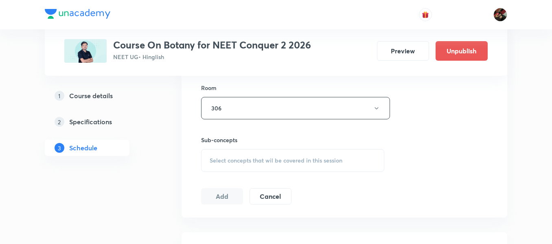
click at [229, 163] on span "Select concepts that wil be covered in this session" at bounding box center [276, 160] width 133 height 7
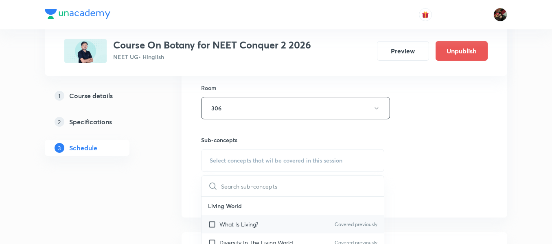
click at [219, 222] on input "checkbox" at bounding box center [213, 224] width 11 height 9
checkbox input "true"
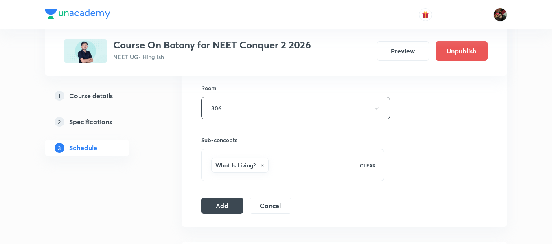
scroll to position [413, 0]
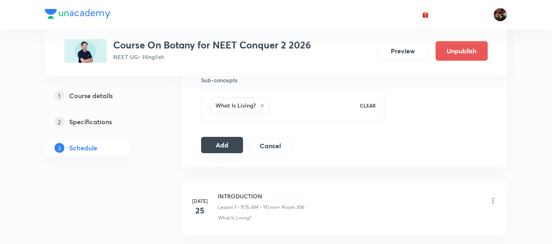
click at [208, 147] on button "Add" at bounding box center [222, 145] width 42 height 16
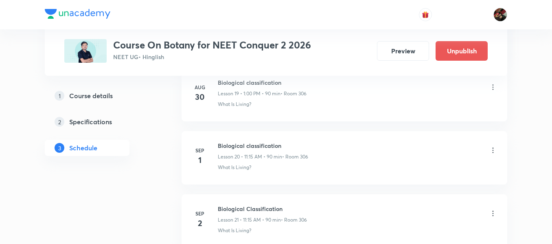
scroll to position [1276, 0]
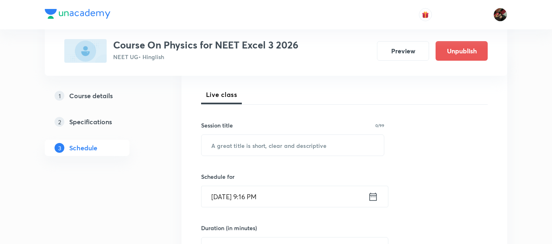
scroll to position [112, 0]
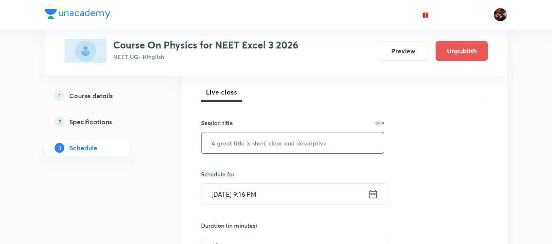
paste input "EMW"
click at [234, 146] on input "EMW" at bounding box center [292, 142] width 182 height 21
drag, startPoint x: 269, startPoint y: 139, endPoint x: 146, endPoint y: 148, distance: 122.4
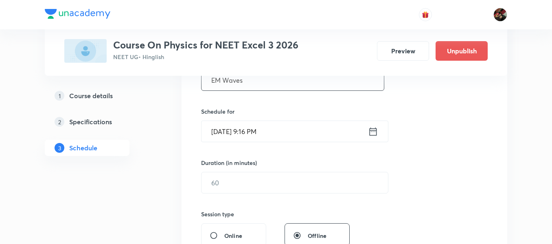
type input "EM Waves"
click at [240, 135] on input "Aug 31, 2025, 9:16 PM" at bounding box center [284, 131] width 166 height 21
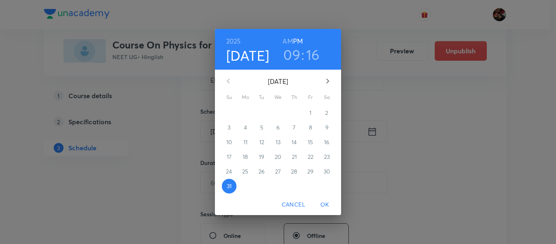
click at [323, 82] on icon "button" at bounding box center [328, 81] width 10 height 10
click at [258, 115] on span "2" at bounding box center [261, 113] width 15 height 8
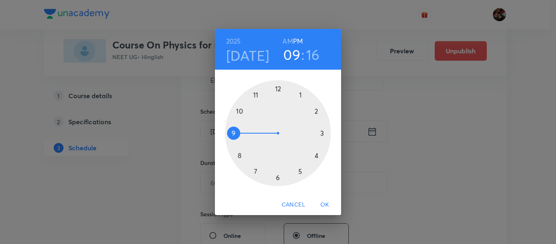
click at [256, 95] on div at bounding box center [278, 133] width 106 height 106
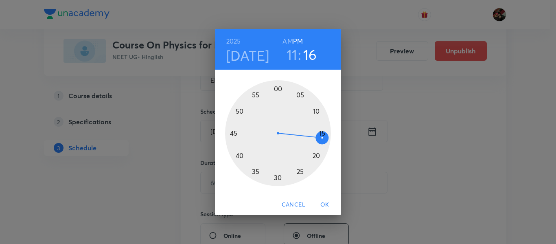
click at [287, 46] on h6 "AM" at bounding box center [287, 40] width 10 height 11
click at [323, 135] on div at bounding box center [278, 133] width 106 height 106
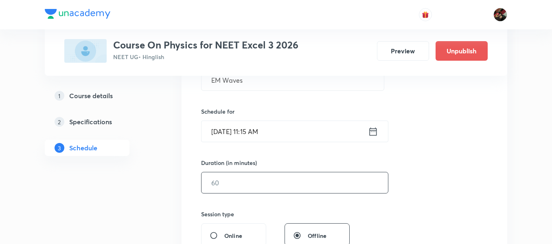
click at [240, 180] on input "text" at bounding box center [294, 182] width 186 height 21
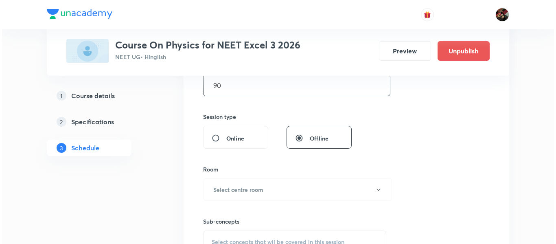
scroll to position [273, 0]
type input "90"
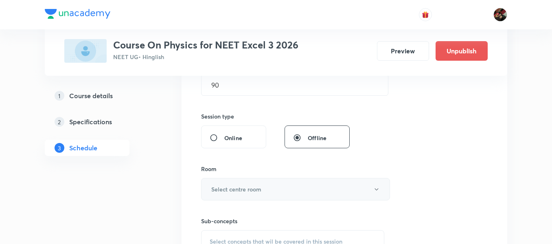
click at [236, 185] on h6 "Select centre room" at bounding box center [236, 189] width 50 height 9
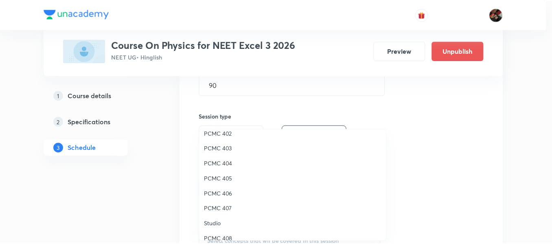
scroll to position [68, 0]
click at [224, 213] on li "PCMC 407" at bounding box center [295, 208] width 188 height 15
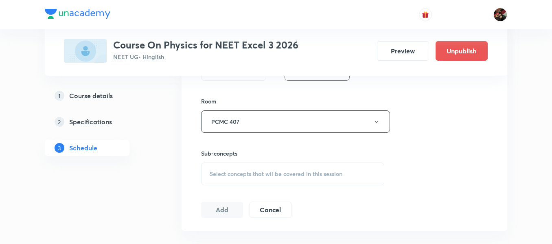
click at [225, 166] on div "Select concepts that wil be covered in this session" at bounding box center [292, 173] width 183 height 23
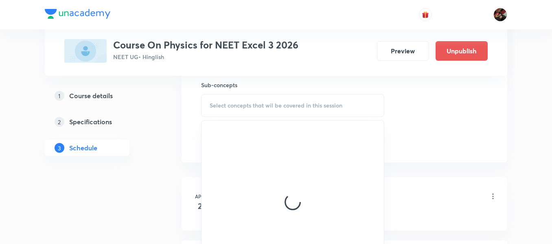
scroll to position [411, 0]
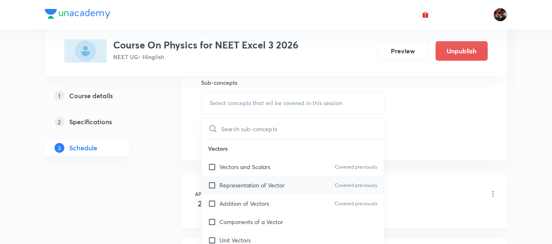
click at [241, 182] on p "Representation of Vector" at bounding box center [251, 185] width 65 height 9
checkbox input "true"
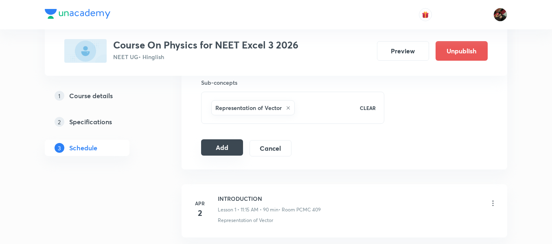
click at [227, 152] on button "Add" at bounding box center [222, 147] width 42 height 16
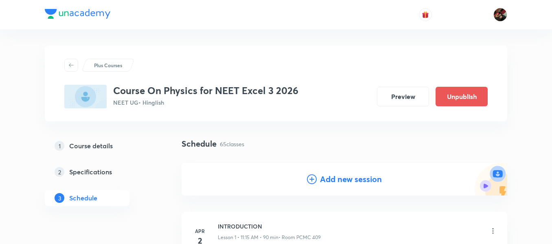
scroll to position [60, 0]
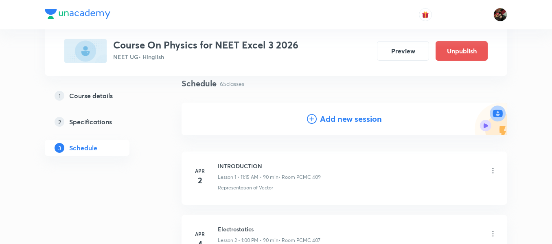
click at [337, 115] on h4 "Add new session" at bounding box center [351, 119] width 62 height 12
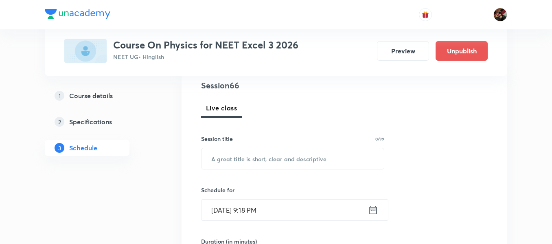
scroll to position [97, 0]
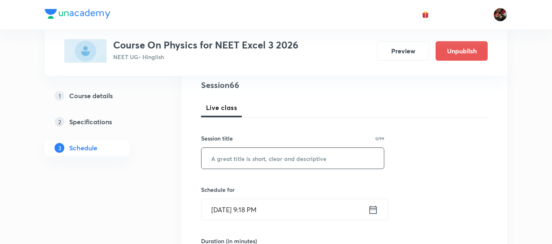
paste input "EM Waves"
click at [229, 163] on input "EM Waves" at bounding box center [292, 158] width 182 height 21
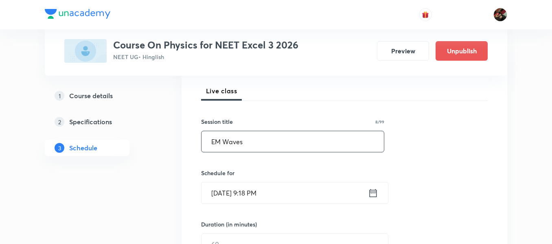
scroll to position [115, 0]
type input "EM Waves"
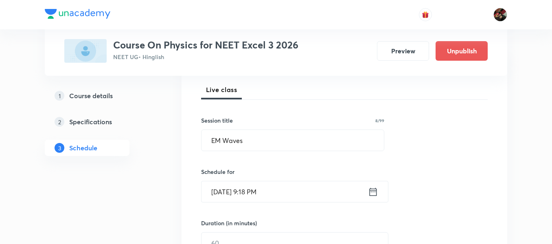
click at [221, 187] on input "Aug 31, 2025, 9:18 PM" at bounding box center [284, 191] width 166 height 21
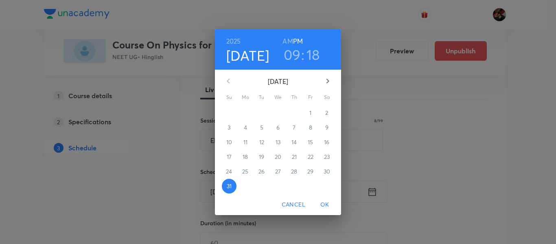
drag, startPoint x: 324, startPoint y: 85, endPoint x: 227, endPoint y: 125, distance: 105.5
click at [227, 125] on div "August 2025 Su Mo Tu We Th Fr Sa 27 28 29 30 31 1 2 3 4 5 6 7 8 9 10 11 12 13 1…" at bounding box center [278, 132] width 126 height 124
click at [325, 82] on icon "button" at bounding box center [328, 81] width 10 height 10
click at [280, 113] on span "3" at bounding box center [278, 113] width 15 height 8
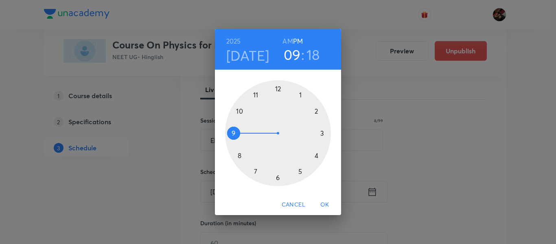
click at [302, 96] on div at bounding box center [278, 133] width 106 height 106
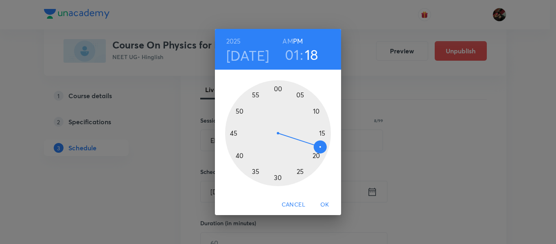
click at [277, 89] on div at bounding box center [278, 133] width 106 height 106
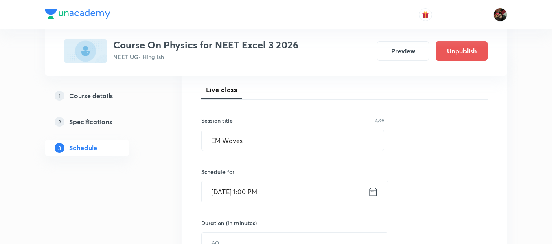
scroll to position [192, 0]
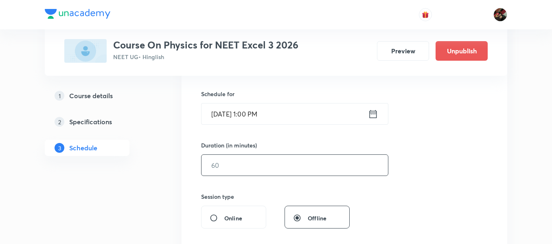
click at [228, 170] on input "text" at bounding box center [294, 165] width 186 height 21
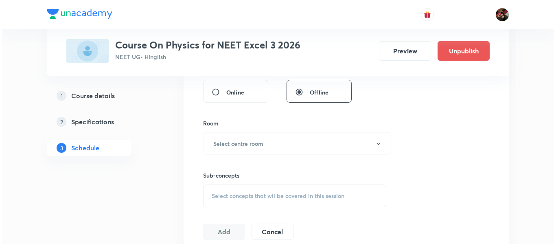
scroll to position [319, 0]
type input "90"
click at [232, 152] on button "Select centre room" at bounding box center [295, 143] width 189 height 22
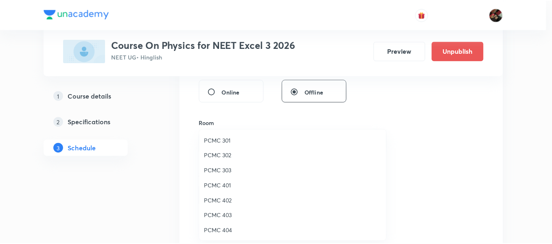
scroll to position [65, 0]
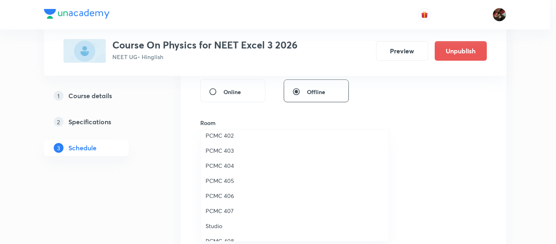
click at [216, 213] on span "PCMC 407" at bounding box center [294, 210] width 178 height 9
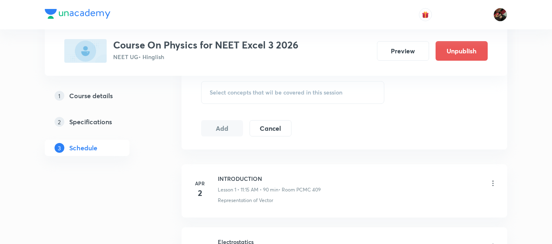
click at [232, 100] on div "Select concepts that wil be covered in this session" at bounding box center [292, 92] width 183 height 23
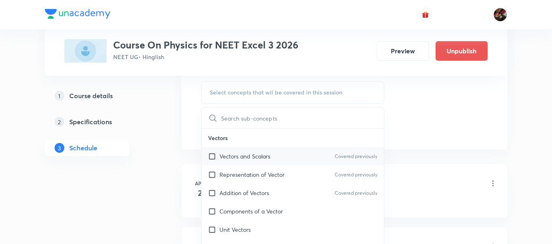
click at [234, 156] on p "Vectors and Scalars" at bounding box center [244, 156] width 51 height 9
checkbox input "true"
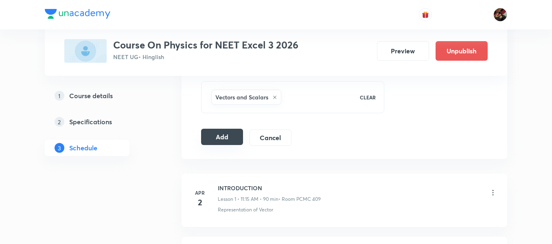
click at [213, 138] on button "Add" at bounding box center [222, 137] width 42 height 16
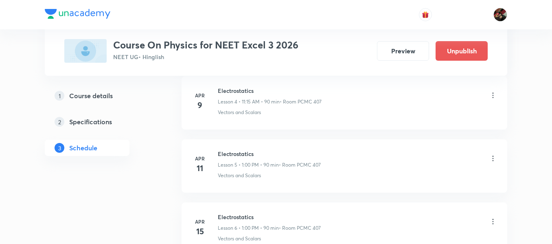
scroll to position [325, 0]
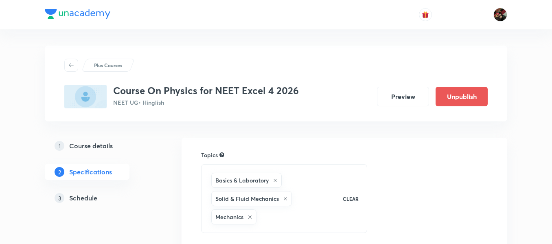
click at [89, 192] on link "3 Schedule" at bounding box center [100, 198] width 111 height 16
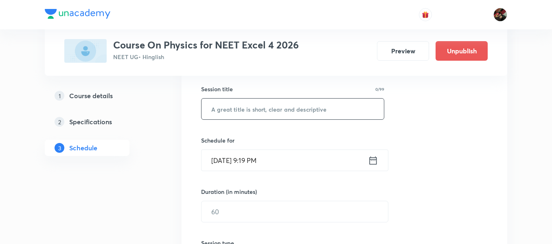
scroll to position [91, 0]
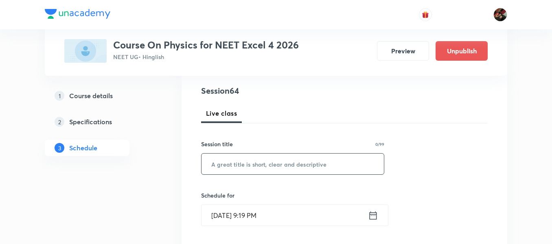
paste input "EM Waves"
click at [236, 159] on input "EM Waves" at bounding box center [292, 163] width 182 height 21
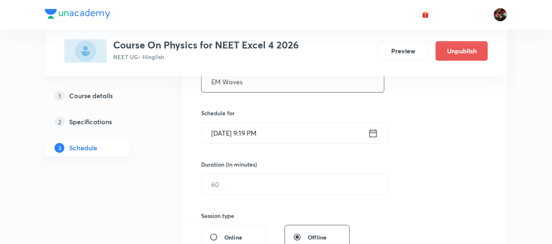
scroll to position [175, 0]
type input "EM Waves"
click at [229, 123] on input "[DATE] 9:19 PM" at bounding box center [284, 131] width 166 height 21
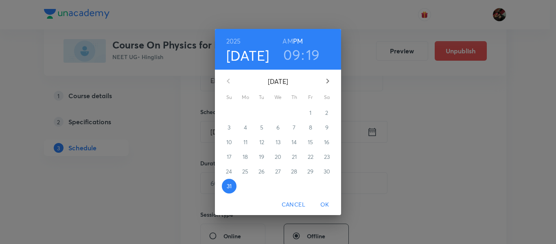
click at [327, 78] on icon "button" at bounding box center [328, 81] width 10 height 10
click at [278, 110] on p "3" at bounding box center [277, 113] width 3 height 8
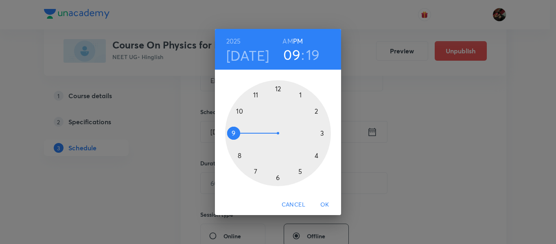
click at [254, 170] on div at bounding box center [278, 133] width 106 height 106
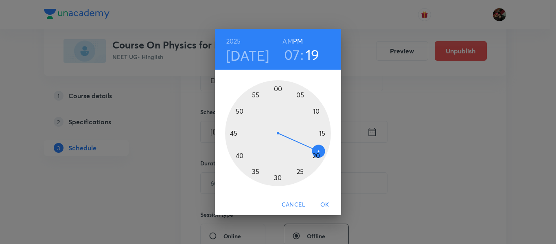
click at [286, 43] on h6 "AM" at bounding box center [287, 40] width 10 height 11
click at [235, 131] on div at bounding box center [278, 133] width 106 height 106
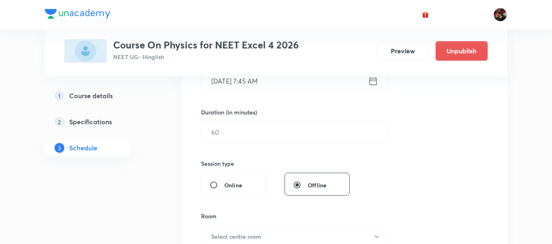
scroll to position [226, 0]
click at [238, 137] on input "text" at bounding box center [294, 131] width 186 height 21
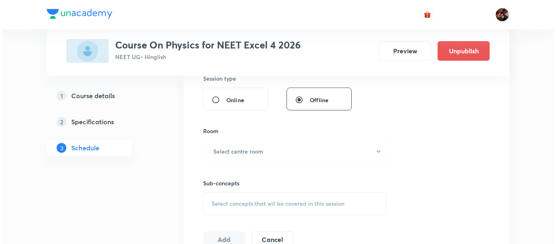
scroll to position [311, 0]
type input "90"
click at [238, 143] on button "Select centre room" at bounding box center [295, 151] width 189 height 22
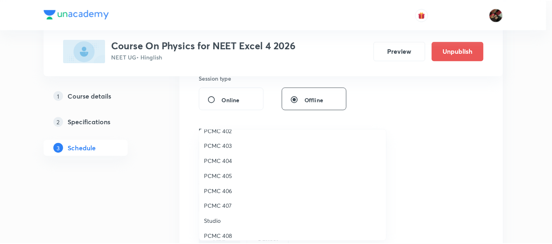
scroll to position [126, 0]
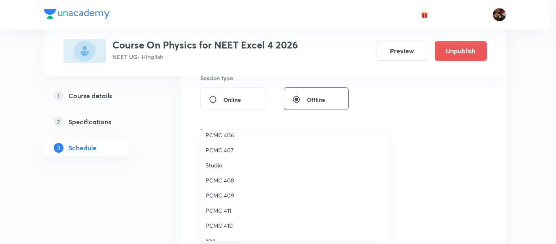
click at [222, 194] on span "PCMC 409" at bounding box center [294, 195] width 178 height 9
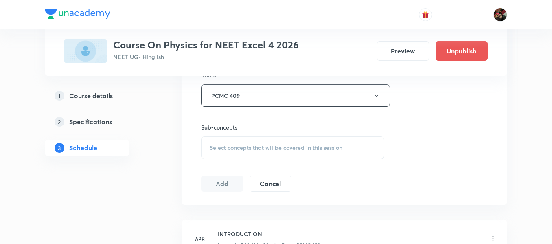
scroll to position [367, 0]
click at [217, 148] on span "Select concepts that wil be covered in this session" at bounding box center [276, 147] width 133 height 7
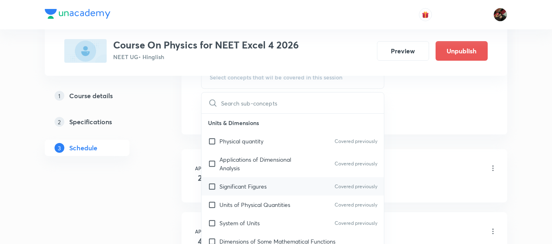
scroll to position [437, 0]
click at [229, 164] on p "Applications of Dimensional Analysis" at bounding box center [260, 163] width 82 height 17
checkbox input "true"
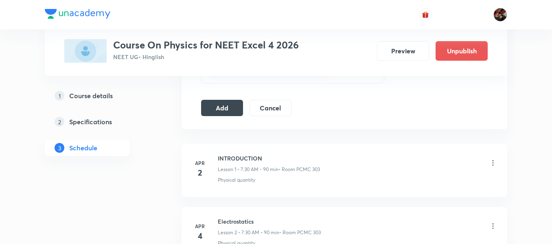
scroll to position [449, 0]
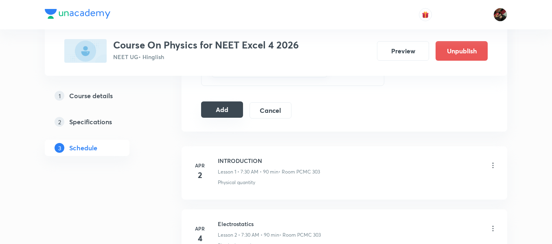
click at [211, 109] on button "Add" at bounding box center [222, 109] width 42 height 16
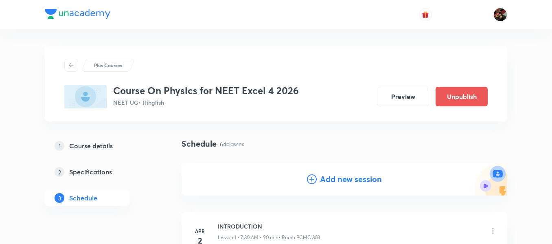
scroll to position [49, 0]
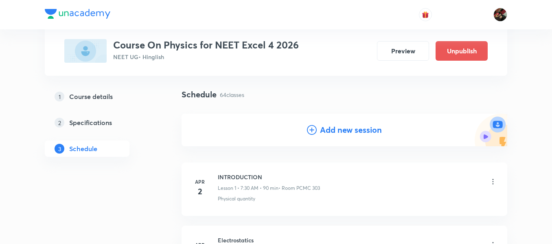
drag, startPoint x: 308, startPoint y: 137, endPoint x: 314, endPoint y: 133, distance: 7.6
click at [314, 133] on div "Add new session" at bounding box center [344, 130] width 326 height 33
click at [314, 133] on icon at bounding box center [312, 130] width 10 height 10
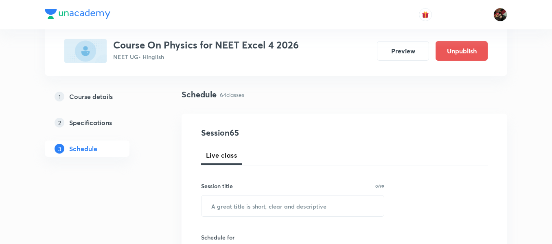
scroll to position [110, 0]
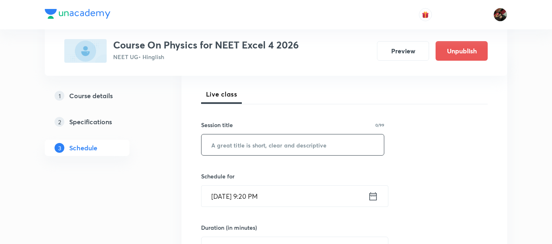
paste input "EM Waves"
click at [232, 149] on input "EM Waves" at bounding box center [292, 144] width 182 height 21
type input "EM Waves"
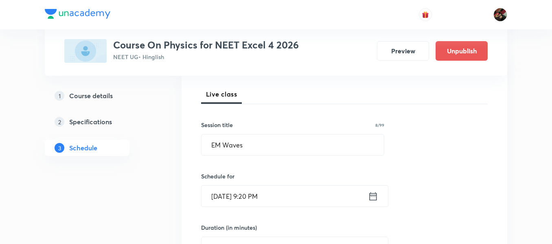
click at [221, 198] on input "[DATE] 9:20 PM" at bounding box center [284, 196] width 166 height 21
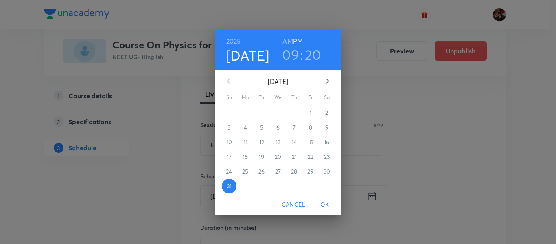
click at [331, 81] on icon "button" at bounding box center [328, 81] width 10 height 10
click at [304, 114] on span "5" at bounding box center [310, 113] width 15 height 8
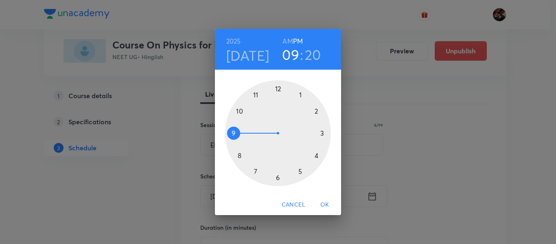
click at [255, 172] on div at bounding box center [278, 133] width 106 height 106
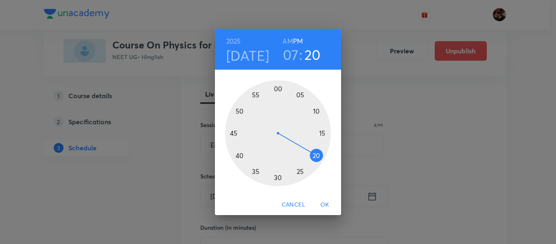
click at [289, 35] on h6 "AM" at bounding box center [287, 40] width 10 height 11
click at [234, 132] on div at bounding box center [278, 133] width 106 height 106
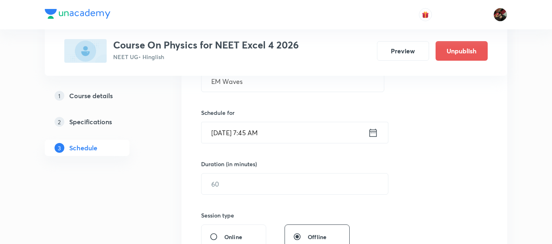
scroll to position [176, 0]
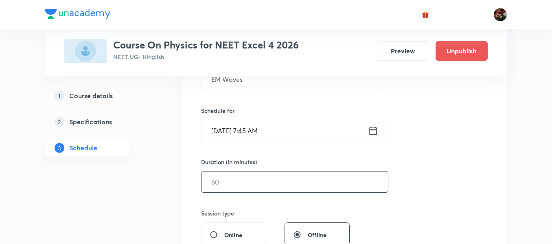
click at [248, 175] on input "text" at bounding box center [294, 181] width 186 height 21
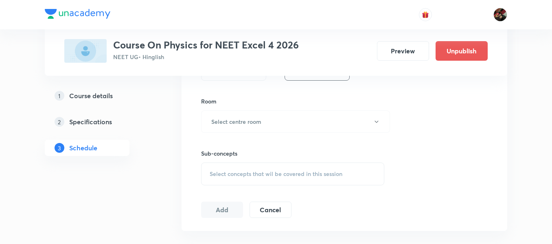
type input "90"
click at [248, 175] on span "Select concepts that wil be covered in this session" at bounding box center [276, 173] width 133 height 7
click at [242, 127] on button "Select centre room" at bounding box center [295, 121] width 189 height 22
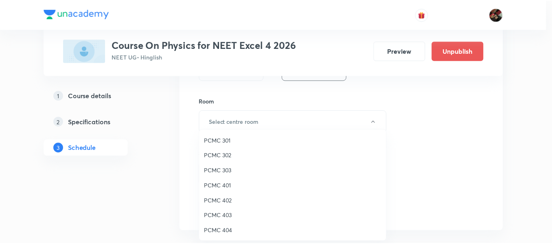
scroll to position [181, 0]
click at [229, 139] on span "PCMC 409" at bounding box center [294, 139] width 178 height 9
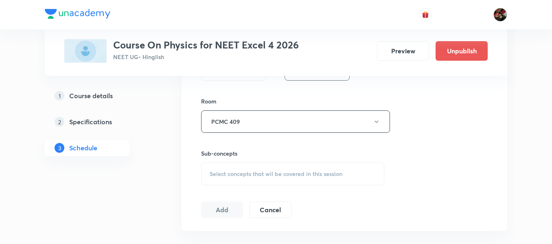
click at [219, 181] on div "Select concepts that wil be covered in this session" at bounding box center [292, 173] width 183 height 23
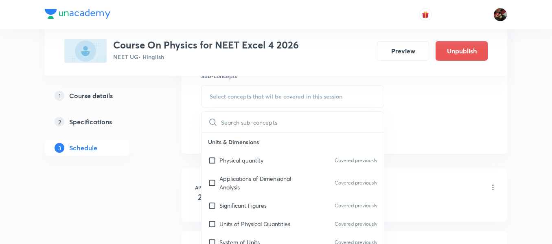
scroll to position [420, 0]
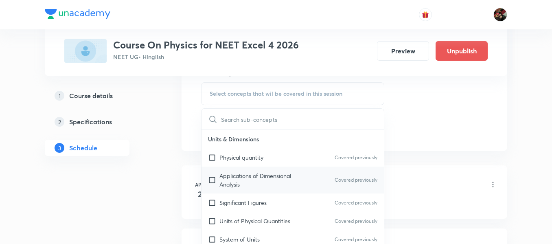
click at [222, 182] on p "Applications of Dimensional Analysis" at bounding box center [260, 179] width 82 height 17
checkbox input "true"
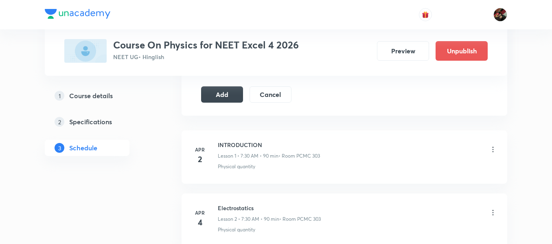
scroll to position [466, 0]
click at [225, 92] on button "Add" at bounding box center [222, 92] width 42 height 16
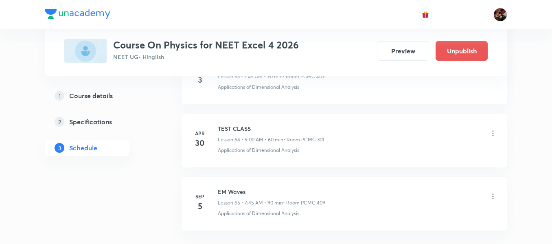
scroll to position [4134, 0]
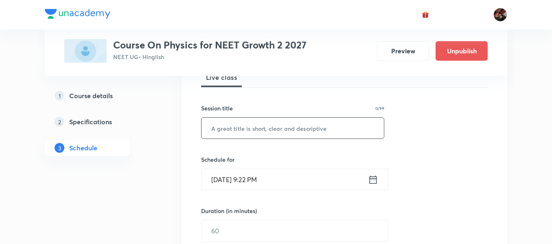
scroll to position [129, 0]
click at [246, 122] on input "text" at bounding box center [292, 126] width 182 height 21
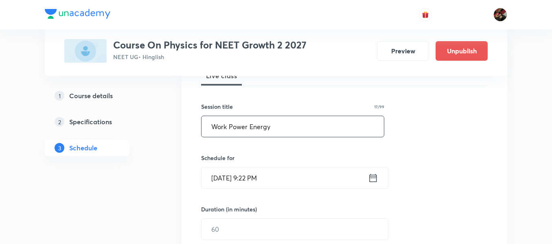
type input "Work Power Energy"
click at [222, 179] on input "[DATE] 9:22 PM" at bounding box center [284, 177] width 166 height 21
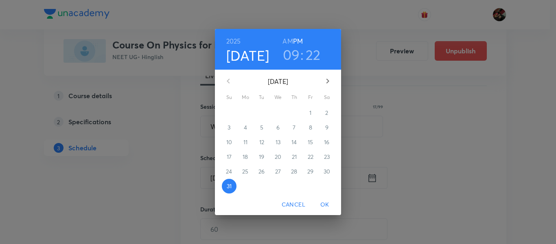
click at [328, 74] on button "button" at bounding box center [328, 81] width 20 height 20
click at [293, 113] on p "4" at bounding box center [294, 113] width 3 height 8
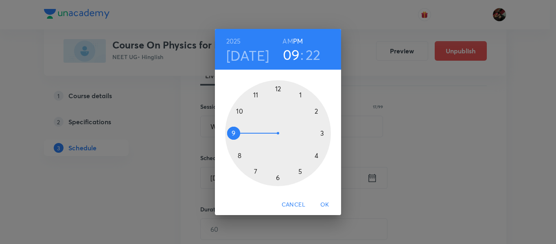
click at [302, 93] on div at bounding box center [278, 133] width 106 height 106
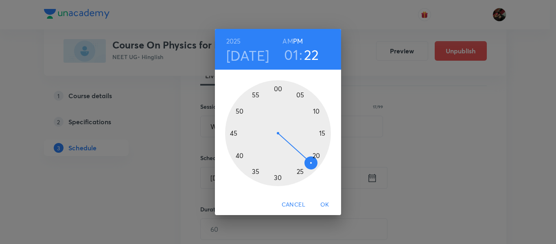
click at [278, 90] on div at bounding box center [278, 133] width 106 height 106
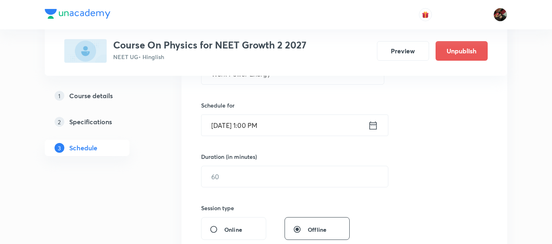
scroll to position [184, 0]
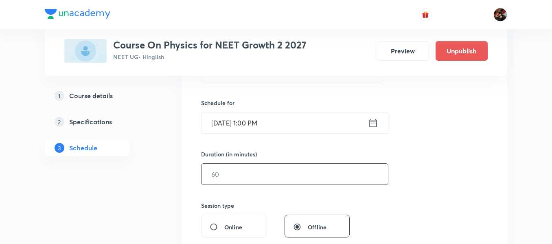
click at [247, 171] on input "text" at bounding box center [294, 174] width 186 height 21
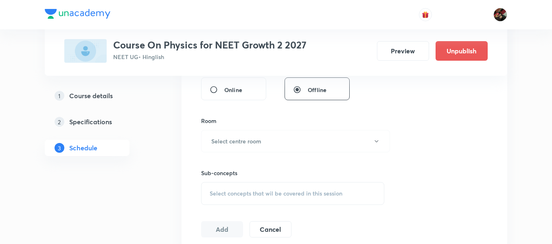
type input "90"
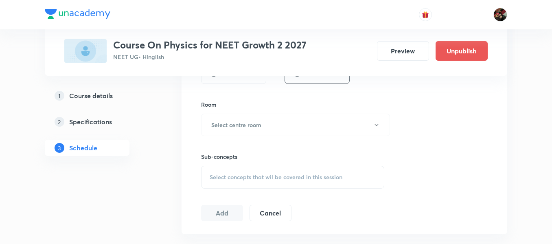
scroll to position [362, 0]
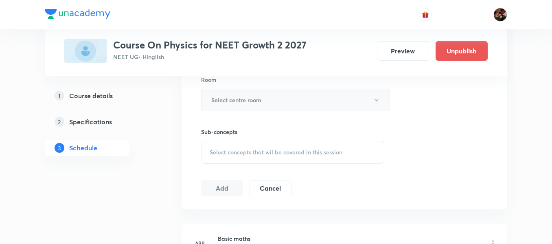
click at [228, 109] on button "Select centre room" at bounding box center [295, 100] width 189 height 22
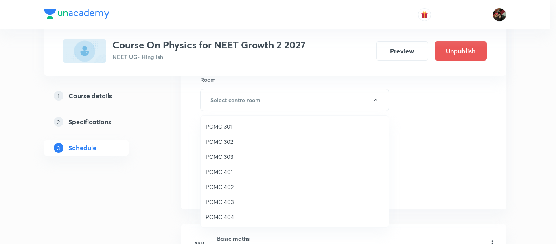
click at [218, 136] on li "PCMC 302" at bounding box center [295, 141] width 188 height 15
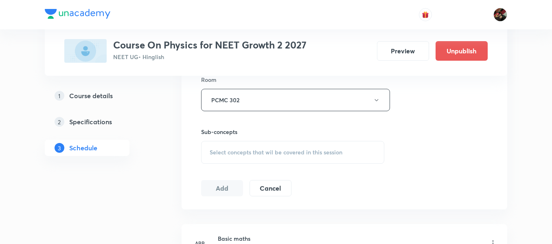
click at [225, 148] on div "Select concepts that wil be covered in this session" at bounding box center [292, 152] width 183 height 23
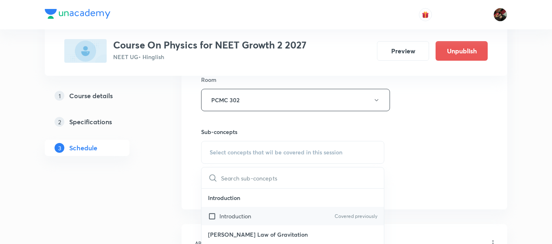
click at [232, 212] on p "Introduction" at bounding box center [235, 216] width 32 height 9
checkbox input "true"
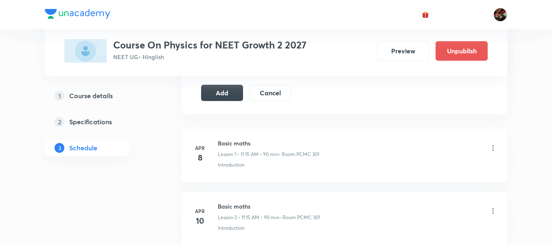
scroll to position [469, 0]
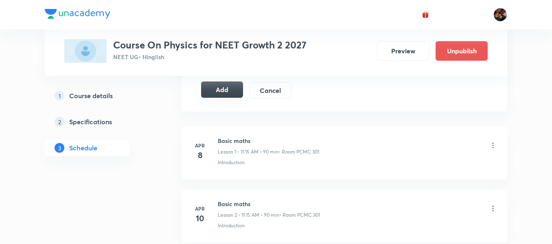
click at [224, 95] on button "Add" at bounding box center [222, 89] width 42 height 16
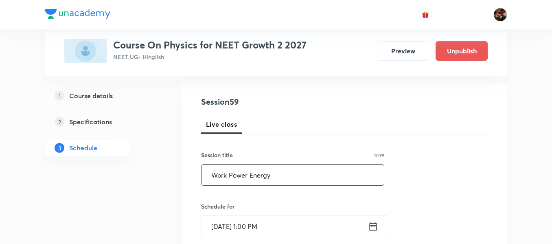
scroll to position [81, 0]
drag, startPoint x: 277, startPoint y: 171, endPoint x: 191, endPoint y: 170, distance: 85.5
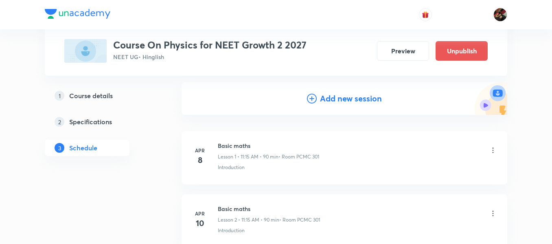
click at [334, 93] on h4 "Add new session" at bounding box center [351, 98] width 62 height 12
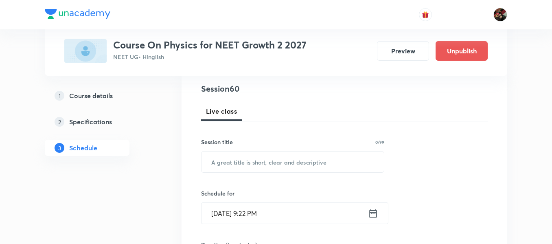
scroll to position [94, 0]
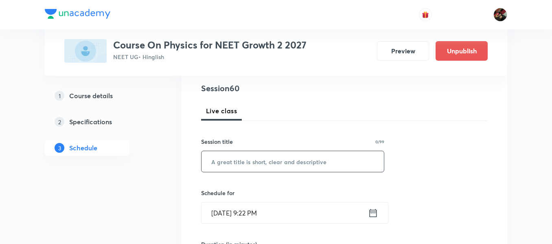
paste input "Work Power Energy"
click at [252, 157] on input "Work Power Energy" at bounding box center [292, 161] width 182 height 21
type input "Work Power Energy"
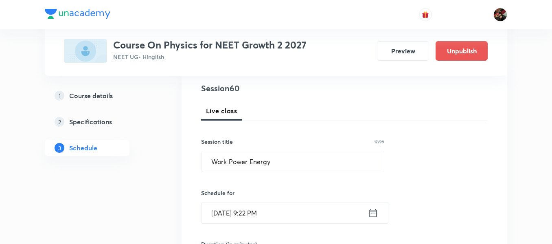
click at [213, 217] on input "Aug 31, 2025, 9:22 PM" at bounding box center [284, 212] width 166 height 21
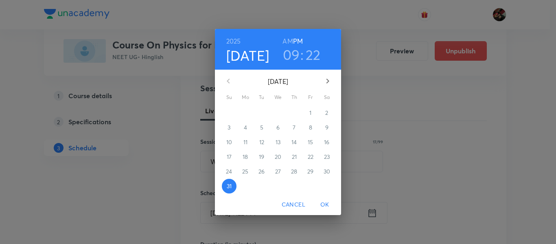
click at [326, 85] on icon "button" at bounding box center [328, 81] width 10 height 10
click at [311, 113] on p "5" at bounding box center [310, 113] width 3 height 8
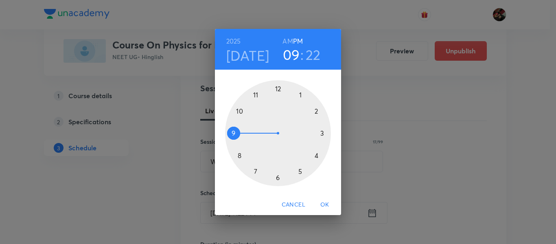
click at [256, 96] on div at bounding box center [278, 133] width 106 height 106
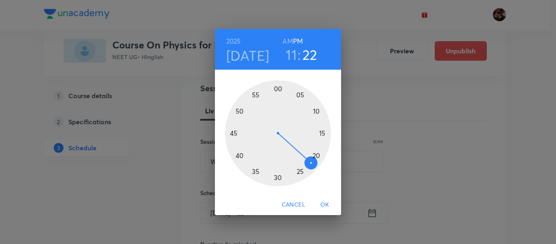
click at [288, 41] on h6 "AM" at bounding box center [287, 40] width 10 height 11
click at [287, 42] on h6 "AM" at bounding box center [287, 40] width 10 height 11
click at [322, 133] on div at bounding box center [278, 133] width 106 height 106
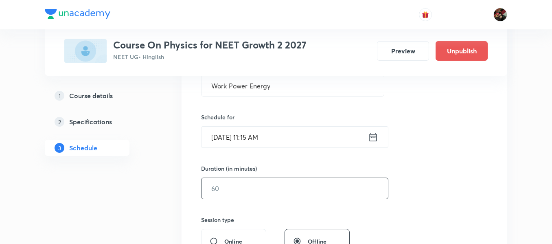
scroll to position [170, 0]
click at [234, 192] on input "text" at bounding box center [294, 187] width 186 height 21
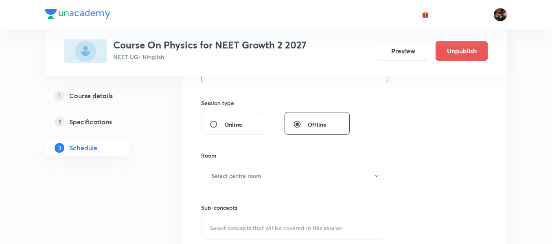
type input "90"
click at [232, 187] on div "Sub-concepts Select concepts that wil be covered in this session" at bounding box center [292, 213] width 183 height 52
click at [232, 186] on button "Select centre room" at bounding box center [295, 175] width 189 height 22
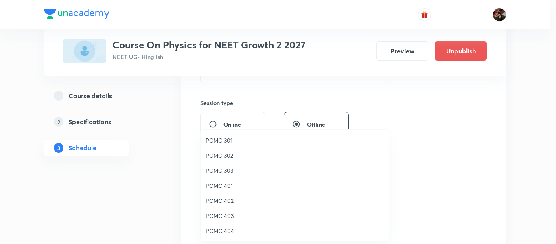
click at [224, 154] on span "PCMC 302" at bounding box center [294, 155] width 178 height 9
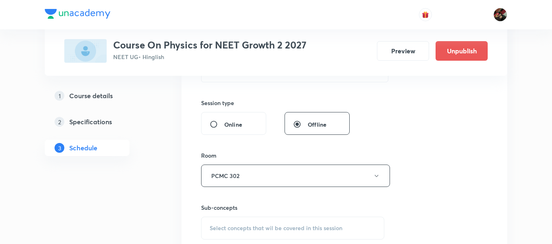
click at [151, 154] on div "1 Course details 2 Specifications 3 Schedule" at bounding box center [100, 126] width 111 height 78
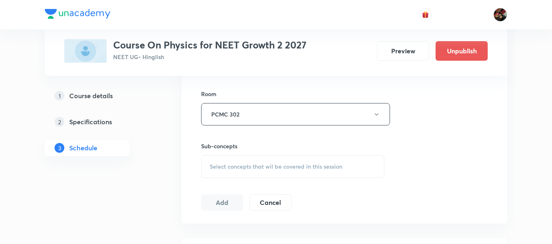
click at [255, 167] on span "Select concepts that wil be covered in this session" at bounding box center [276, 166] width 133 height 7
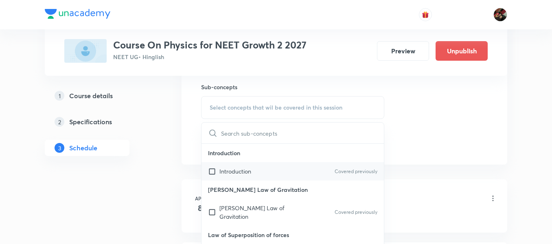
click at [236, 175] on p "Introduction" at bounding box center [235, 171] width 32 height 9
checkbox input "true"
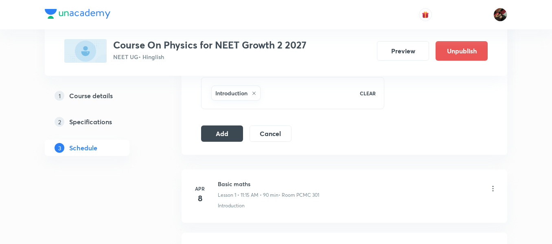
scroll to position [426, 0]
click at [216, 135] on button "Add" at bounding box center [222, 132] width 42 height 16
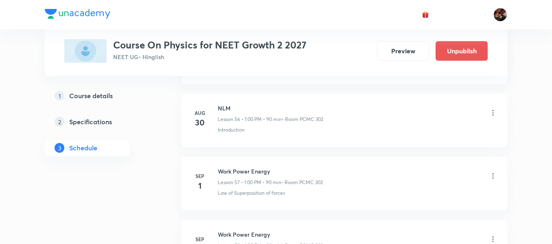
scroll to position [3819, 0]
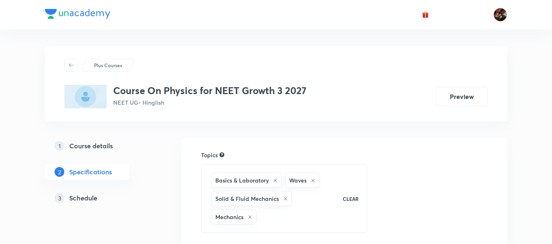
click at [86, 195] on h5 "Schedule" at bounding box center [83, 198] width 28 height 10
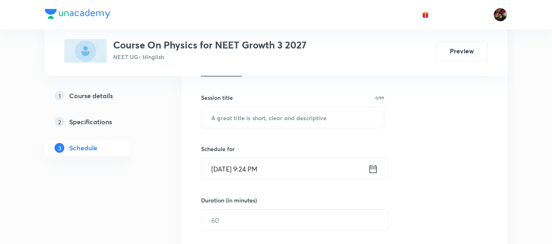
scroll to position [137, 0]
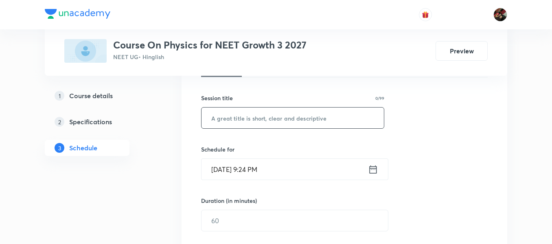
paste input "NLM"
click at [221, 121] on input "NLM" at bounding box center [292, 117] width 182 height 21
type input "NLM"
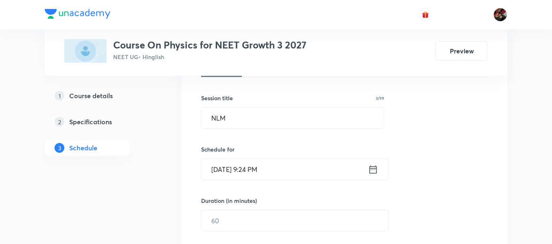
click at [221, 164] on input "Aug 31, 2025, 9:24 PM" at bounding box center [284, 169] width 166 height 21
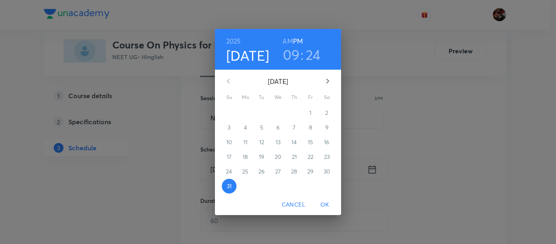
click at [328, 79] on icon "button" at bounding box center [328, 81] width 10 height 10
click at [259, 111] on span "2" at bounding box center [261, 113] width 15 height 8
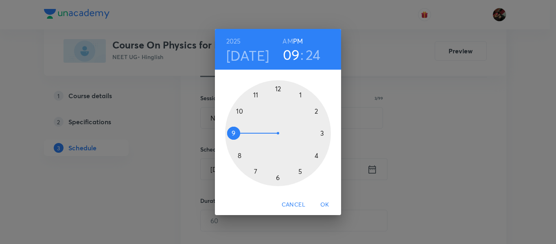
click at [257, 172] on div at bounding box center [278, 133] width 106 height 106
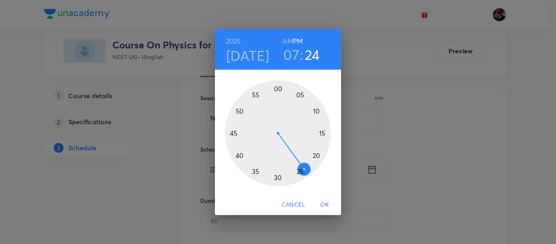
click at [285, 41] on h6 "AM" at bounding box center [287, 40] width 10 height 11
click at [233, 133] on div at bounding box center [278, 133] width 106 height 106
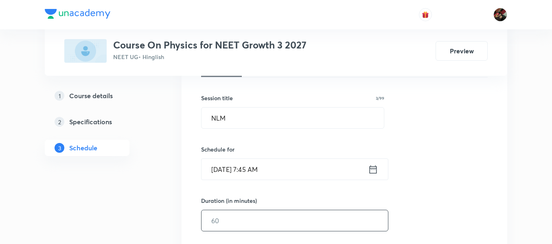
click at [237, 210] on input "text" at bounding box center [294, 220] width 186 height 21
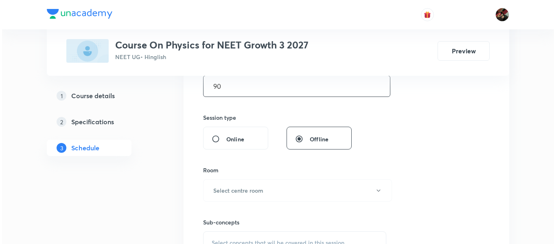
scroll to position [272, 0]
type input "90"
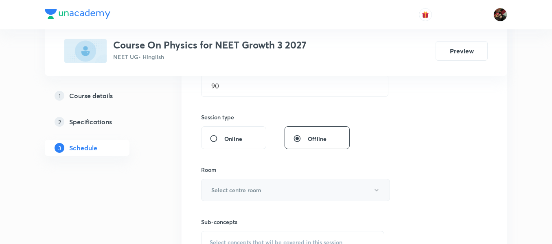
click at [233, 194] on button "Select centre room" at bounding box center [295, 190] width 189 height 22
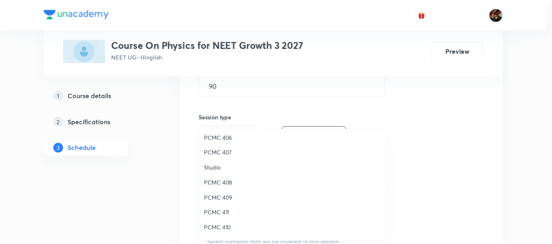
scroll to position [181, 0]
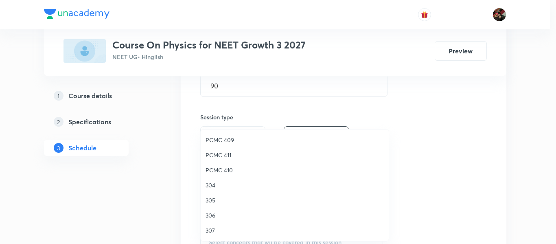
click at [209, 228] on span "307" at bounding box center [294, 230] width 178 height 9
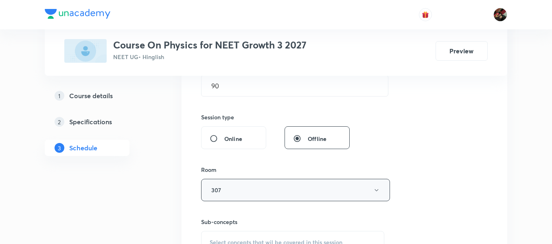
scroll to position [344, 0]
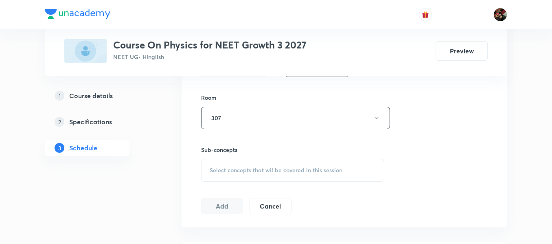
click at [234, 179] on div "Select concepts that wil be covered in this session" at bounding box center [292, 170] width 183 height 23
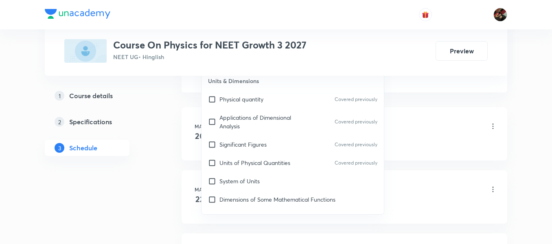
scroll to position [479, 0]
click at [233, 152] on div "Significant Figures Covered previously" at bounding box center [292, 144] width 182 height 18
checkbox input "true"
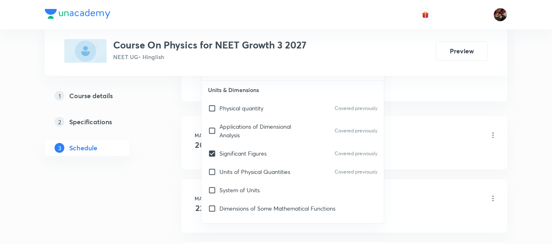
click at [189, 151] on li "May 20 INTRODUCTION Lesson 1 • 9:30 AM • 90 min • Room PCMC 302 Physical quanti…" at bounding box center [344, 142] width 326 height 53
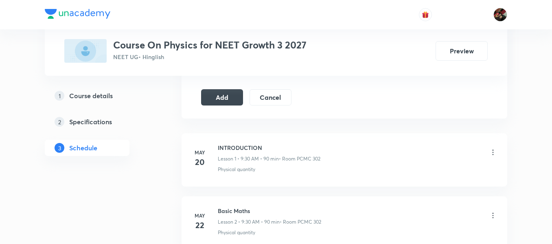
scroll to position [461, 0]
click at [207, 102] on button "Add" at bounding box center [222, 97] width 42 height 16
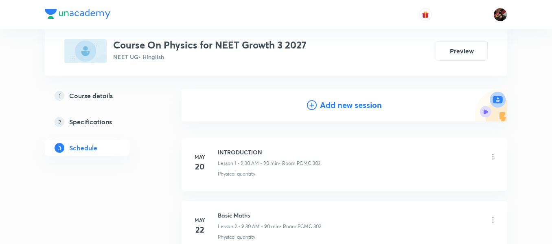
scroll to position [35, 0]
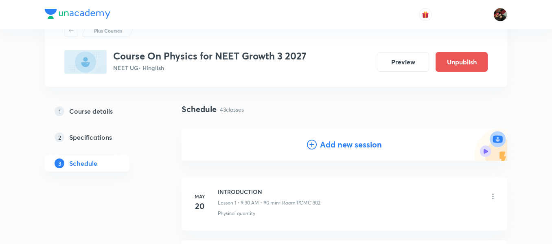
click at [325, 144] on h4 "Add new session" at bounding box center [351, 144] width 62 height 12
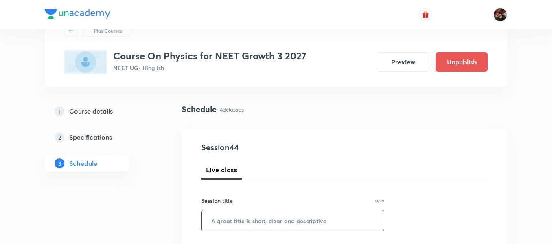
paste input "NLM"
click at [240, 227] on input "NLM" at bounding box center [292, 220] width 182 height 21
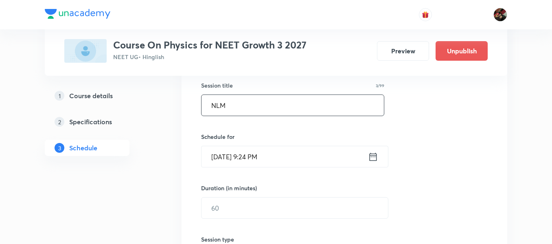
scroll to position [150, 0]
type input "NLM"
click at [226, 150] on input "Aug 31, 2025, 9:24 PM" at bounding box center [284, 156] width 166 height 21
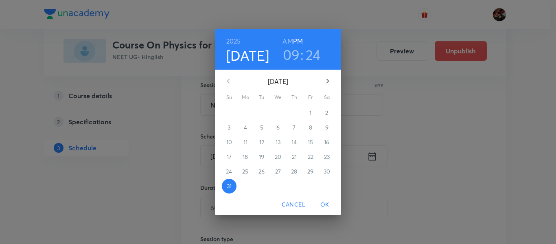
click at [322, 76] on button "button" at bounding box center [328, 81] width 20 height 20
click at [293, 115] on p "4" at bounding box center [294, 113] width 3 height 8
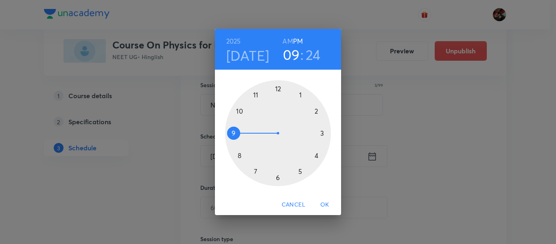
click at [233, 133] on div at bounding box center [278, 133] width 106 height 106
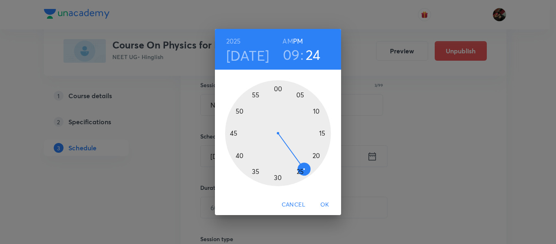
click at [287, 39] on h6 "AM" at bounding box center [287, 40] width 10 height 11
click at [276, 177] on div at bounding box center [278, 133] width 106 height 106
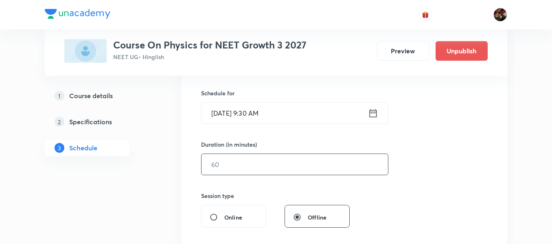
scroll to position [194, 0]
click at [214, 170] on input "text" at bounding box center [294, 163] width 186 height 21
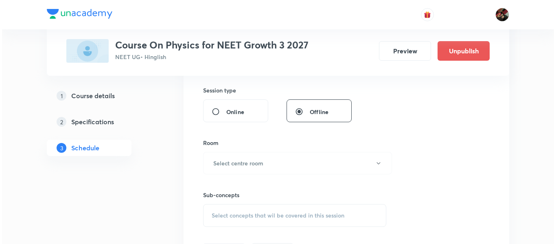
scroll to position [299, 0]
type input "90"
click at [226, 166] on h6 "Select centre room" at bounding box center [236, 162] width 50 height 9
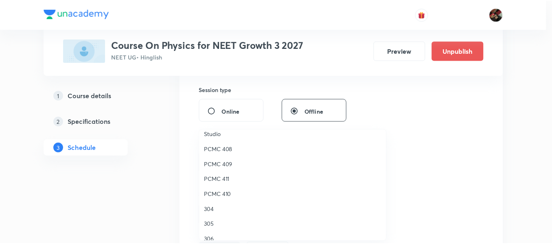
scroll to position [181, 0]
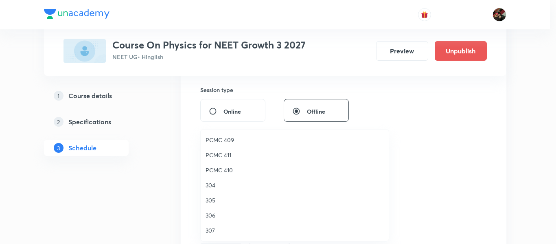
click at [217, 225] on li "307" at bounding box center [295, 230] width 188 height 15
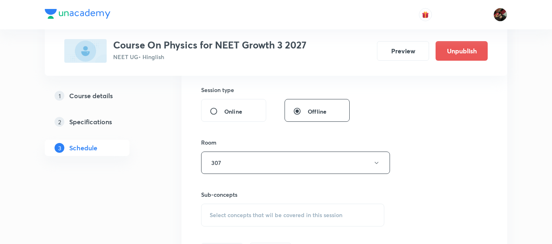
click at [249, 209] on div "Select concepts that wil be covered in this session" at bounding box center [292, 214] width 183 height 23
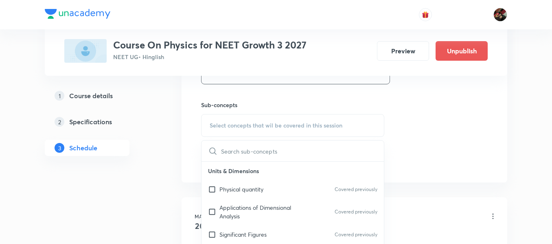
scroll to position [391, 0]
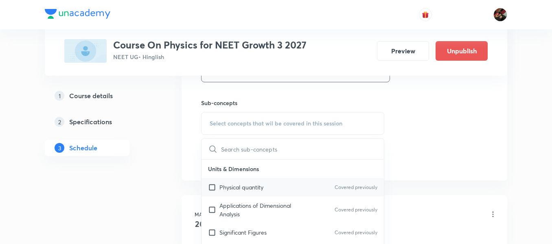
click at [242, 189] on p "Physical quantity" at bounding box center [241, 187] width 44 height 9
checkbox input "true"
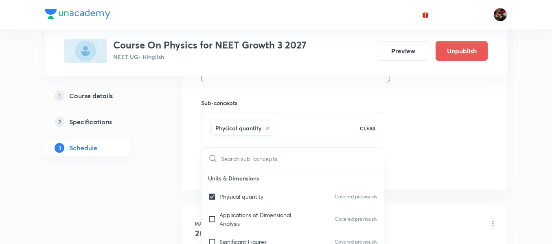
drag, startPoint x: 181, startPoint y: 166, endPoint x: 187, endPoint y: 153, distance: 13.7
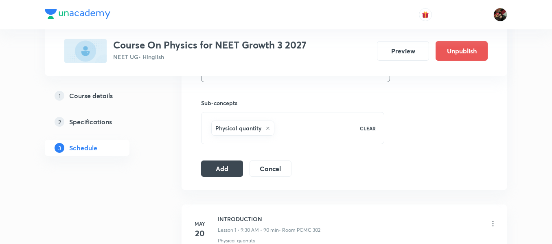
click at [209, 164] on button "Add" at bounding box center [222, 168] width 42 height 16
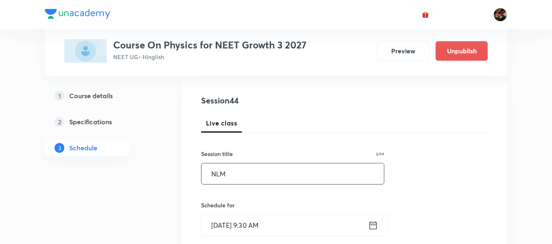
scroll to position [82, 0]
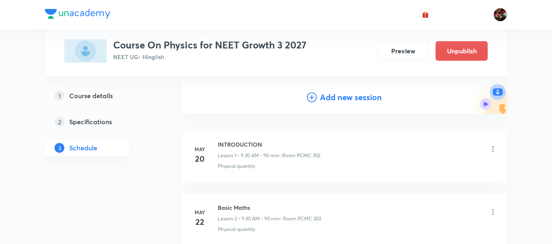
click at [328, 99] on h4 "Add new session" at bounding box center [351, 97] width 62 height 12
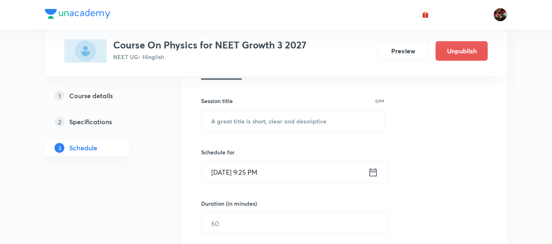
scroll to position [135, 0]
paste input "NLM"
click at [235, 126] on input "text" at bounding box center [292, 119] width 182 height 21
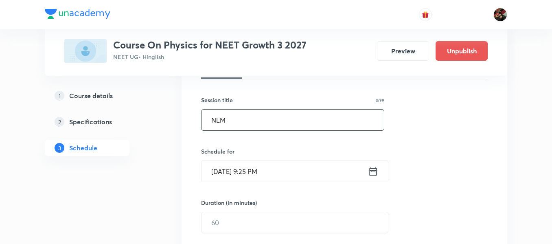
type input "NLM"
click at [225, 172] on input "Aug 31, 2025, 9:25 PM" at bounding box center [284, 171] width 166 height 21
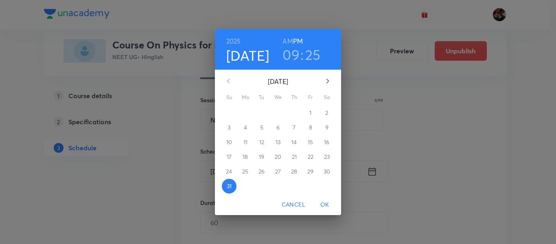
click at [326, 79] on icon "button" at bounding box center [327, 81] width 3 height 5
click at [311, 116] on p "5" at bounding box center [310, 113] width 3 height 8
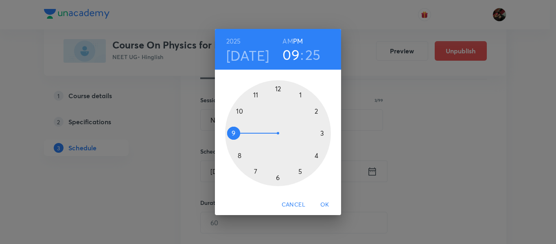
click at [232, 132] on div at bounding box center [278, 133] width 106 height 106
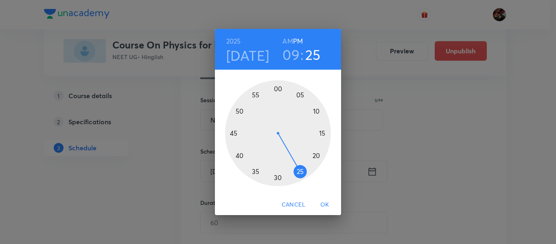
click at [286, 40] on h6 "AM" at bounding box center [287, 40] width 10 height 11
click at [279, 177] on div at bounding box center [278, 133] width 106 height 106
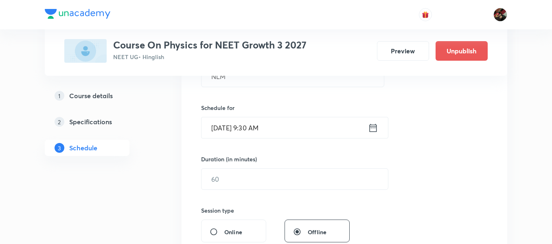
scroll to position [179, 0]
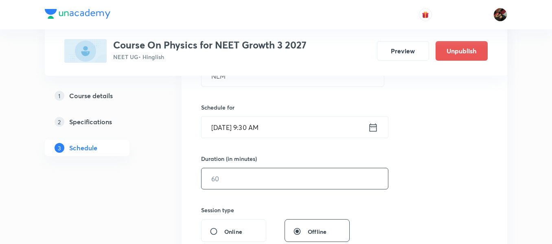
click at [265, 175] on input "text" at bounding box center [294, 178] width 186 height 21
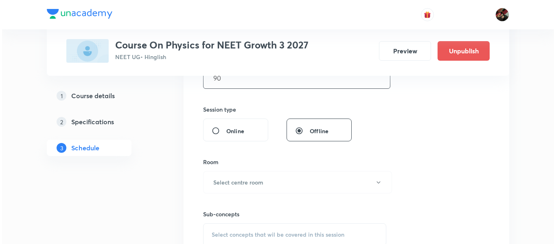
scroll to position [280, 0]
type input "90"
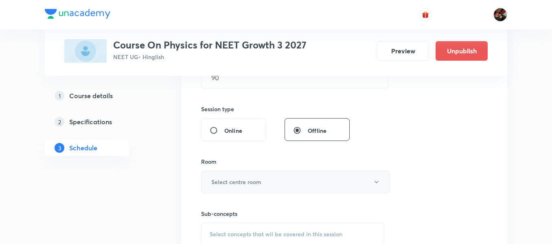
click at [262, 178] on button "Select centre room" at bounding box center [295, 181] width 189 height 22
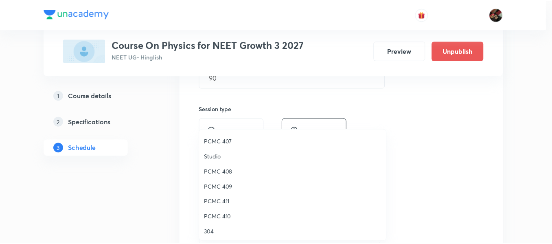
scroll to position [181, 0]
click at [210, 230] on span "307" at bounding box center [294, 230] width 178 height 9
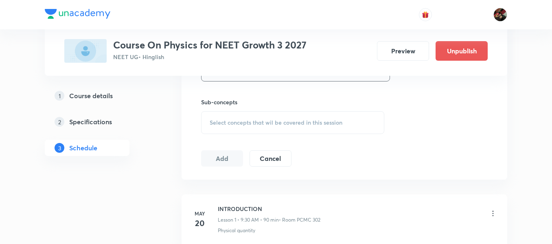
scroll to position [393, 0]
click at [236, 127] on div "Select concepts that wil be covered in this session" at bounding box center [292, 121] width 183 height 23
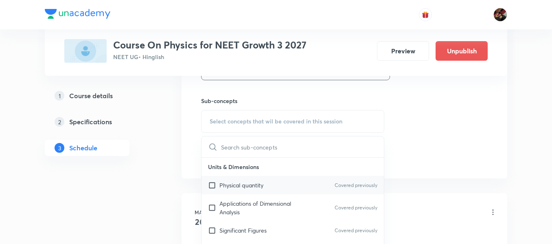
click at [239, 188] on p "Physical quantity" at bounding box center [241, 185] width 44 height 9
checkbox input "true"
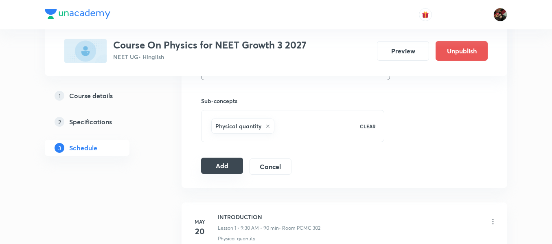
click at [220, 164] on button "Add" at bounding box center [222, 165] width 42 height 16
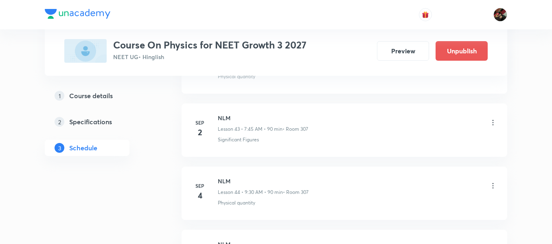
scroll to position [2873, 0]
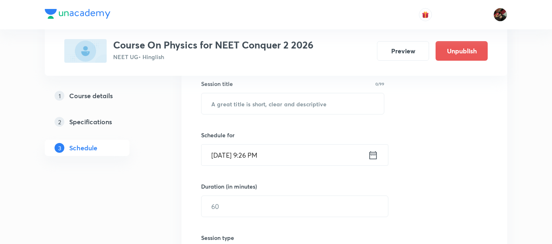
scroll to position [152, 0]
paste input "WPE"
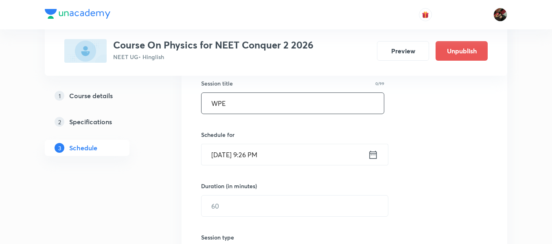
click at [234, 106] on input "WPE" at bounding box center [292, 103] width 182 height 21
type input "Work Power Energy"
click at [229, 152] on input "[DATE] 9:26 PM" at bounding box center [284, 154] width 166 height 21
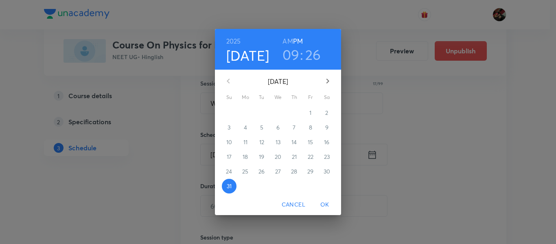
click at [328, 74] on button "button" at bounding box center [328, 81] width 20 height 20
click at [258, 115] on span "2" at bounding box center [261, 113] width 15 height 8
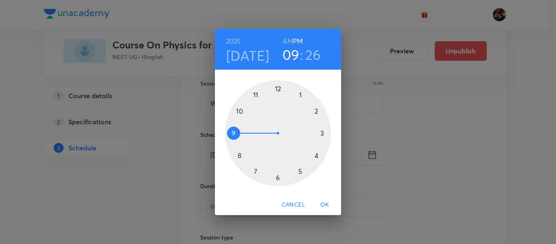
click at [321, 131] on div at bounding box center [278, 133] width 106 height 106
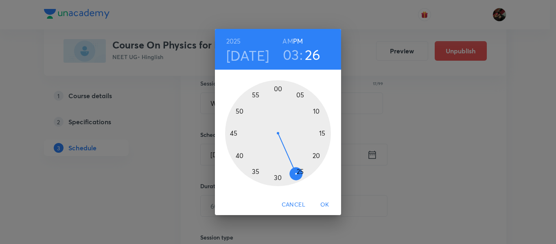
click at [276, 87] on div at bounding box center [278, 133] width 106 height 106
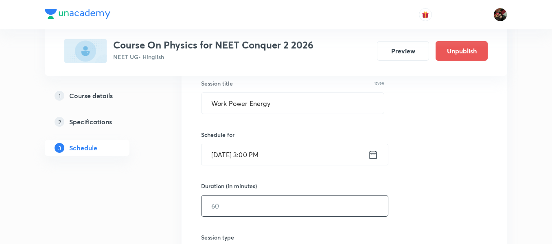
click at [247, 210] on input "text" at bounding box center [294, 205] width 186 height 21
type input "0"
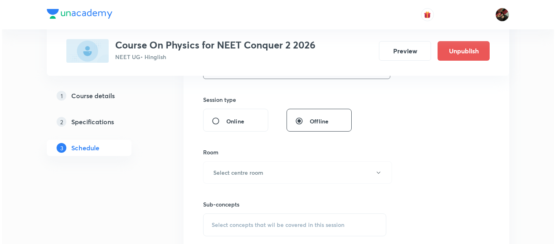
scroll to position [290, 0]
type input "90"
click at [243, 179] on button "Select centre room" at bounding box center [295, 171] width 189 height 22
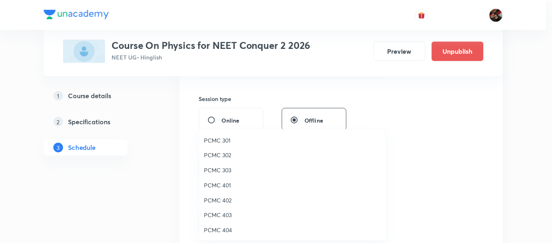
scroll to position [181, 0]
click at [219, 212] on span "306" at bounding box center [294, 215] width 178 height 9
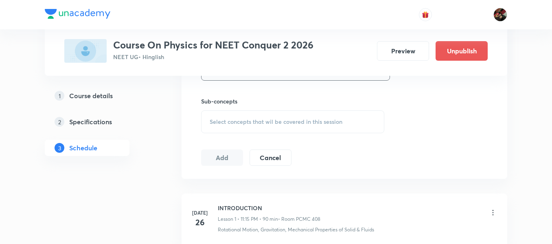
scroll to position [393, 0]
click at [238, 122] on span "Select concepts that wil be covered in this session" at bounding box center [276, 121] width 133 height 7
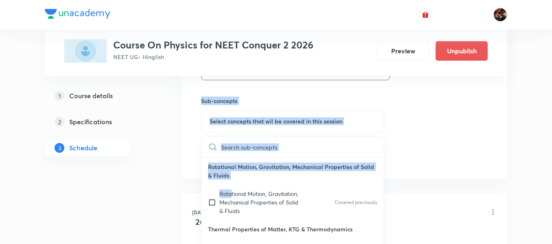
drag, startPoint x: 232, startPoint y: 188, endPoint x: 142, endPoint y: 169, distance: 91.9
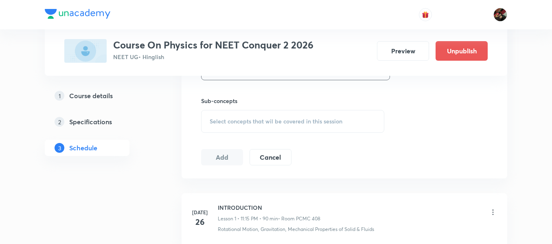
click at [221, 128] on div "Select concepts that wil be covered in this session" at bounding box center [292, 121] width 183 height 23
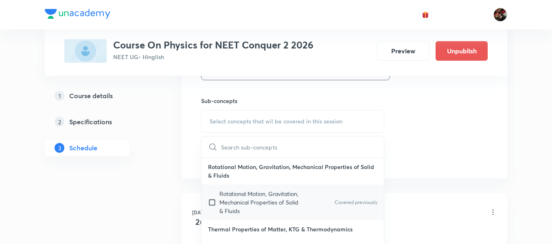
click at [246, 192] on p "Rotational Motion, Gravitation, Mechanical Properties of Solid & Fluids" at bounding box center [260, 202] width 82 height 26
checkbox input "true"
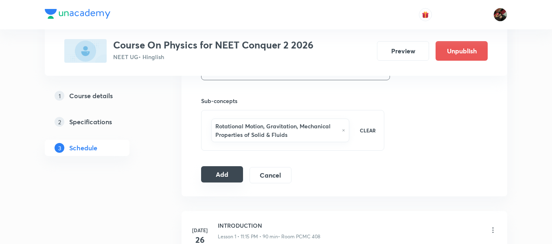
click at [228, 175] on button "Add" at bounding box center [222, 174] width 42 height 16
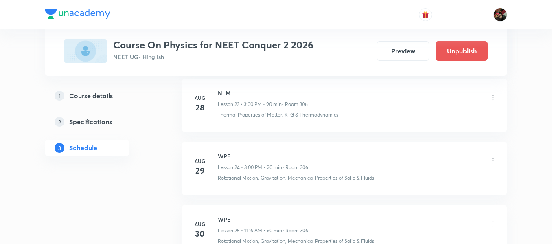
scroll to position [1737, 0]
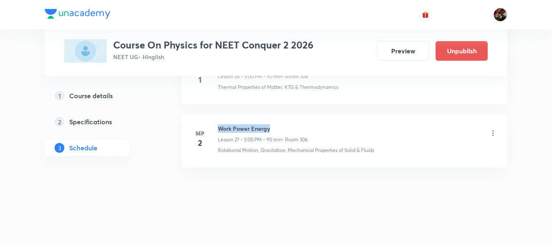
drag, startPoint x: 277, startPoint y: 130, endPoint x: 219, endPoint y: 125, distance: 57.5
click at [219, 125] on h6 "Work Power Energy" at bounding box center [263, 128] width 90 height 9
copy h6 "Work Power Energy"
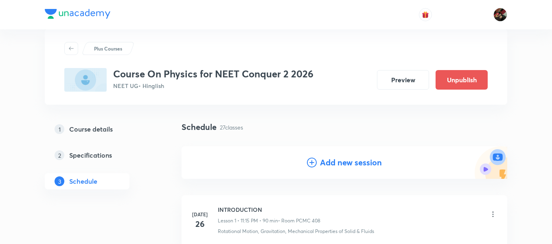
scroll to position [0, 0]
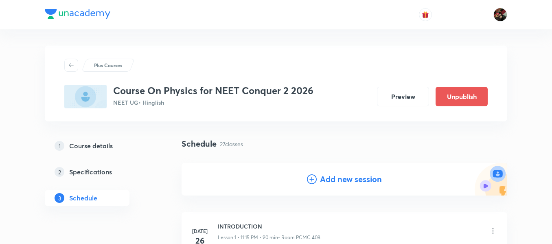
click at [321, 176] on h4 "Add new session" at bounding box center [351, 179] width 62 height 12
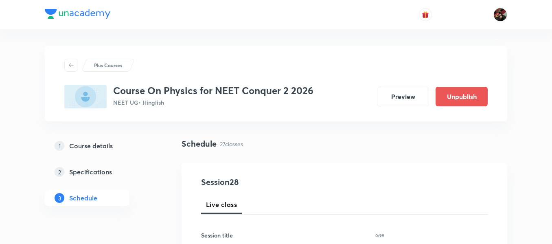
scroll to position [108, 0]
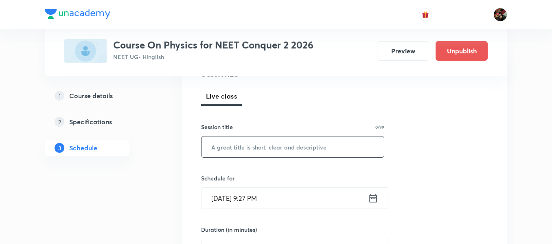
paste input "Work Power Energy"
click at [258, 144] on input "Work Power Energy" at bounding box center [292, 146] width 182 height 21
type input "Work Power Energy"
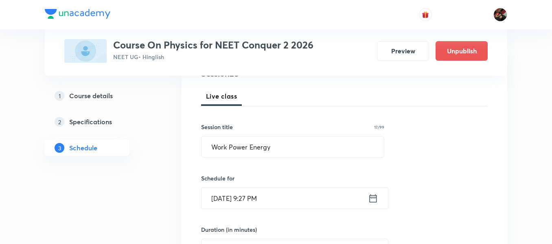
click at [224, 197] on input "[DATE] 9:27 PM" at bounding box center [284, 198] width 166 height 21
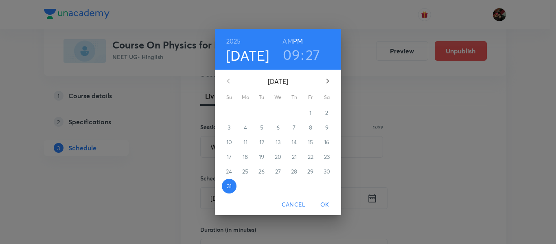
click at [325, 85] on icon "button" at bounding box center [328, 81] width 10 height 10
click at [284, 113] on span "3" at bounding box center [278, 113] width 15 height 8
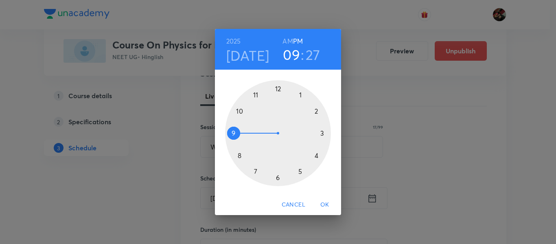
click at [256, 95] on div at bounding box center [278, 133] width 106 height 106
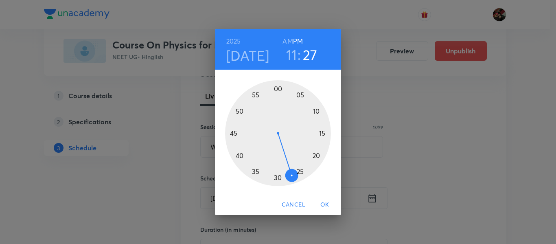
click at [287, 42] on h6 "AM" at bounding box center [287, 40] width 10 height 11
click at [323, 134] on div at bounding box center [278, 133] width 106 height 106
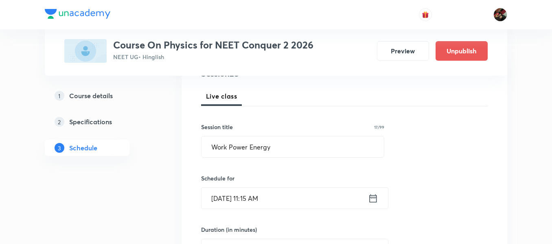
scroll to position [170, 0]
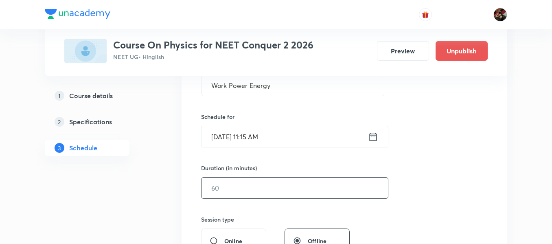
click at [255, 192] on input "text" at bounding box center [294, 187] width 186 height 21
type input "0"
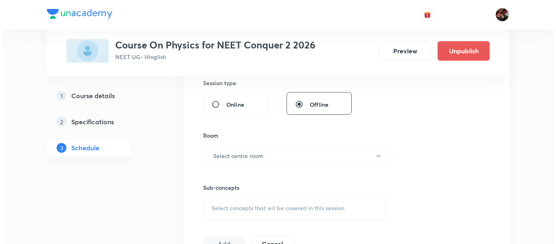
scroll to position [306, 0]
type input "90"
click at [235, 156] on h6 "Select centre room" at bounding box center [236, 155] width 50 height 9
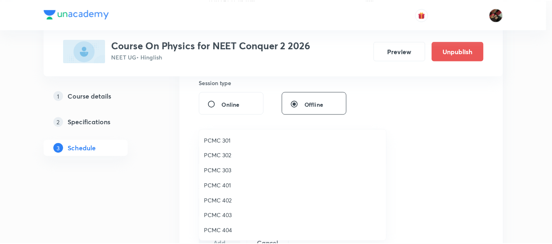
scroll to position [181, 0]
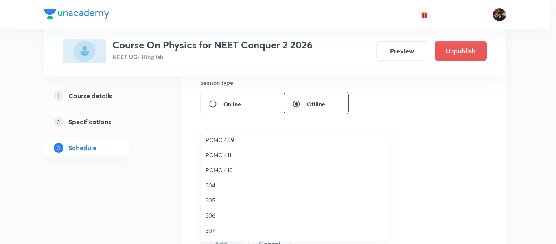
click at [214, 214] on span "306" at bounding box center [294, 215] width 178 height 9
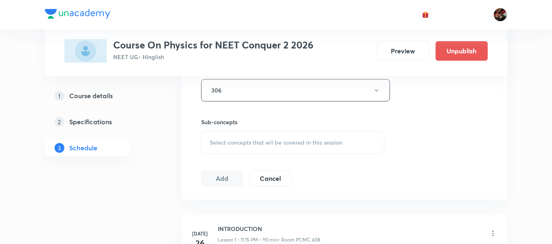
scroll to position [373, 0]
click at [242, 146] on div "Select concepts that wil be covered in this session" at bounding box center [292, 140] width 183 height 23
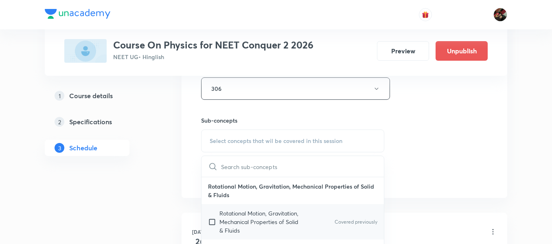
click at [232, 208] on div "Rotational Motion, Gravitation, Mechanical Properties of Solid & Fluids Covered…" at bounding box center [292, 221] width 182 height 35
checkbox input "true"
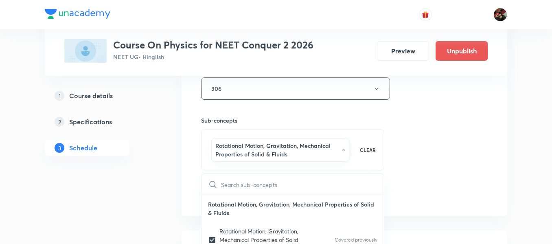
click at [186, 187] on div "Session 28 Live class Session title 17/99 Work Power Energy ​ Schedule for [DAT…" at bounding box center [344, 3] width 326 height 426
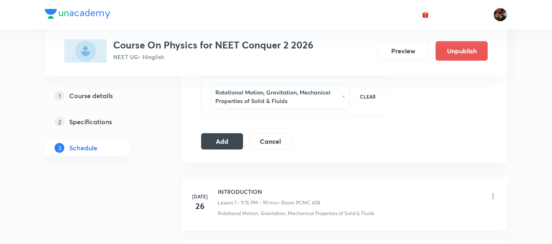
scroll to position [452, 0]
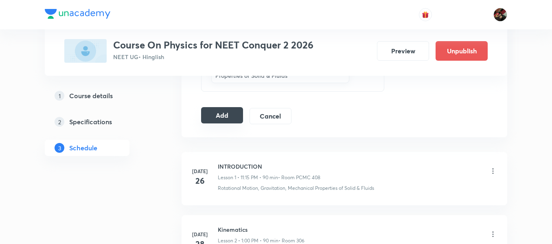
click at [222, 116] on button "Add" at bounding box center [222, 115] width 42 height 16
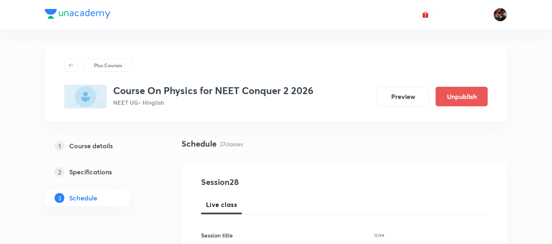
scroll to position [84, 0]
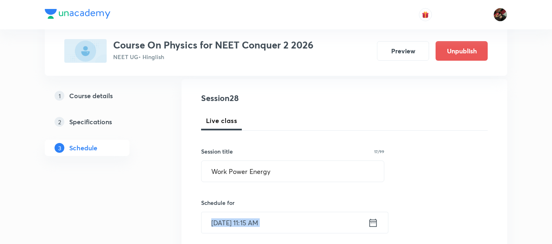
drag, startPoint x: 296, startPoint y: 234, endPoint x: 283, endPoint y: 229, distance: 13.6
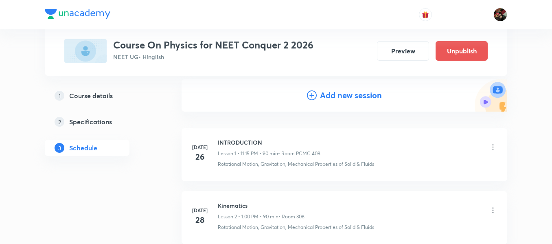
click at [327, 98] on h4 "Add new session" at bounding box center [351, 95] width 62 height 12
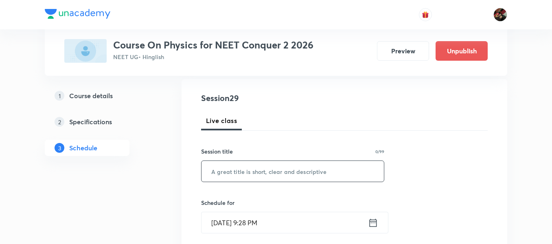
paste input "Work Power Energy"
click at [256, 173] on input "Work Power Energy" at bounding box center [292, 171] width 182 height 21
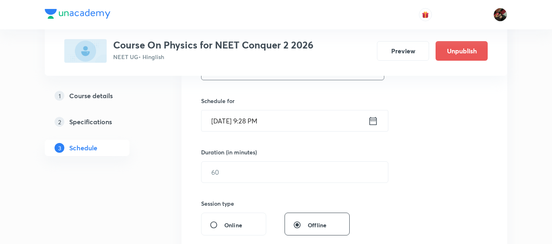
type input "Work Power Energy"
click at [226, 122] on input "[DATE] 9:28 PM" at bounding box center [284, 120] width 166 height 21
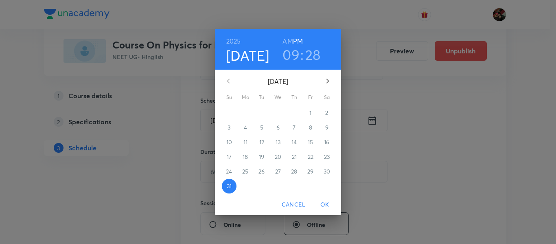
click at [324, 83] on icon "button" at bounding box center [328, 81] width 10 height 10
click at [293, 112] on p "4" at bounding box center [294, 113] width 3 height 8
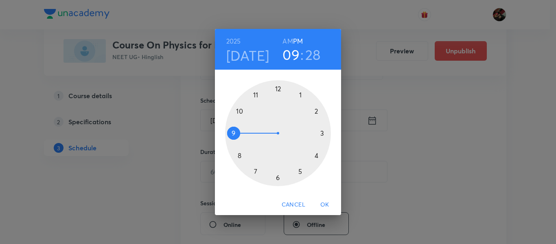
click at [317, 156] on div at bounding box center [278, 133] width 106 height 106
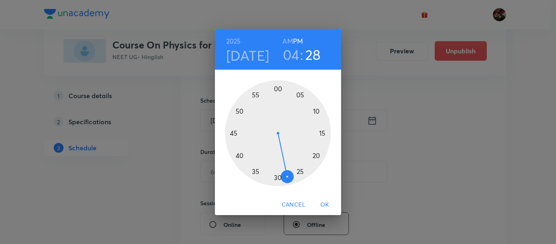
click at [293, 50] on h3 "04" at bounding box center [291, 54] width 17 height 17
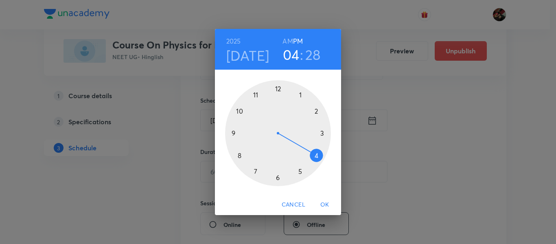
click at [322, 133] on div at bounding box center [278, 133] width 106 height 106
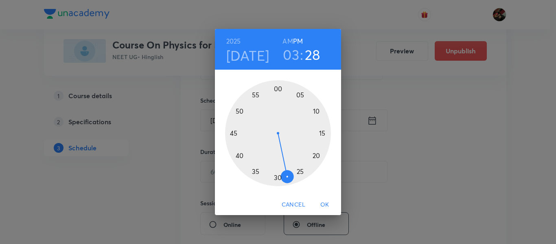
click at [278, 90] on div at bounding box center [278, 133] width 106 height 106
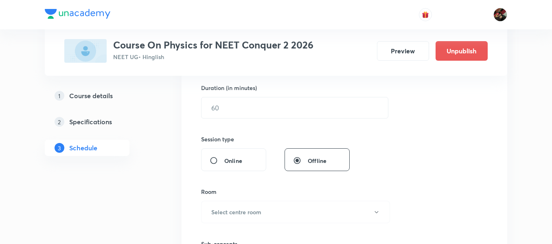
scroll to position [251, 0]
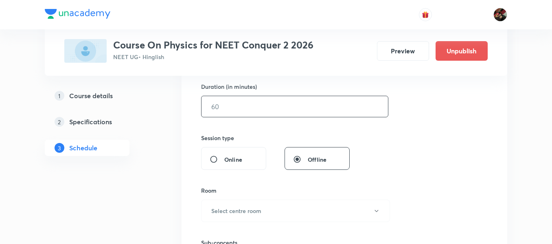
click at [239, 112] on input "text" at bounding box center [294, 106] width 186 height 21
type input "0"
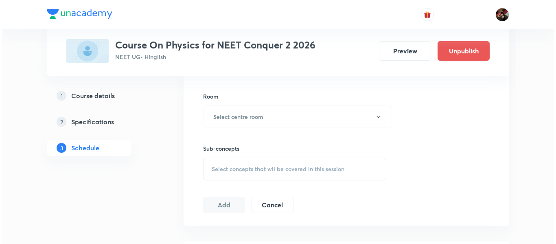
scroll to position [349, 0]
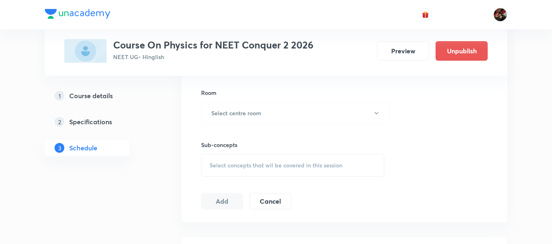
type input "90"
click at [239, 112] on h6 "Select centre room" at bounding box center [236, 113] width 50 height 9
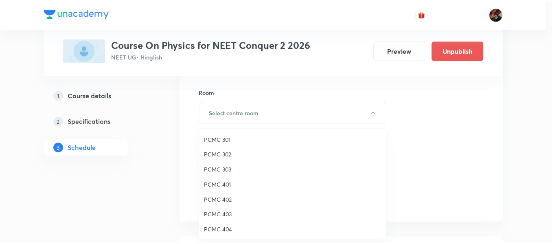
scroll to position [181, 0]
click at [208, 212] on span "306" at bounding box center [294, 214] width 178 height 9
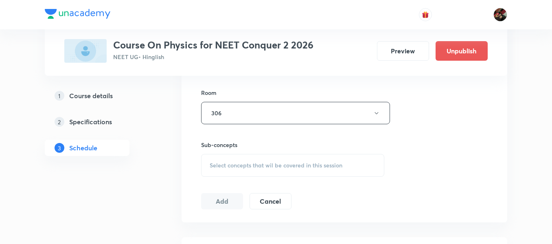
click at [195, 196] on div "Session 29 Live class Session title 17/99 Work Power Energy ​ Schedule for [DAT…" at bounding box center [344, 18] width 326 height 408
click at [234, 155] on div "Select concepts that wil be covered in this session" at bounding box center [292, 165] width 183 height 23
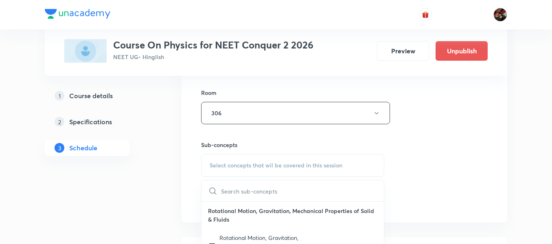
click at [220, 209] on p "Rotational Motion, Gravitation, Mechanical Properties of Solid & Fluids" at bounding box center [292, 214] width 182 height 27
click at [223, 217] on p "Rotational Motion, Gravitation, Mechanical Properties of Solid & Fluids" at bounding box center [292, 214] width 182 height 27
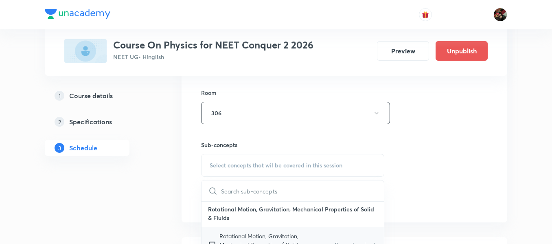
click at [227, 237] on p "Rotational Motion, Gravitation, Mechanical Properties of Solid & Fluids" at bounding box center [260, 245] width 82 height 26
checkbox input "true"
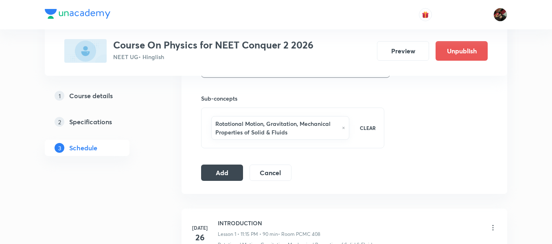
scroll to position [396, 0]
click at [213, 177] on button "Add" at bounding box center [222, 171] width 42 height 16
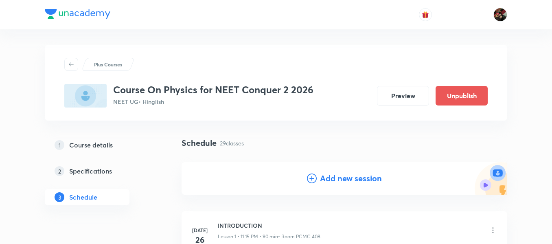
scroll to position [0, 0]
click at [336, 177] on h4 "Add new session" at bounding box center [351, 179] width 62 height 12
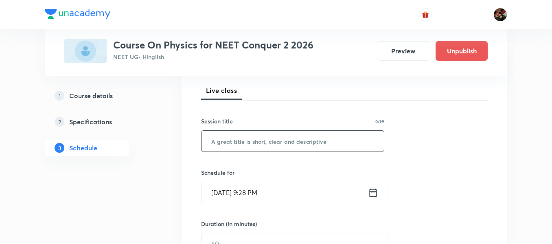
scroll to position [116, 0]
paste input "Work Power Energy"
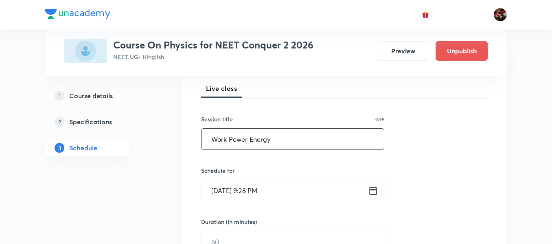
click at [240, 144] on input "Work Power Energy" at bounding box center [292, 139] width 182 height 21
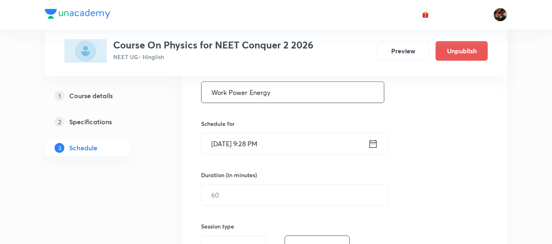
type input "Work Power Energy"
click at [225, 143] on input "[DATE] 9:28 PM" at bounding box center [284, 143] width 166 height 21
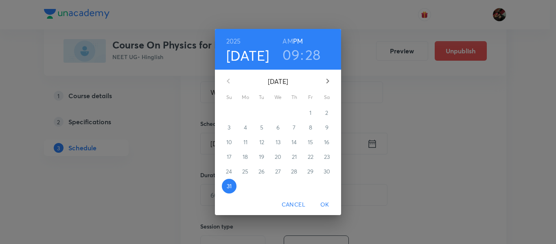
click at [326, 81] on icon "button" at bounding box center [328, 81] width 10 height 10
click at [310, 110] on p "5" at bounding box center [310, 113] width 3 height 8
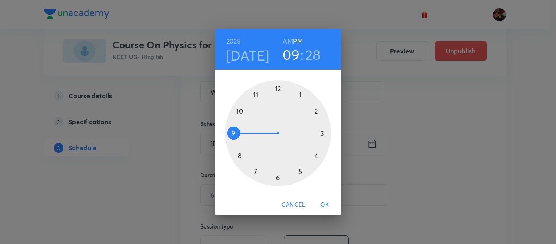
click at [299, 93] on div at bounding box center [278, 133] width 106 height 106
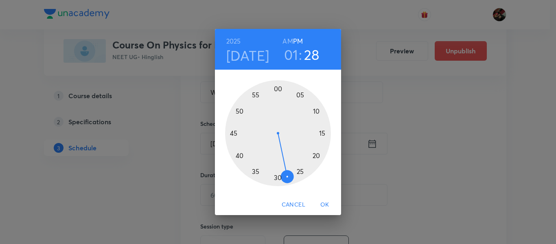
click at [279, 86] on div at bounding box center [278, 133] width 106 height 106
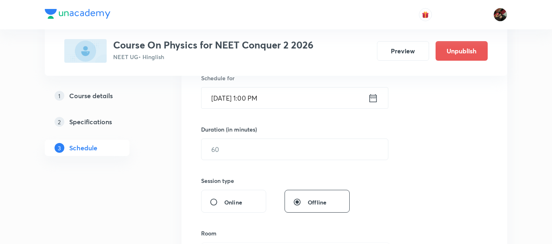
scroll to position [209, 0]
click at [262, 146] on input "text" at bounding box center [294, 148] width 186 height 21
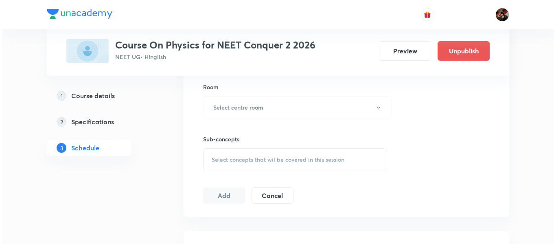
scroll to position [355, 0]
type input "90"
click at [240, 110] on h6 "Select centre room" at bounding box center [236, 107] width 50 height 9
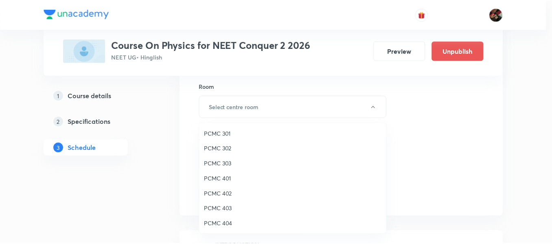
scroll to position [181, 0]
click at [221, 205] on span "306" at bounding box center [294, 208] width 178 height 9
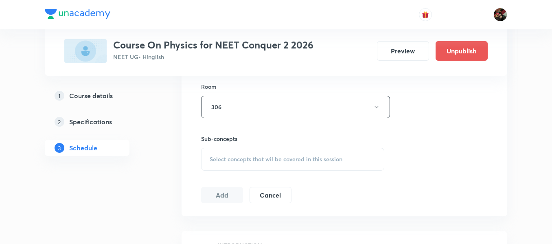
click at [240, 154] on div "Select concepts that wil be covered in this session" at bounding box center [292, 159] width 183 height 23
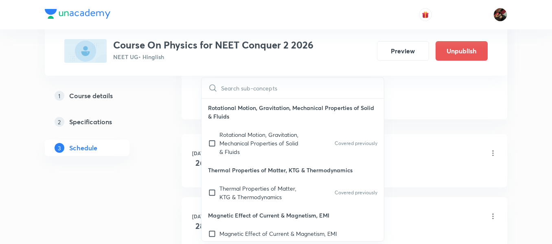
scroll to position [479, 0]
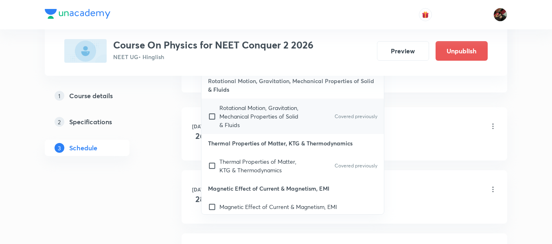
click at [228, 129] on div "Rotational Motion, Gravitation, Mechanical Properties of Solid & Fluids Covered…" at bounding box center [292, 115] width 182 height 35
checkbox input "true"
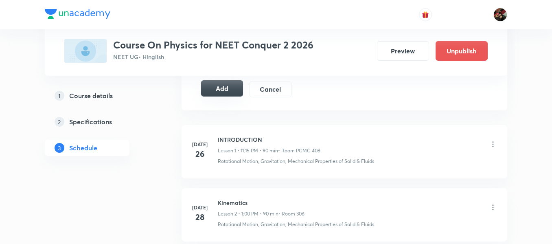
click at [222, 88] on button "Add" at bounding box center [222, 88] width 42 height 16
